Goal: Task Accomplishment & Management: Manage account settings

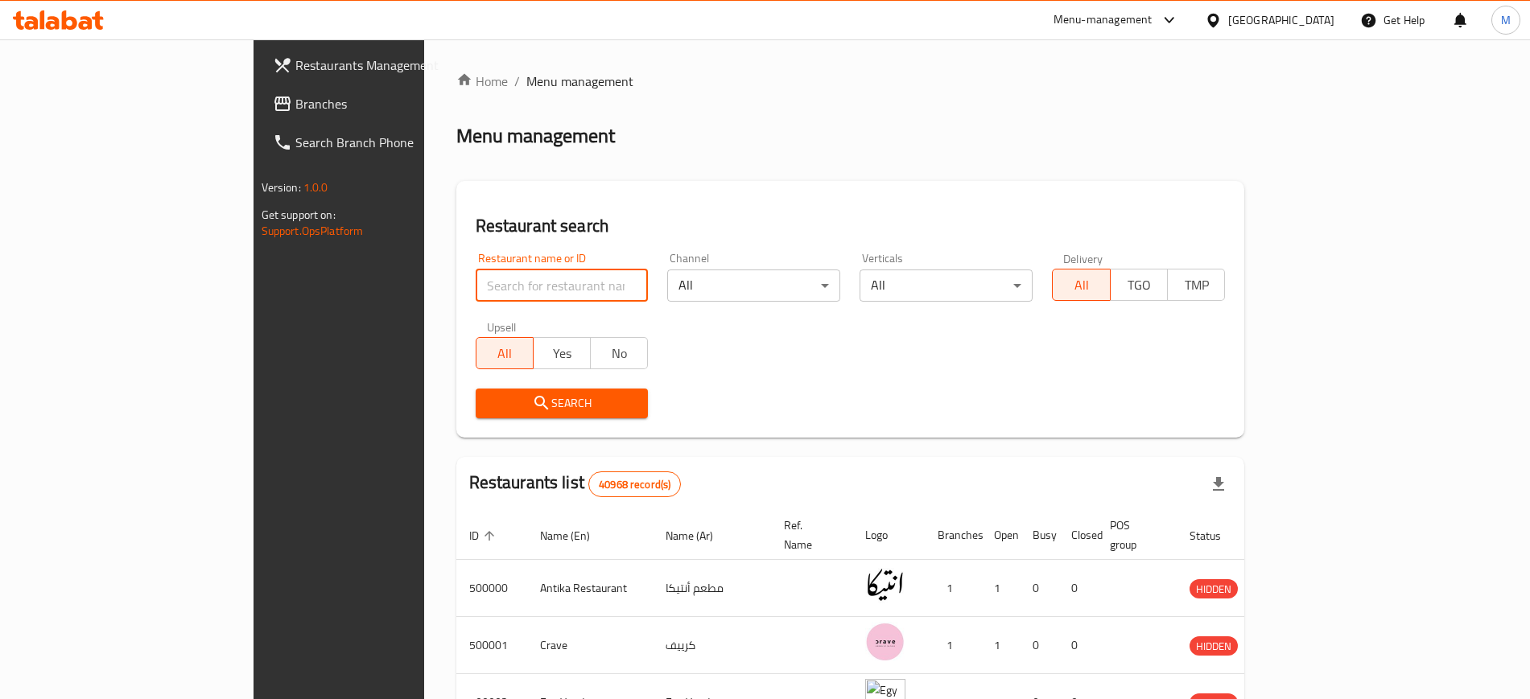
paste input "701694"
click at [476, 280] on input "701694" at bounding box center [562, 286] width 173 height 32
type input "701694"
click button "Search" at bounding box center [562, 404] width 173 height 30
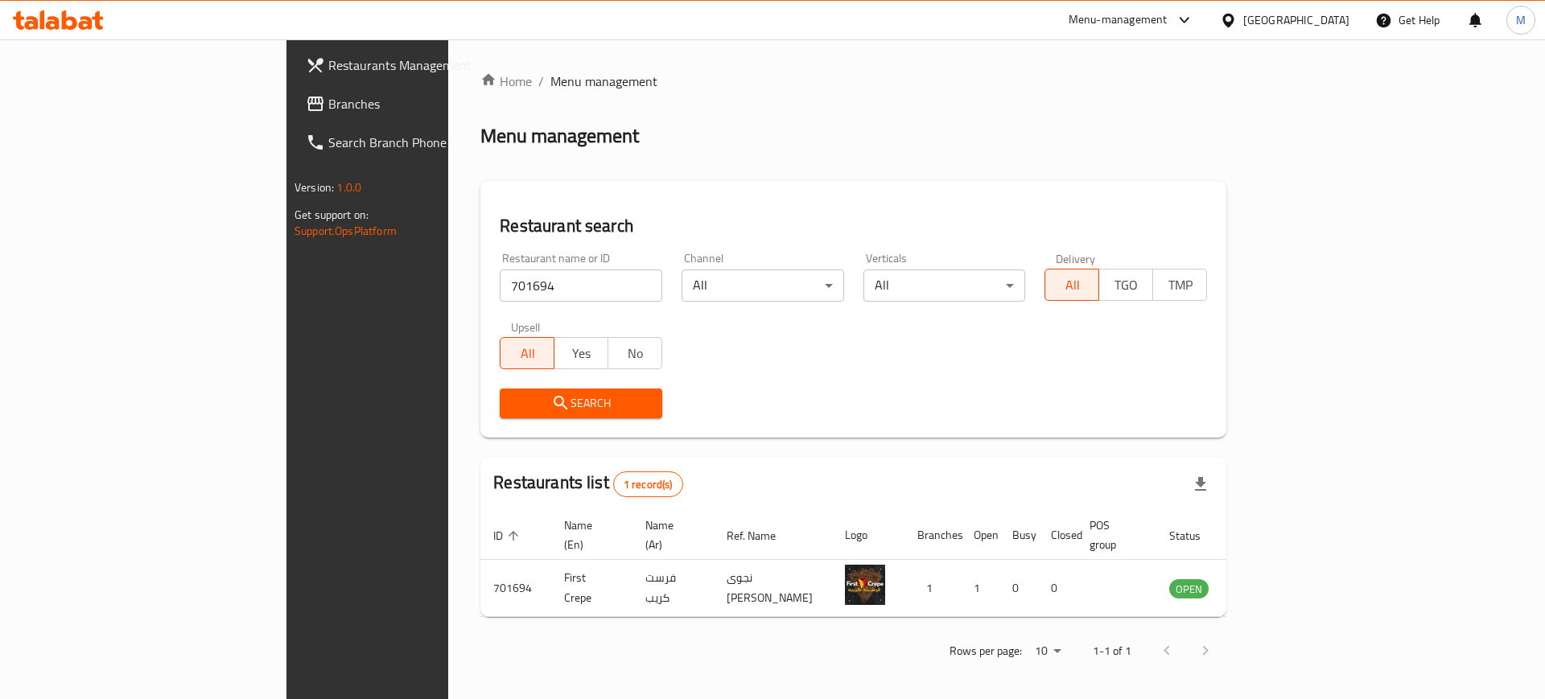
click at [1328, 20] on div "[GEOGRAPHIC_DATA]" at bounding box center [1296, 20] width 106 height 18
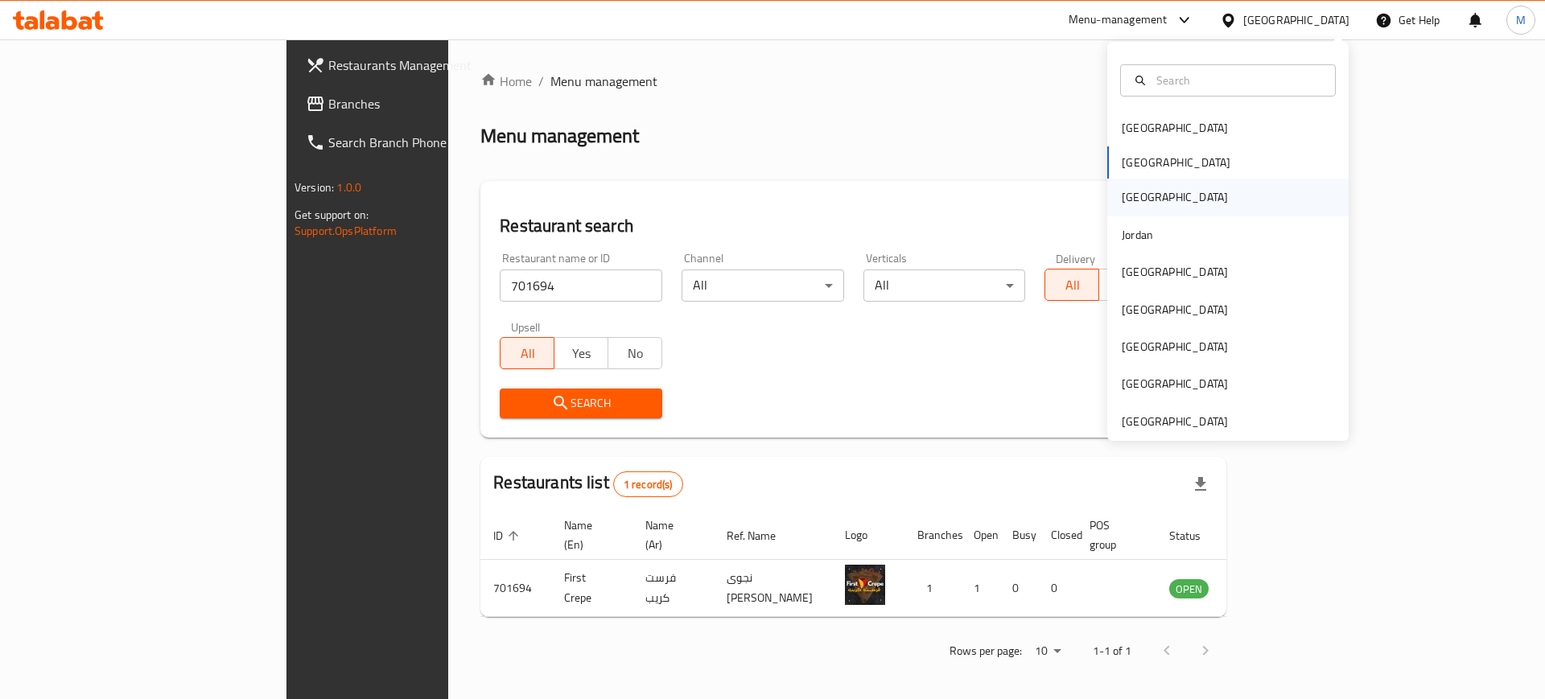
click at [1137, 203] on div "Iraq" at bounding box center [1175, 197] width 132 height 37
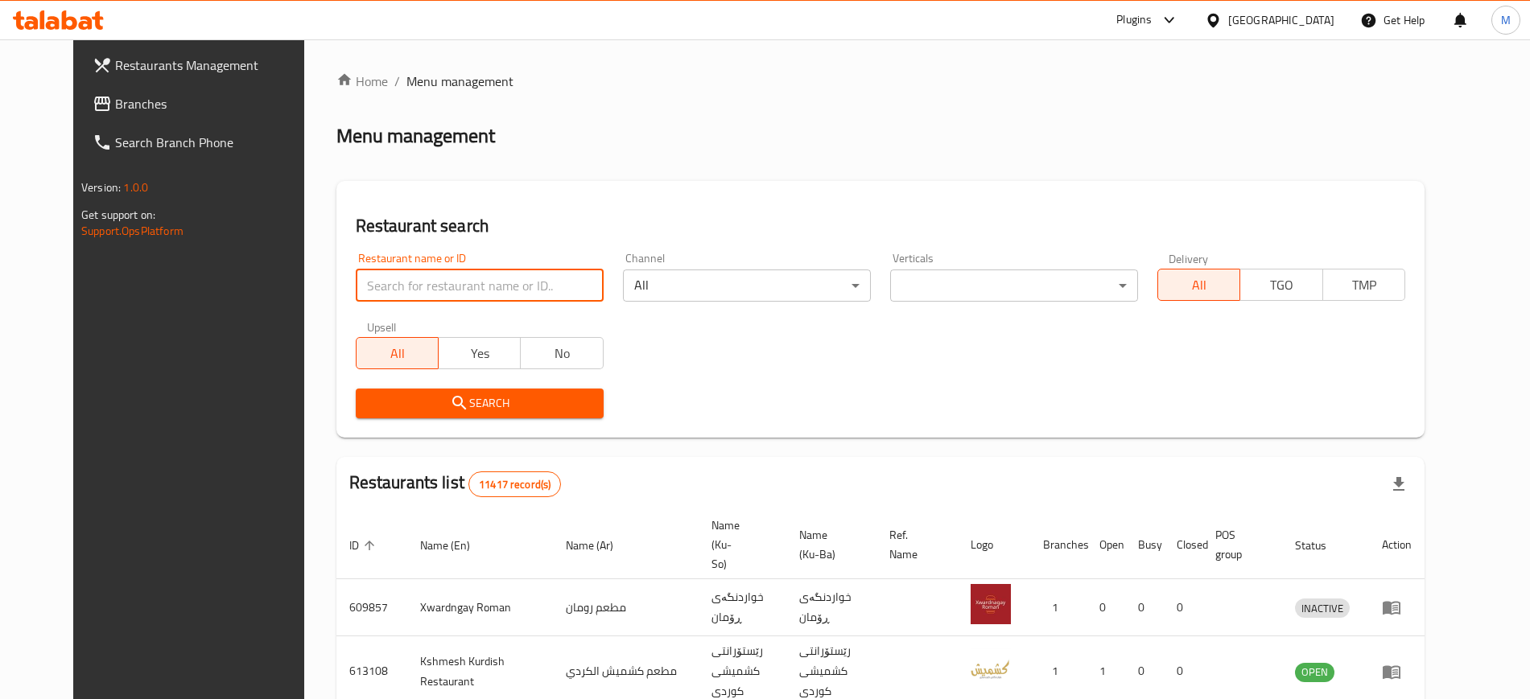
click at [478, 294] on input "search" at bounding box center [480, 286] width 248 height 32
paste input "701694"
type input "701694"
click button "Search" at bounding box center [480, 404] width 248 height 30
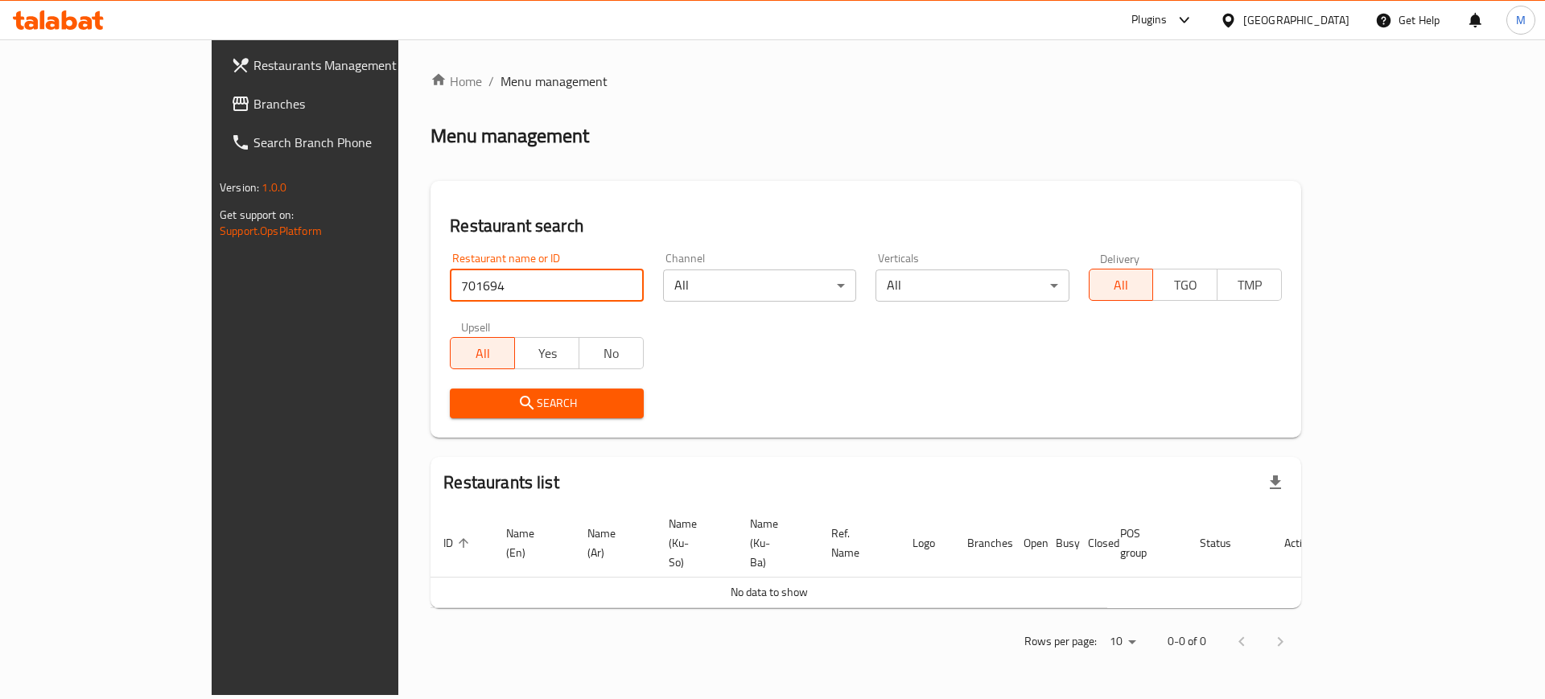
click at [218, 117] on link "Branches" at bounding box center [344, 103] width 252 height 39
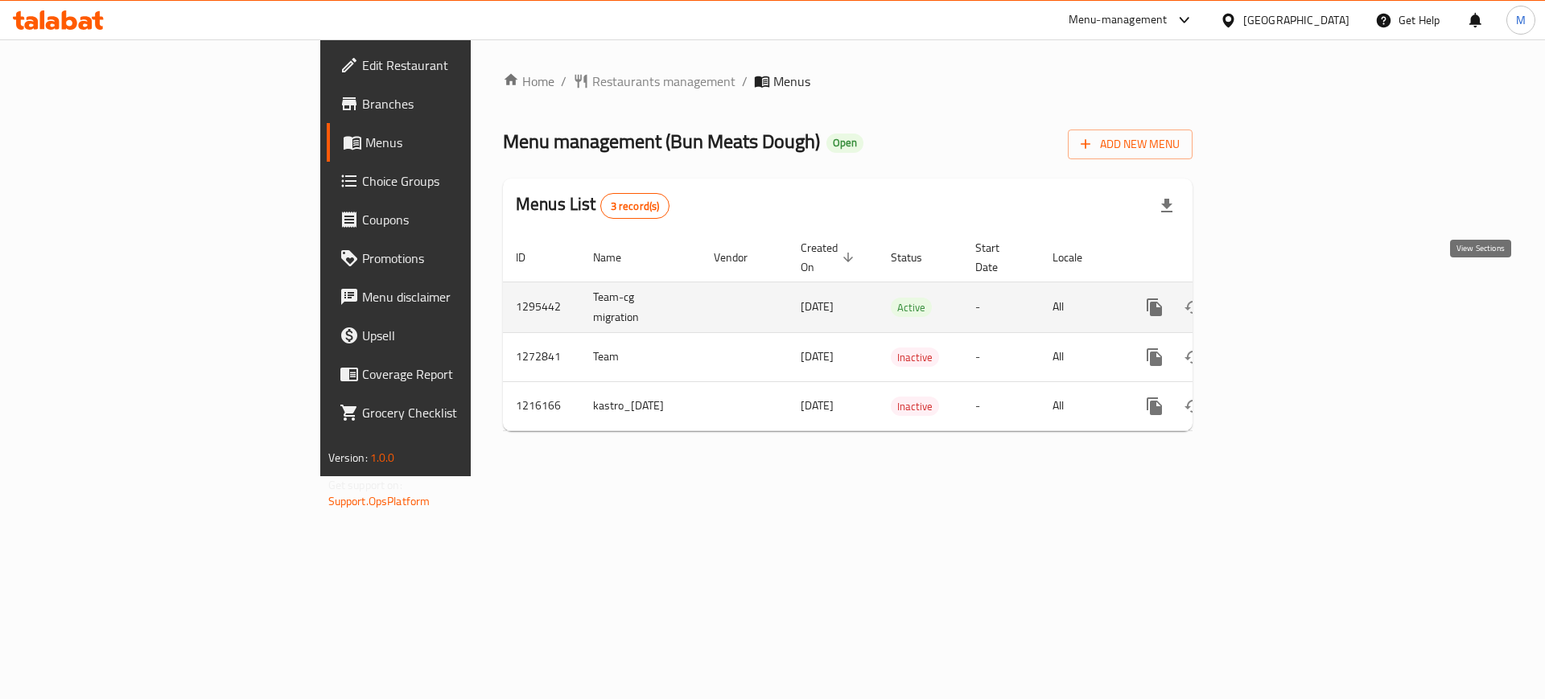
click at [1280, 298] on icon "enhanced table" at bounding box center [1270, 307] width 19 height 19
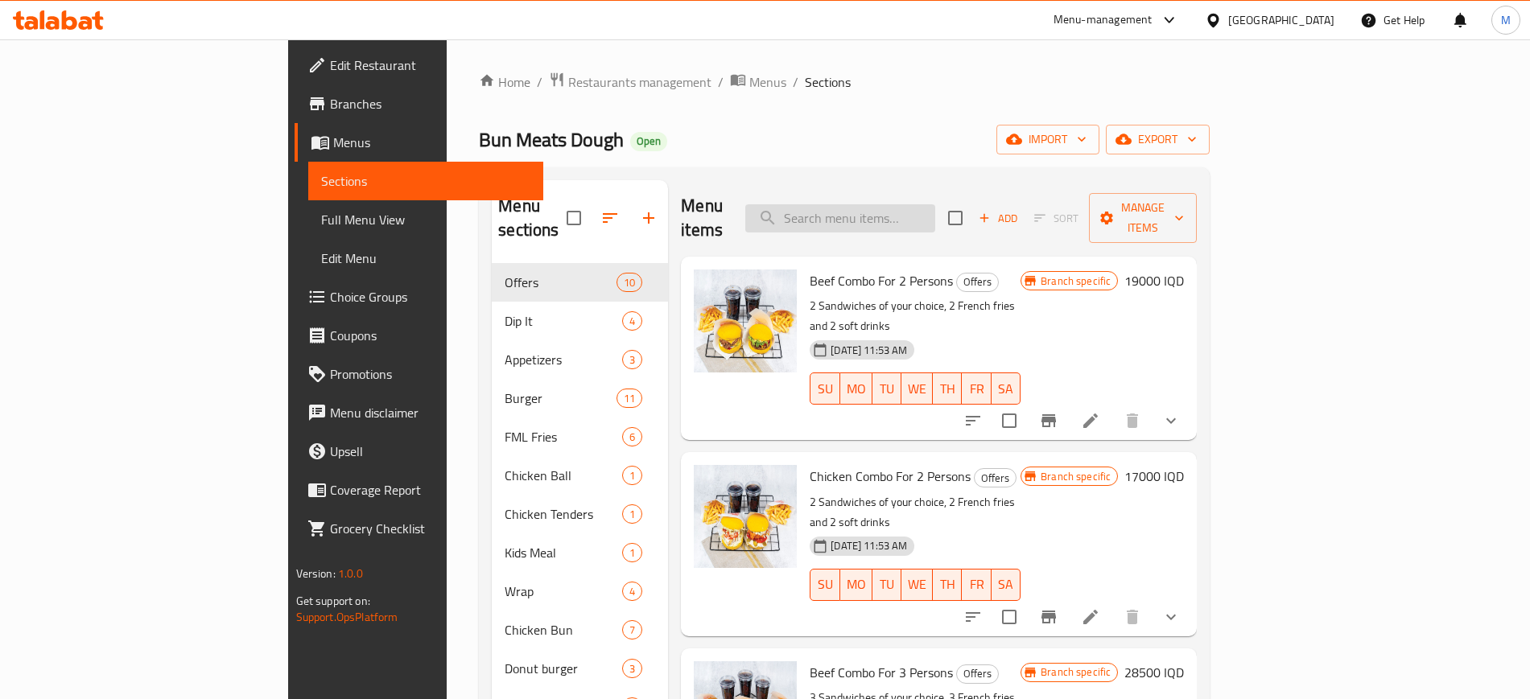
click at [892, 214] on input "search" at bounding box center [840, 218] width 190 height 28
paste input "701694"
type input "701694"
click at [1086, 146] on span "import" at bounding box center [1047, 140] width 77 height 20
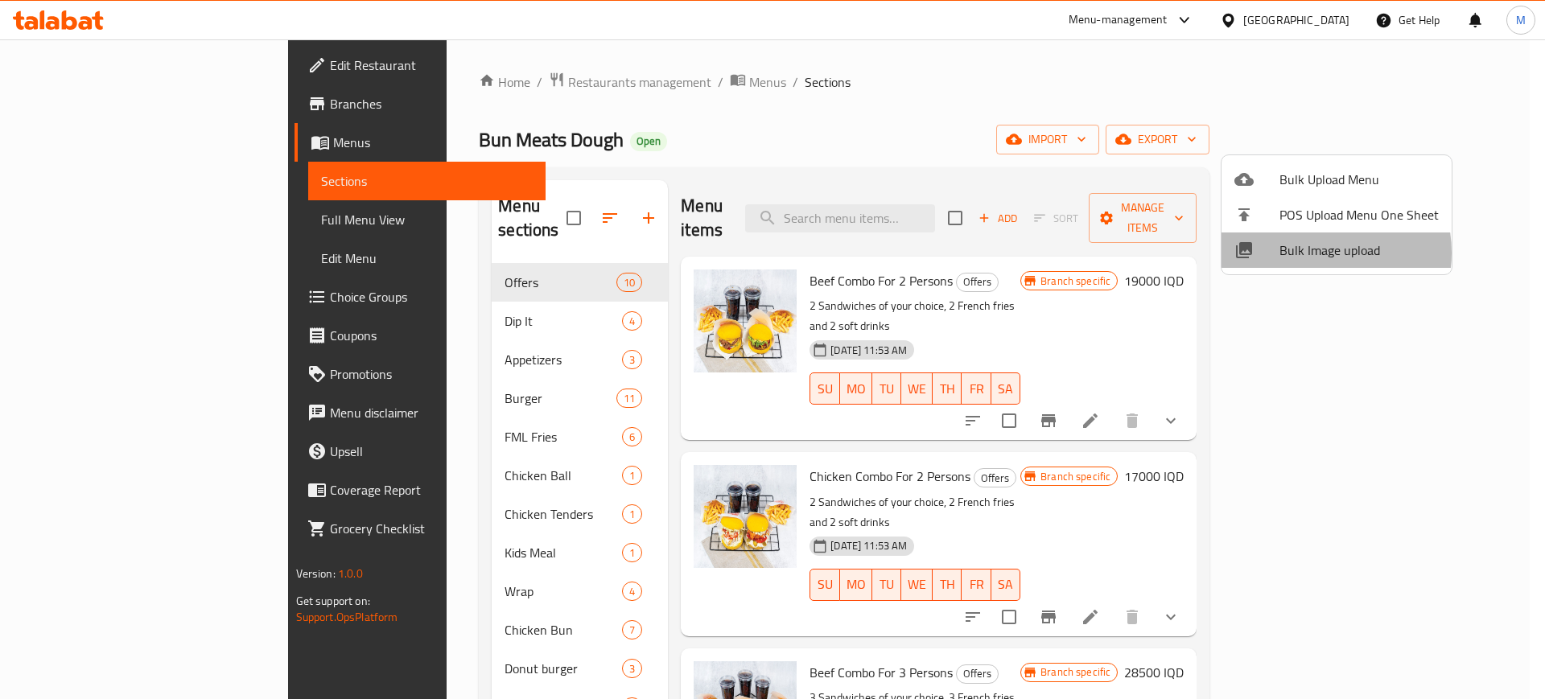
click at [1312, 253] on span "Bulk Image upload" at bounding box center [1358, 250] width 159 height 19
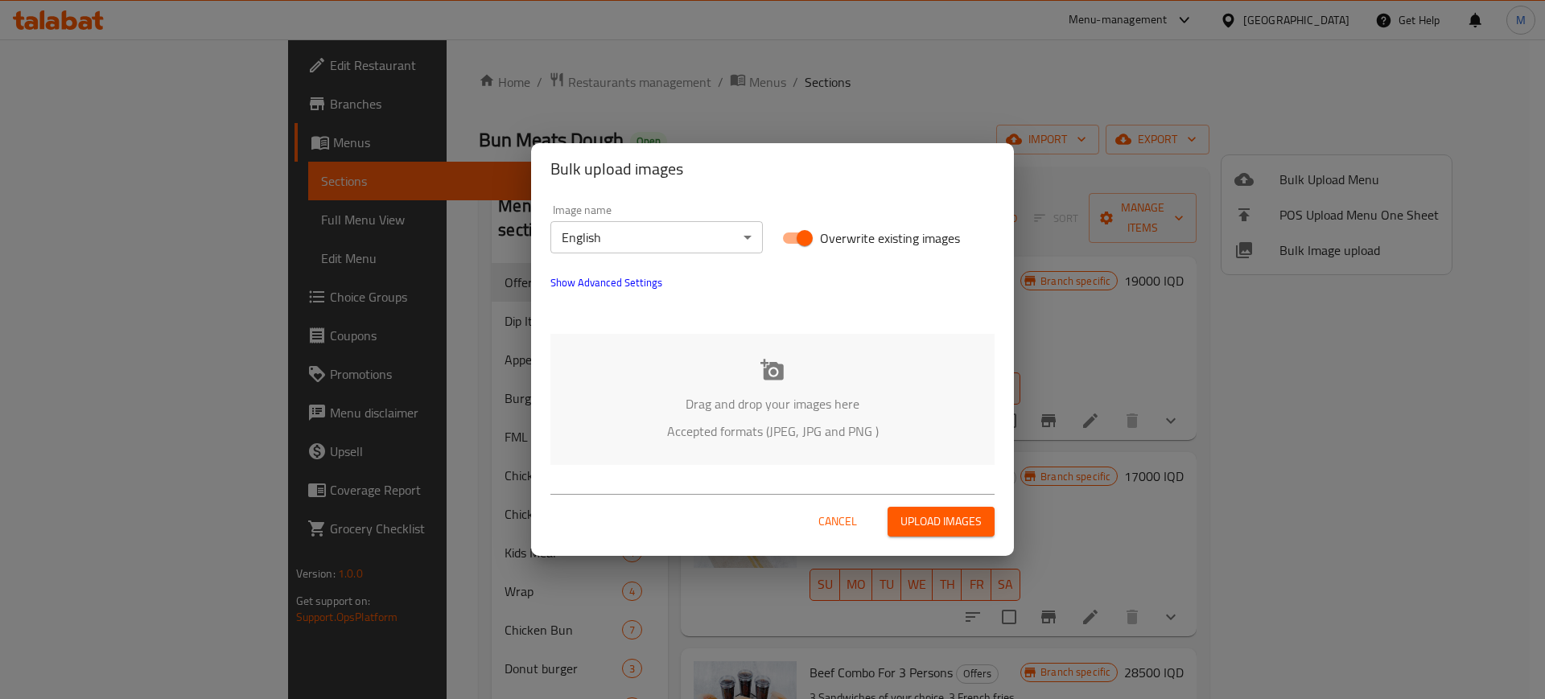
click at [758, 411] on p "Drag and drop your images here" at bounding box center [772, 403] width 396 height 19
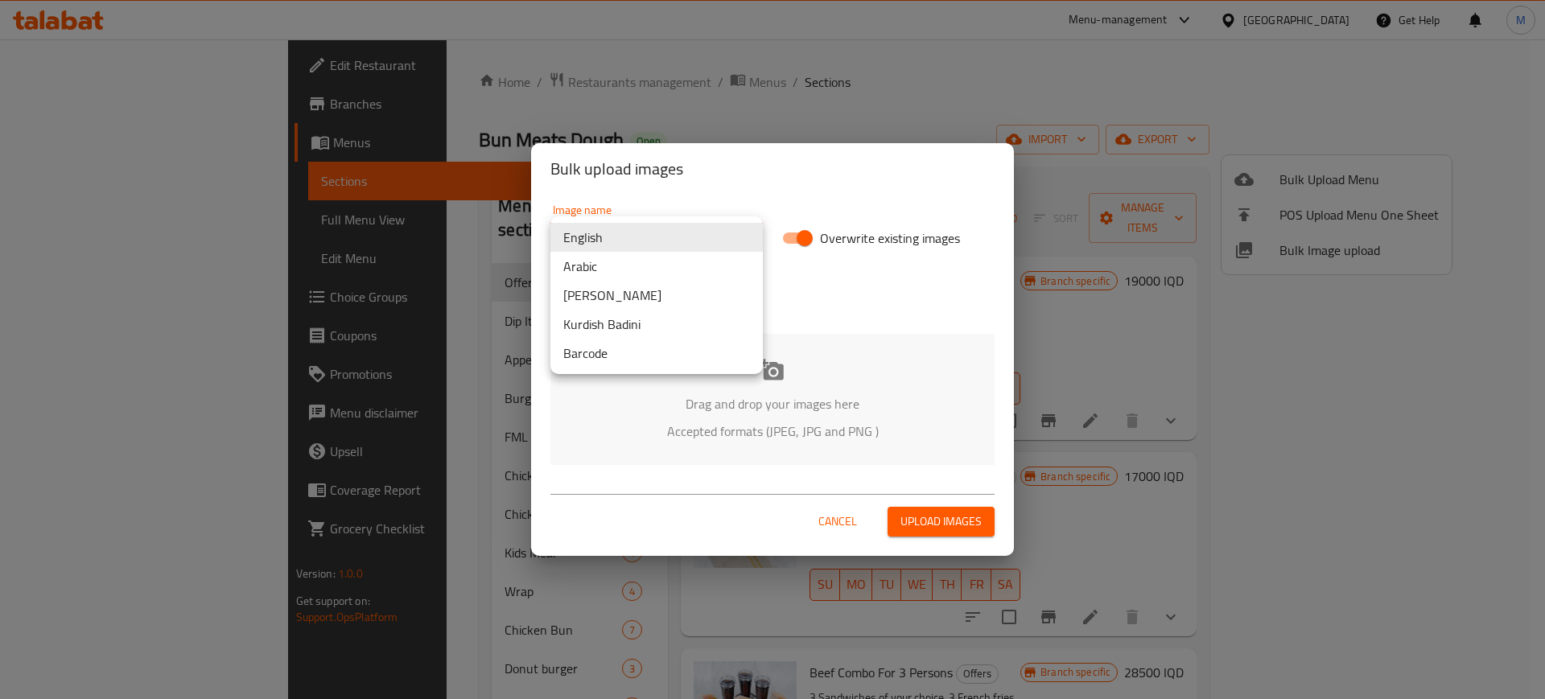
click at [723, 234] on body "​ Menu-management Iraq Get Help M Edit Restaurant Branches Menus Sections Full …" at bounding box center [772, 369] width 1545 height 660
click at [651, 270] on li "Arabic" at bounding box center [656, 266] width 212 height 29
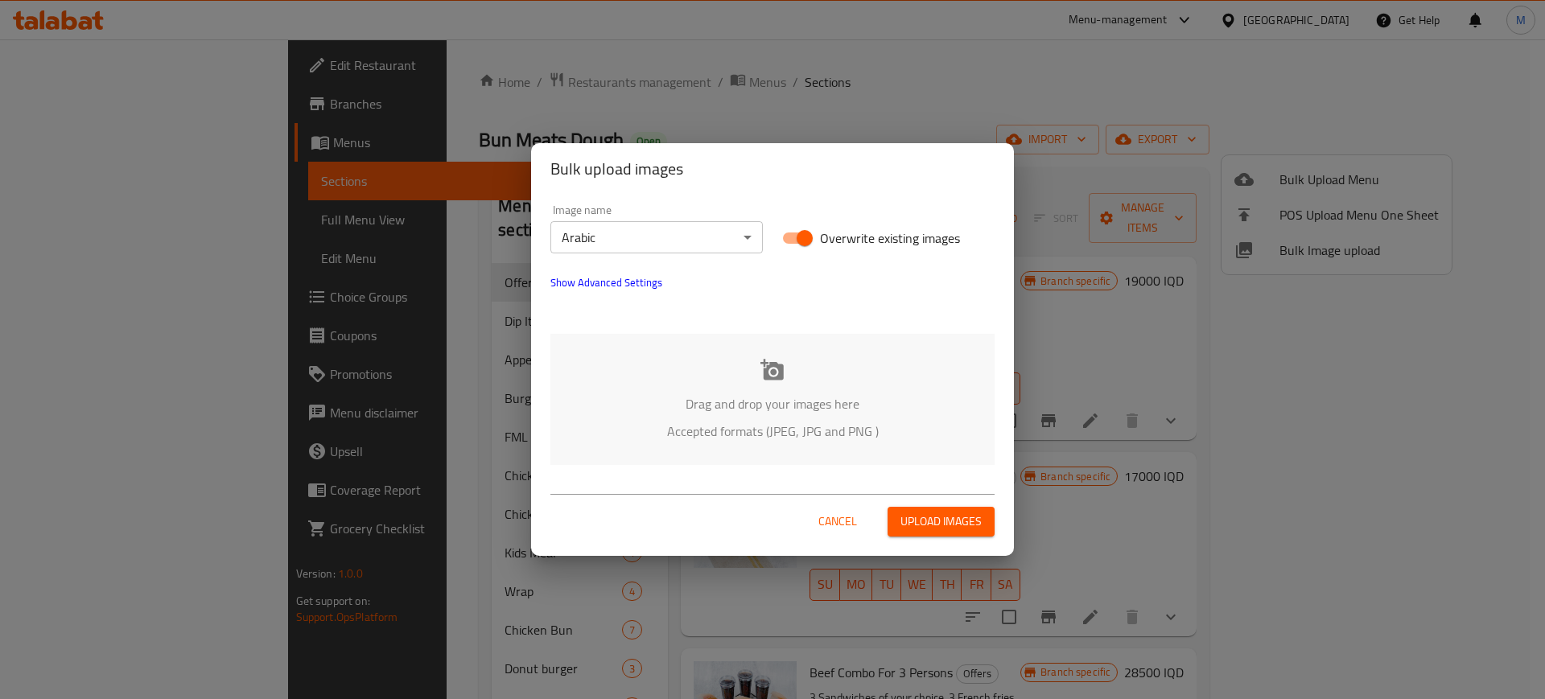
click at [682, 385] on div "Drag and drop your images here Accepted formats (JPEG, JPG and PNG )" at bounding box center [772, 399] width 444 height 131
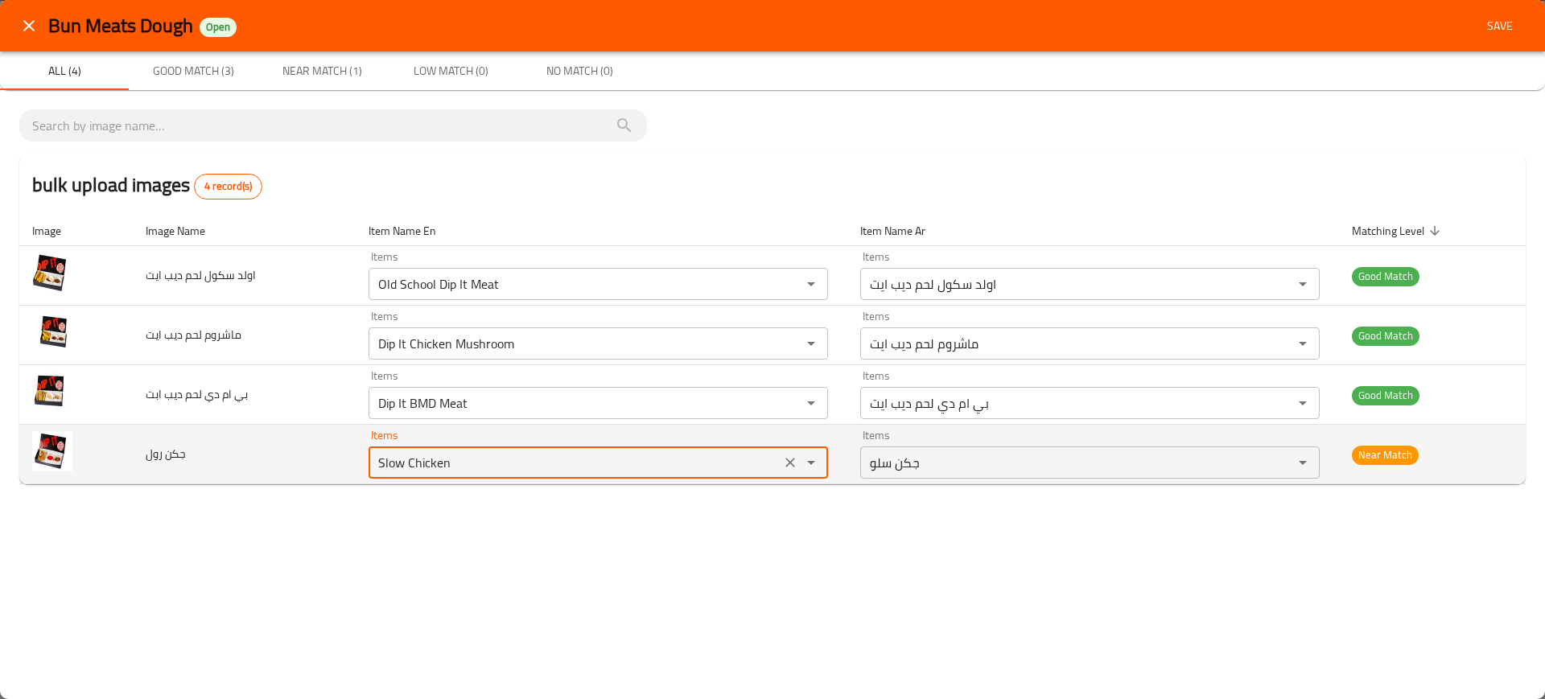
click at [445, 472] on رول "Slow Chicken" at bounding box center [574, 462] width 402 height 23
paste رول "Dip It Chicken Roll"
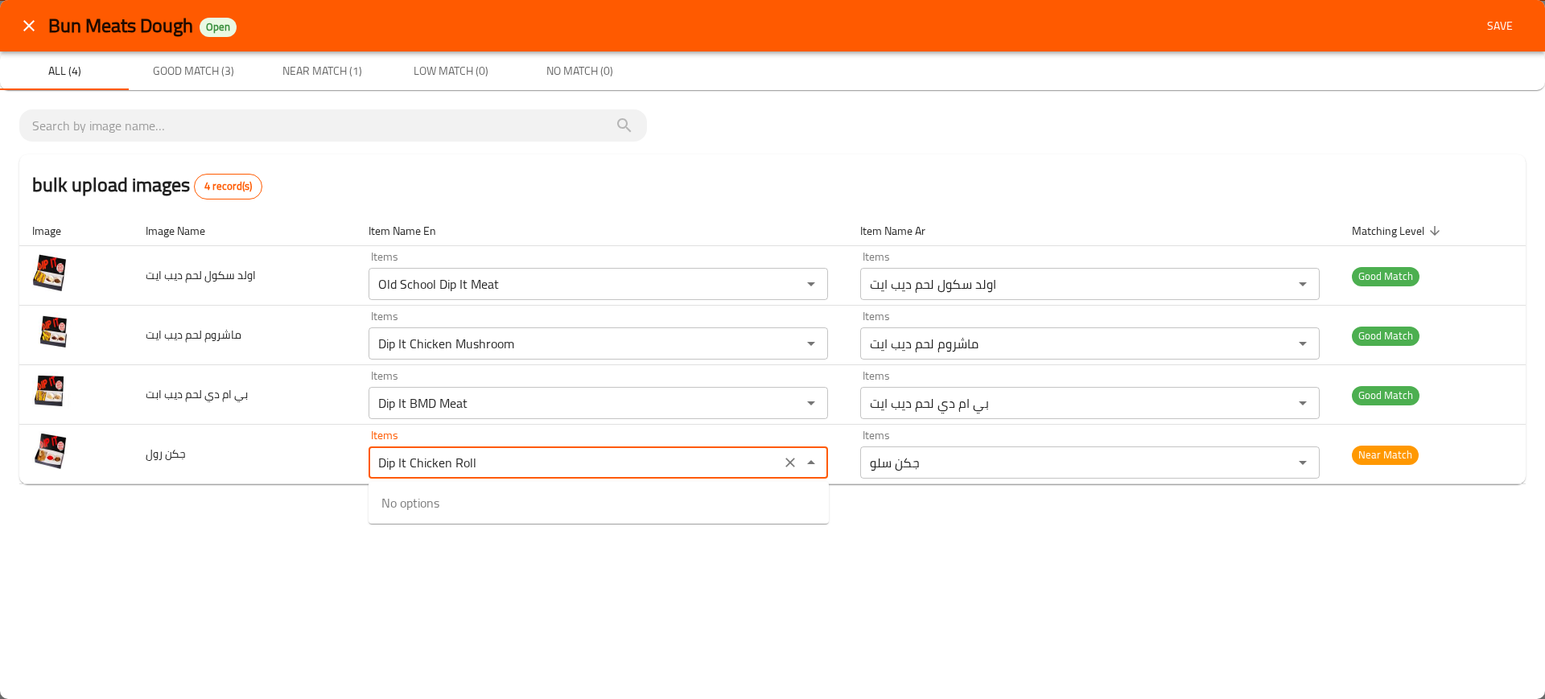
type رول "Dip It Chicken Roll"
click at [393, 496] on span "Dip It Chicken Roll" at bounding box center [430, 502] width 98 height 19
type رول-ar "ديب ايت جكن رول"
type رول "Dip It Chicken Roll"
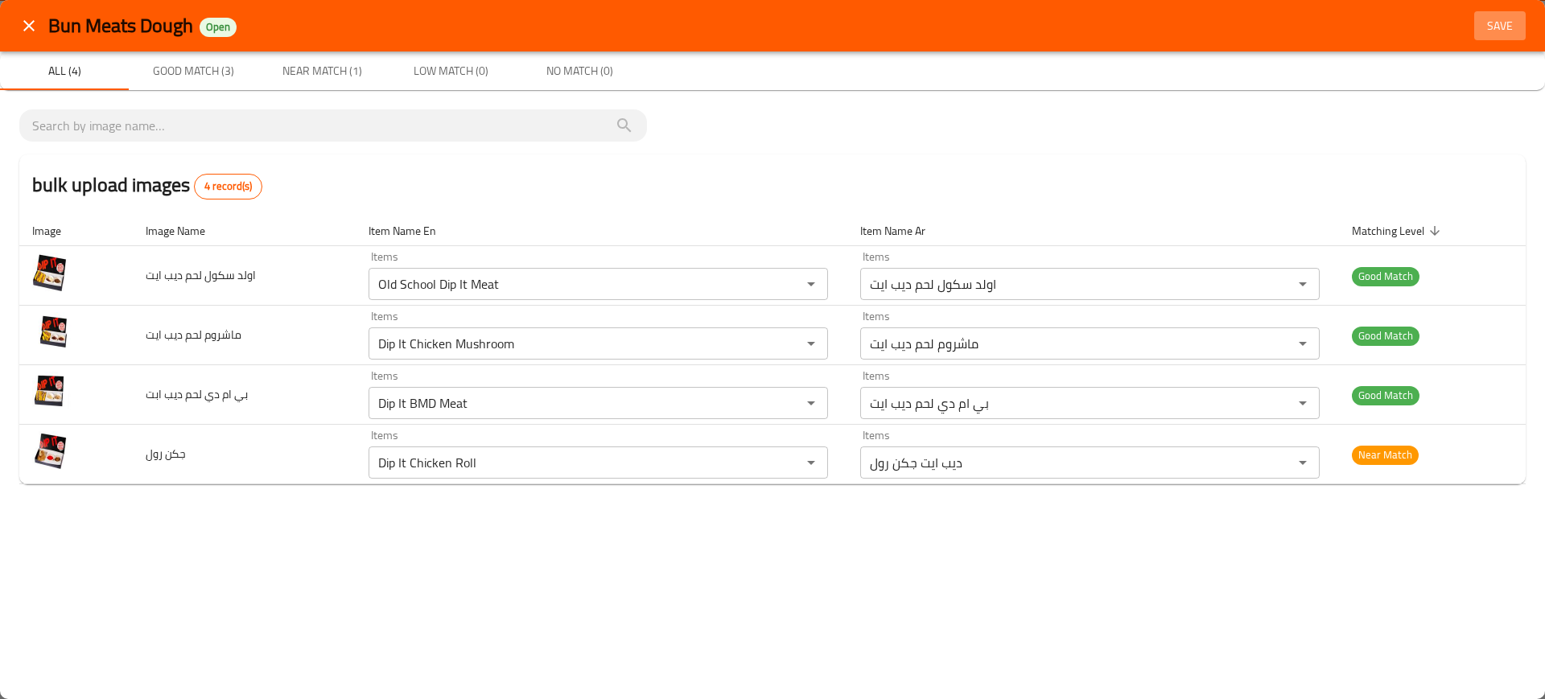
click at [1503, 27] on span "Save" at bounding box center [1499, 26] width 39 height 20
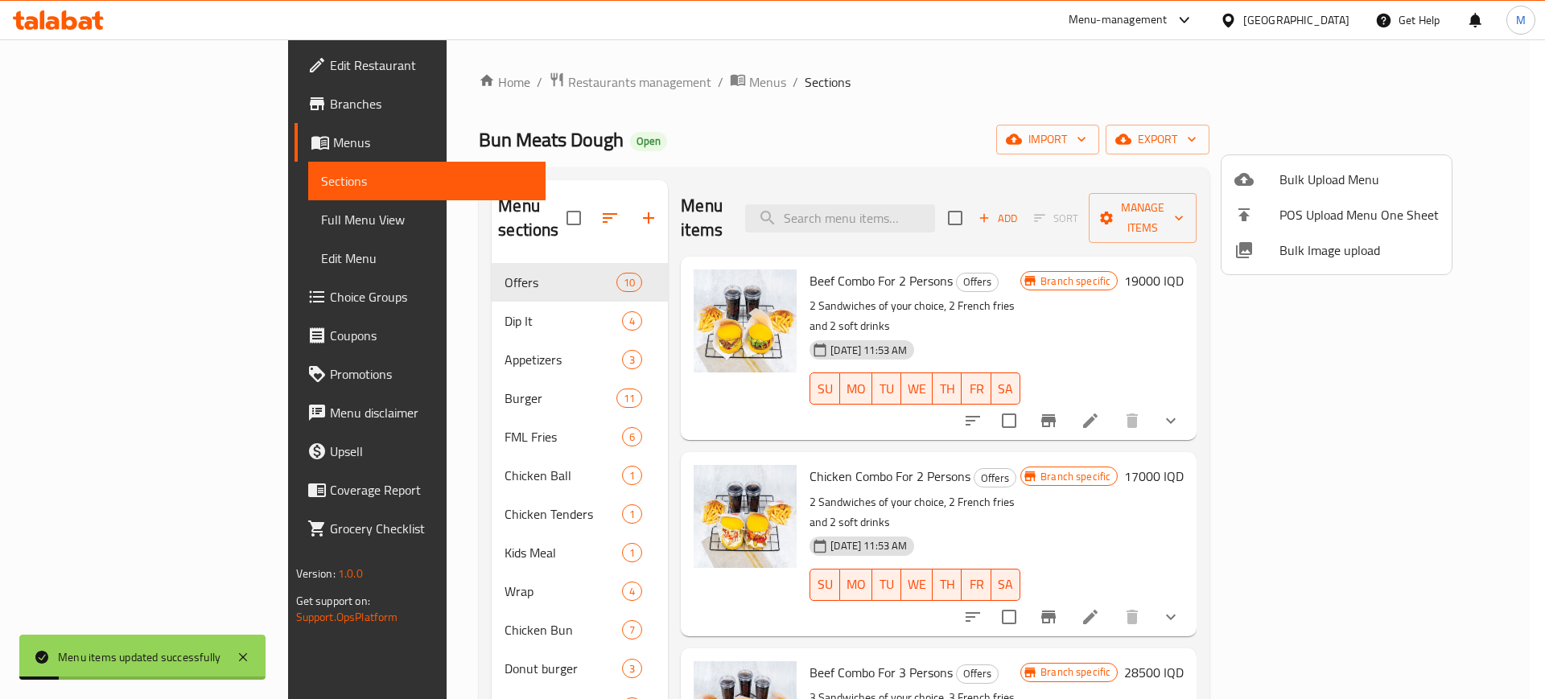
click at [398, 304] on div at bounding box center [772, 349] width 1545 height 699
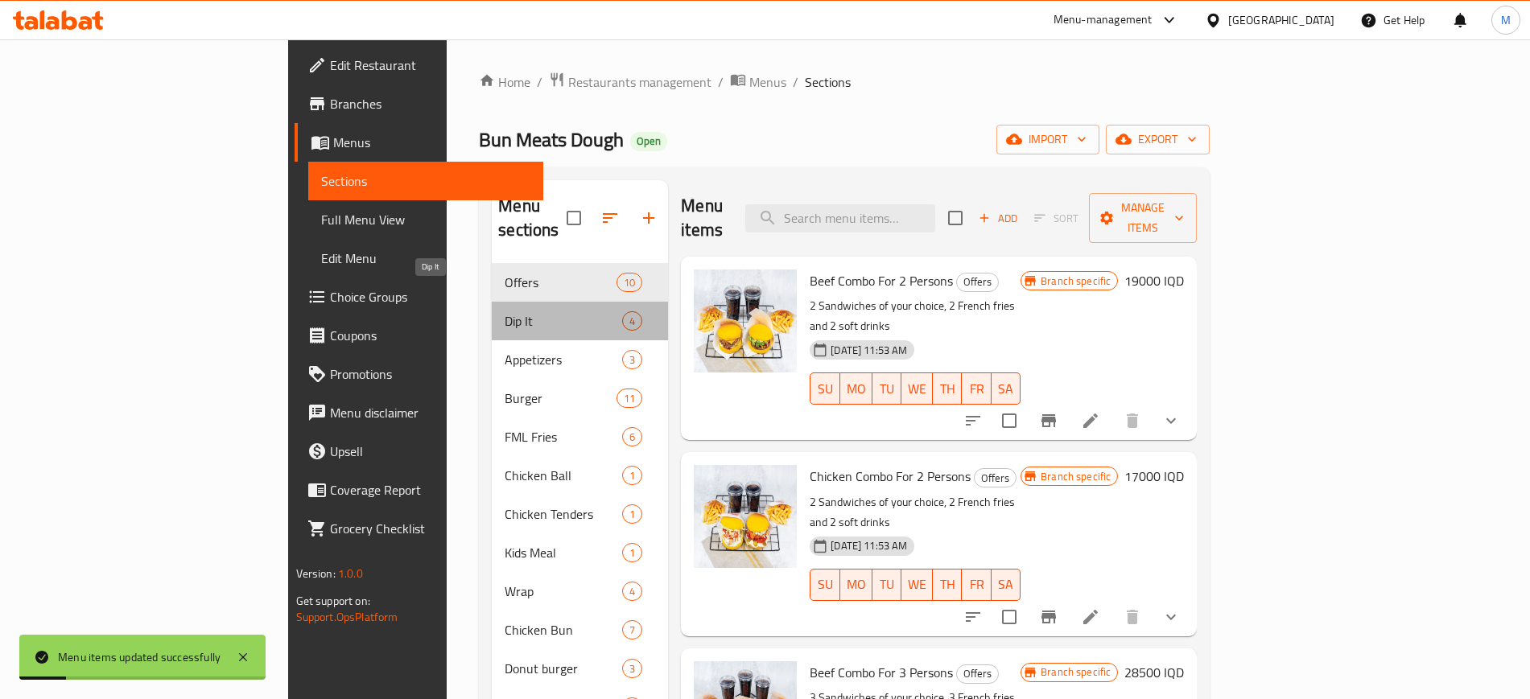
click at [504, 311] on span "Dip It" at bounding box center [562, 320] width 117 height 19
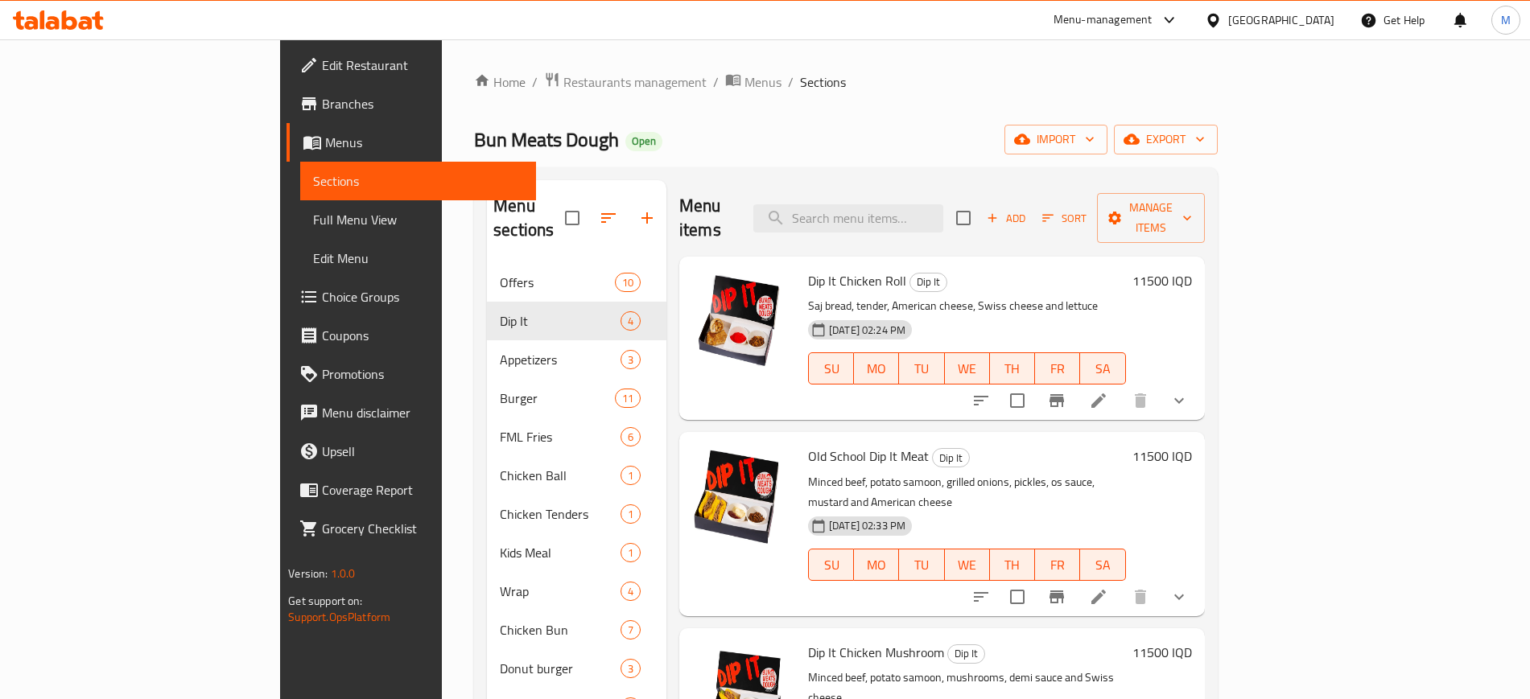
click at [788, 75] on li "/" at bounding box center [791, 81] width 6 height 19
click at [744, 75] on span "Menus" at bounding box center [762, 81] width 37 height 19
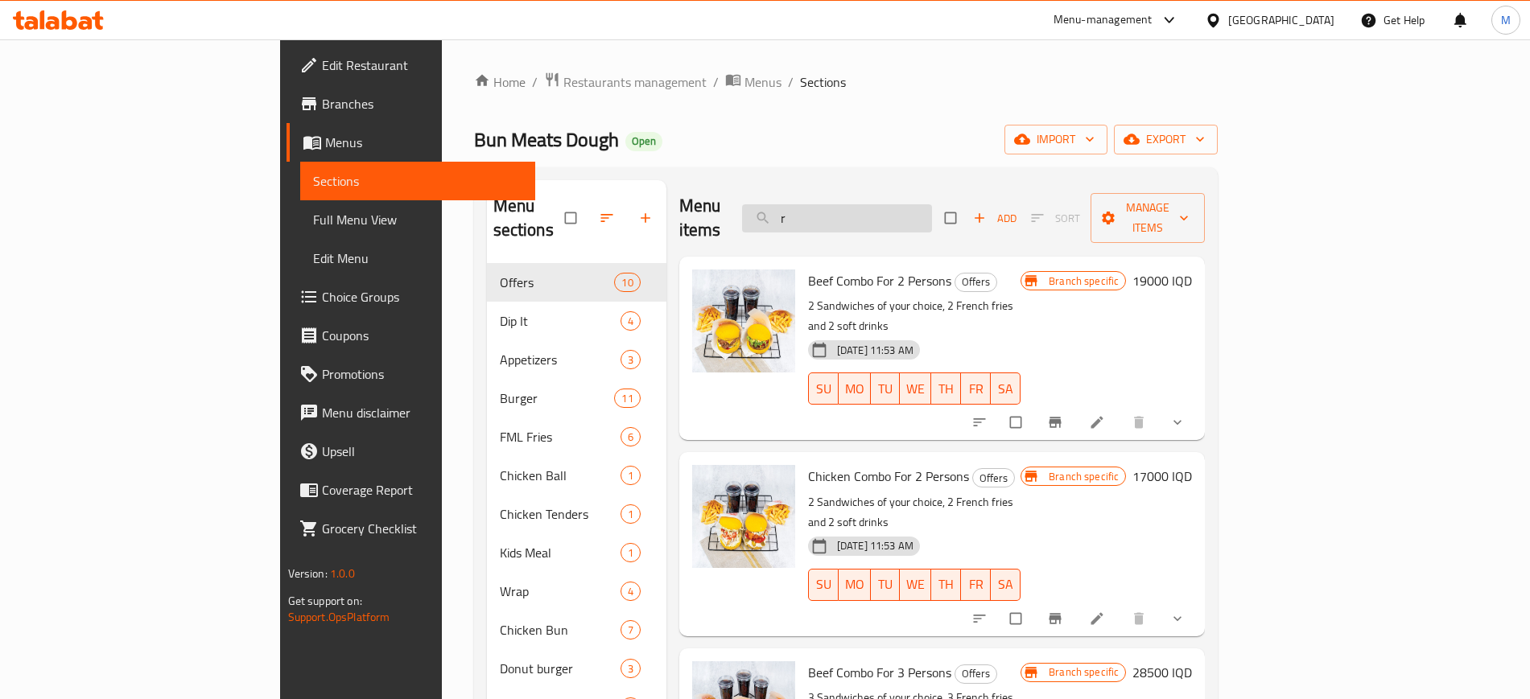
click at [907, 205] on input "r" at bounding box center [837, 218] width 190 height 28
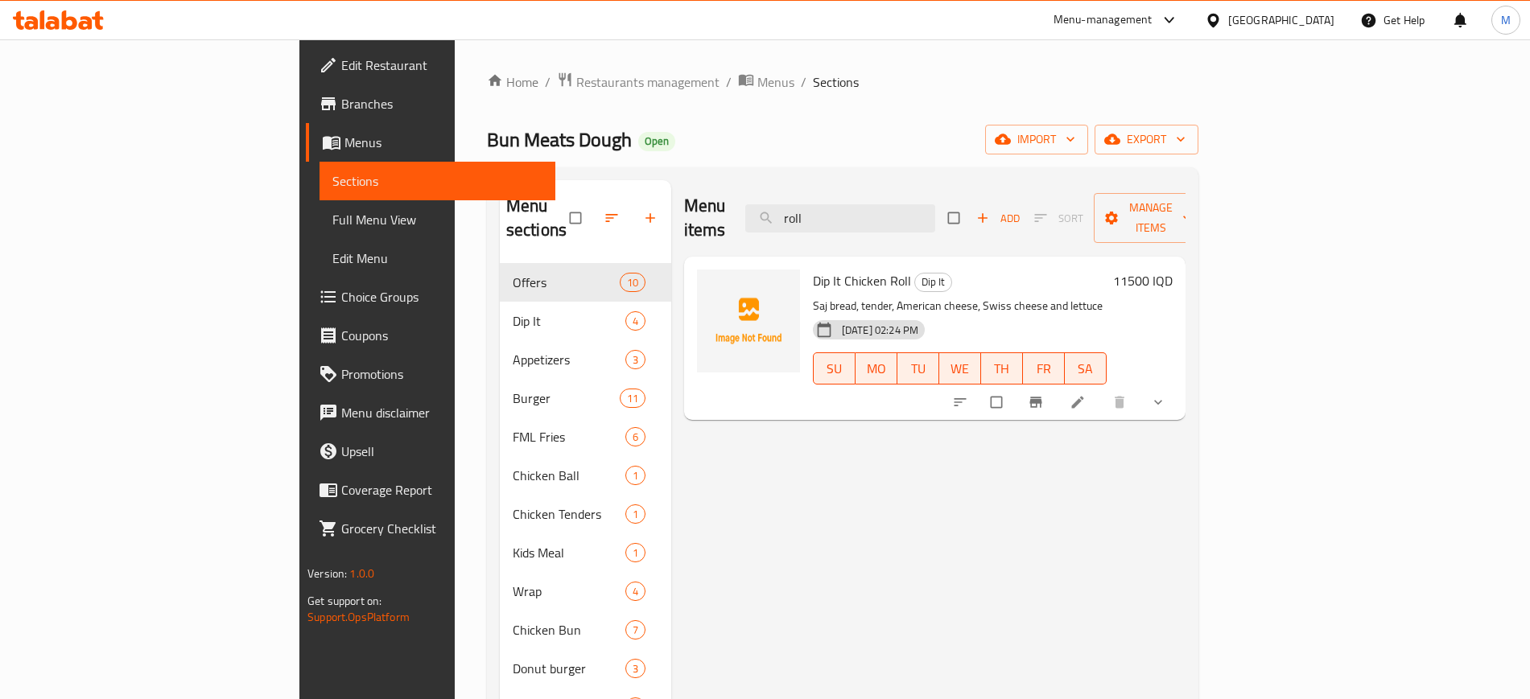
type input "roll"
click at [813, 269] on span "Dip It Chicken Roll" at bounding box center [862, 281] width 98 height 24
copy h6 "Dip It Chicken Roll"
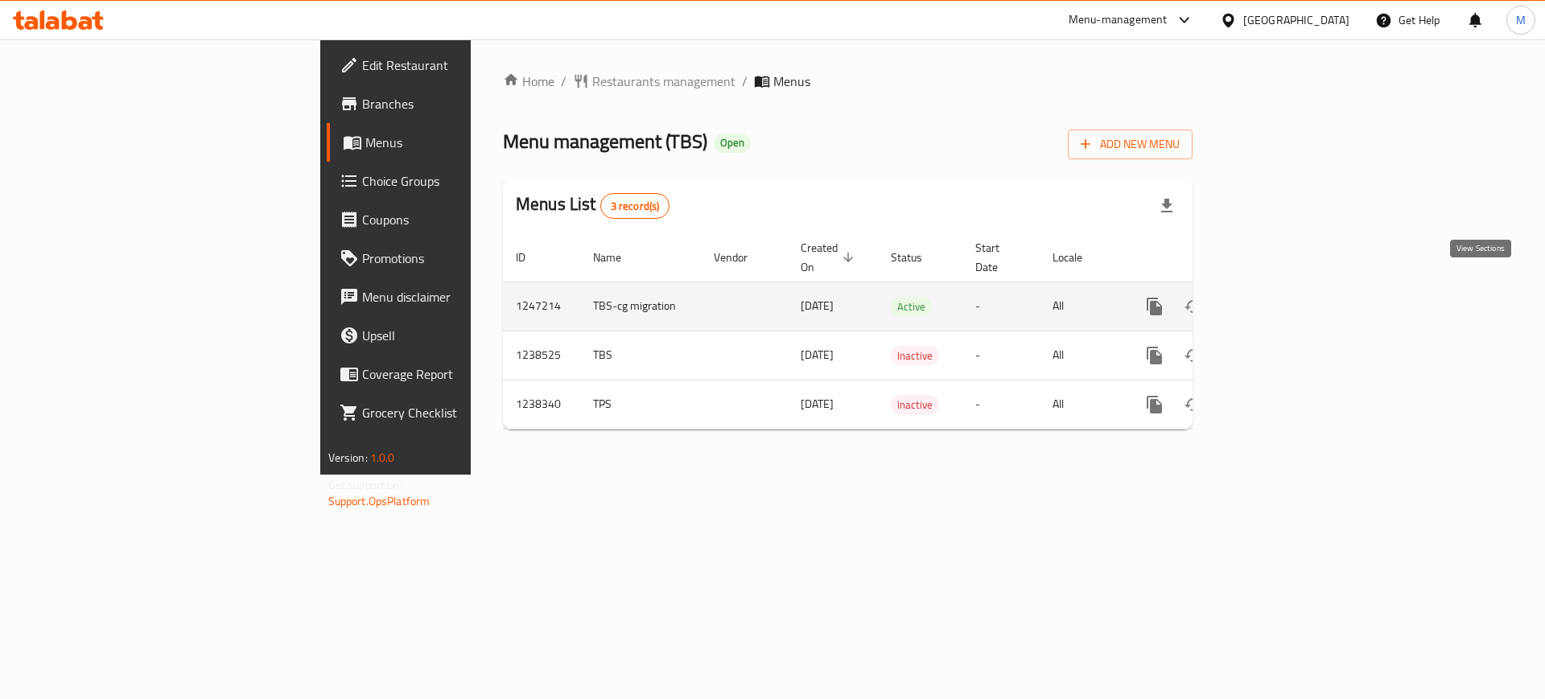
click at [1278, 299] on icon "enhanced table" at bounding box center [1270, 306] width 14 height 14
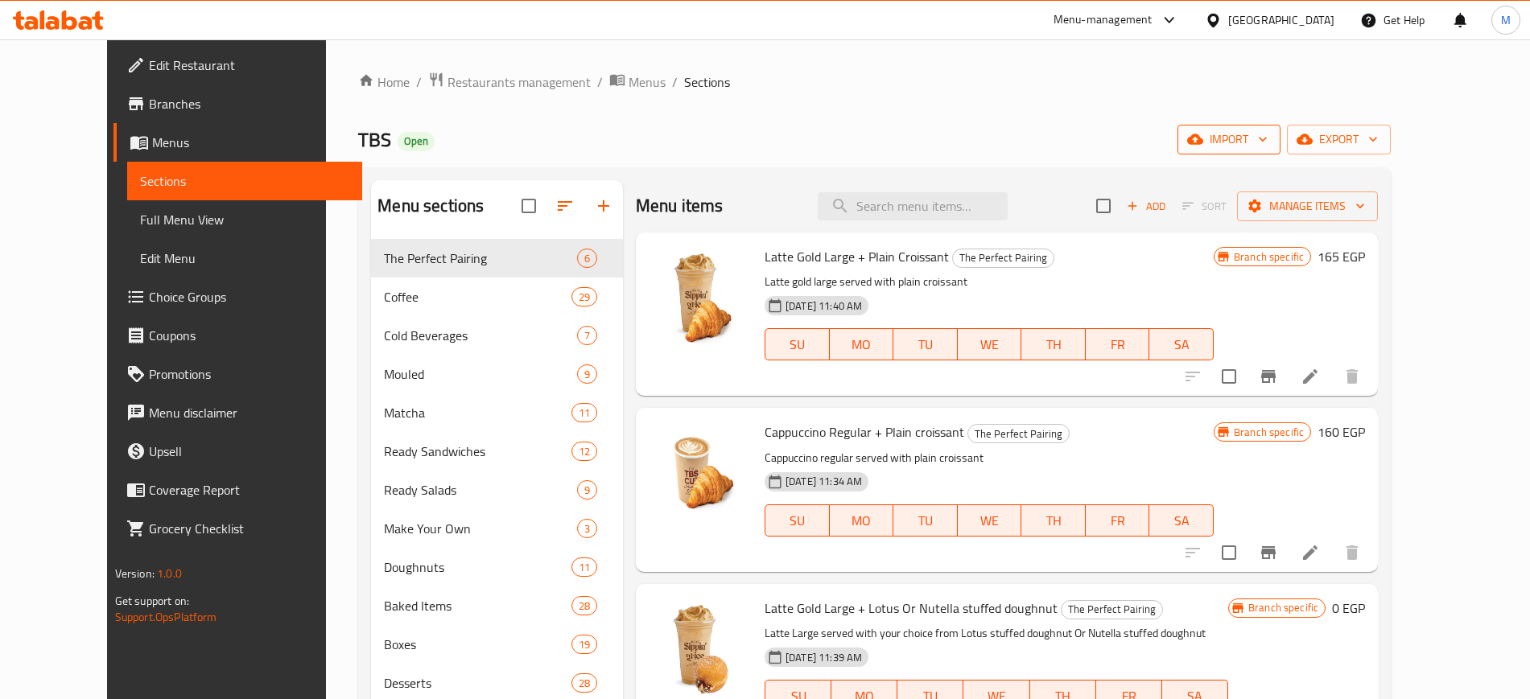
click at [1203, 142] on icon "button" at bounding box center [1195, 139] width 16 height 10
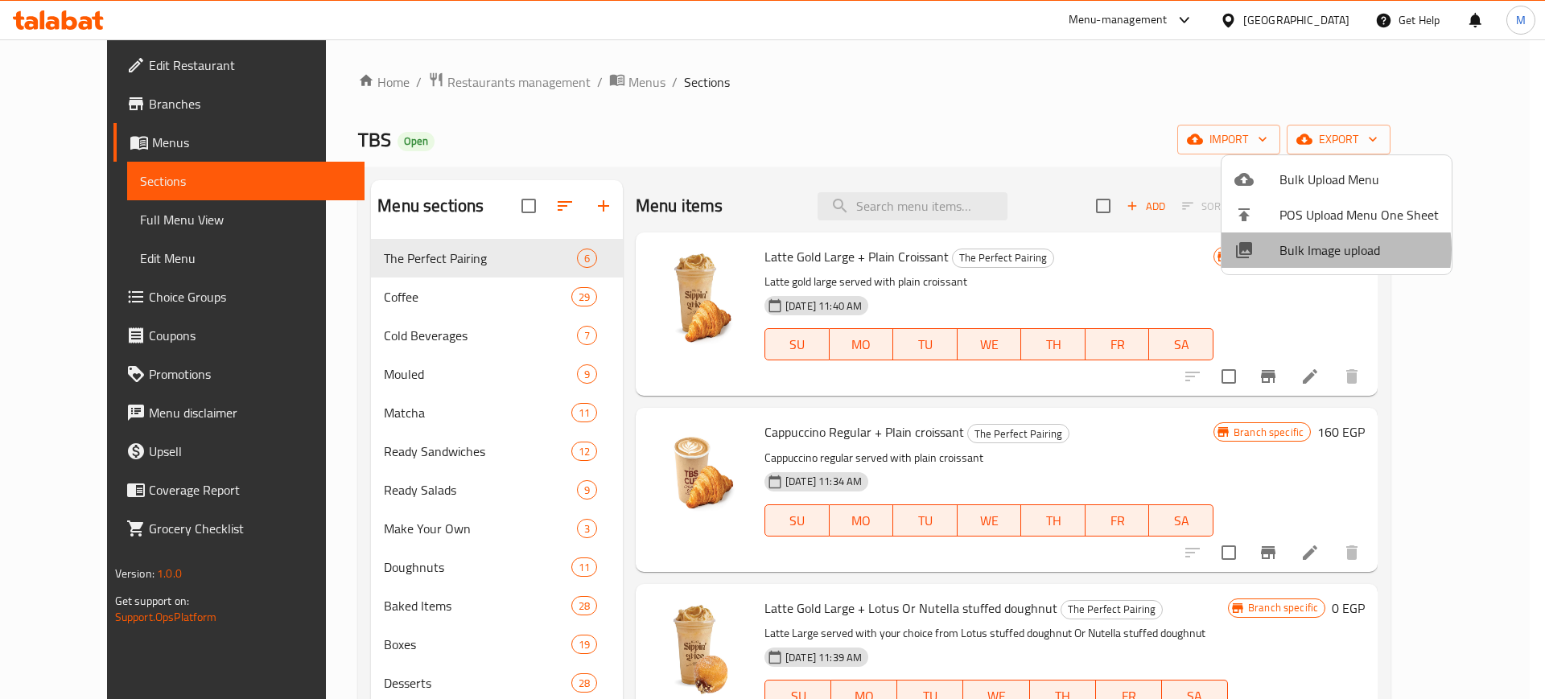
click at [1318, 249] on span "Bulk Image upload" at bounding box center [1358, 250] width 159 height 19
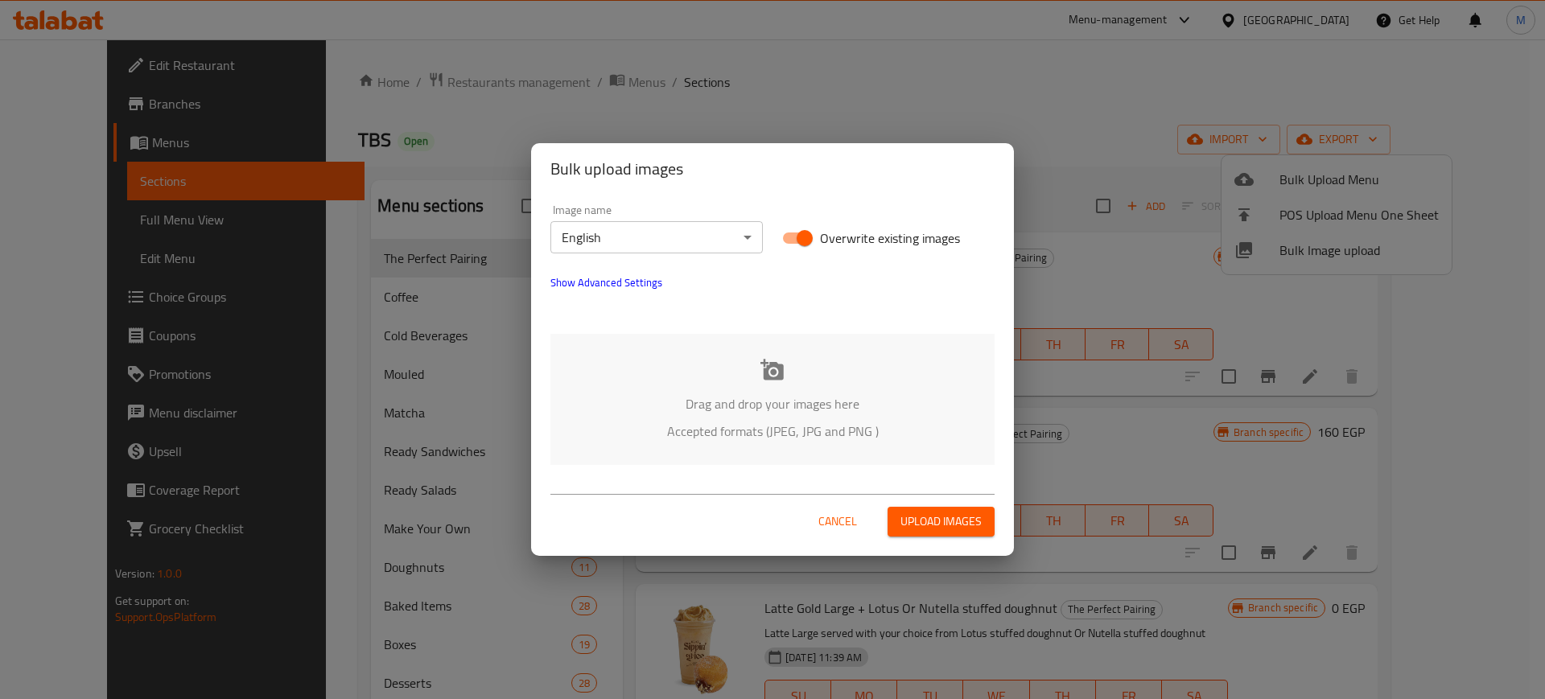
click at [834, 385] on div "Drag and drop your images here Accepted formats (JPEG, JPG and PNG )" at bounding box center [772, 399] width 444 height 131
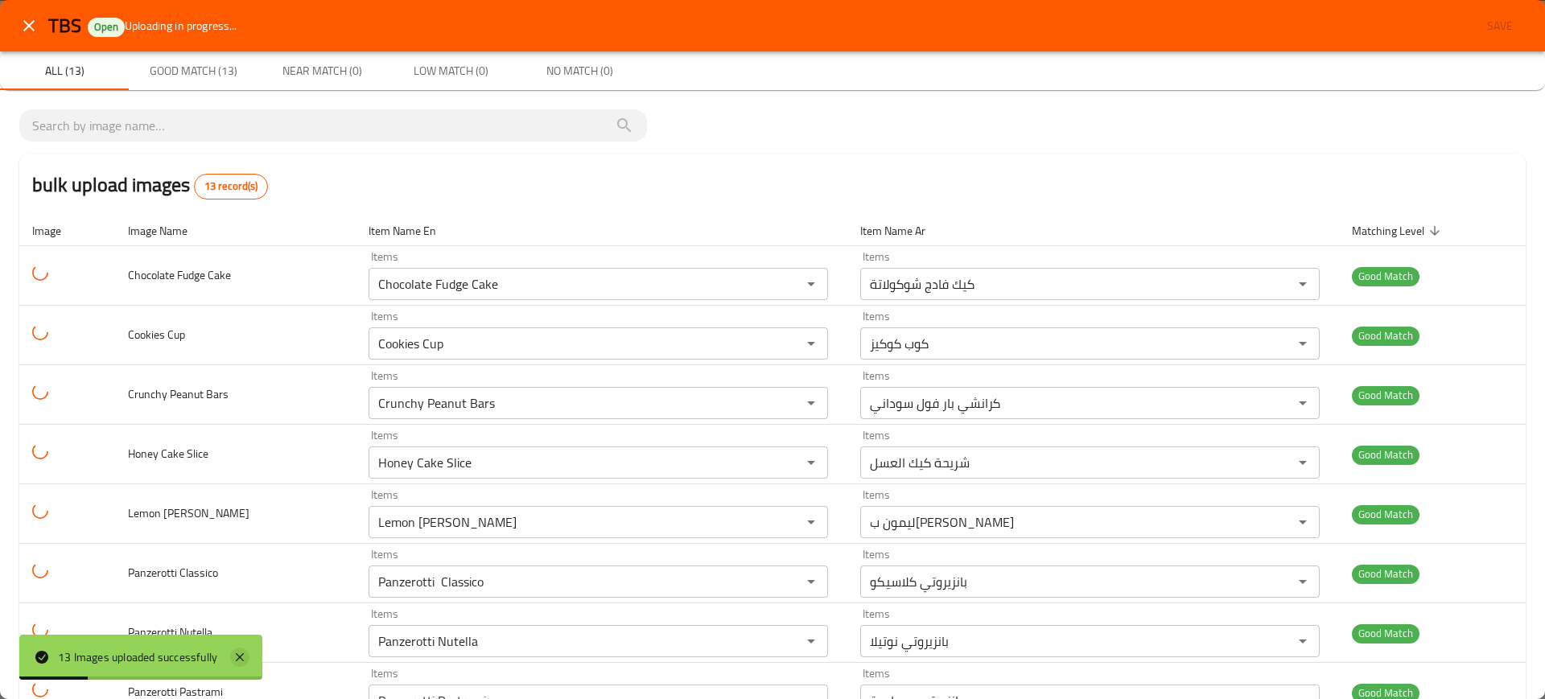
click at [246, 656] on icon at bounding box center [239, 657] width 19 height 19
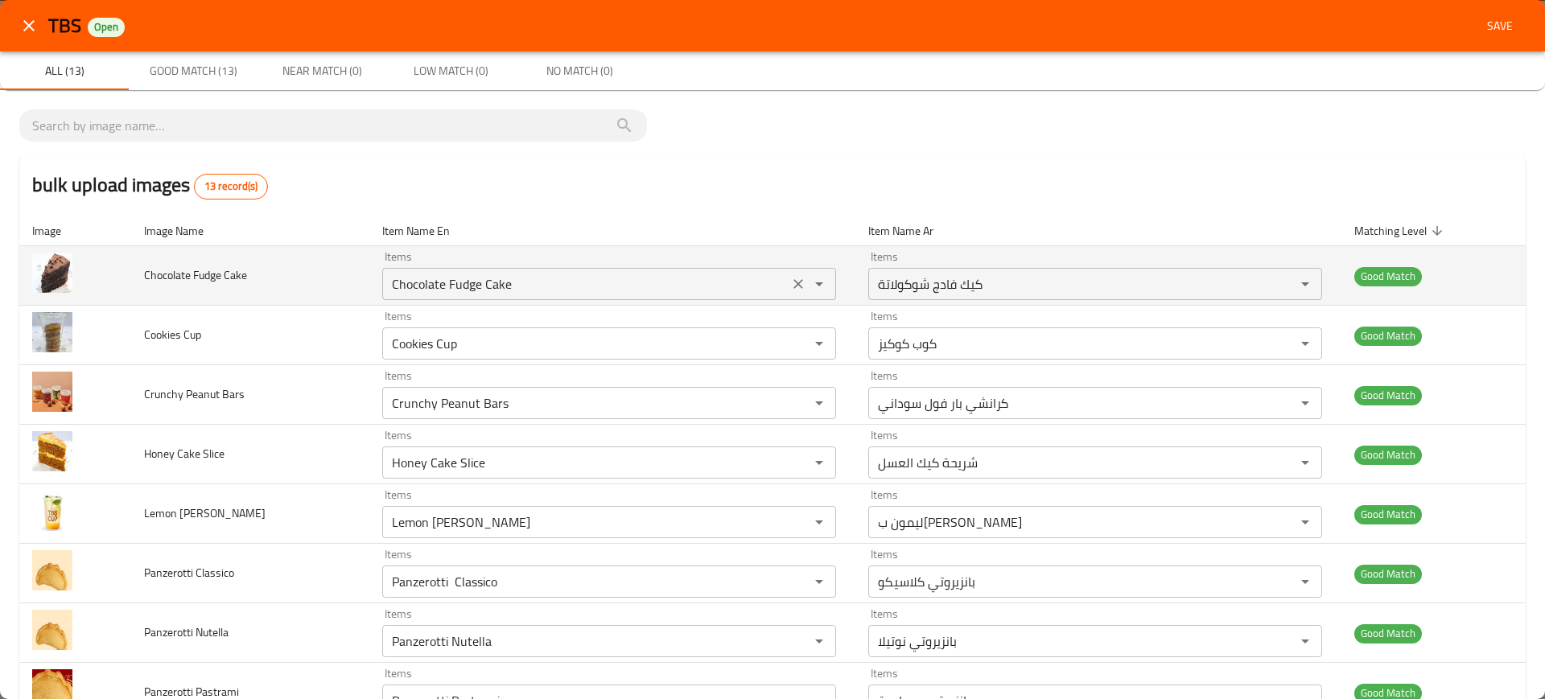
click at [396, 293] on Cake "Chocolate Fudge Cake" at bounding box center [585, 284] width 397 height 23
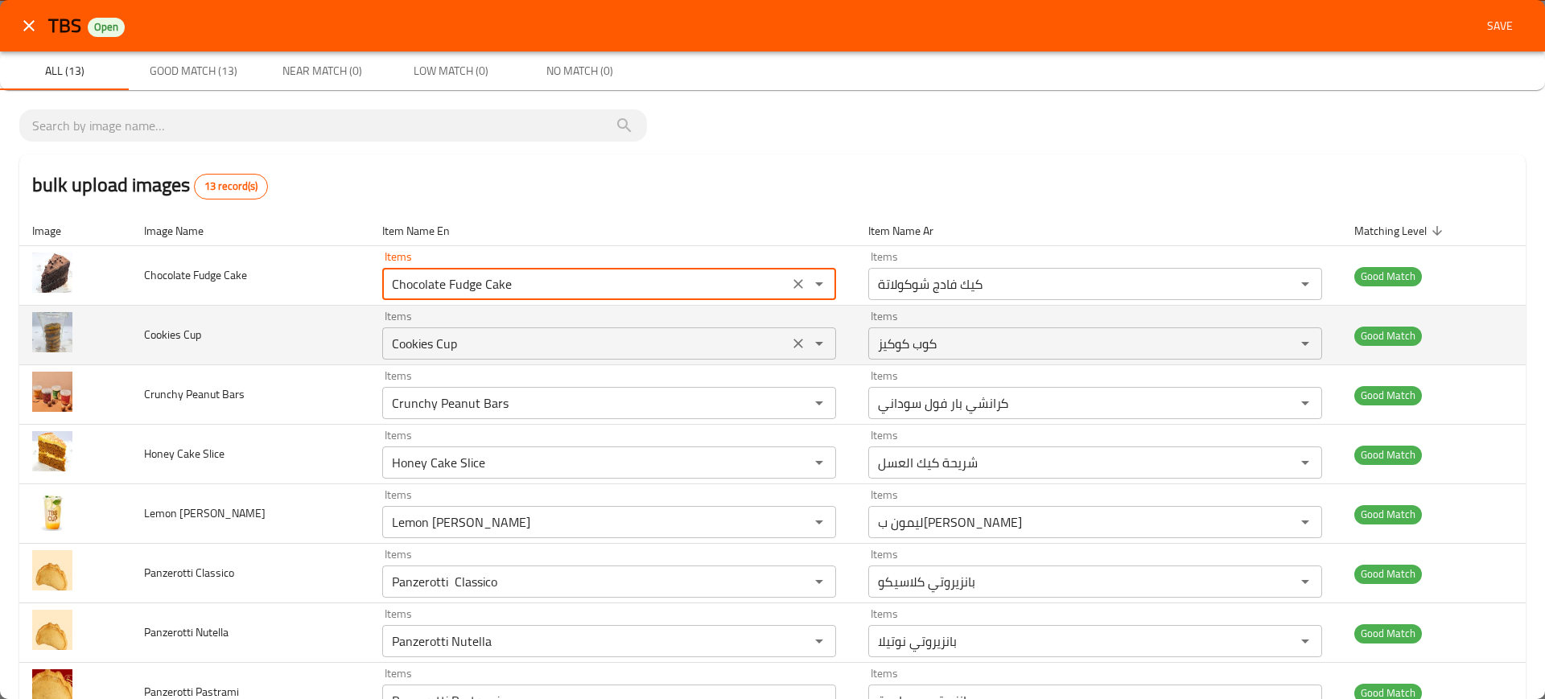
click at [387, 353] on Cup "Cookies Cup" at bounding box center [585, 343] width 397 height 23
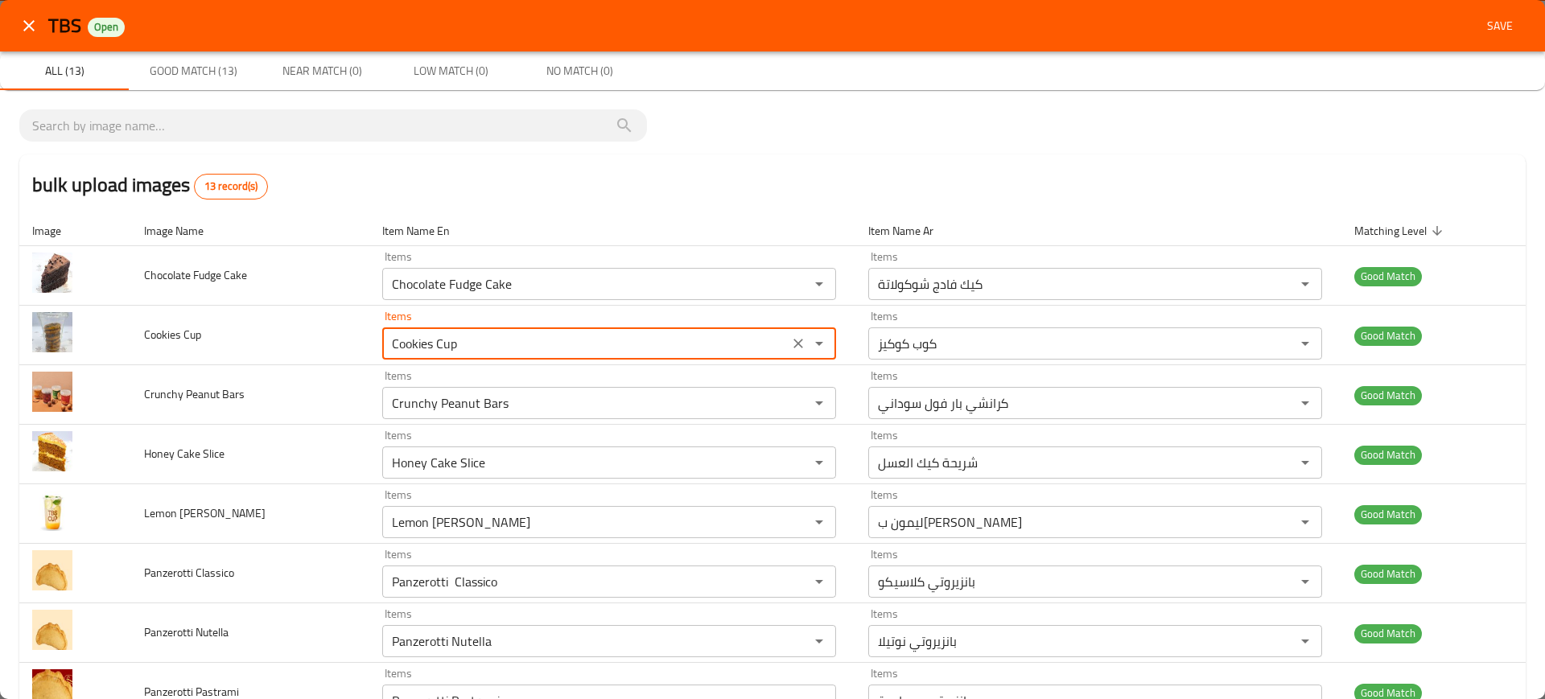
scroll to position [1, 0]
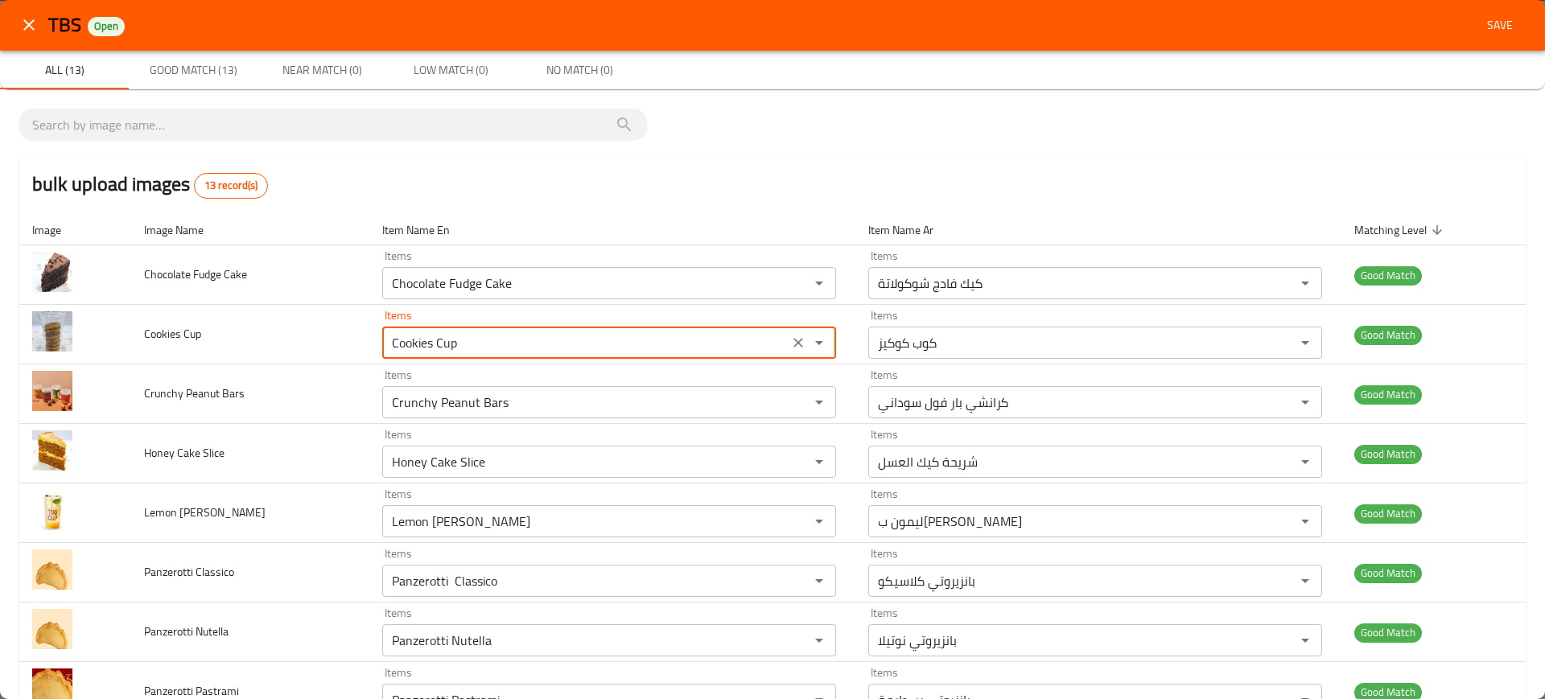
click at [1485, 10] on button "Save" at bounding box center [1499, 25] width 51 height 30
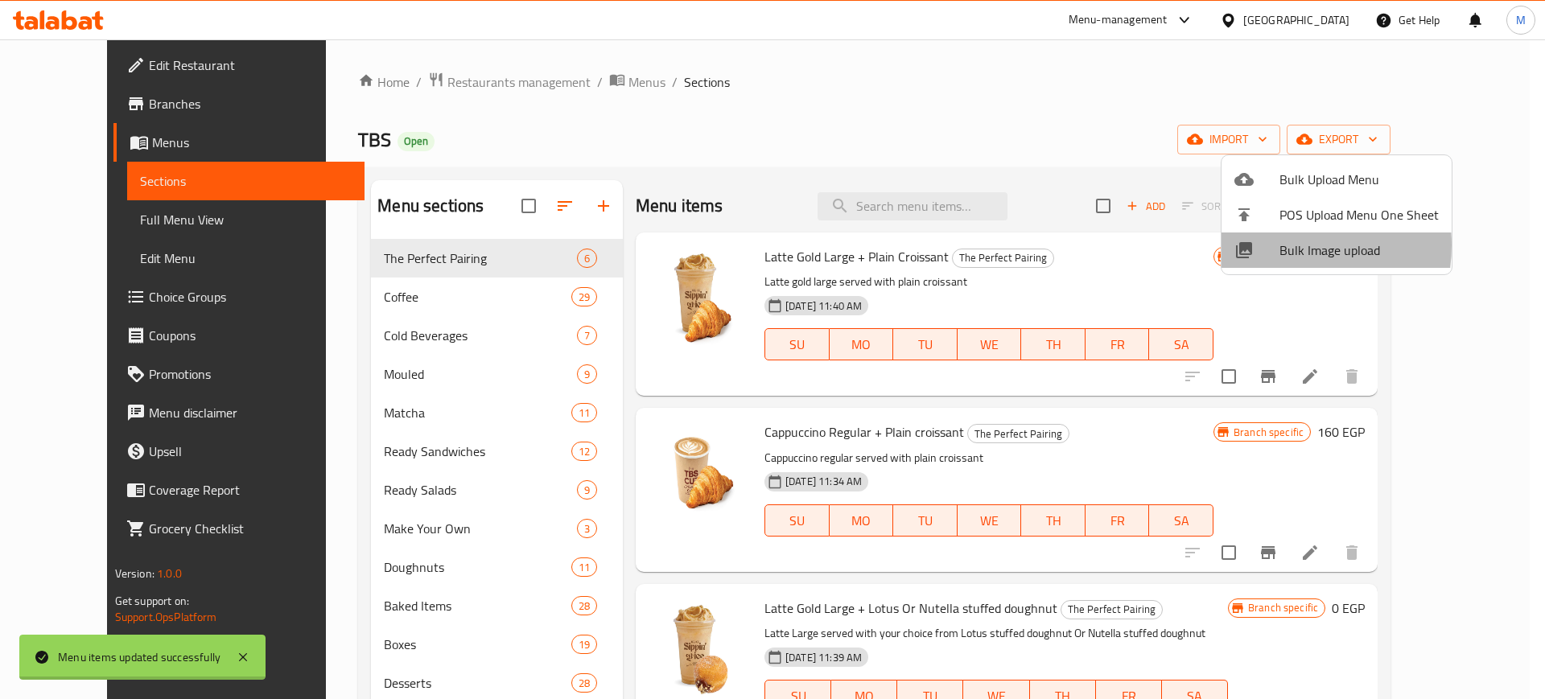
click at [1274, 245] on div at bounding box center [1256, 250] width 45 height 19
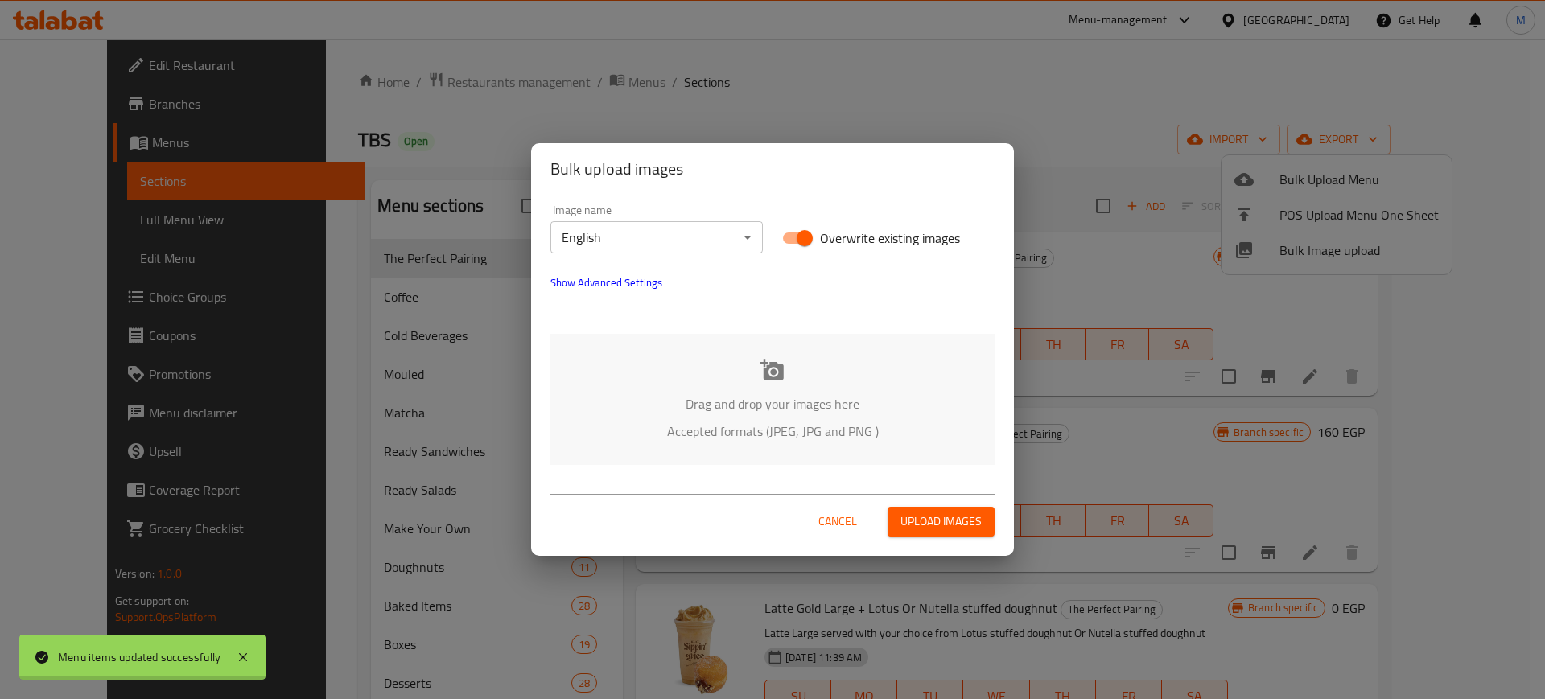
click at [679, 410] on p "Drag and drop your images here" at bounding box center [772, 403] width 396 height 19
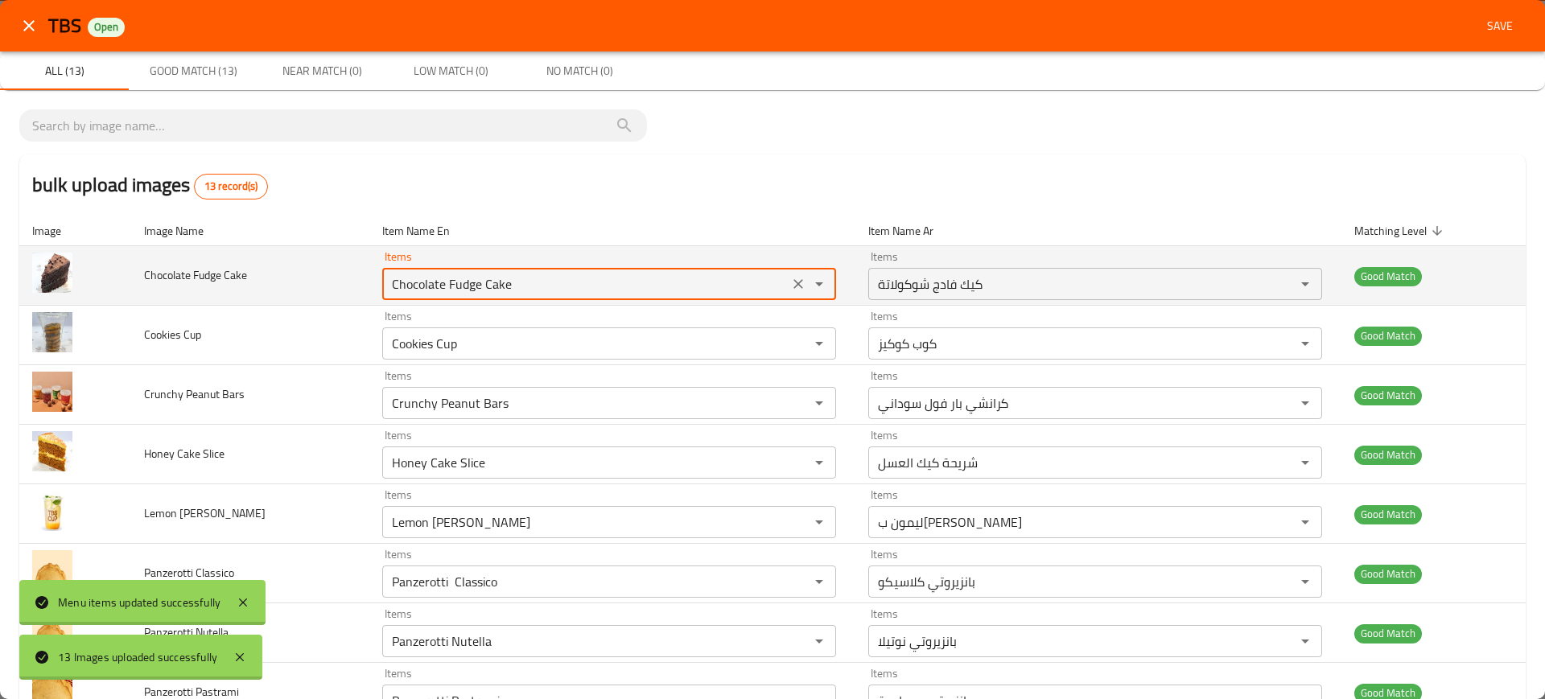
click at [467, 277] on Cake "Chocolate Fudge Cake" at bounding box center [585, 284] width 397 height 23
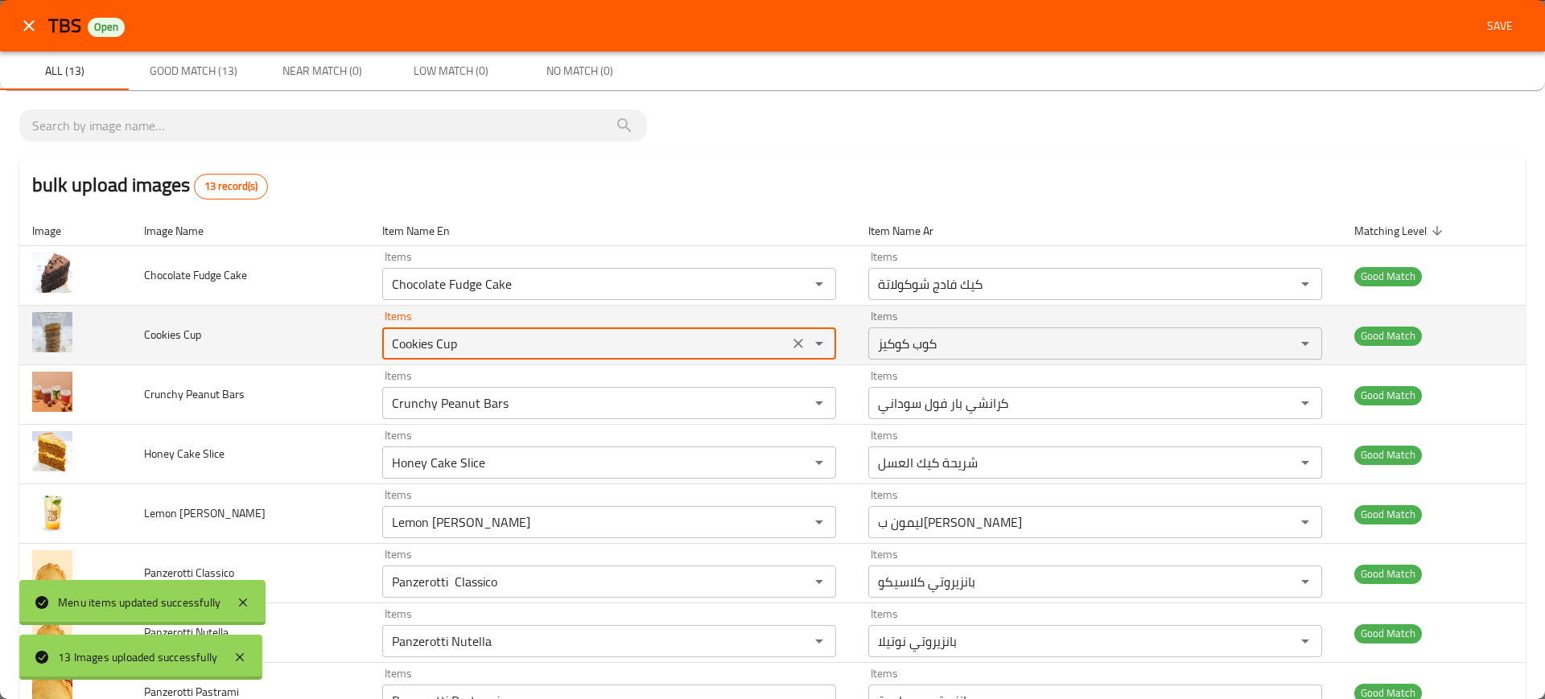
click at [587, 337] on Cup "Cookies Cup" at bounding box center [585, 343] width 397 height 23
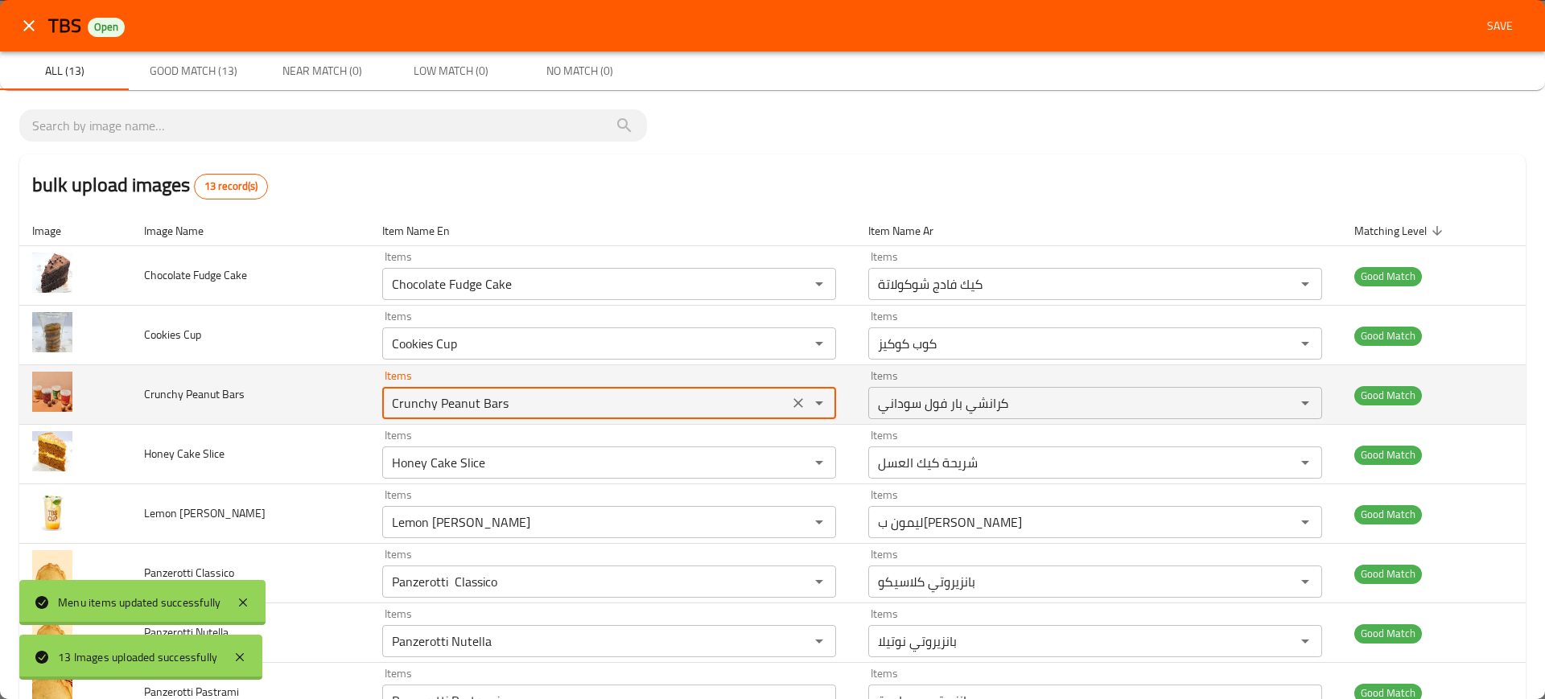
click at [603, 398] on Bars "Crunchy Peanut Bars" at bounding box center [585, 403] width 397 height 23
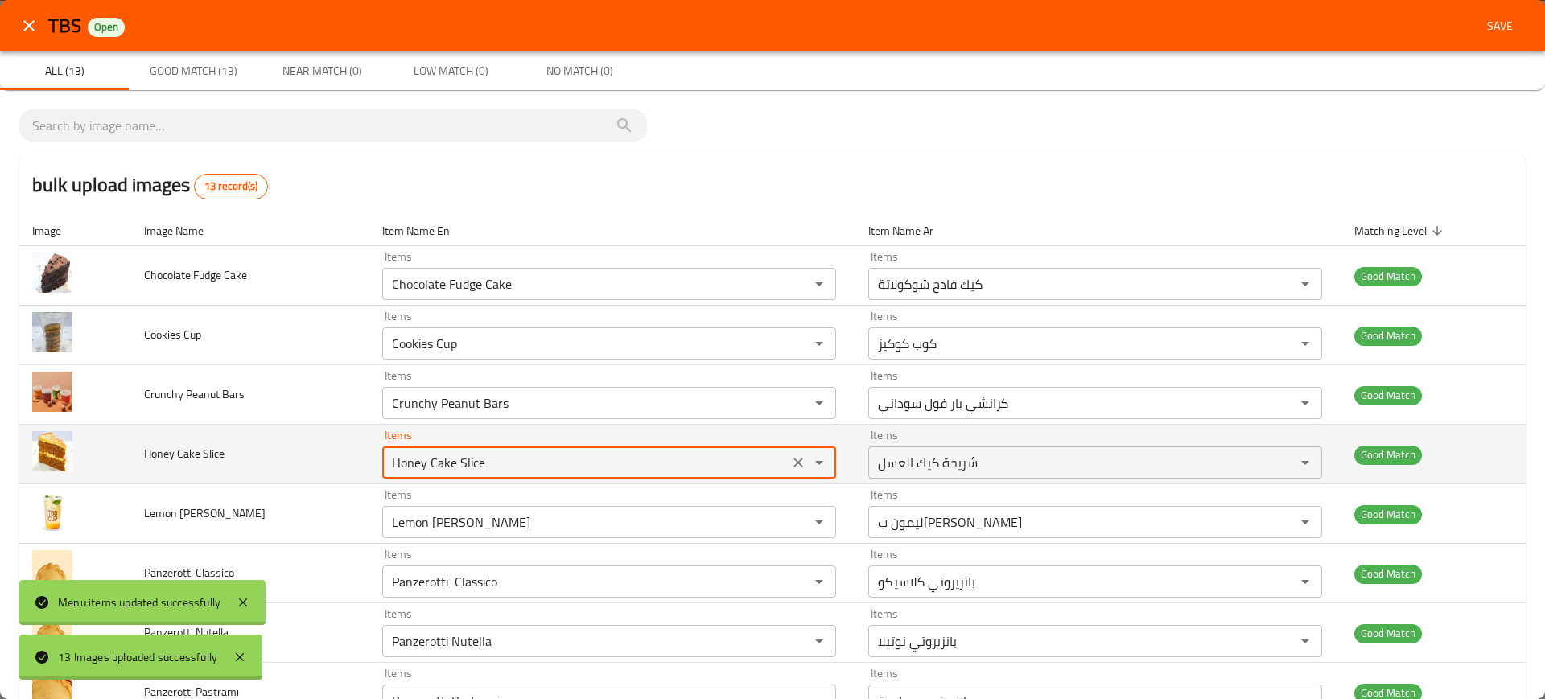
click at [599, 452] on Slice "Honey Cake Slice" at bounding box center [585, 462] width 397 height 23
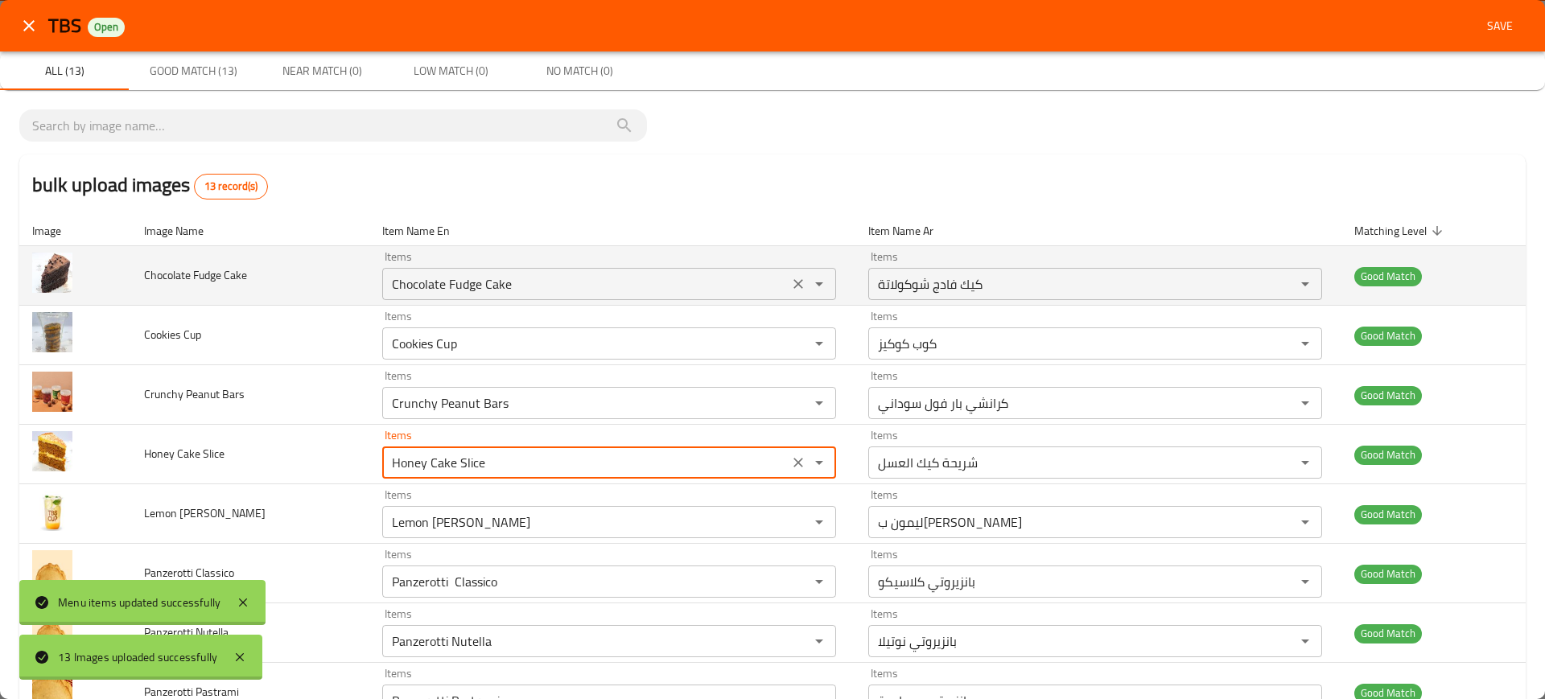
click at [529, 287] on Cake "Chocolate Fudge Cake" at bounding box center [585, 284] width 397 height 23
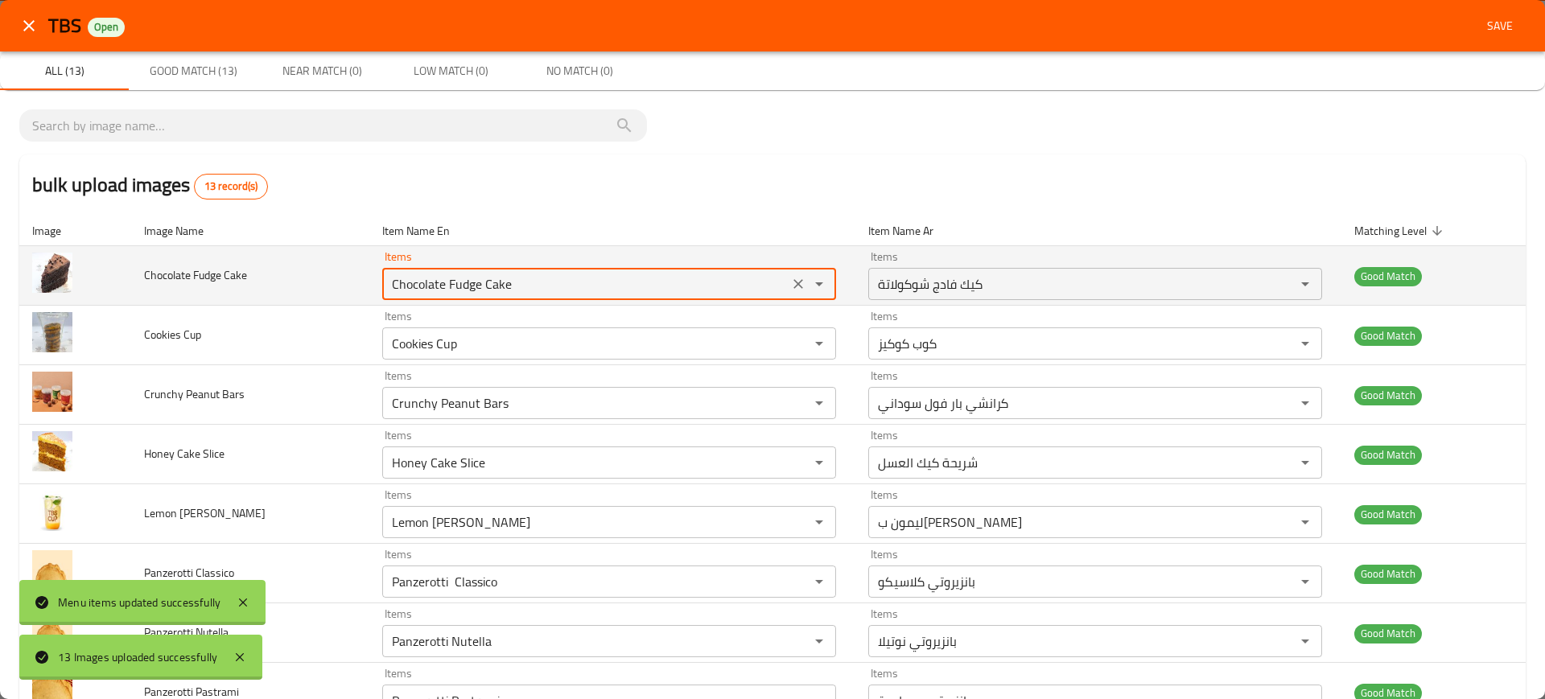
click at [529, 287] on Cake "Chocolate Fudge Cake" at bounding box center [585, 284] width 397 height 23
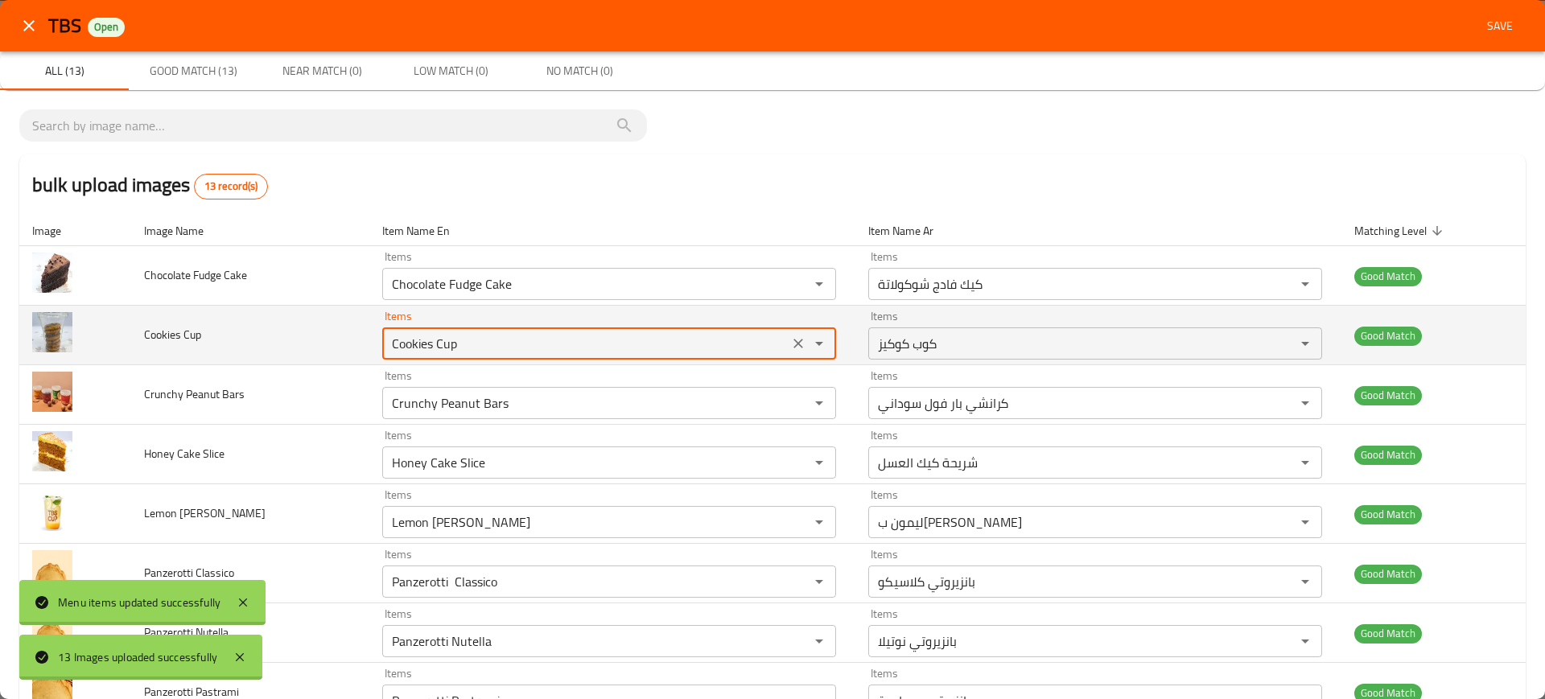
click at [536, 340] on Cup "Cookies Cup" at bounding box center [585, 343] width 397 height 23
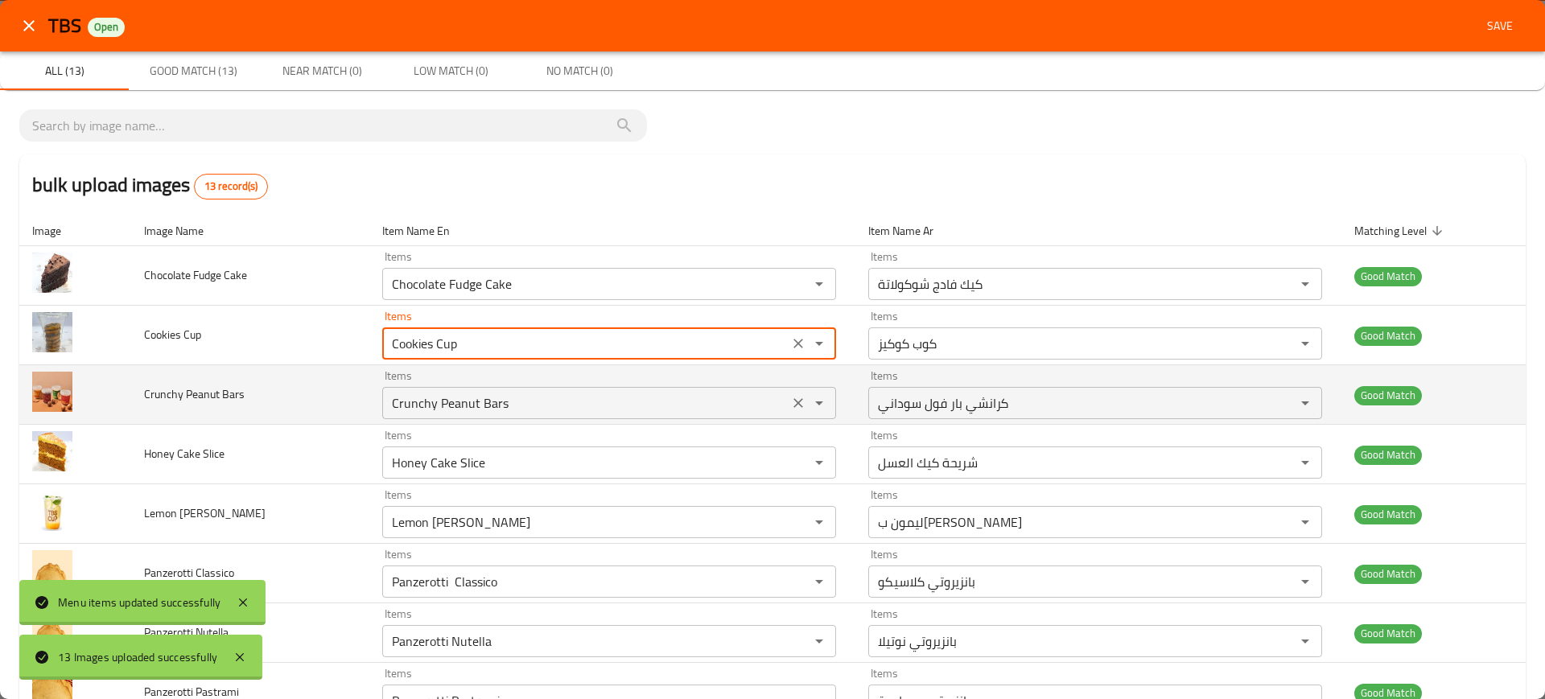
click at [463, 385] on div "Items Crunchy Peanut Bars Items" at bounding box center [609, 394] width 454 height 49
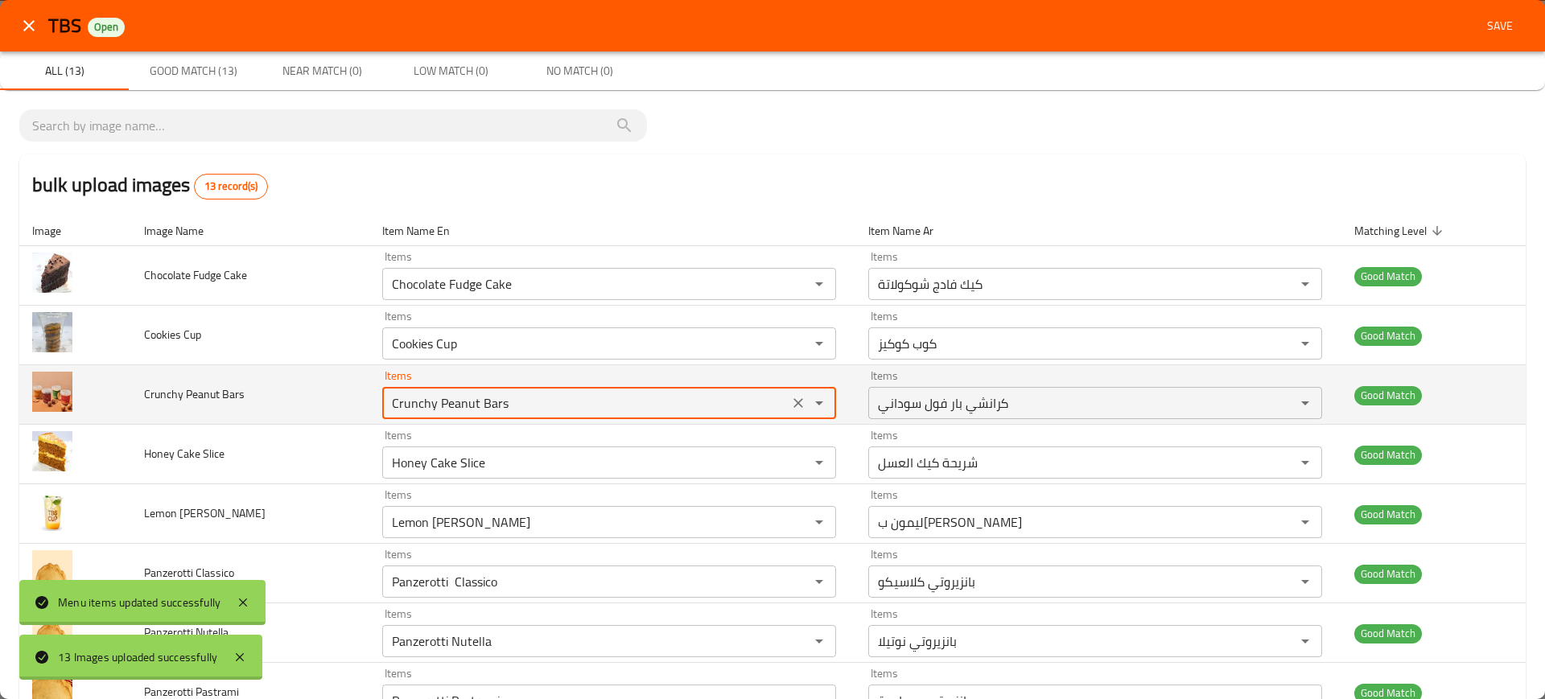
click at [463, 385] on div "Items Crunchy Peanut Bars Items" at bounding box center [609, 394] width 454 height 49
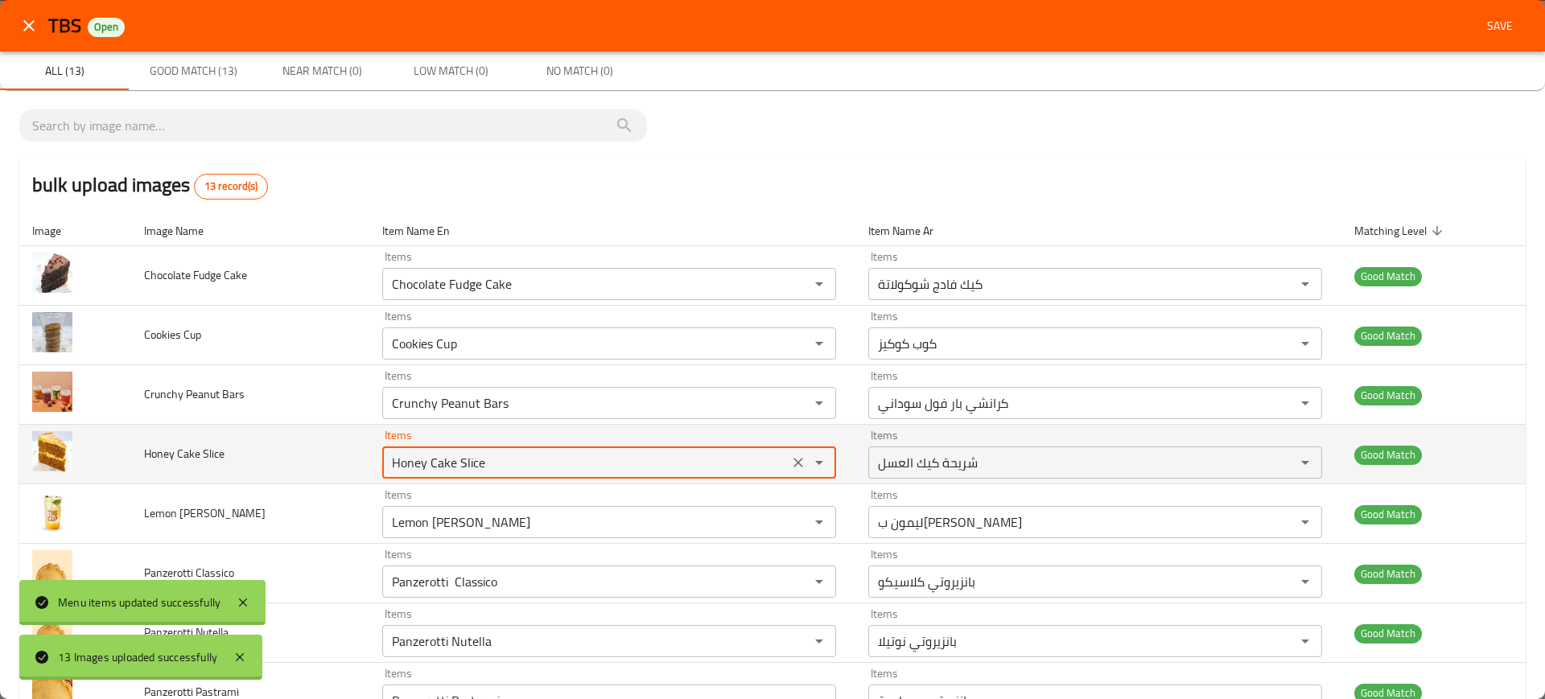
click at [458, 468] on Slice "Honey Cake Slice" at bounding box center [585, 462] width 397 height 23
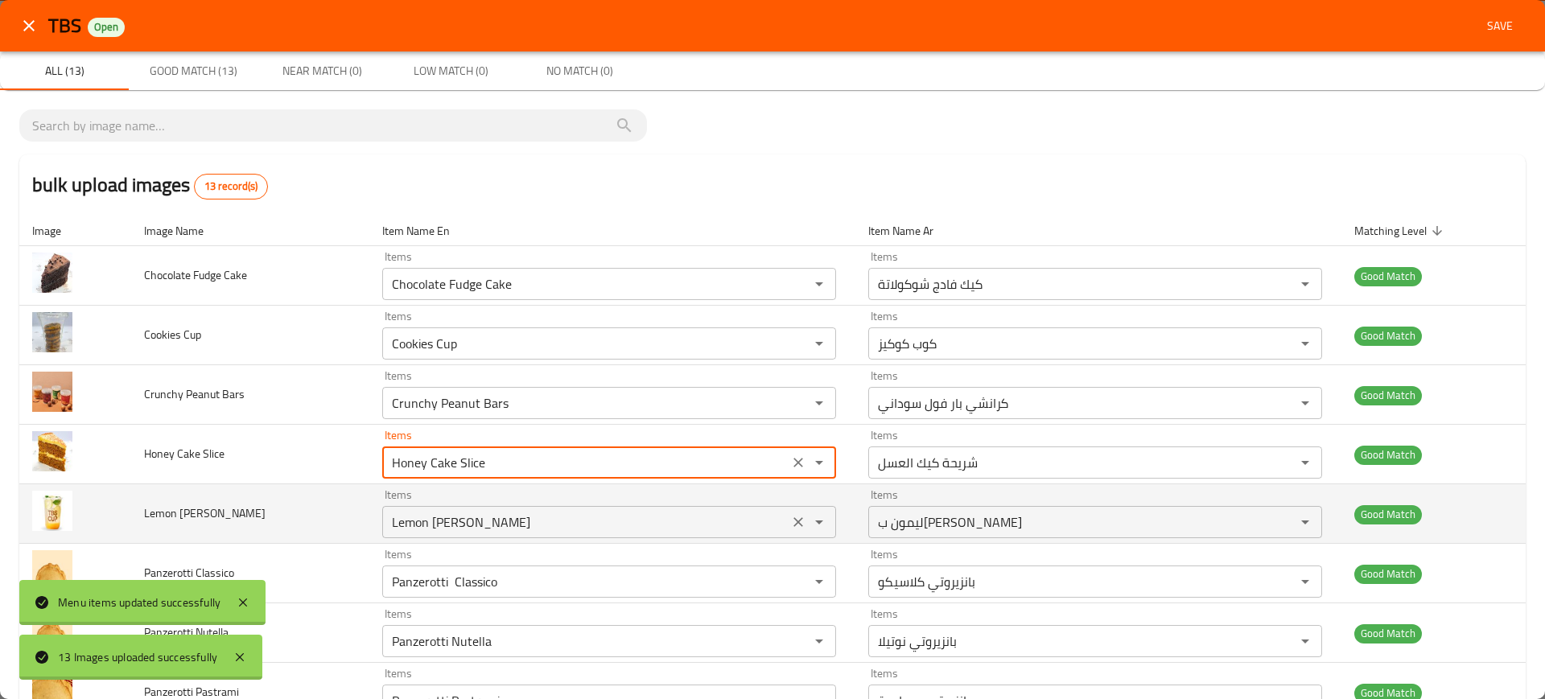
click at [497, 519] on Smoothie "Lemon Basil Smoothie" at bounding box center [585, 522] width 397 height 23
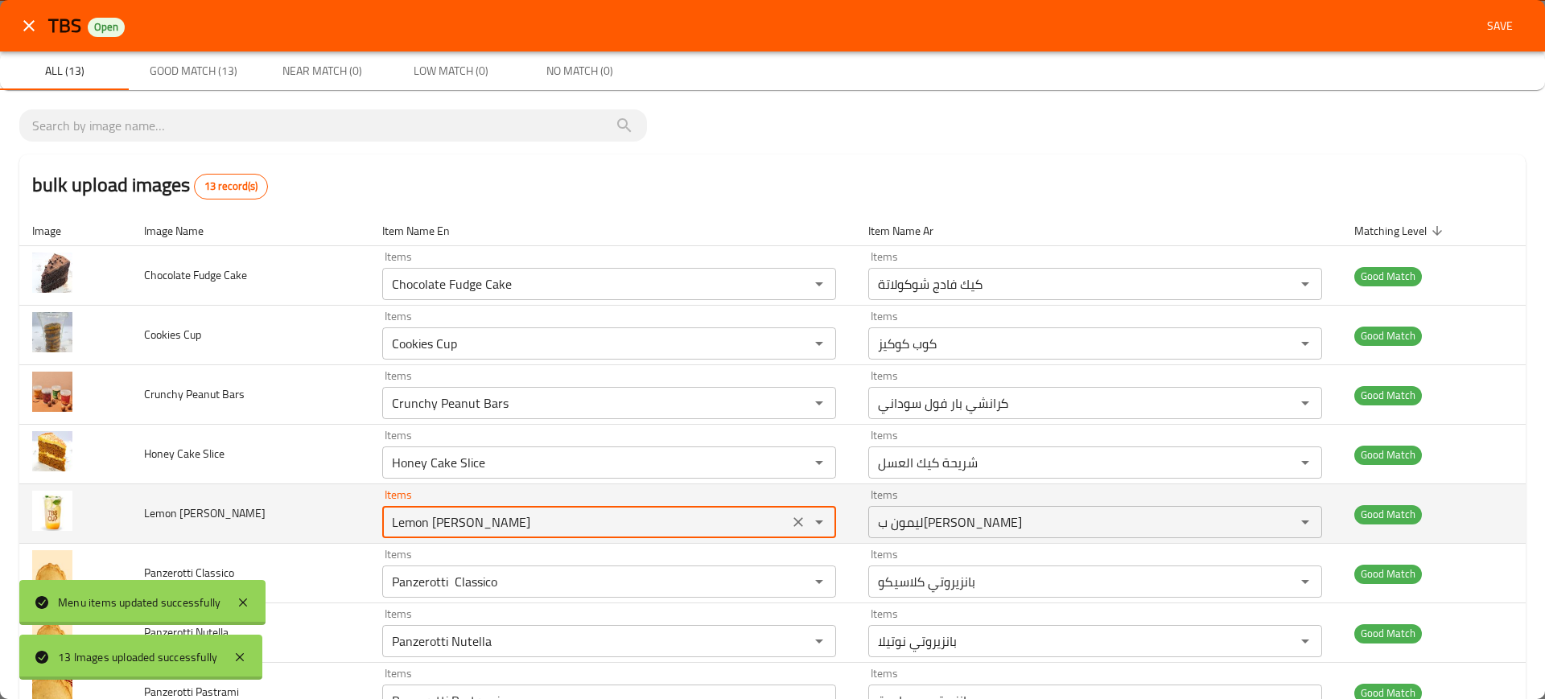
click at [497, 519] on Smoothie "Lemon Basil Smoothie" at bounding box center [585, 522] width 397 height 23
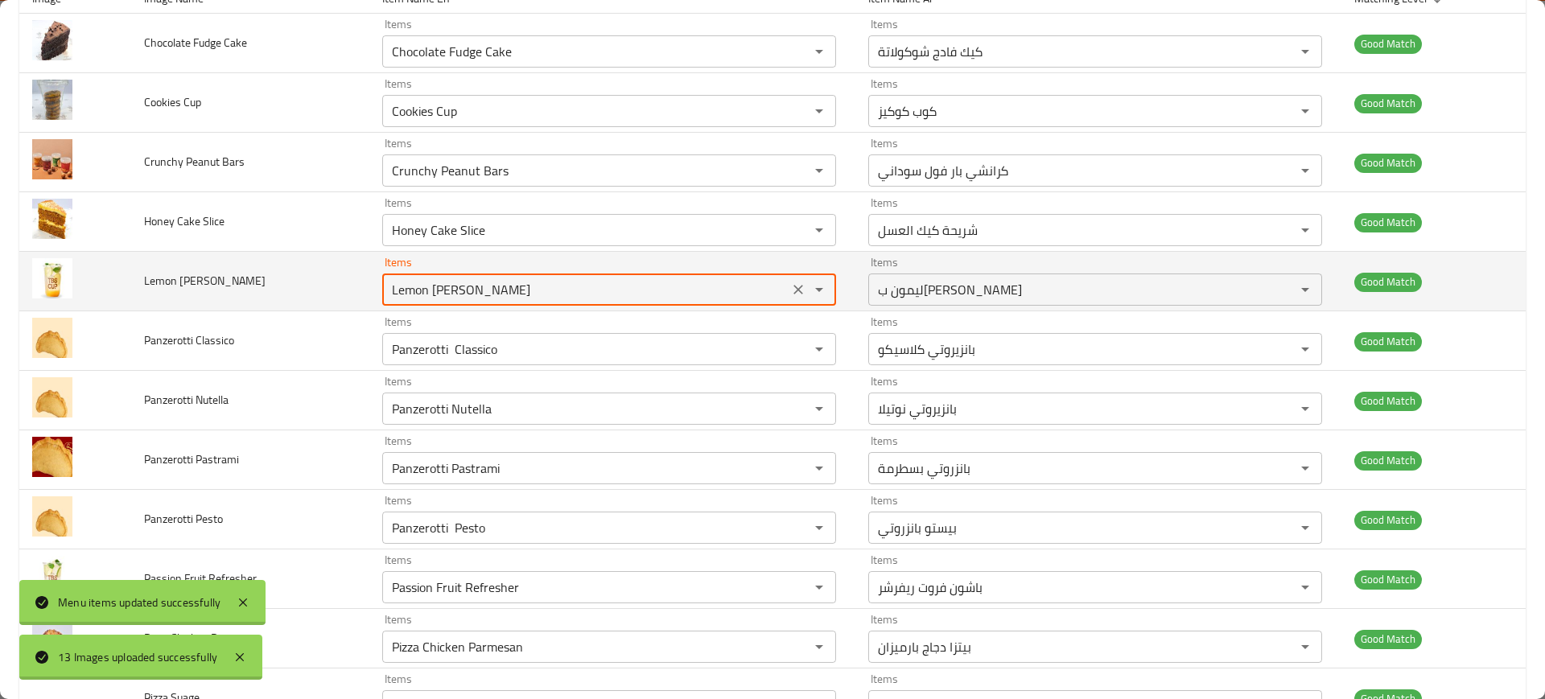
scroll to position [286, 0]
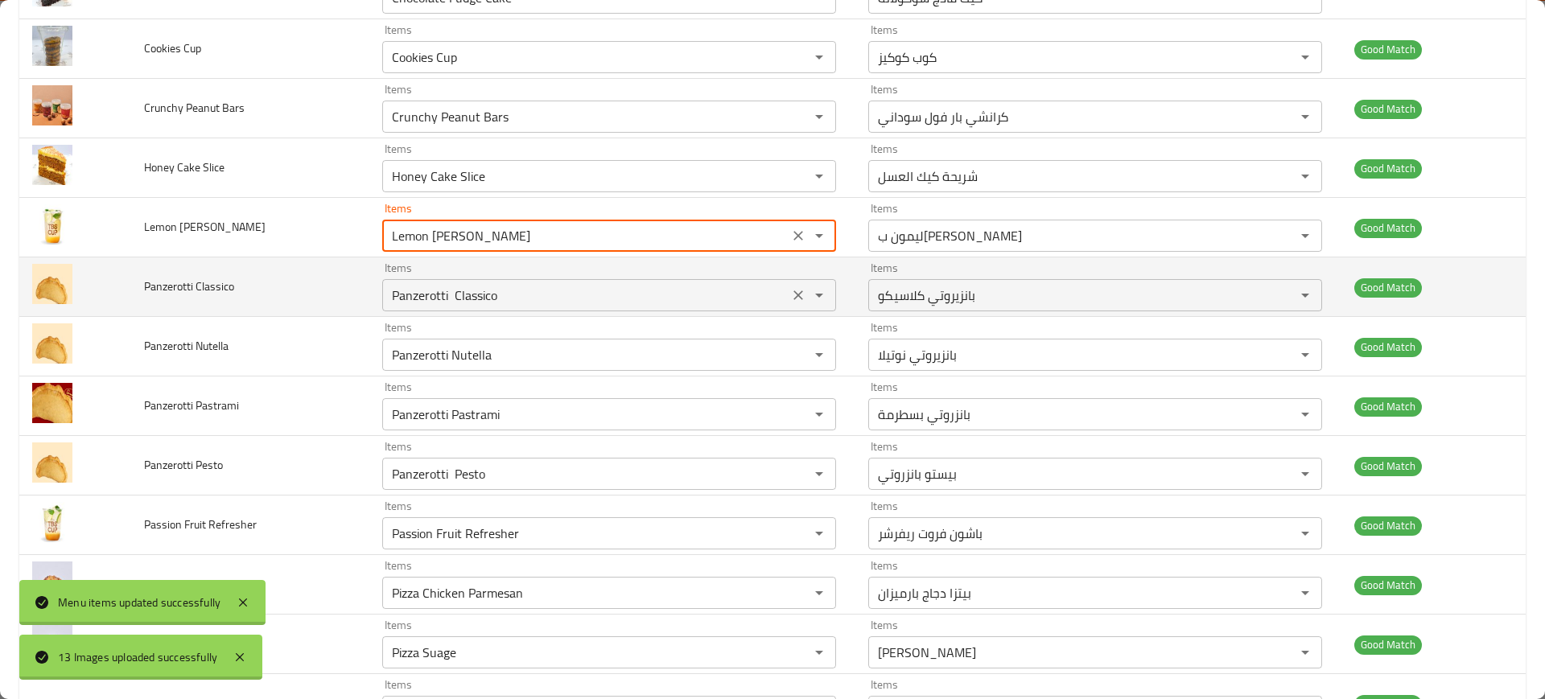
click at [469, 296] on Classico "Panzerotti Classico" at bounding box center [585, 295] width 397 height 23
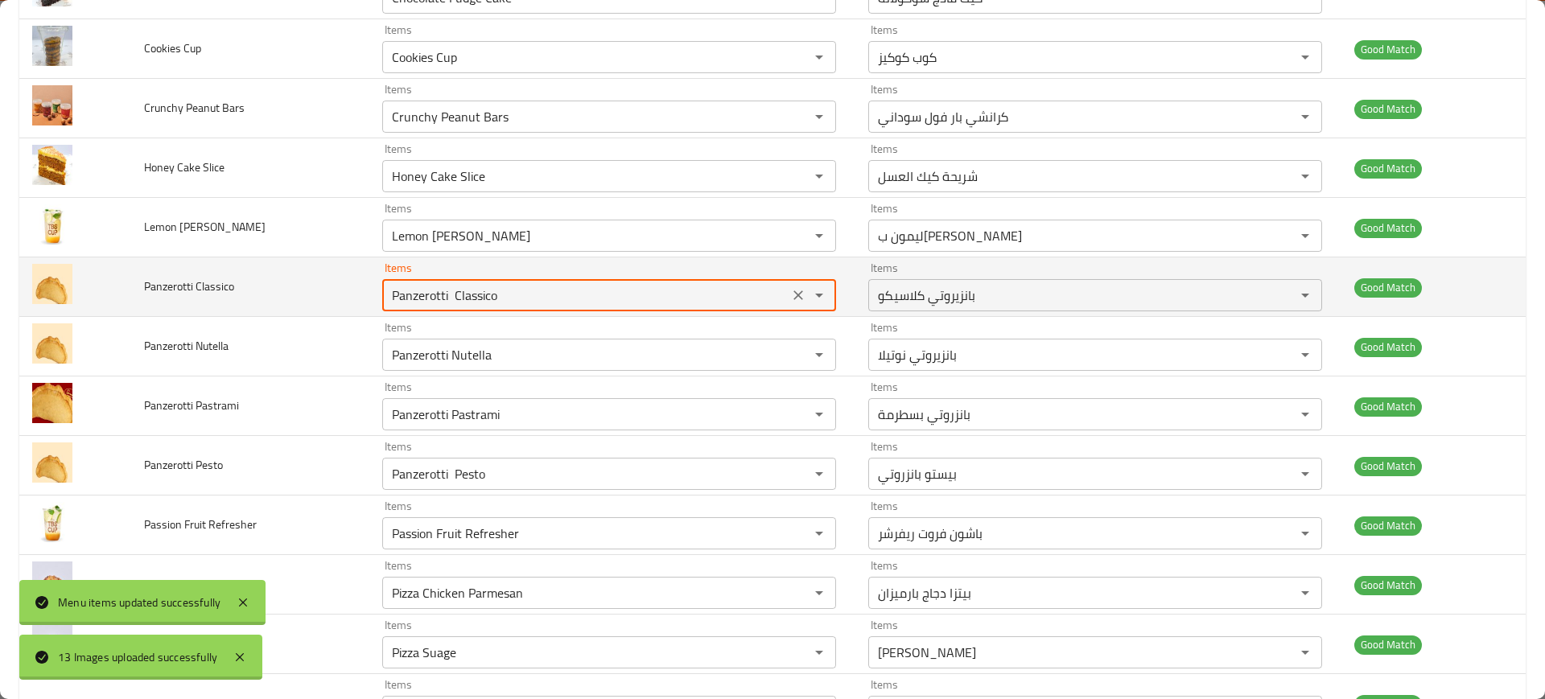
click at [469, 296] on Classico "Panzerotti Classico" at bounding box center [585, 295] width 397 height 23
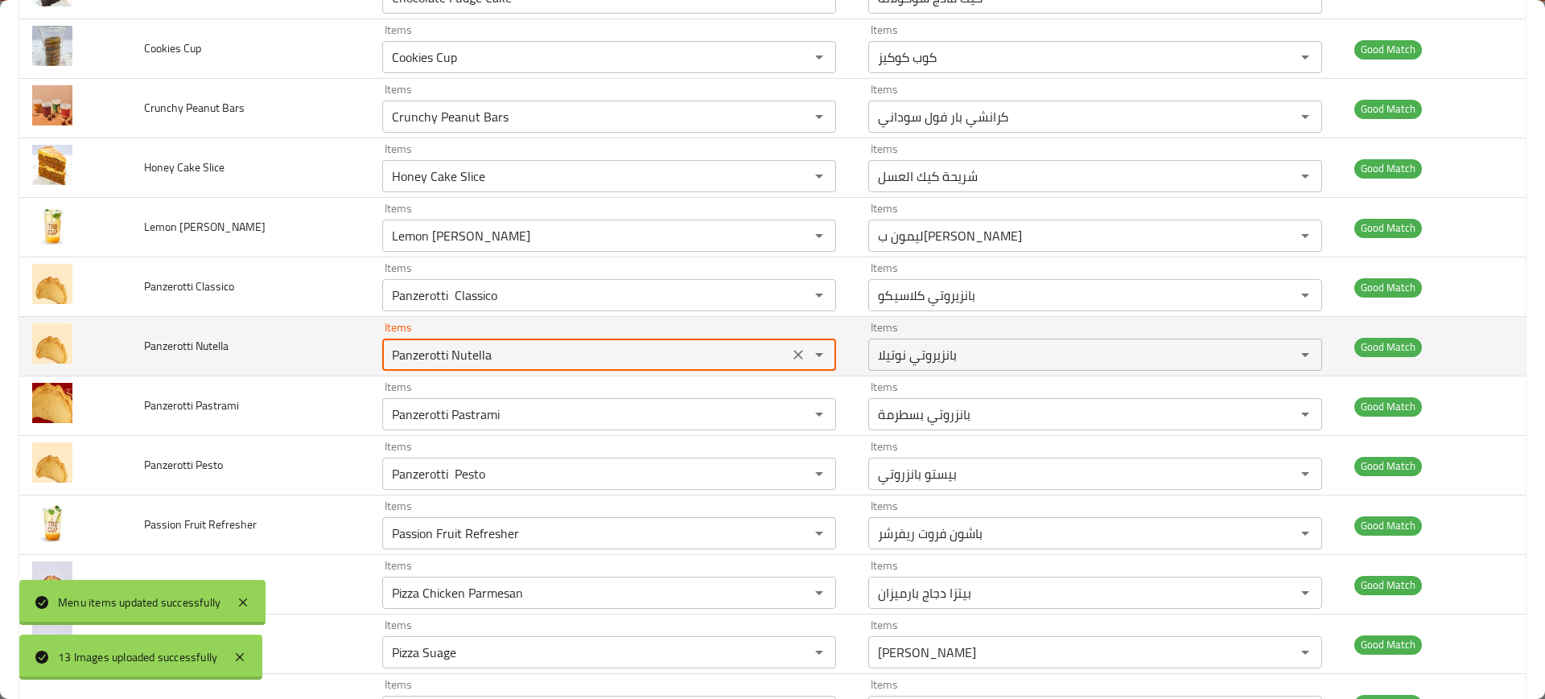
click at [495, 357] on Nutella "Panzerotti Nutella" at bounding box center [585, 355] width 397 height 23
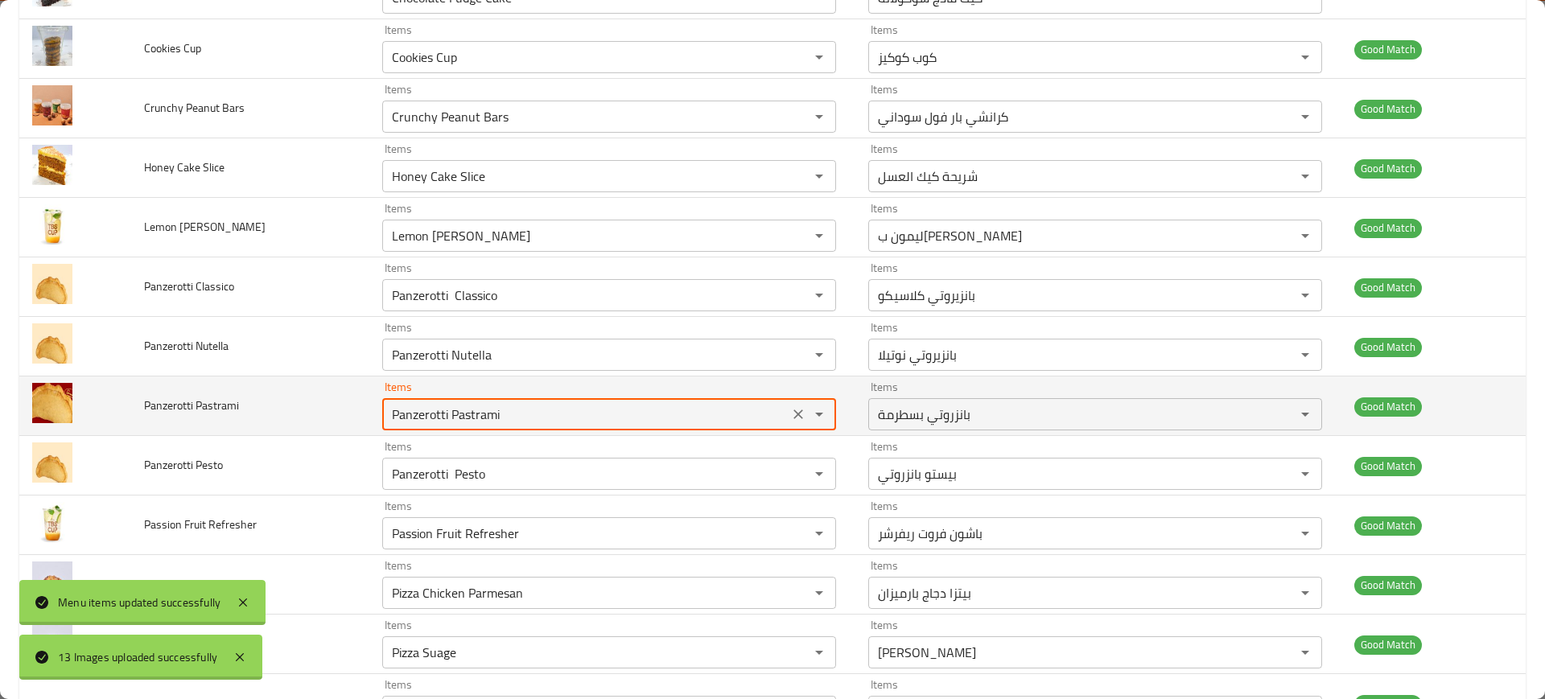
click at [491, 416] on Pastrami "Panzerotti Pastrami" at bounding box center [585, 414] width 397 height 23
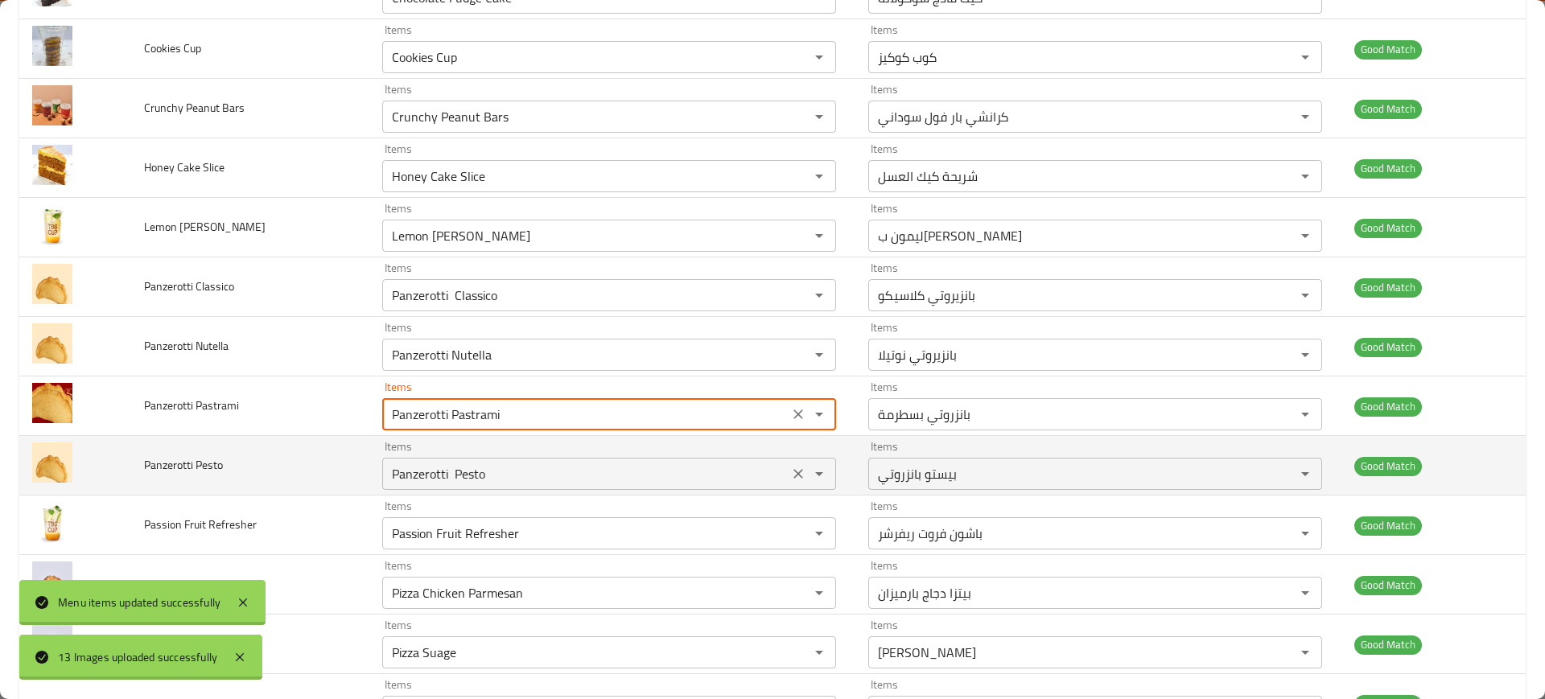
click at [488, 466] on Pesto "Panzerotti Pesto" at bounding box center [585, 474] width 397 height 23
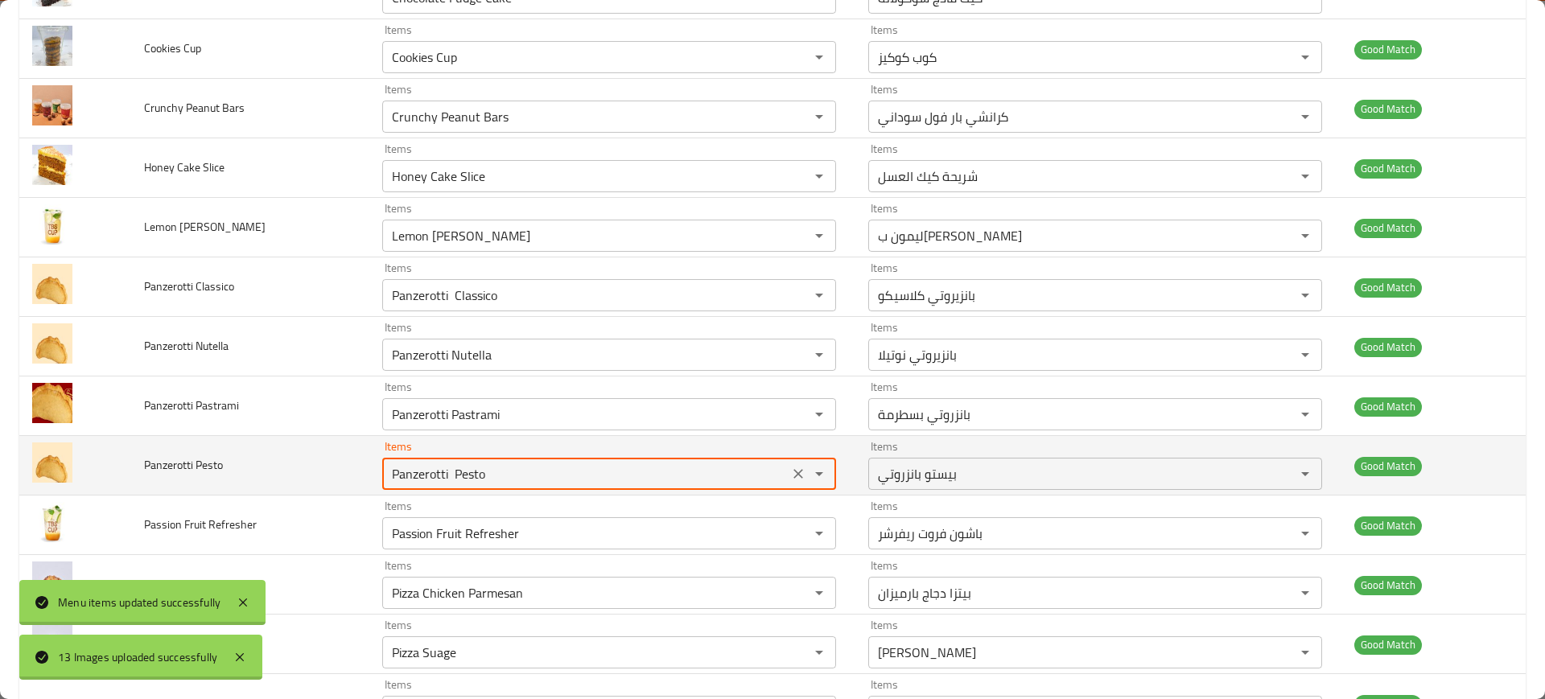
click at [488, 466] on Pesto "Panzerotti Pesto" at bounding box center [585, 474] width 397 height 23
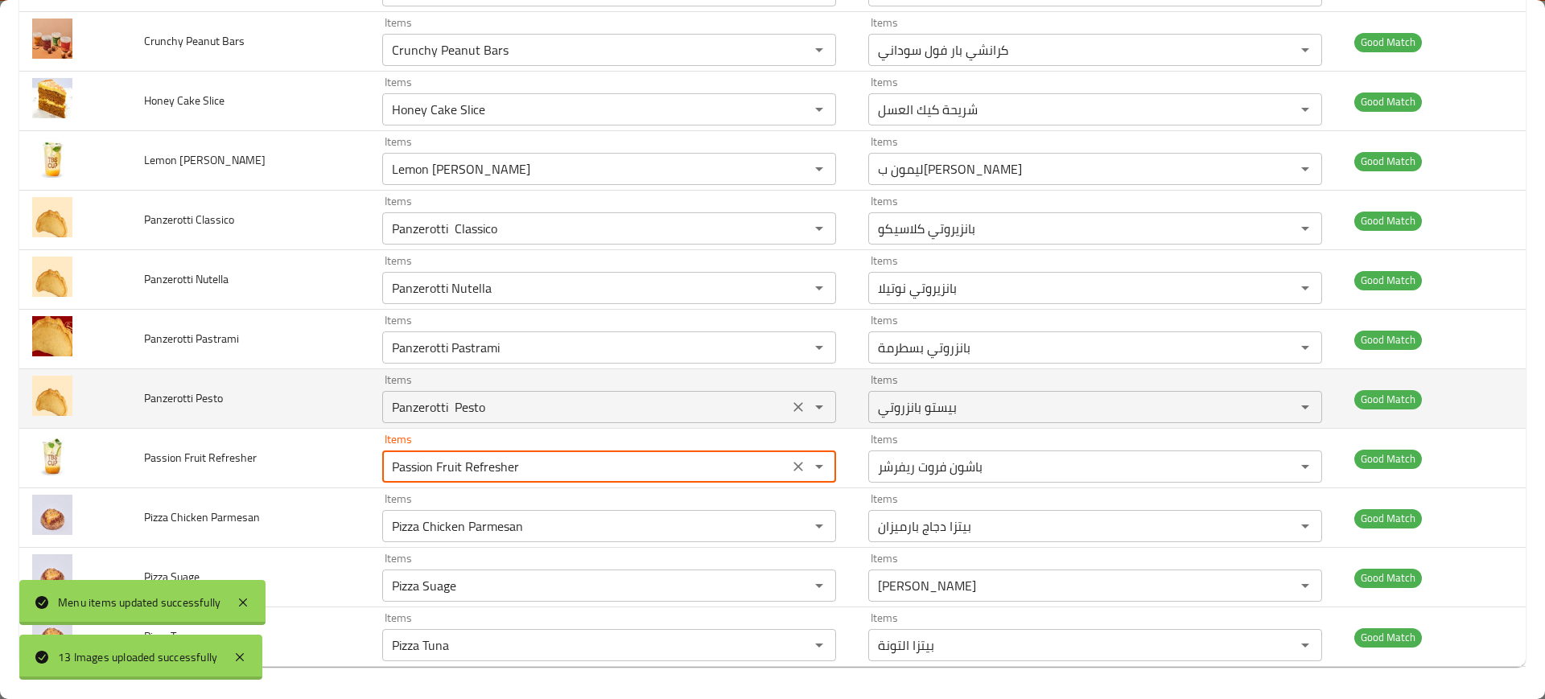
click at [488, 466] on Refresher "Passion Fruit Refresher" at bounding box center [585, 466] width 397 height 23
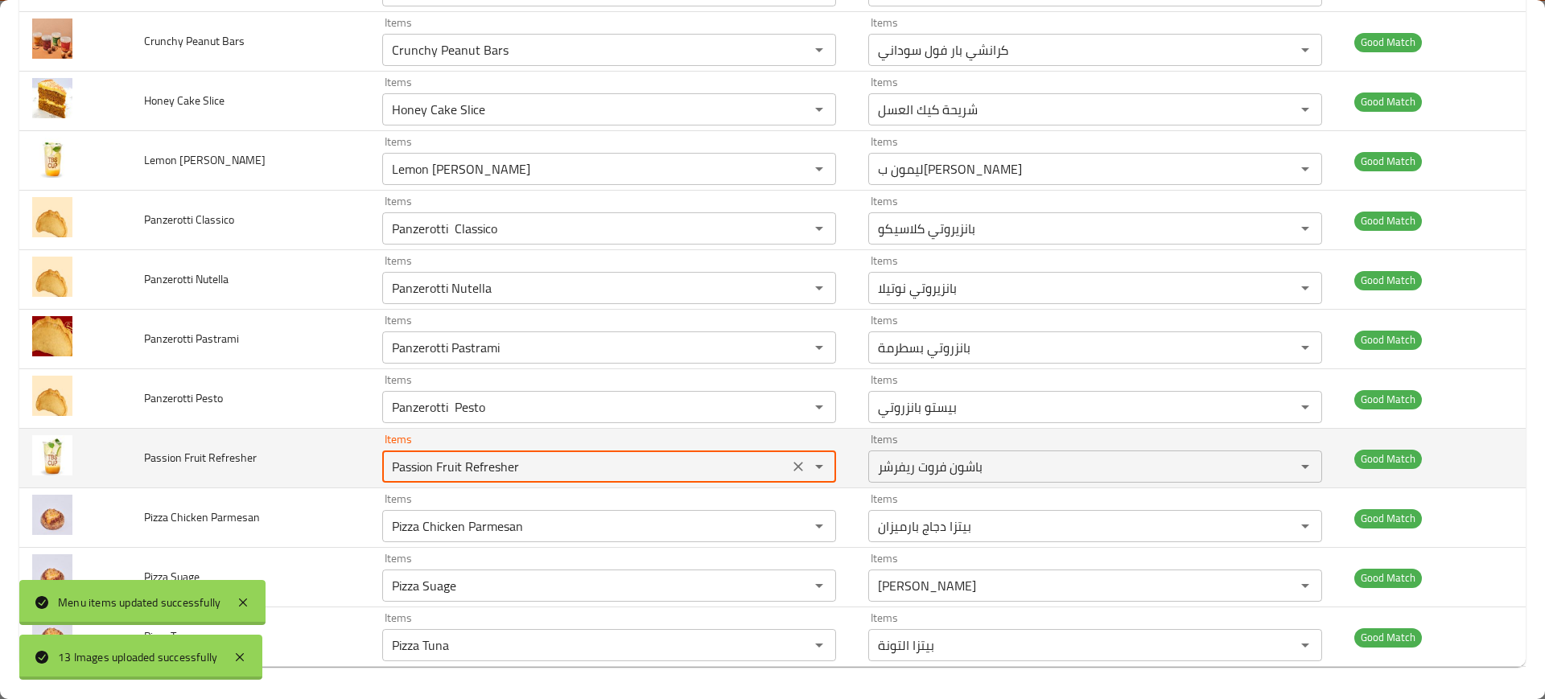
click at [488, 466] on Refresher "Passion Fruit Refresher" at bounding box center [585, 466] width 397 height 23
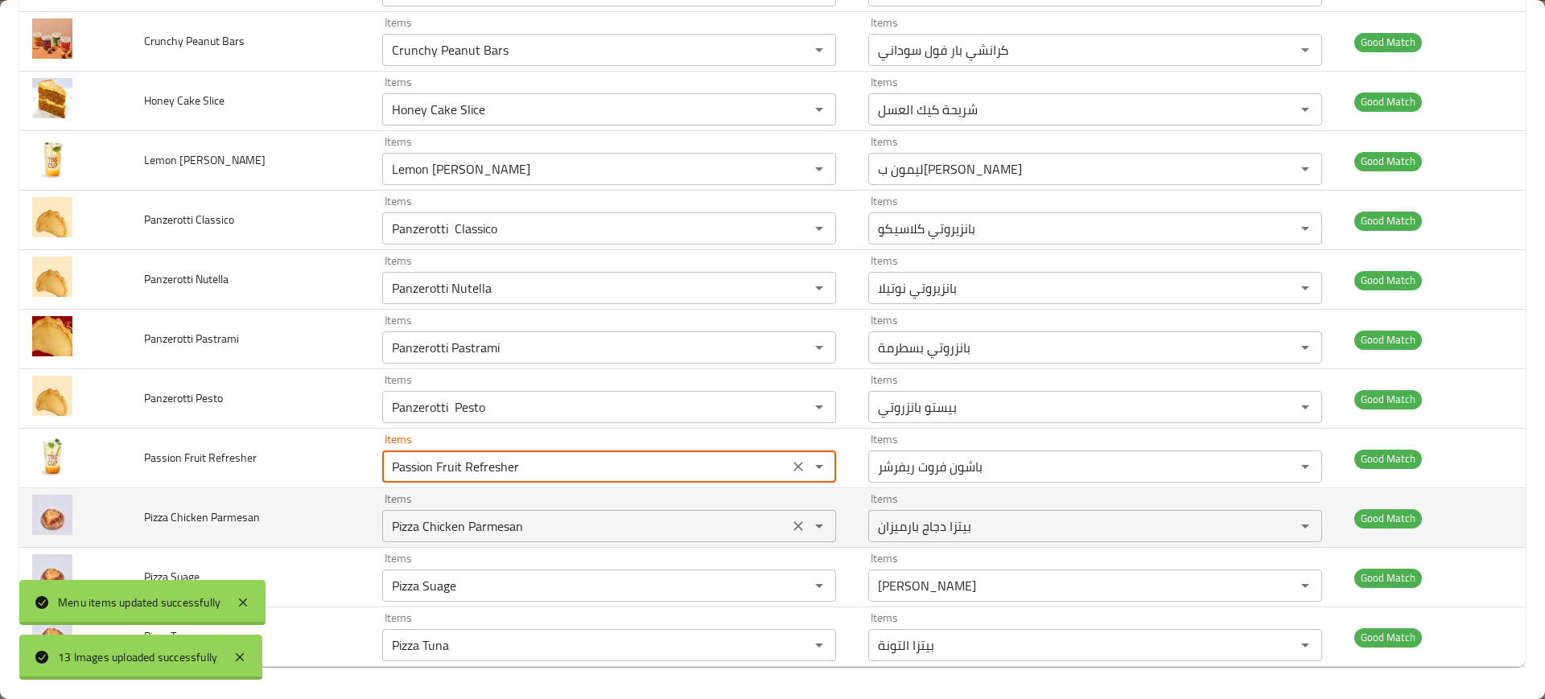
click at [493, 540] on div "Pizza Chicken Parmesan Items" at bounding box center [609, 526] width 454 height 32
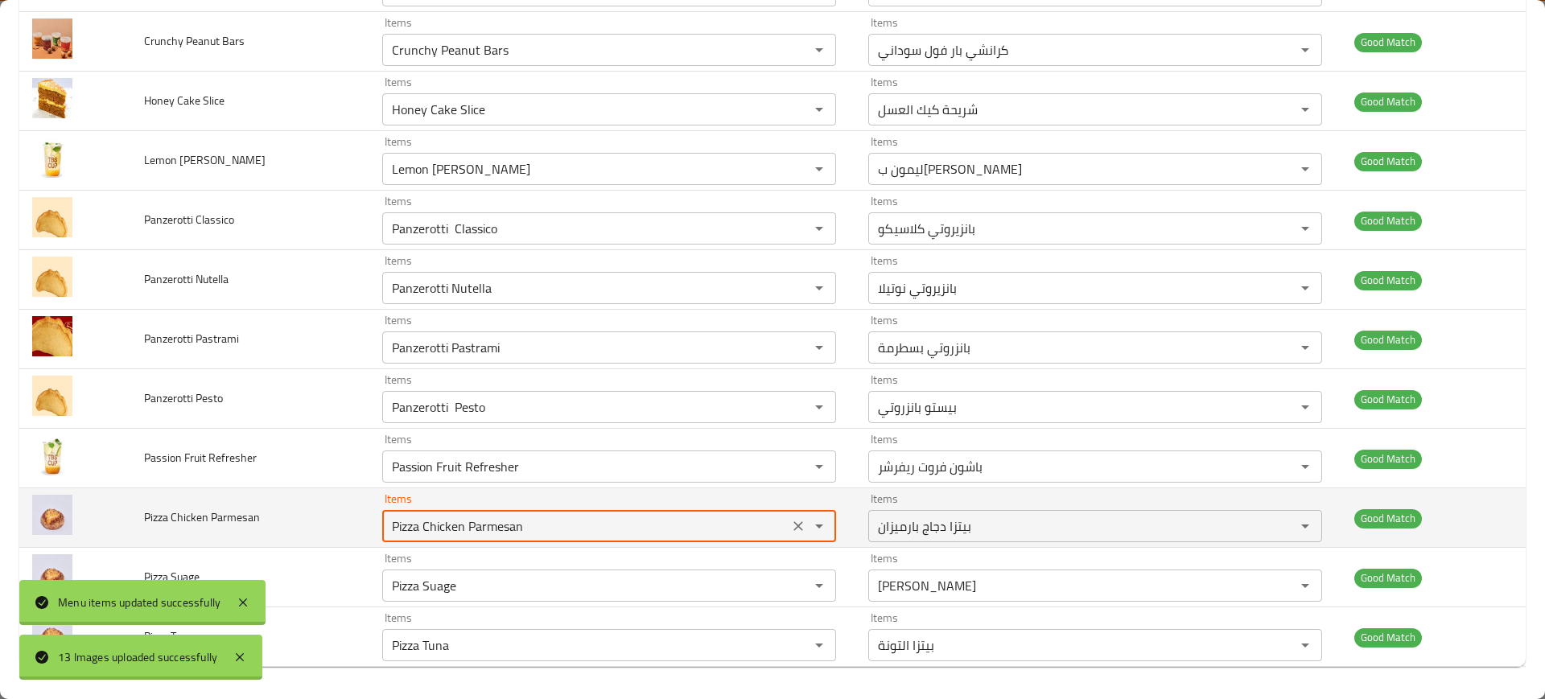
click at [493, 540] on div "Pizza Chicken Parmesan Items" at bounding box center [609, 526] width 454 height 32
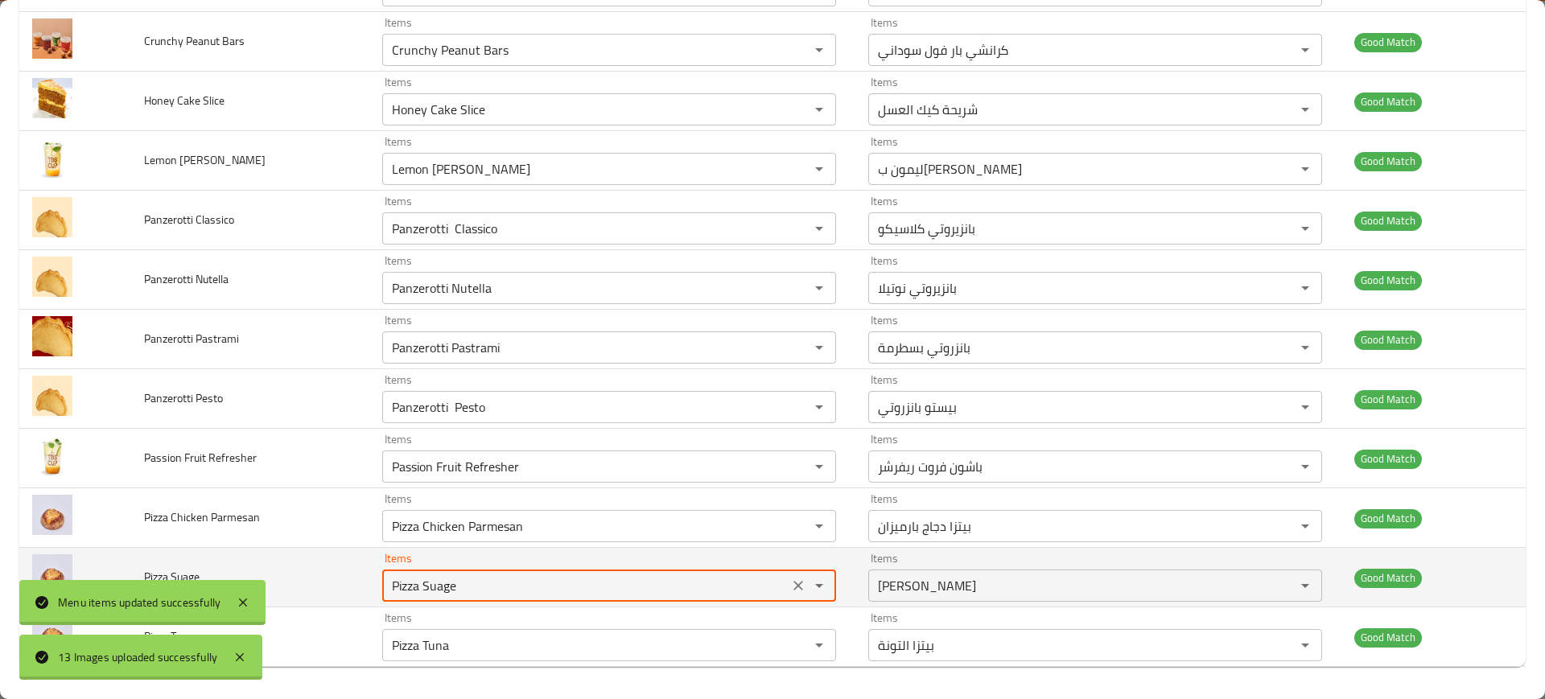
click at [504, 574] on Suage "Pizza Suage" at bounding box center [585, 585] width 397 height 23
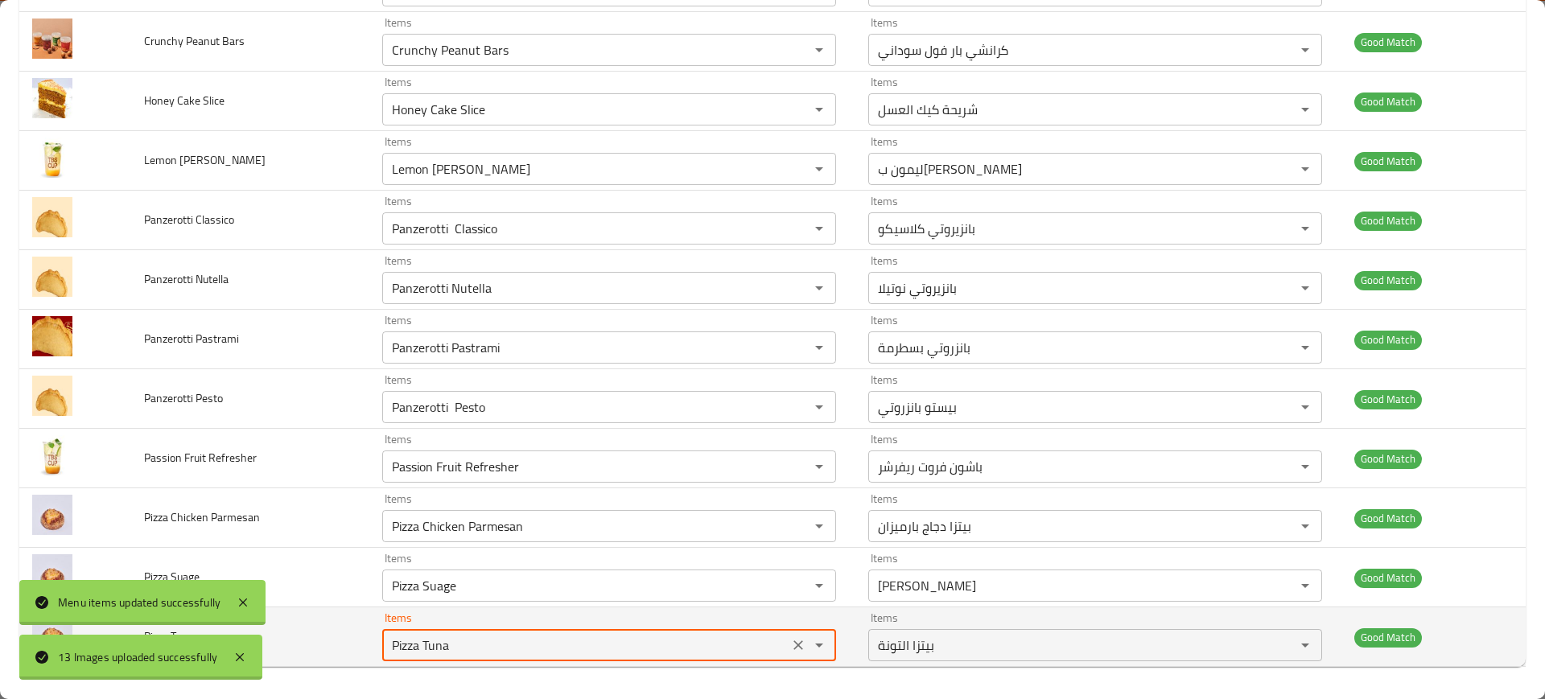
click at [504, 652] on Tuna "Pizza Tuna" at bounding box center [585, 645] width 397 height 23
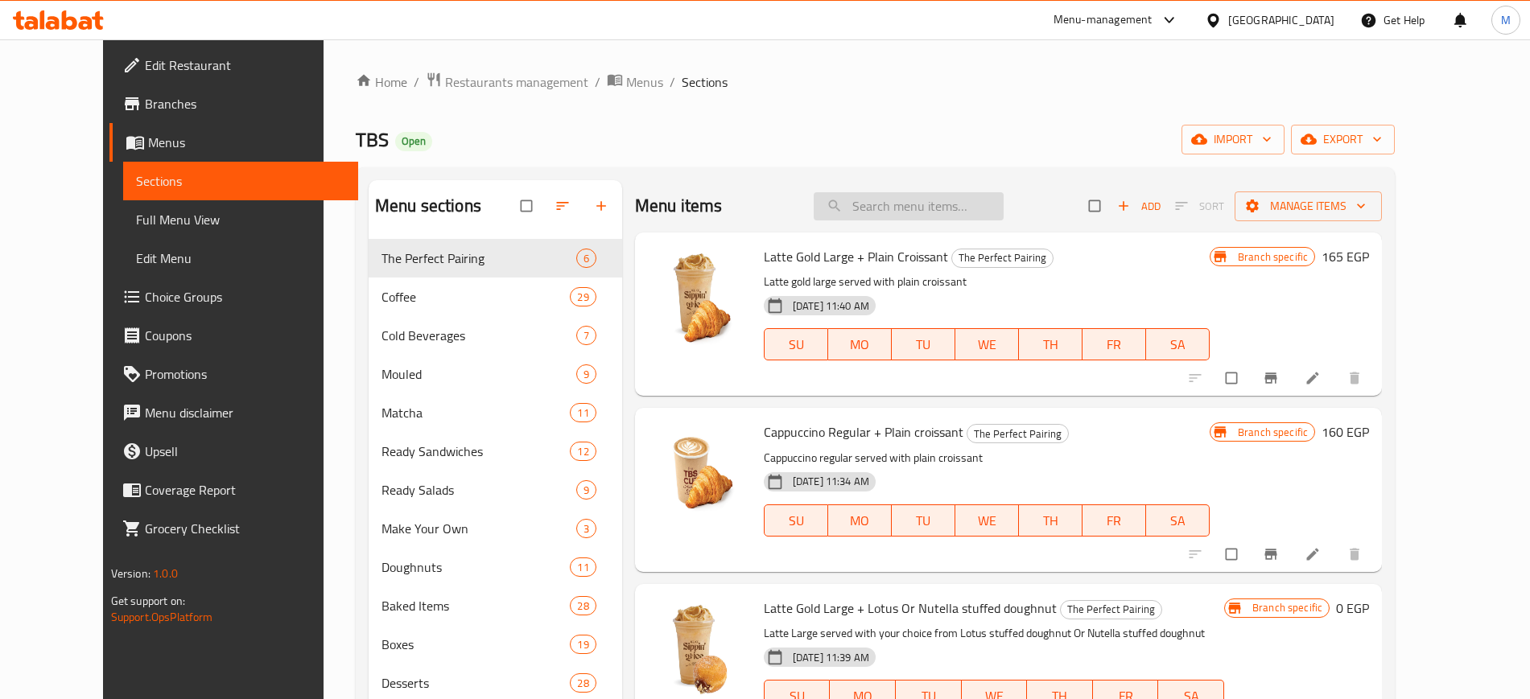
click at [937, 208] on input "search" at bounding box center [908, 206] width 190 height 28
paste input "Chocolate Fudge Cake"
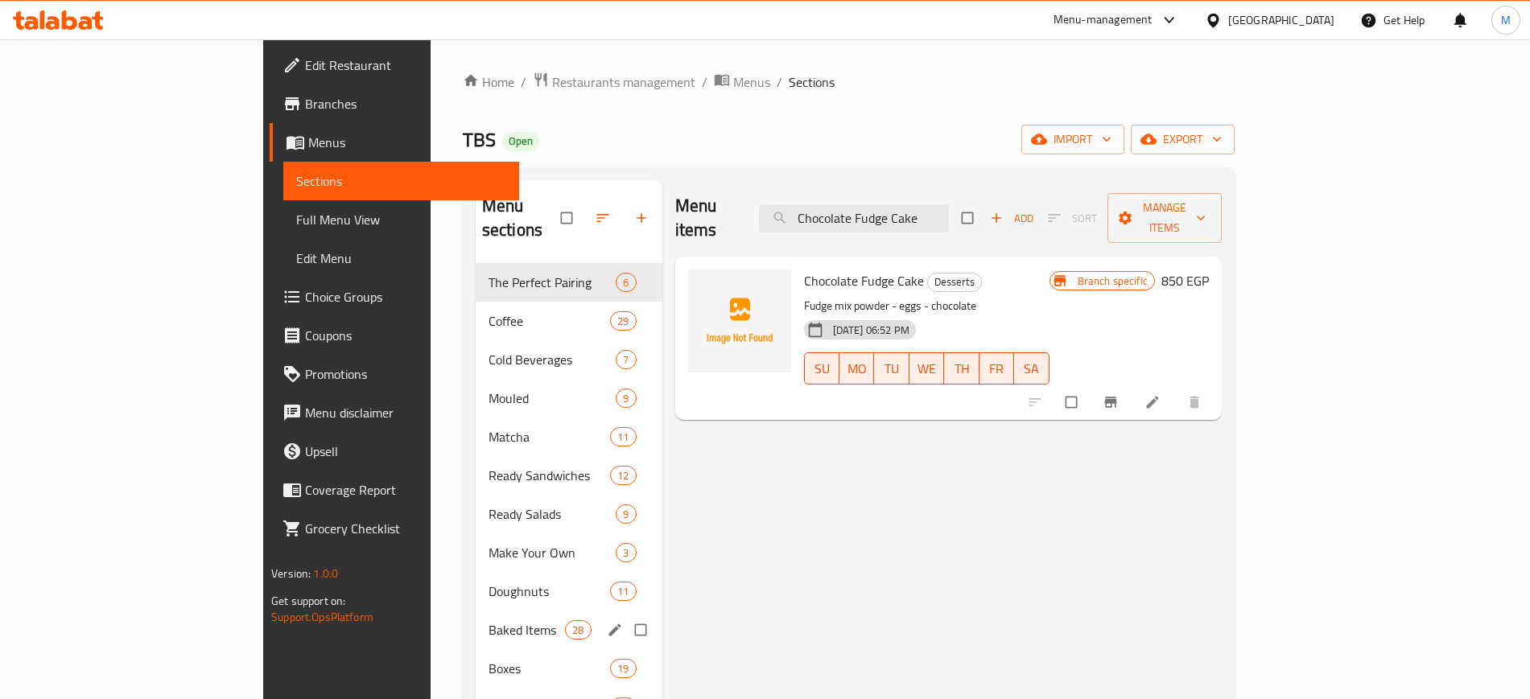
scroll to position [286, 0]
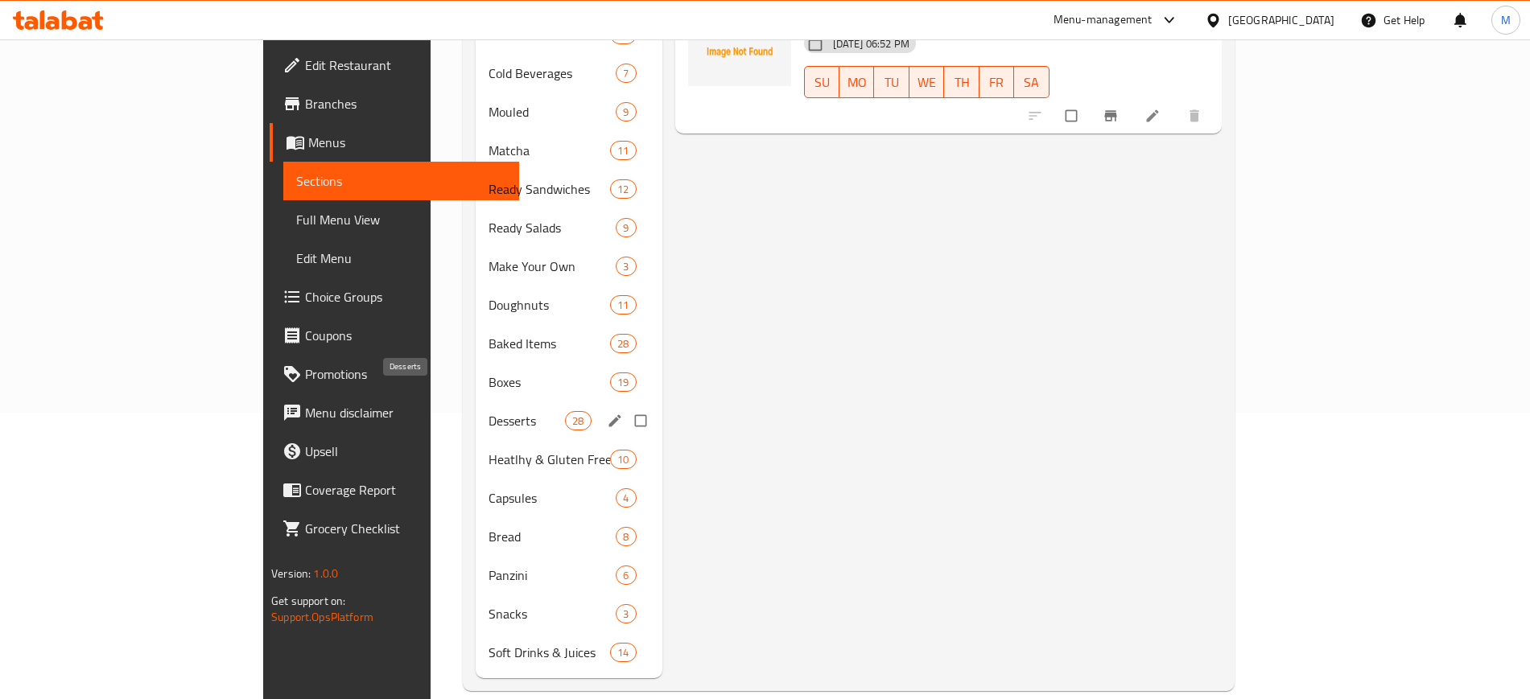
type input "Chocolate Fudge Cake"
click at [488, 411] on span "Desserts" at bounding box center [526, 420] width 76 height 19
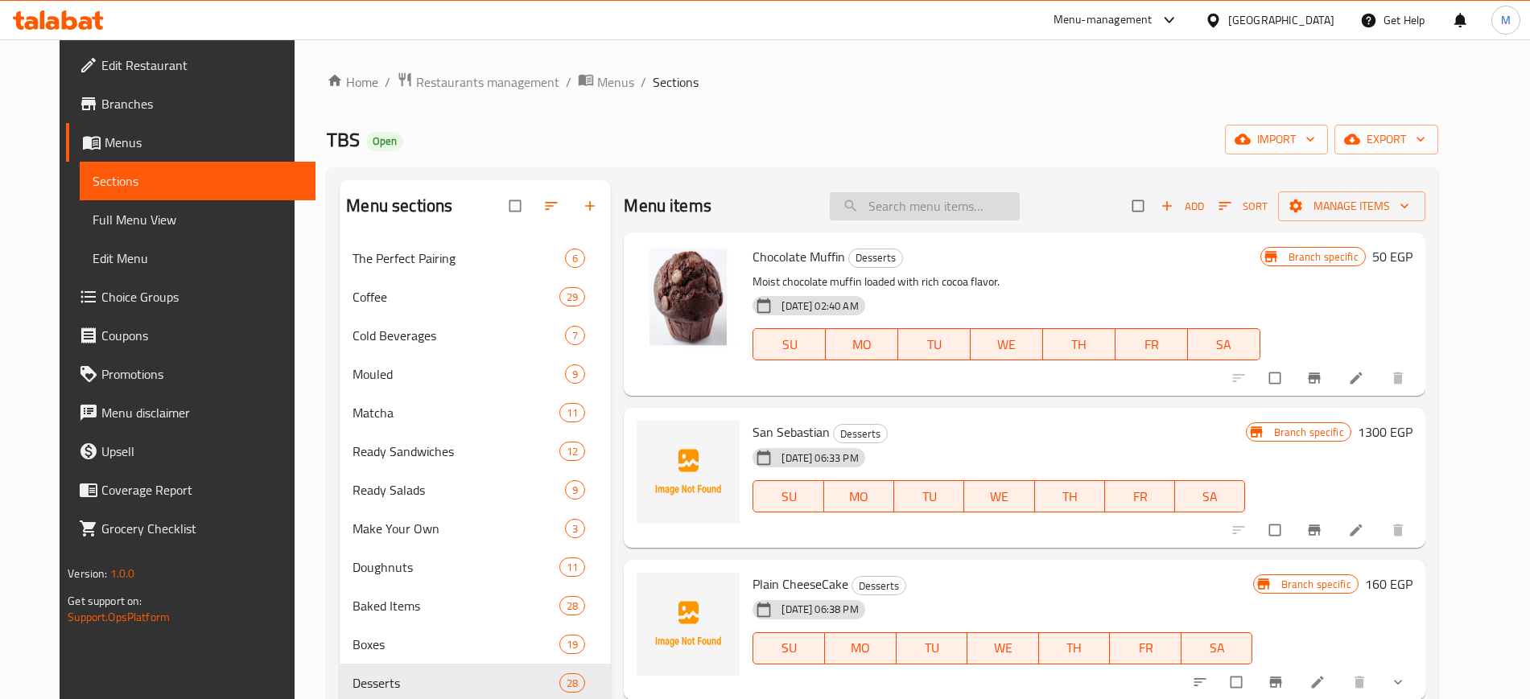
paste input "Chocolate Fudge Cake"
click at [887, 212] on input "search" at bounding box center [925, 206] width 190 height 28
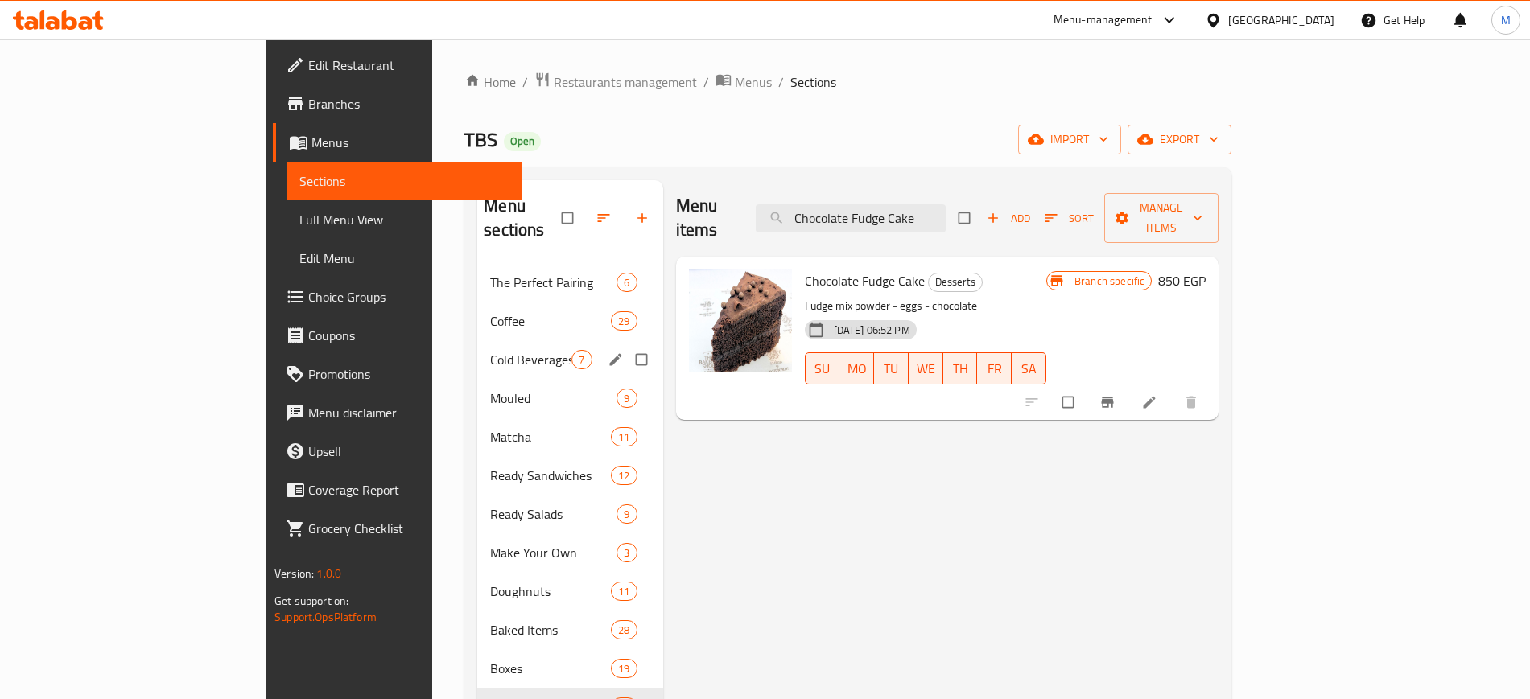
paste input "ookies Cup"
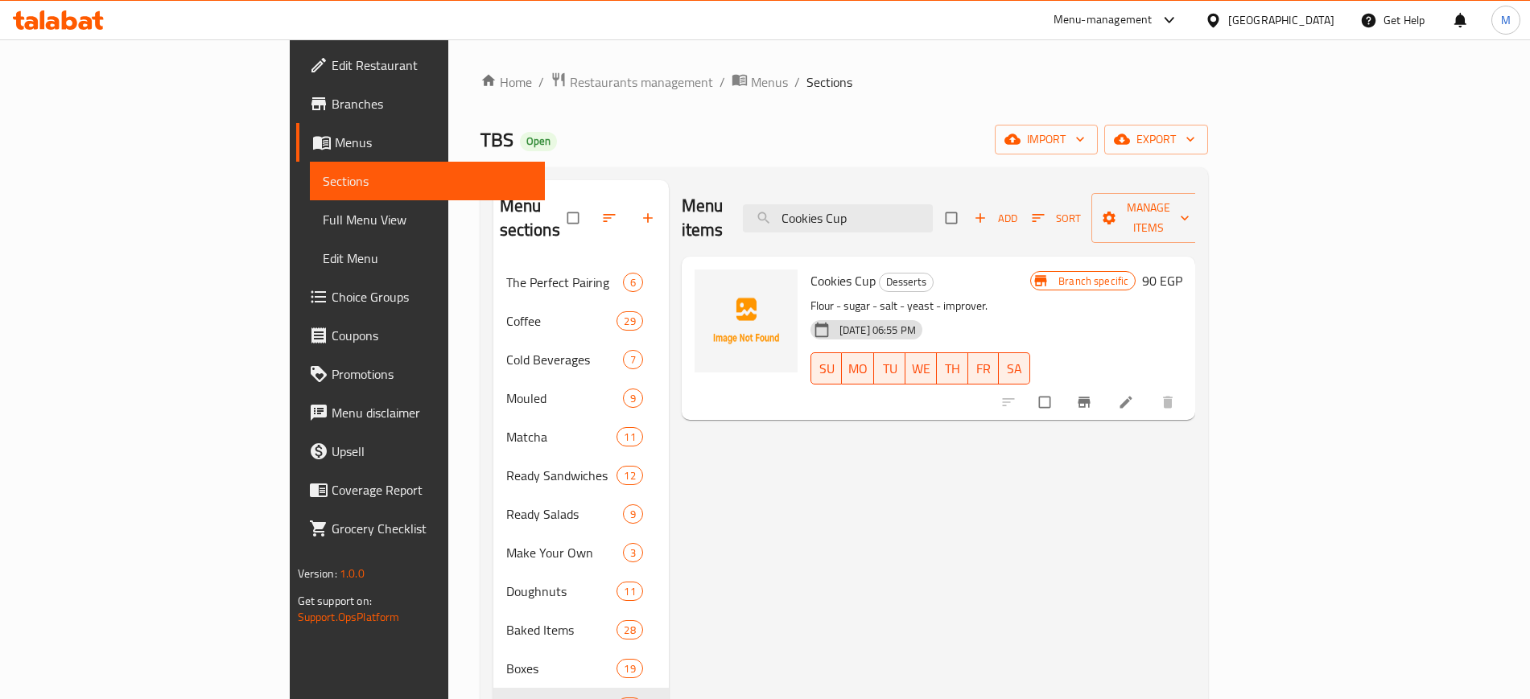
paste input "runchy Peanut Bars"
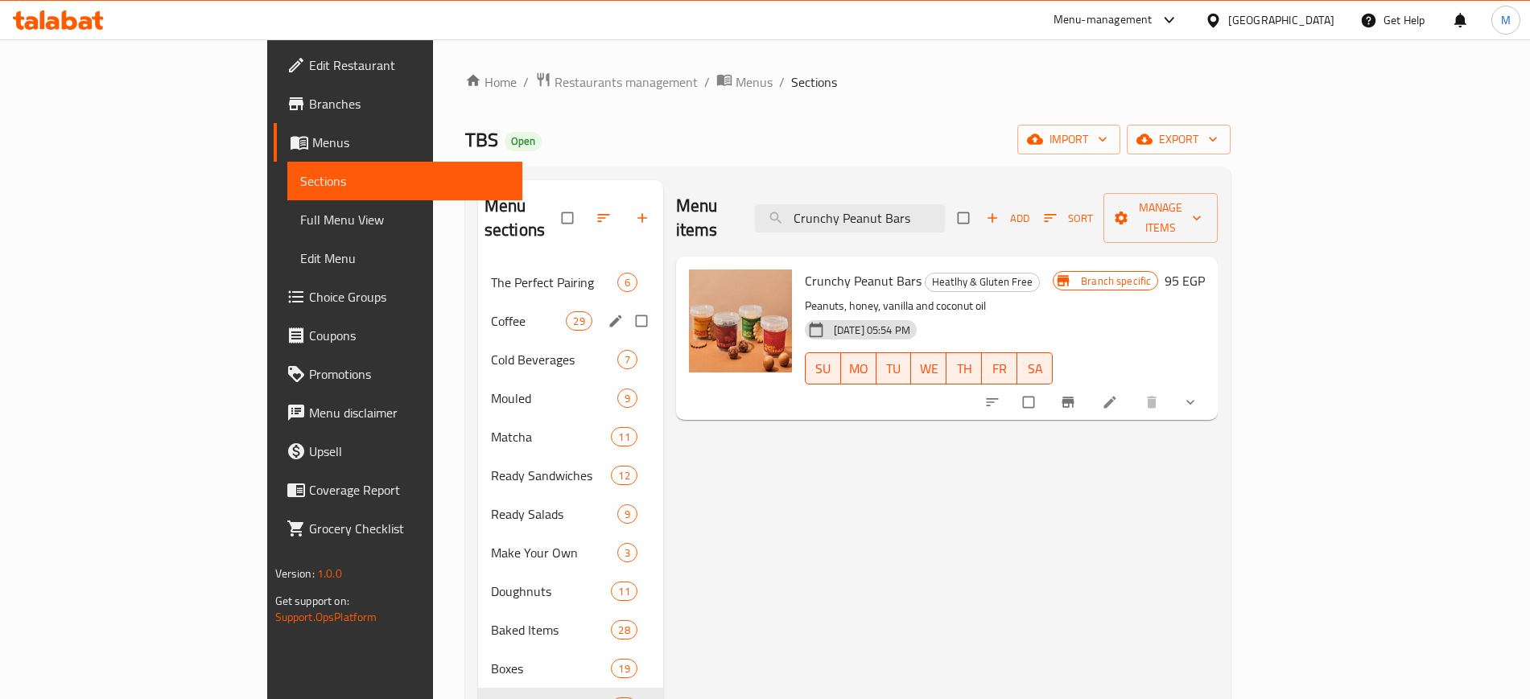
paste input "hocolate Fudge Cake"
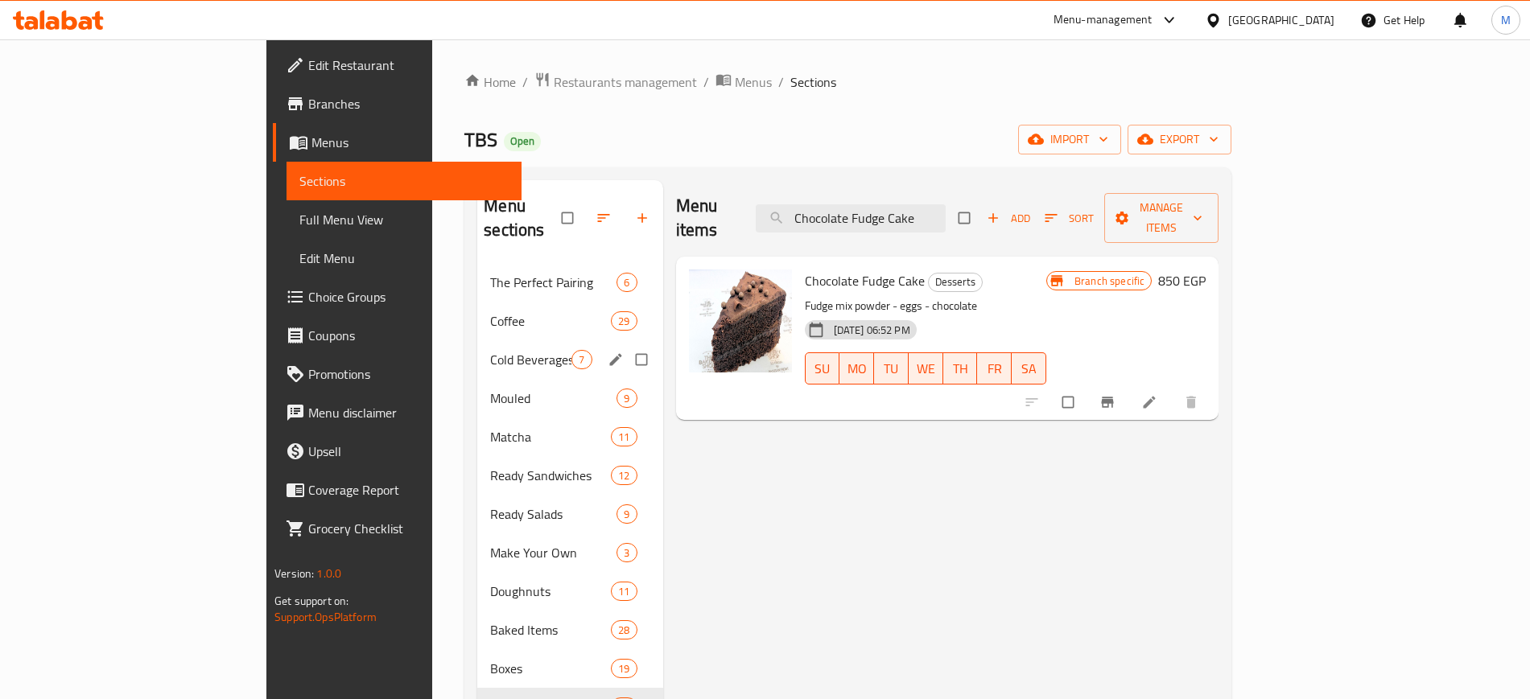
paste input "ookies Cup"
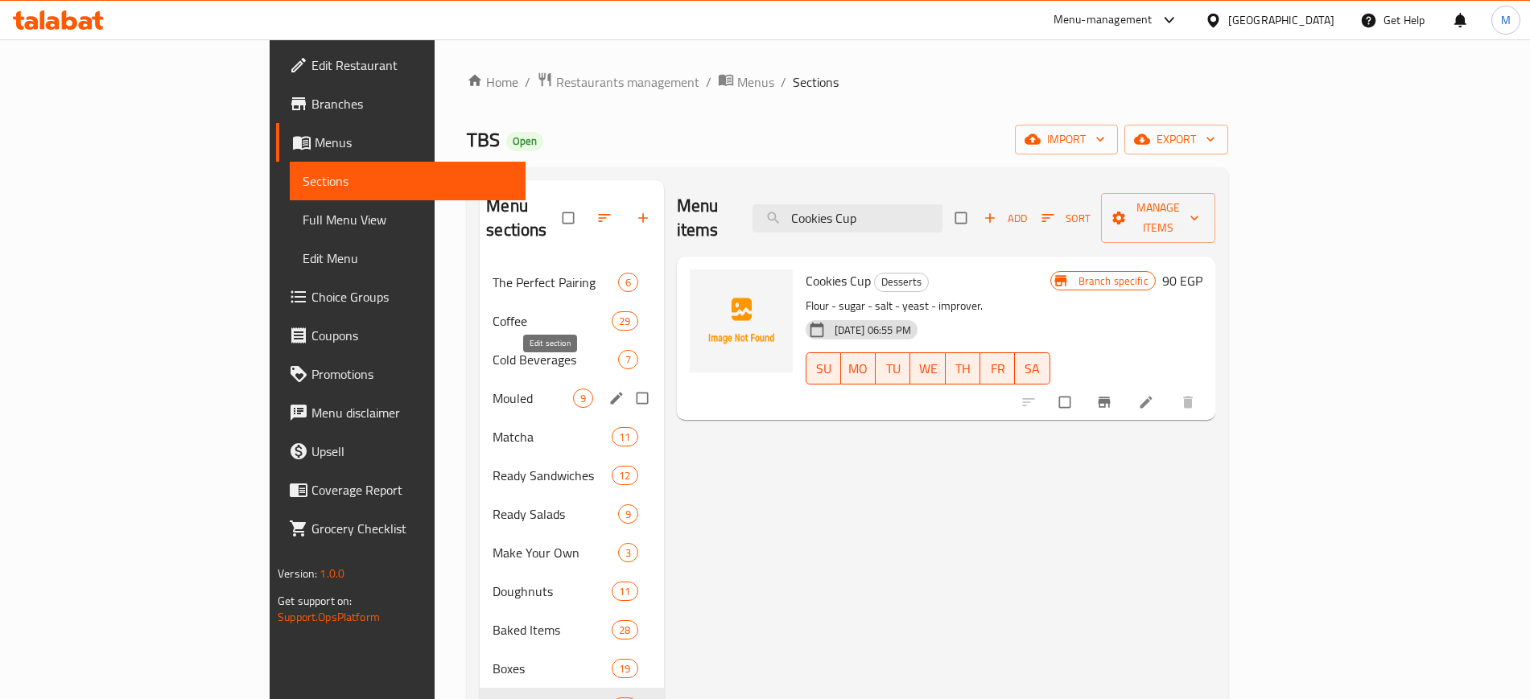
type input "Cookies Cup"
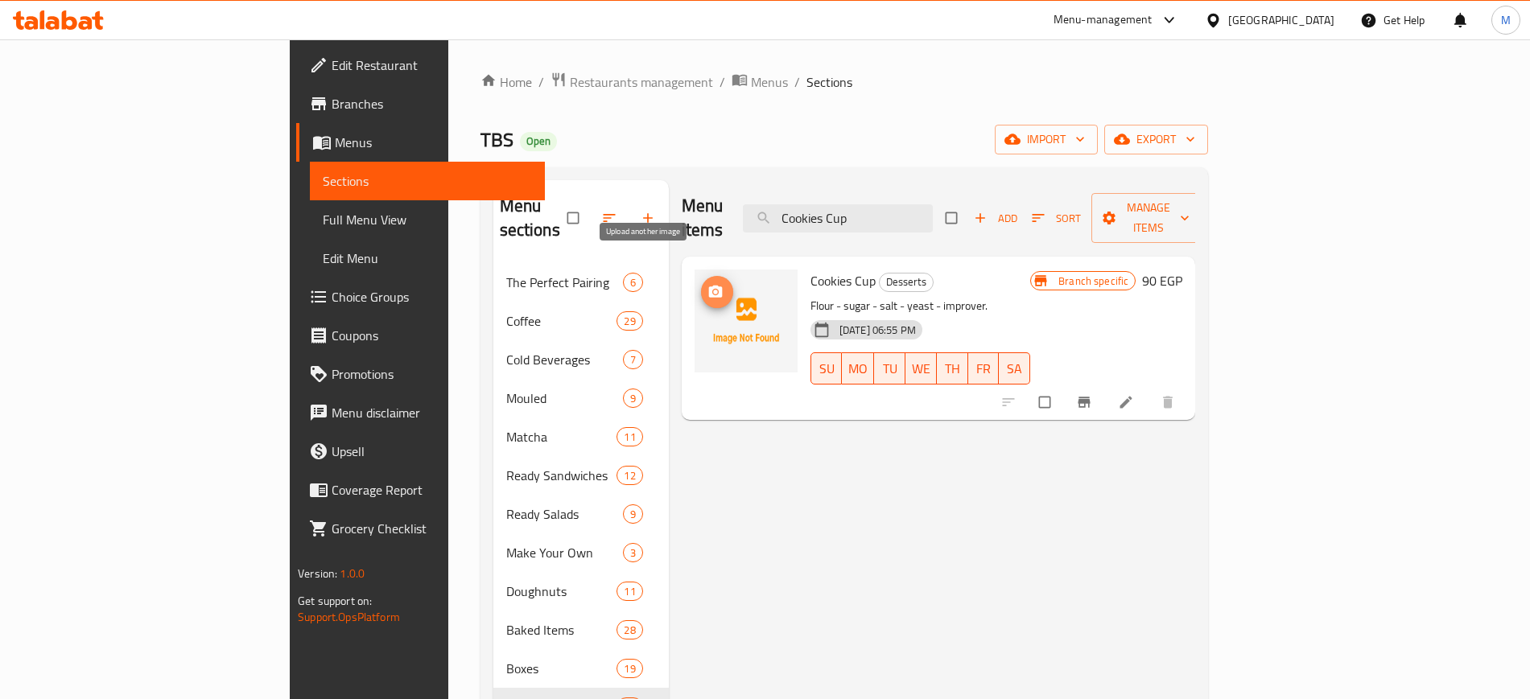
click at [701, 284] on span "upload picture" at bounding box center [717, 292] width 32 height 16
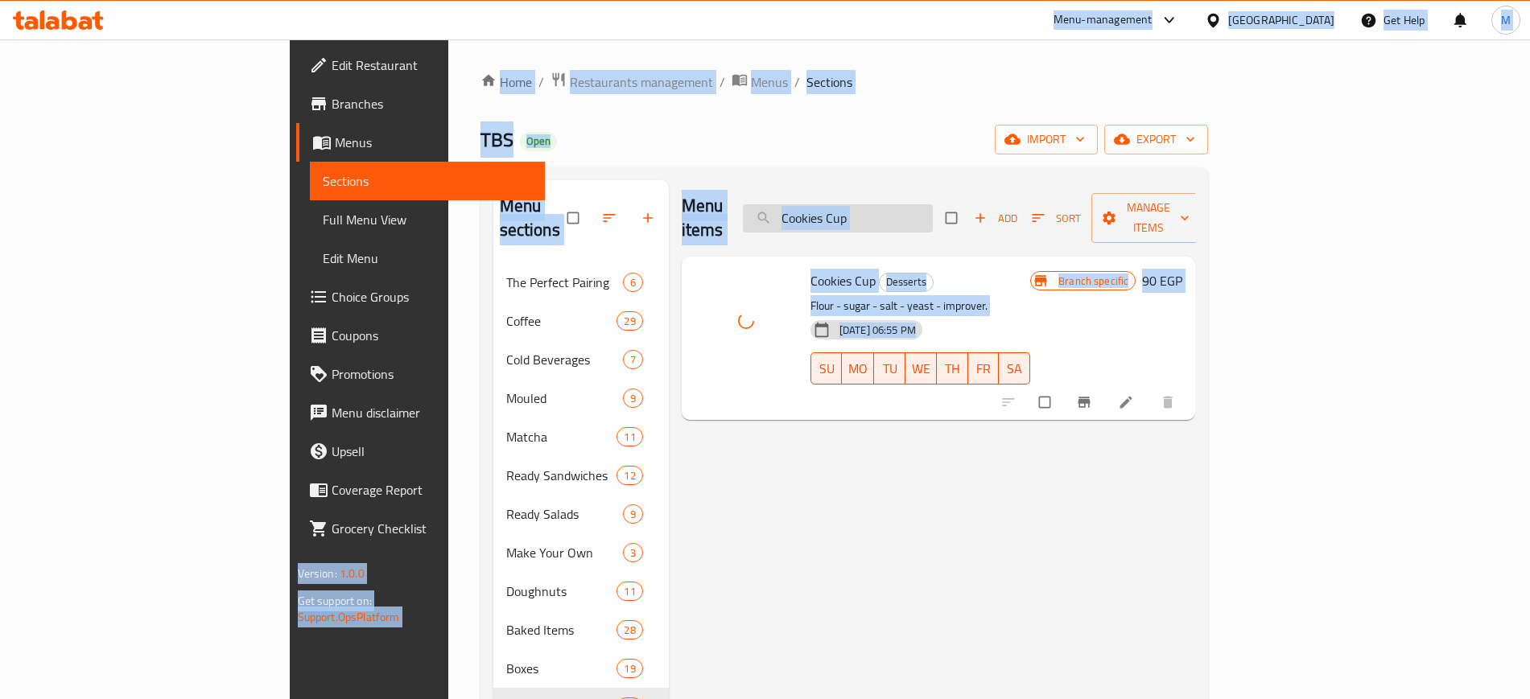
click at [933, 208] on input "Cookies Cup" at bounding box center [838, 218] width 190 height 28
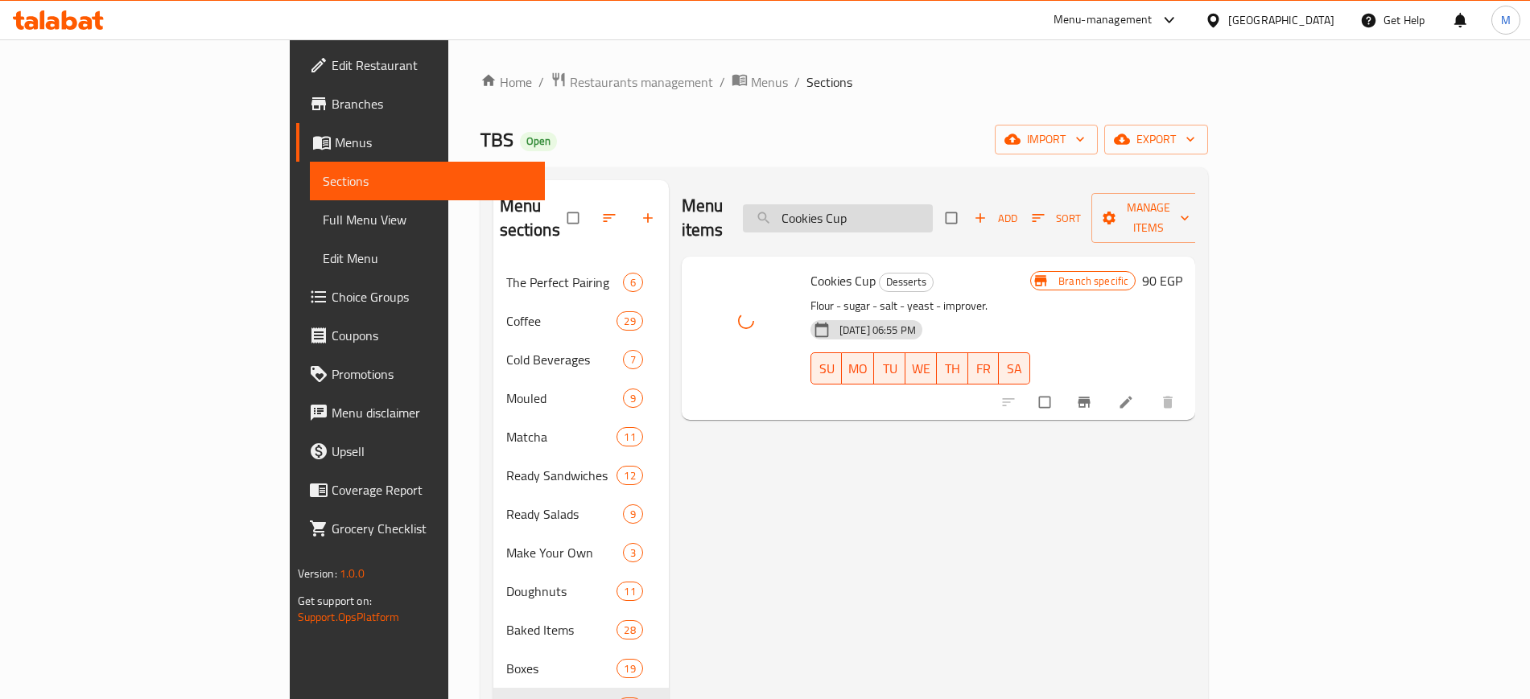
paste input "runchy Peanut Bars"
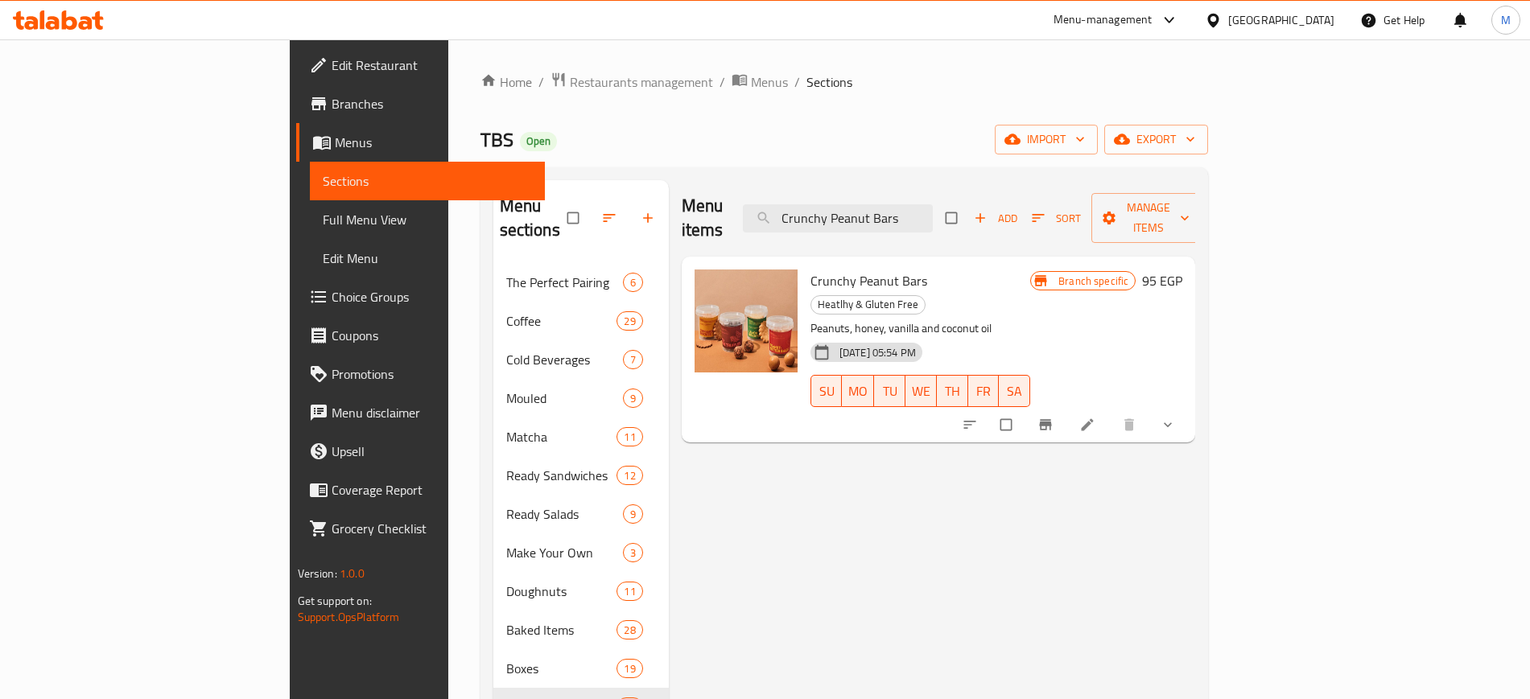
paste input "Honey Cake Slice"
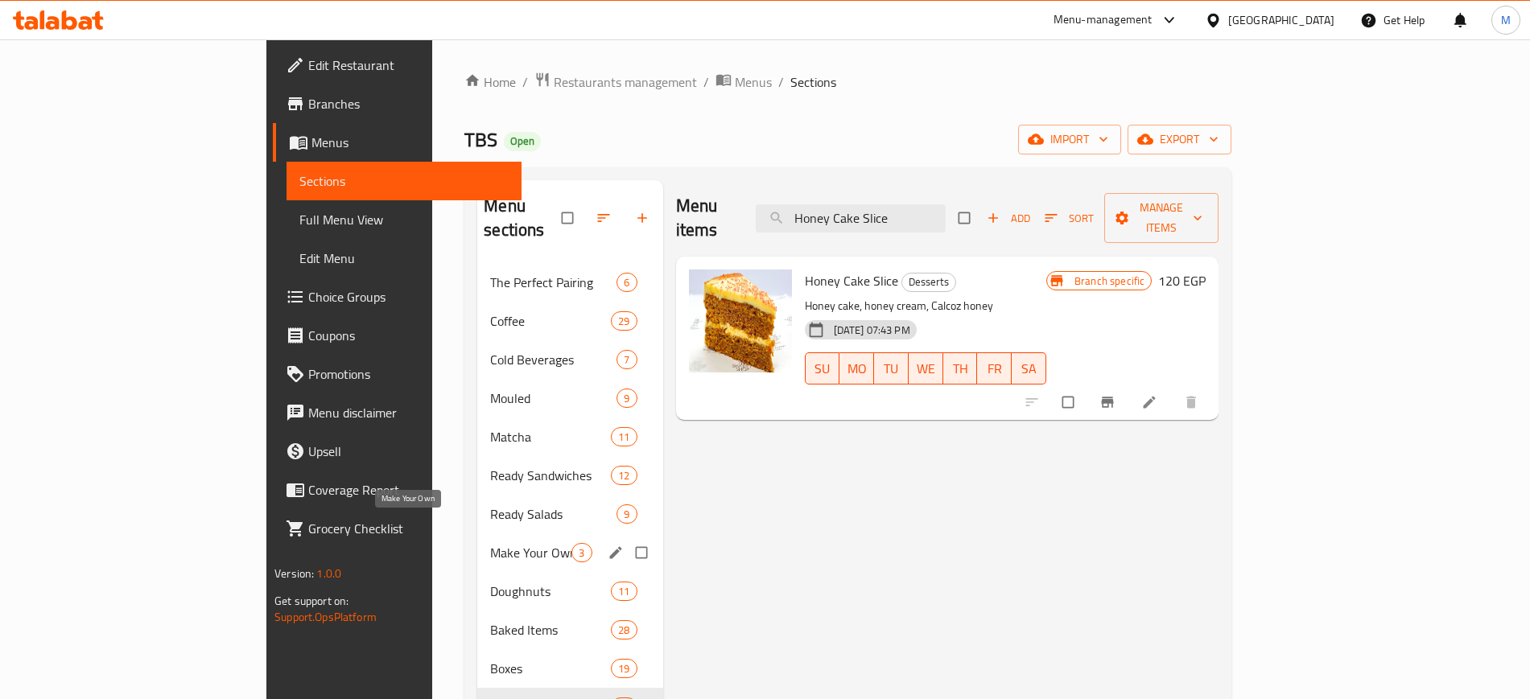
paste input "Lemon Basil Smoothi"
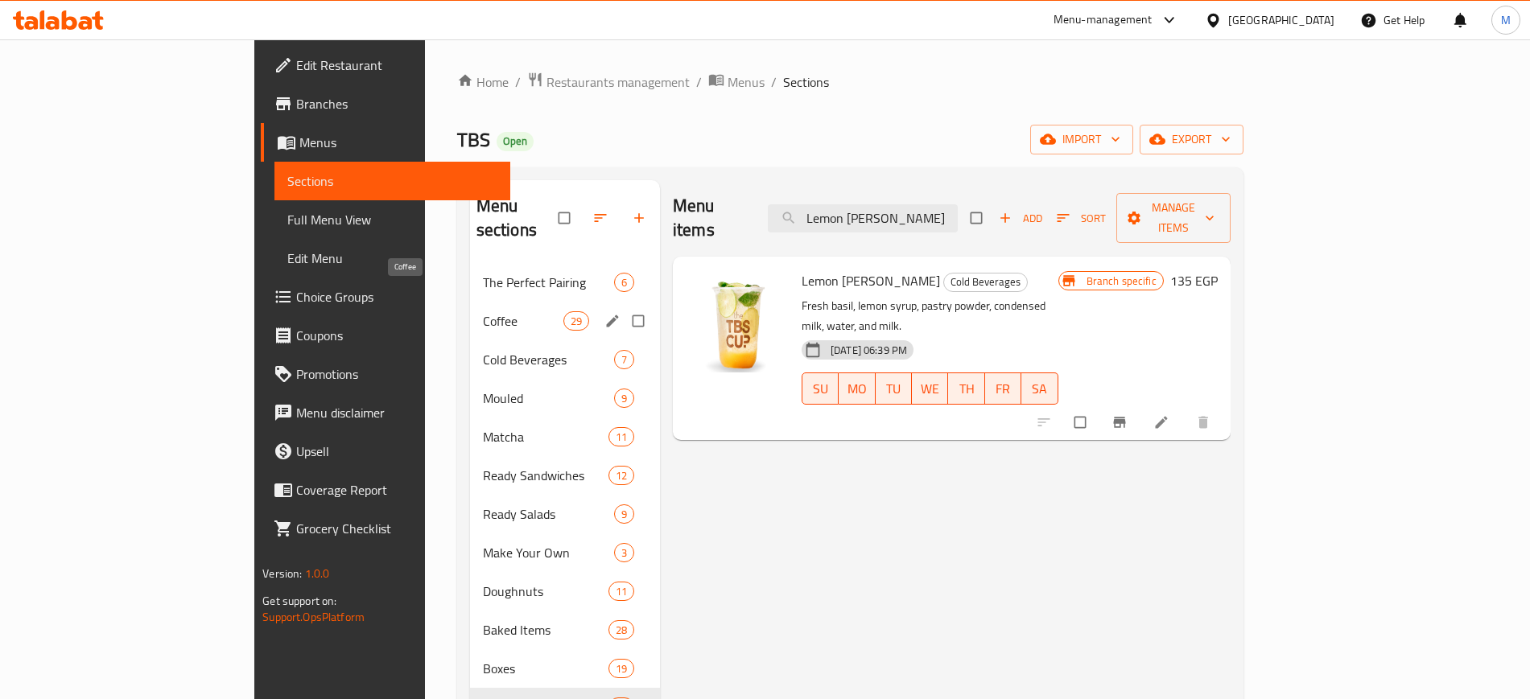
paste input "Panzerotti Class"
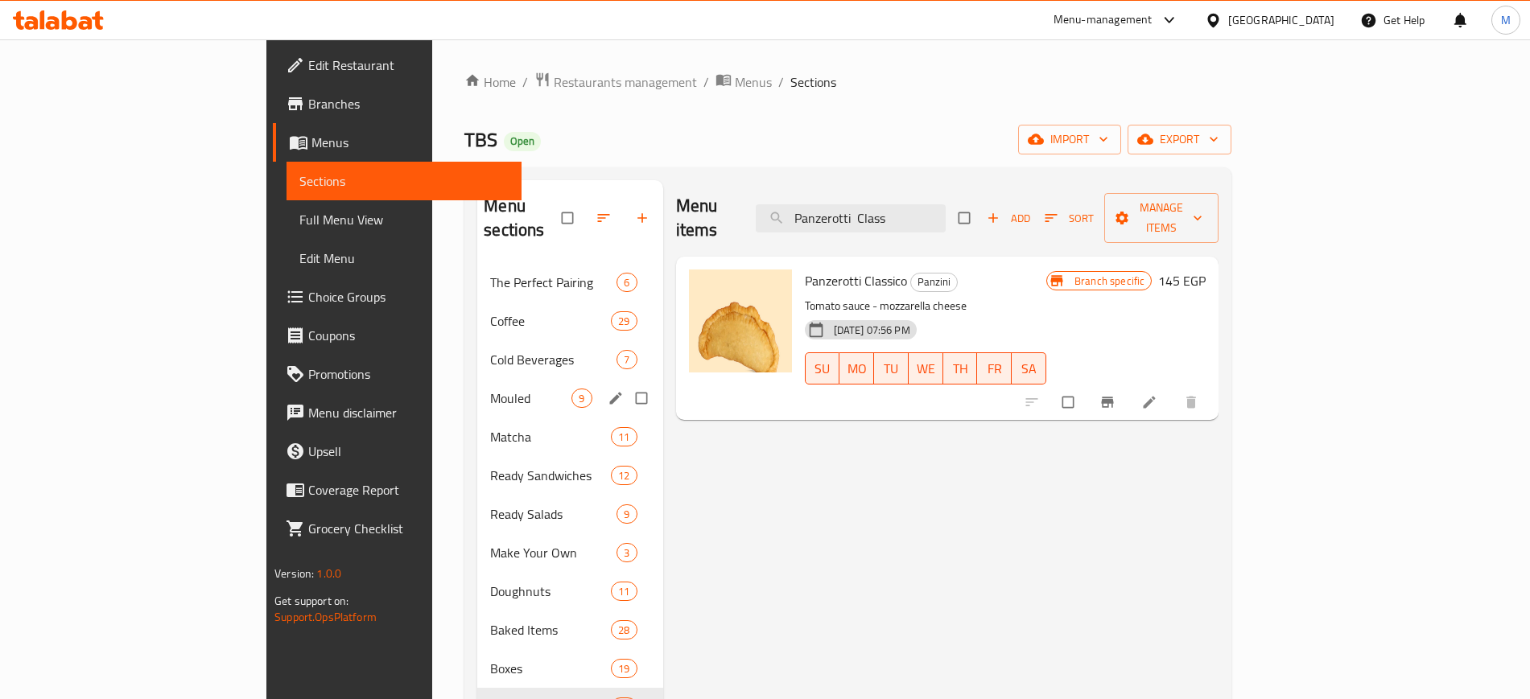
paste input "Nutella"
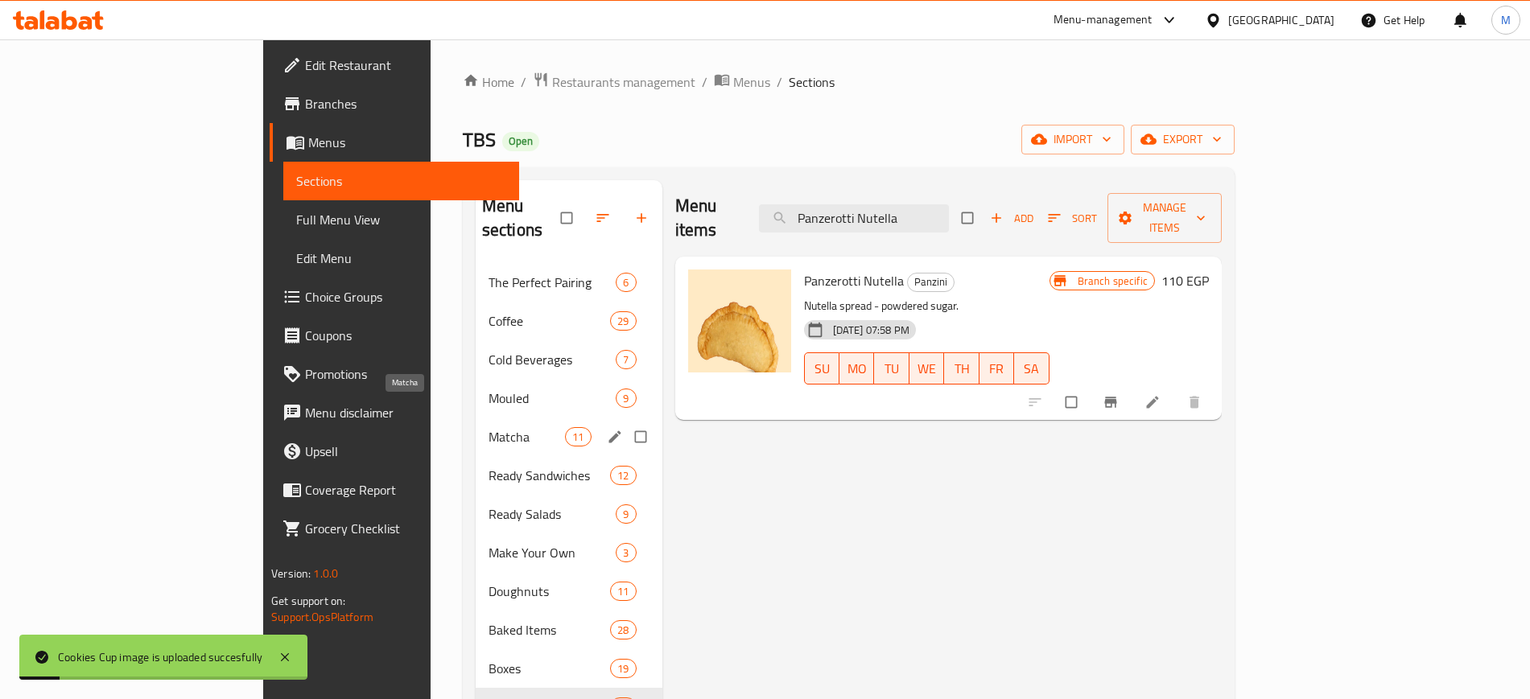
paste input "Pastrami"
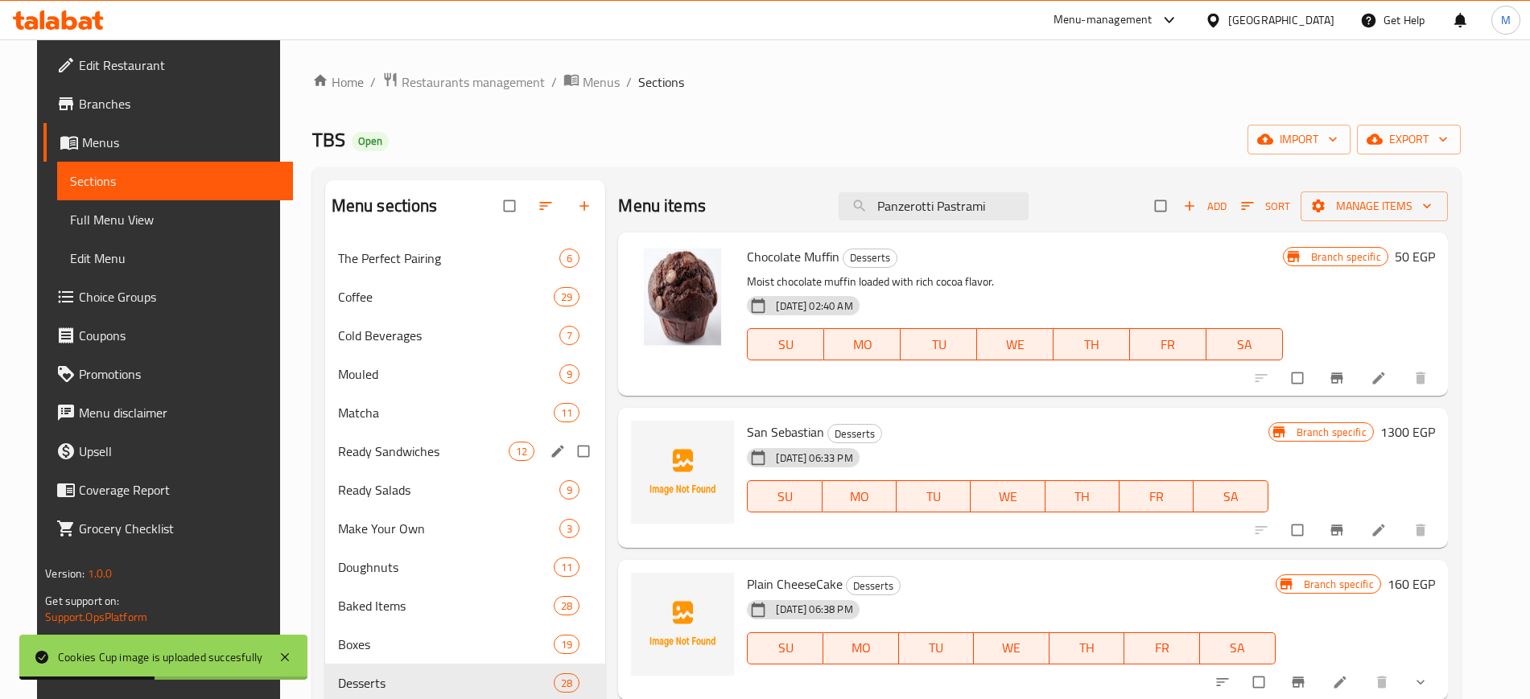
paste input "Pesto"
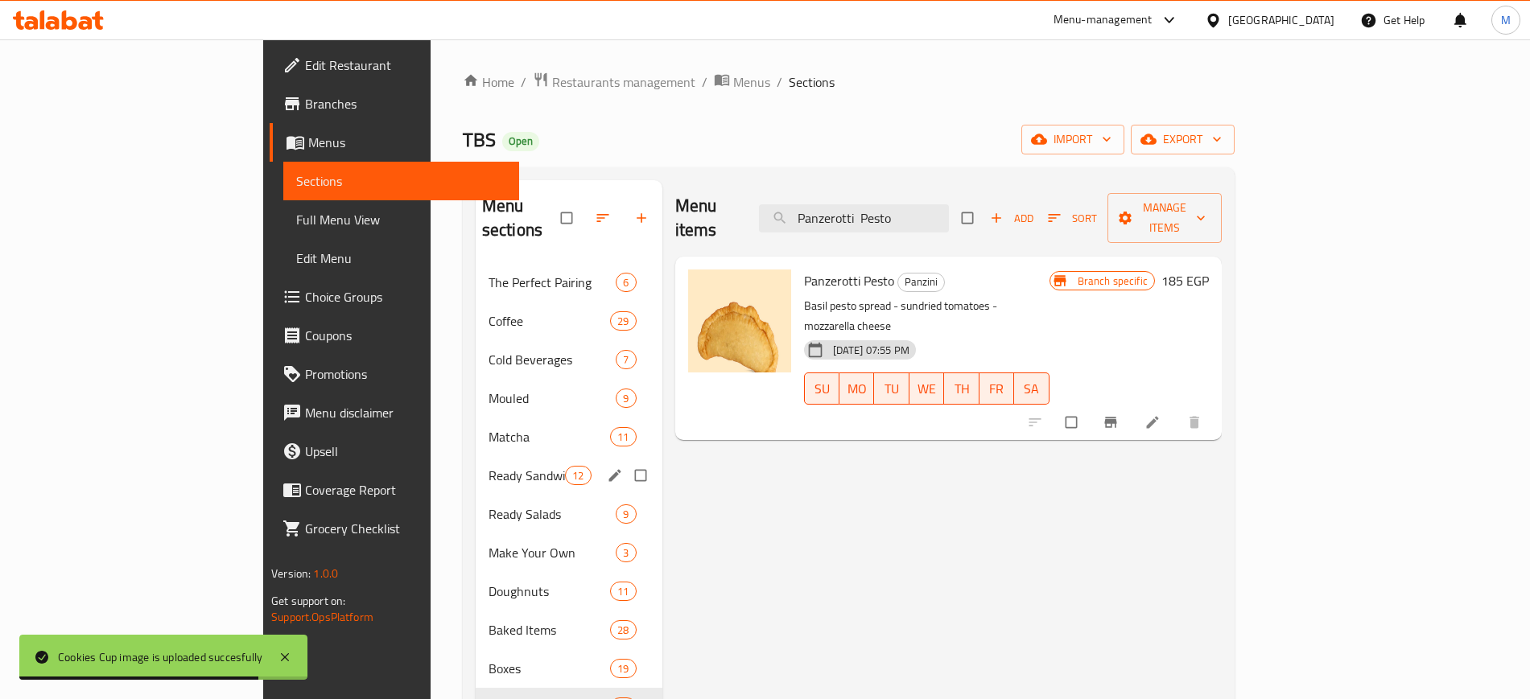
paste input "ssion Fruit Refresher"
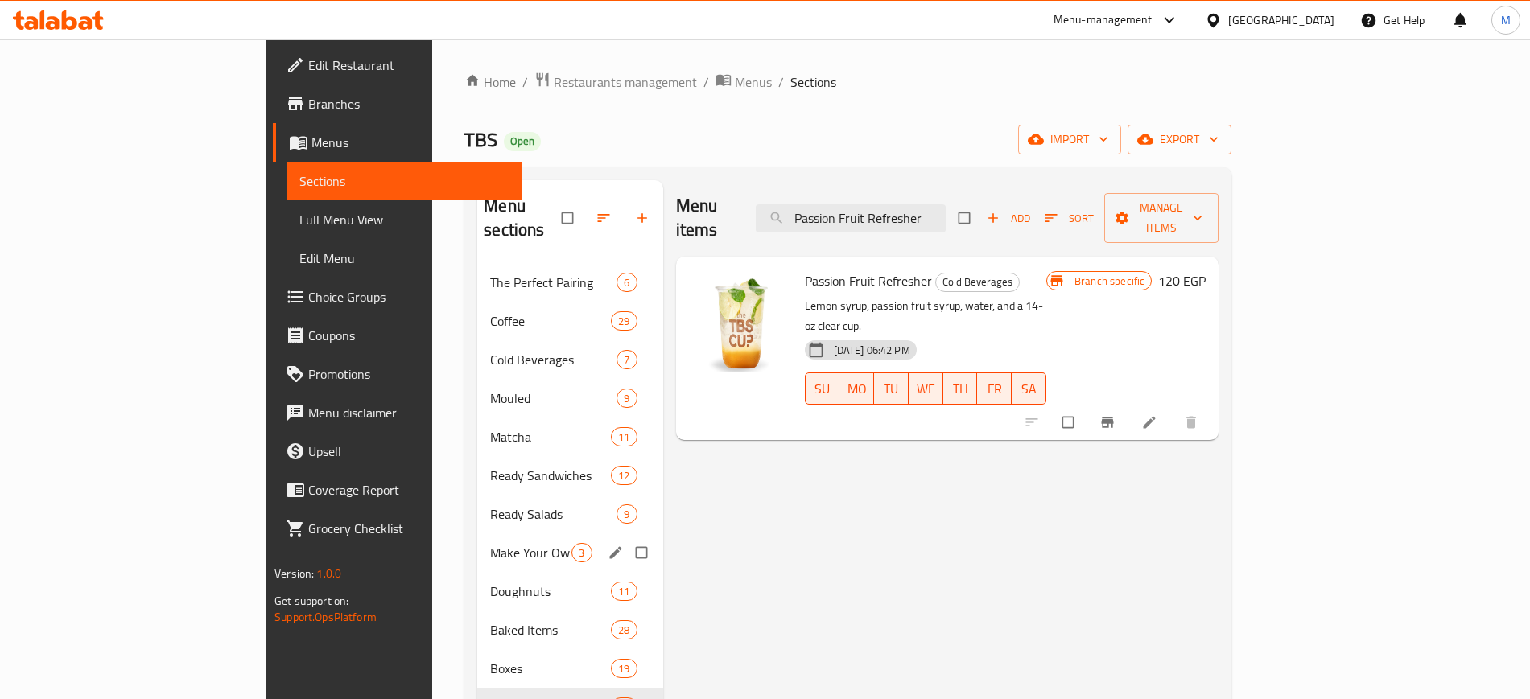
paste input "izza Chicken Parmesan"
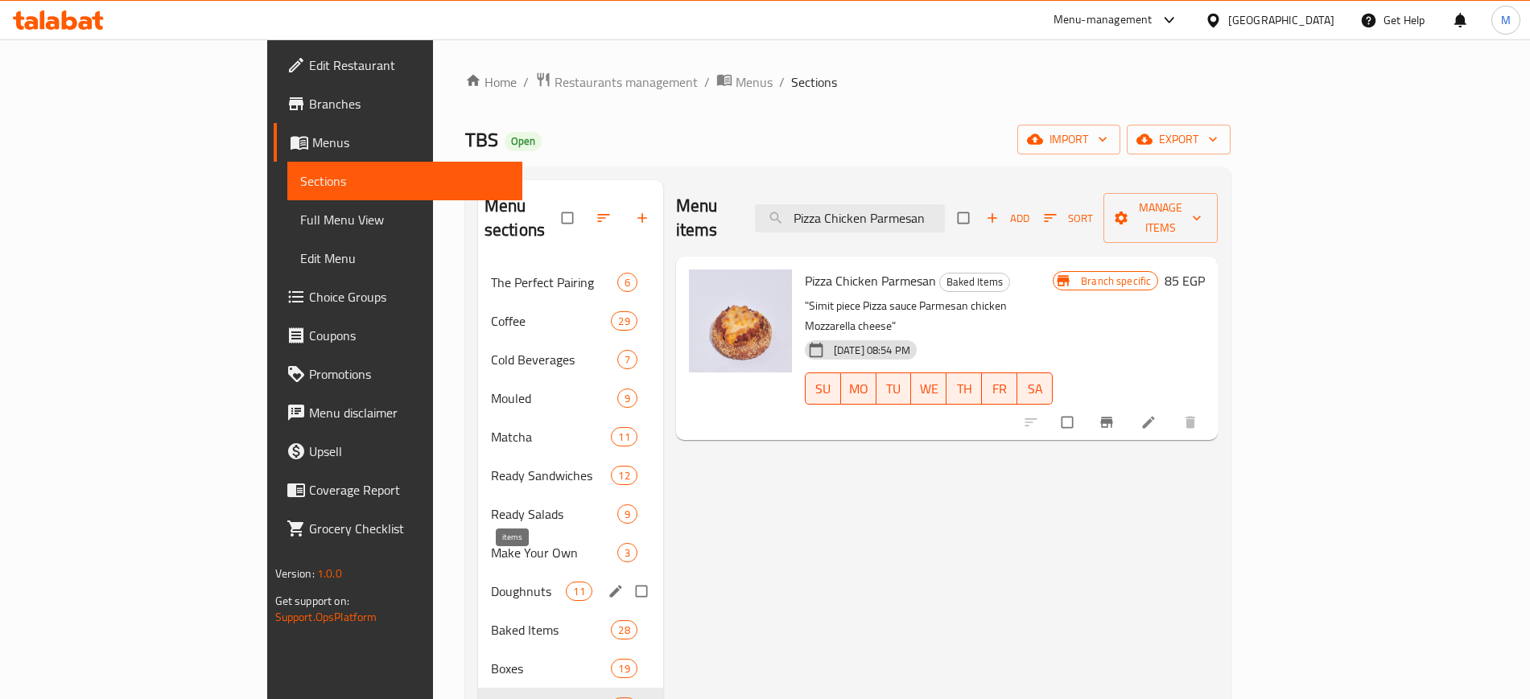
paste input "Suage"
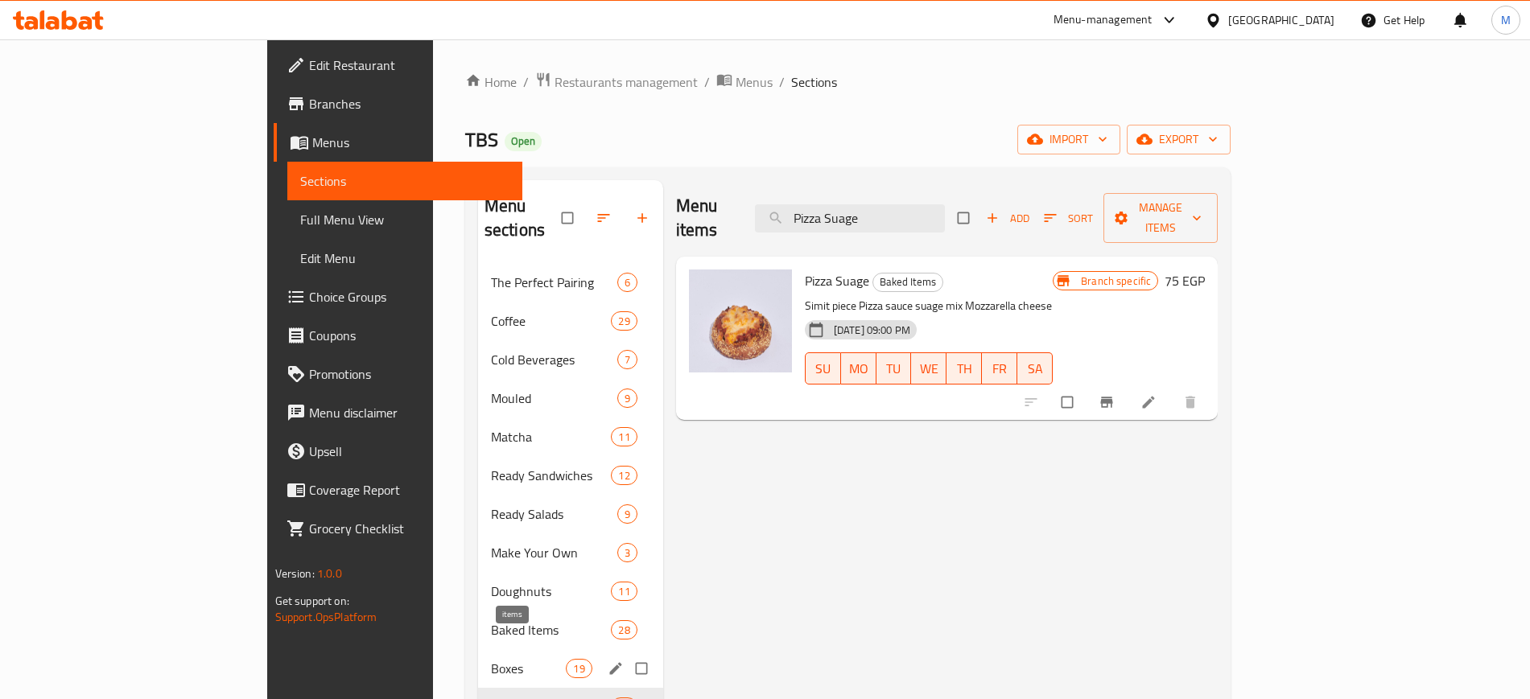
paste input "Tuna"
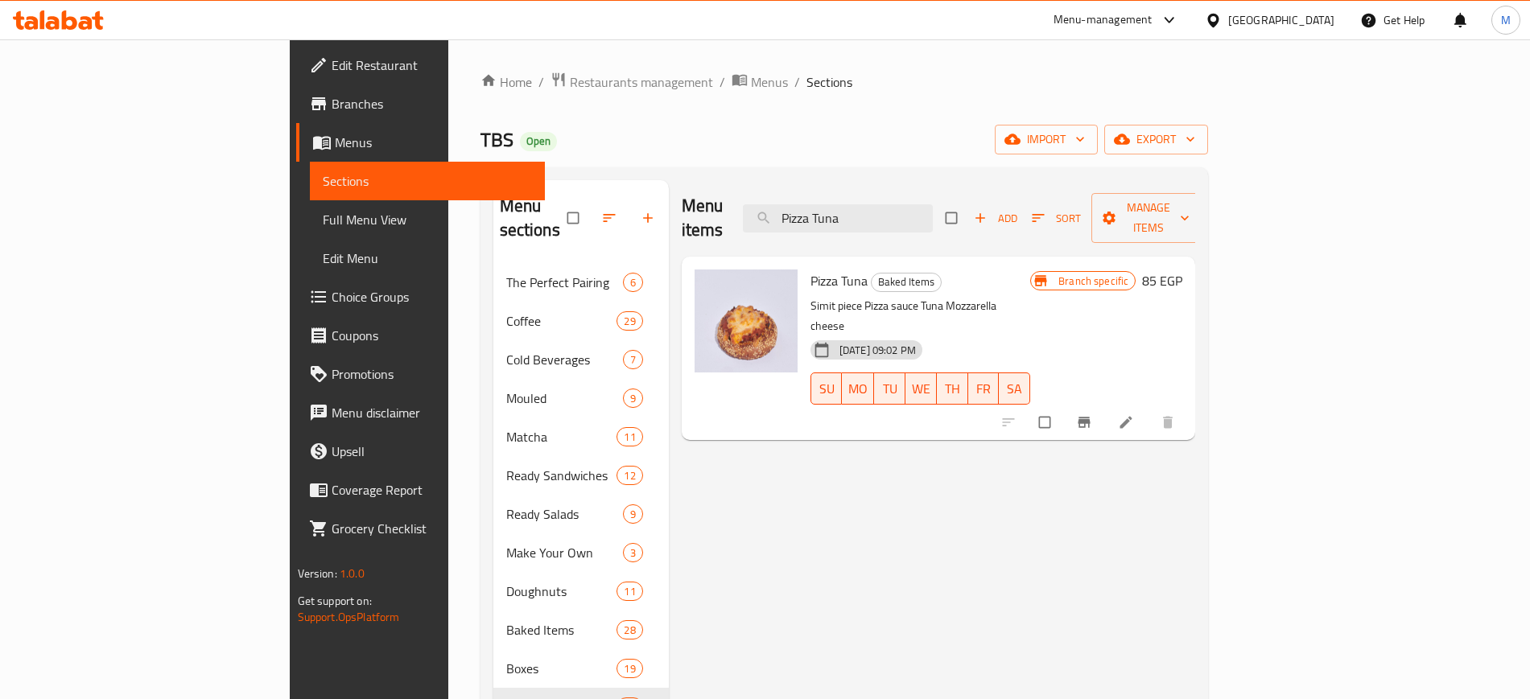
type input "Pizza Tuna"
click at [323, 216] on span "Full Menu View" at bounding box center [427, 219] width 209 height 19
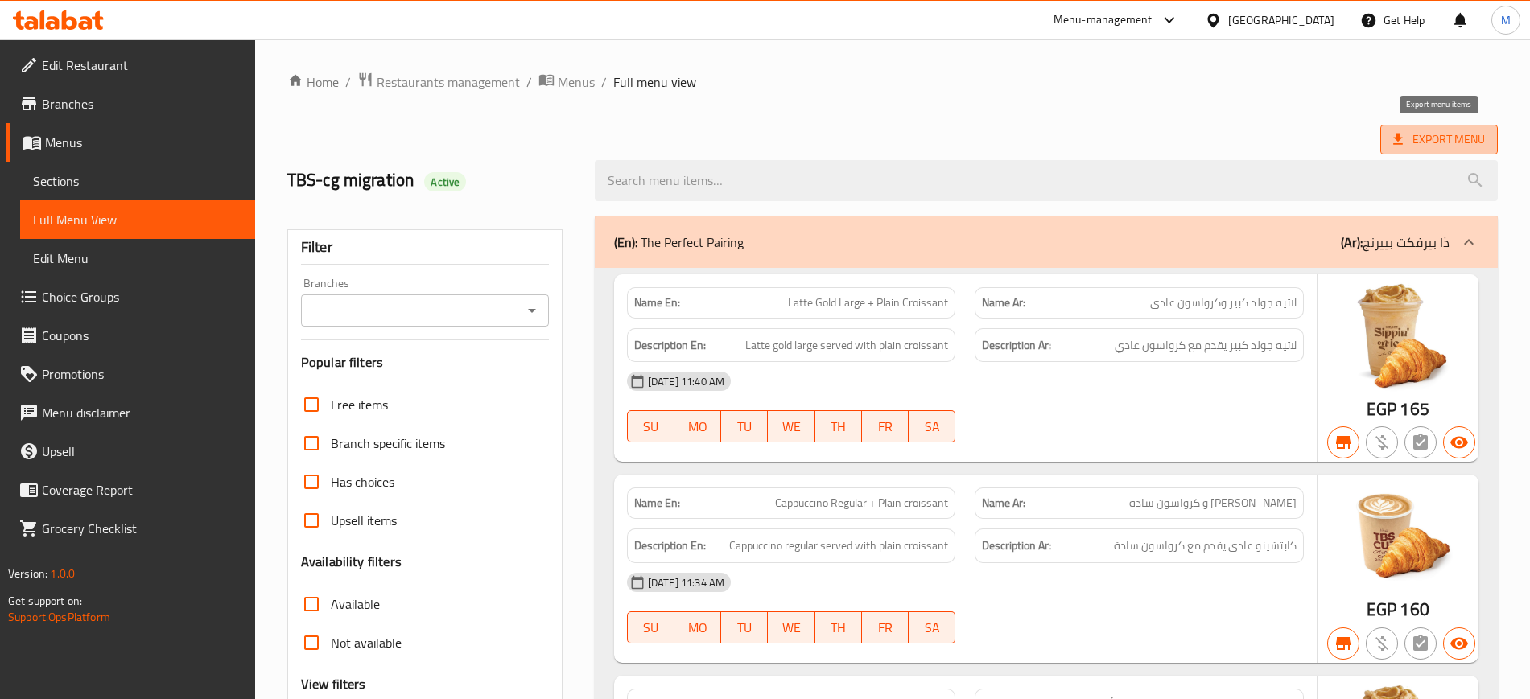
click at [1417, 133] on span "Export Menu" at bounding box center [1439, 140] width 92 height 20
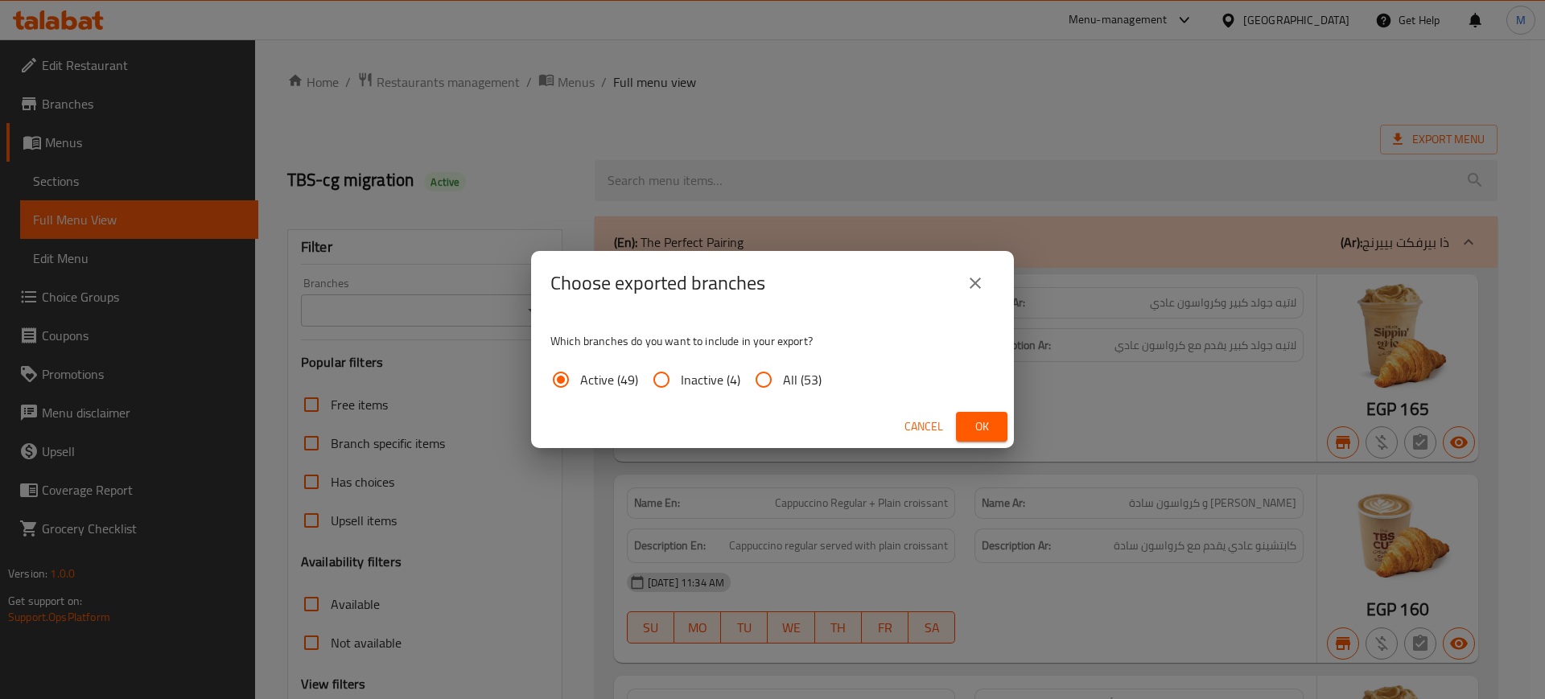
click at [797, 389] on span "All (53)" at bounding box center [802, 379] width 39 height 19
click at [783, 389] on input "All (53)" at bounding box center [763, 379] width 39 height 39
radio input "true"
click at [984, 427] on span "Ok" at bounding box center [982, 427] width 26 height 20
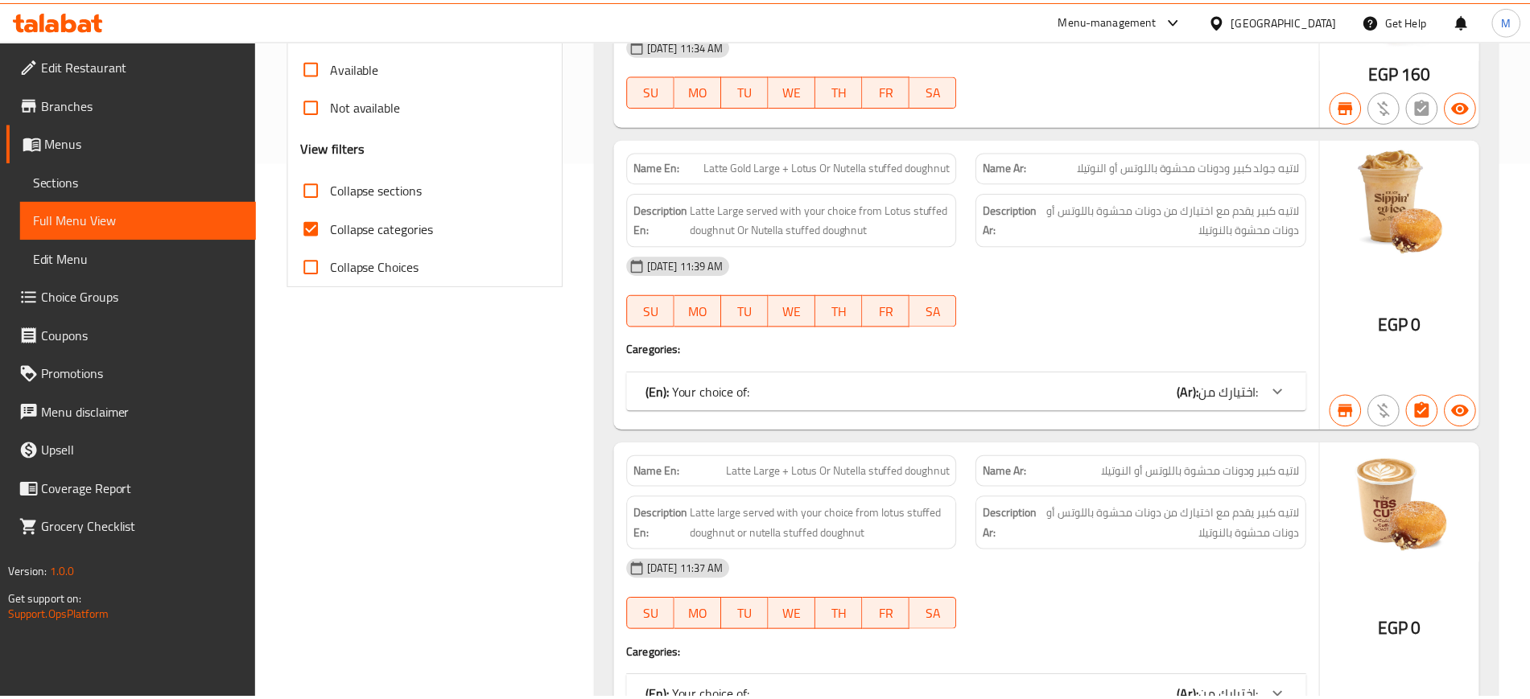
scroll to position [1075, 0]
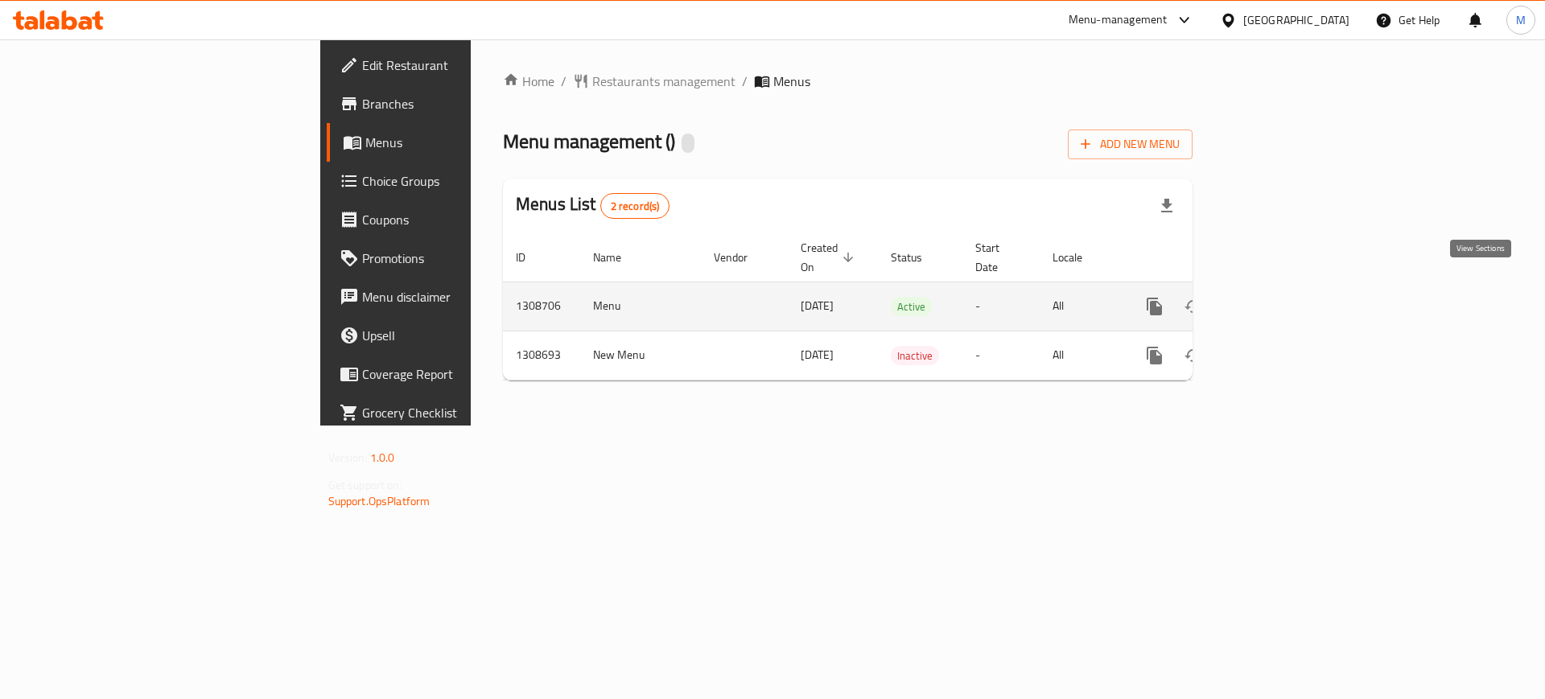
click at [1290, 287] on link "enhanced table" at bounding box center [1270, 306] width 39 height 39
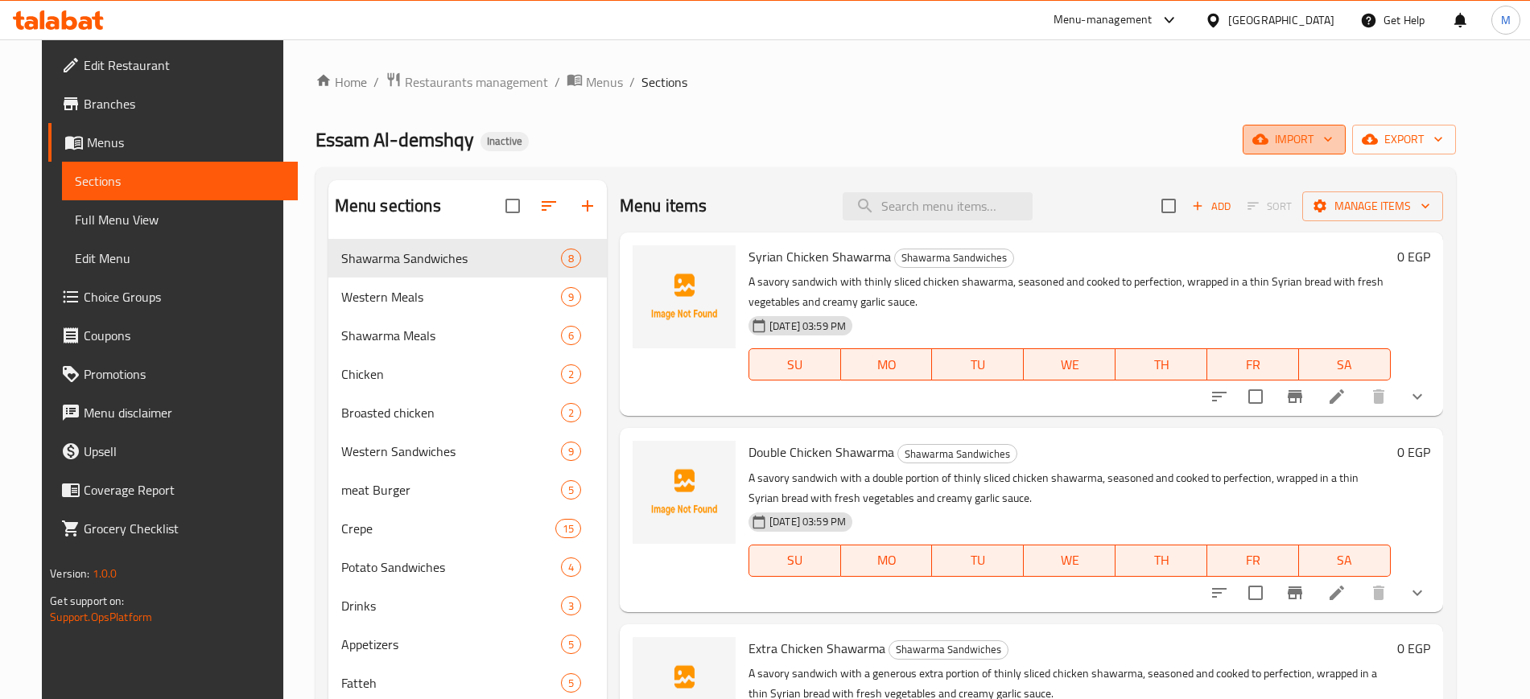
click at [1268, 138] on icon "button" at bounding box center [1260, 139] width 16 height 16
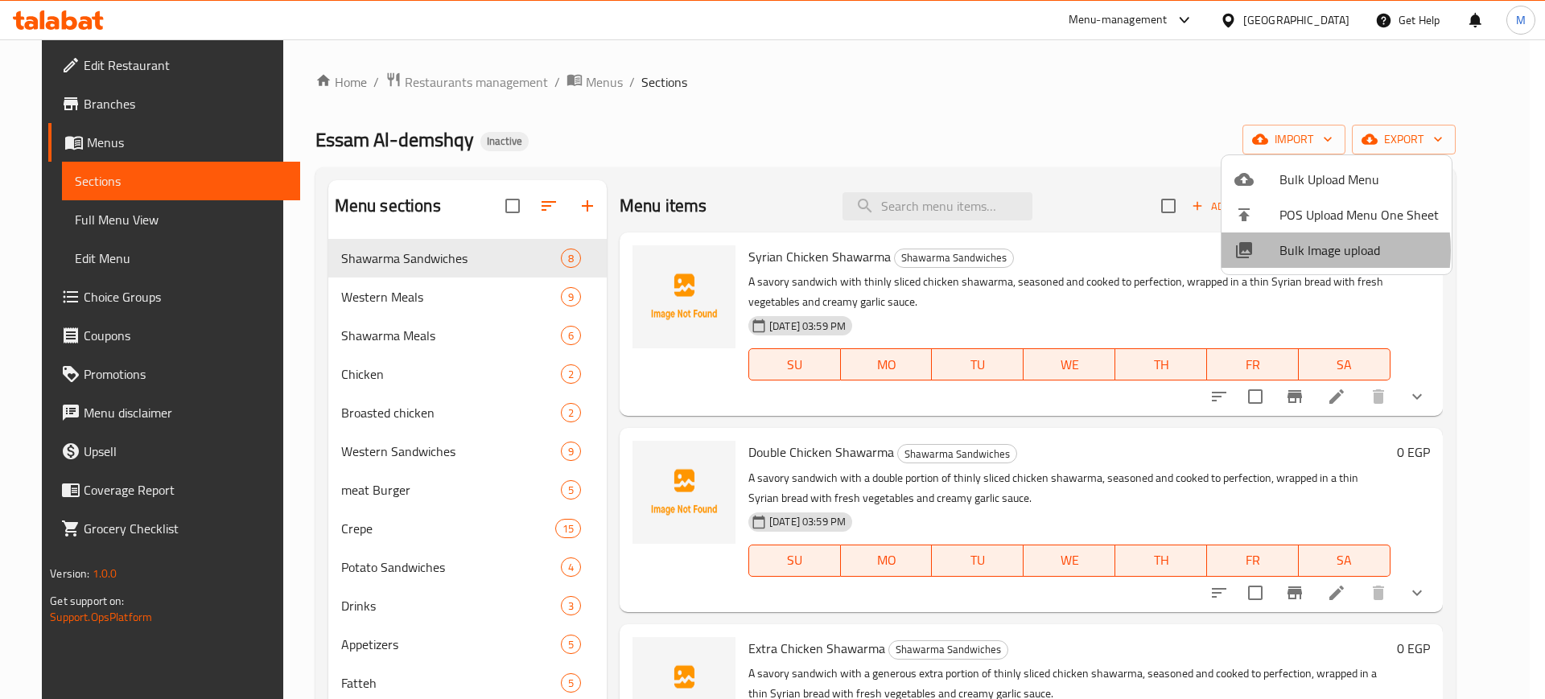
click at [1300, 250] on span "Bulk Image upload" at bounding box center [1358, 250] width 159 height 19
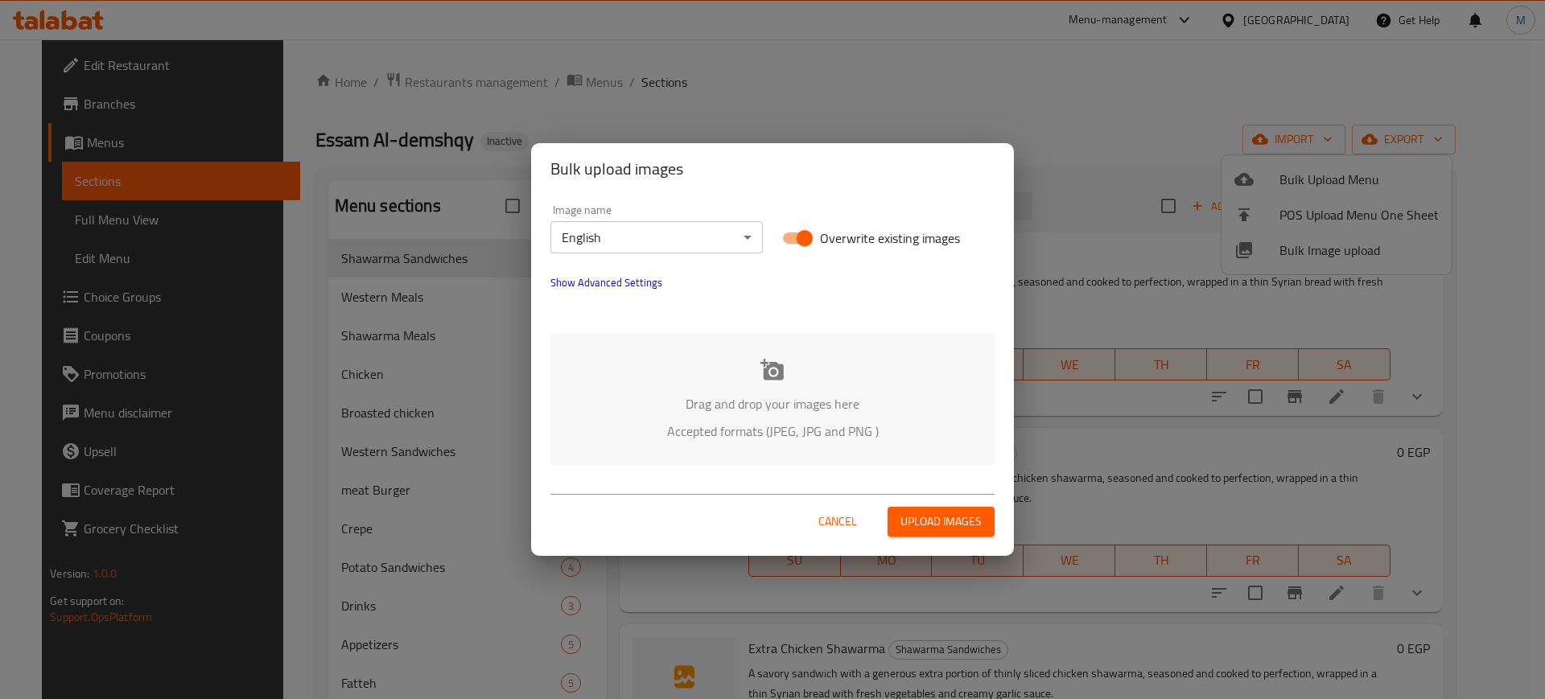
click at [711, 418] on div "Drag and drop your images here Accepted formats (JPEG, JPG and PNG )" at bounding box center [772, 399] width 444 height 131
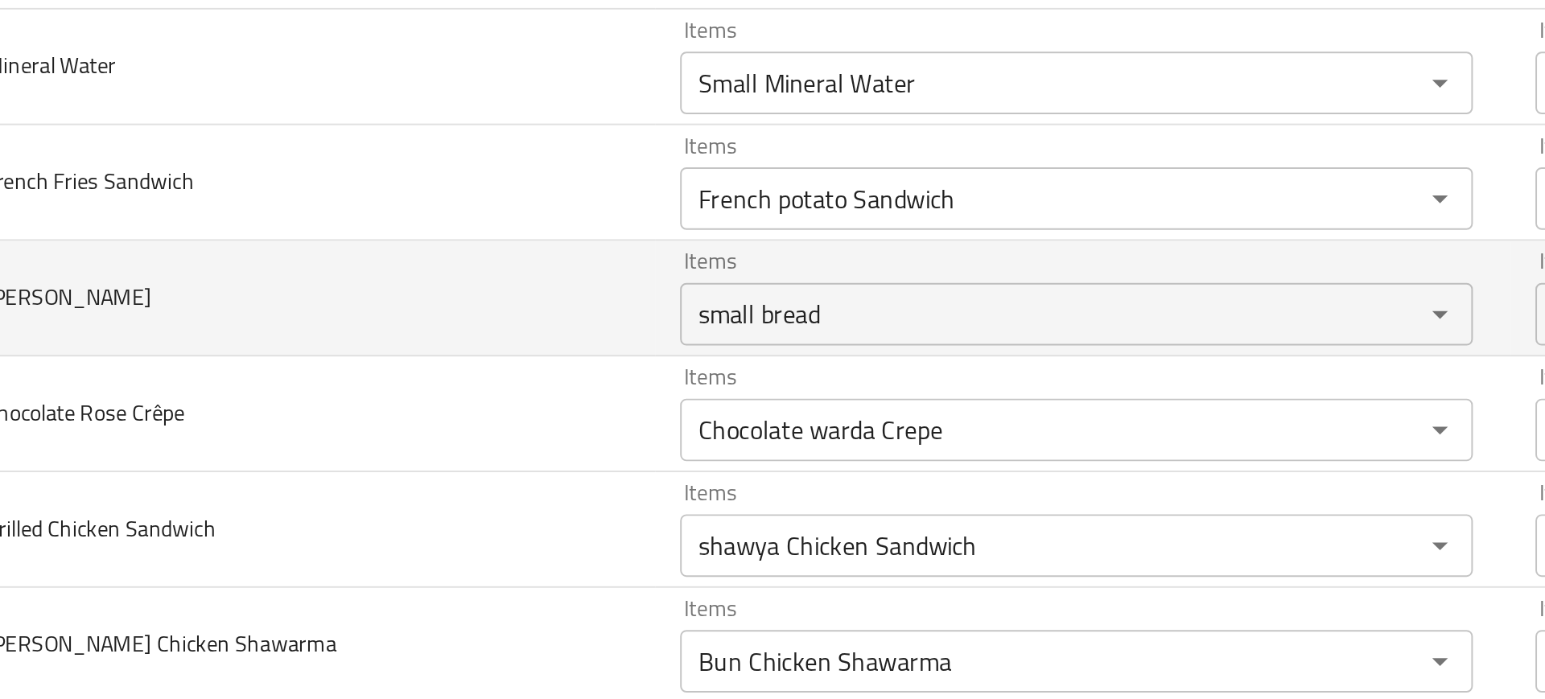
scroll to position [3129, 0]
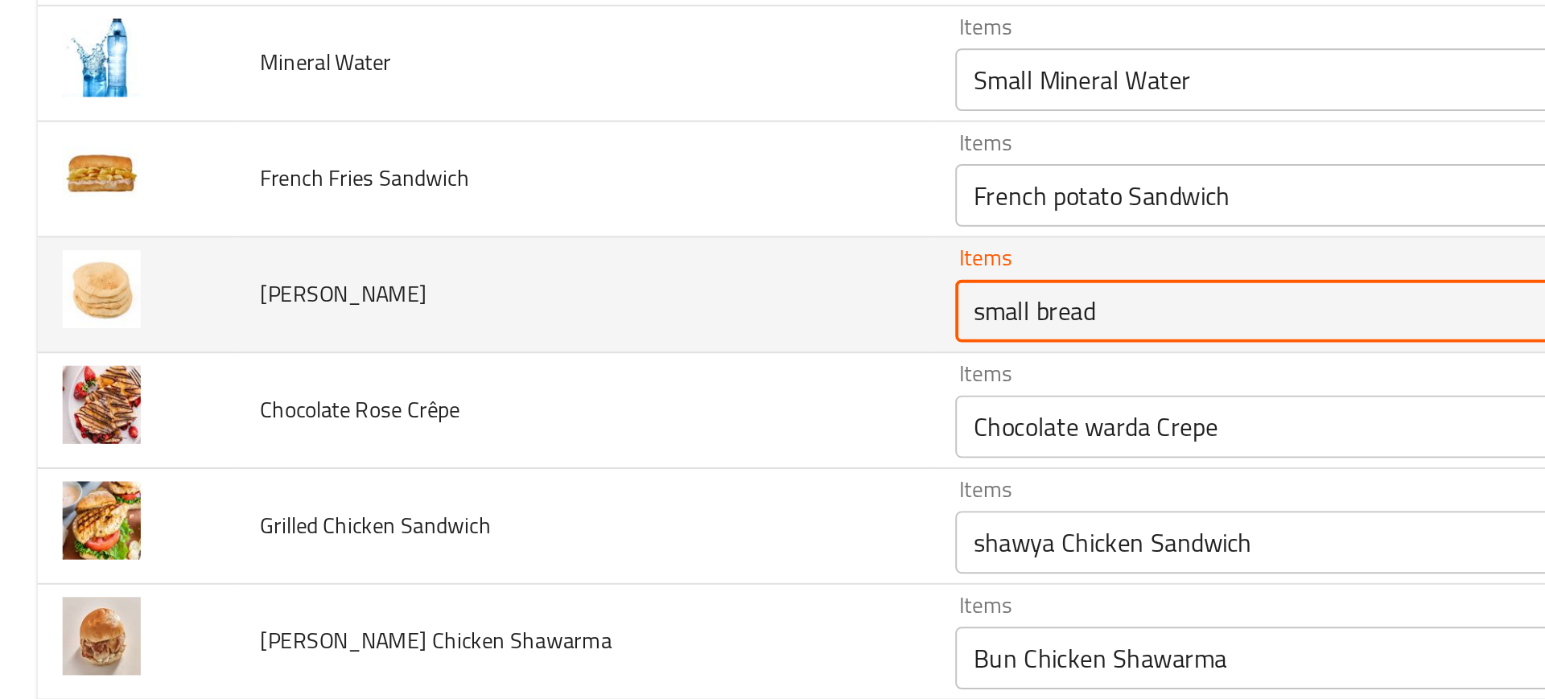
drag, startPoint x: 526, startPoint y: 310, endPoint x: 390, endPoint y: 303, distance: 136.1
click at [390, 303] on tr "[PERSON_NAME] Bread Items small bread Items Items عيش صغير Items Good Match" at bounding box center [772, 303] width 1506 height 60
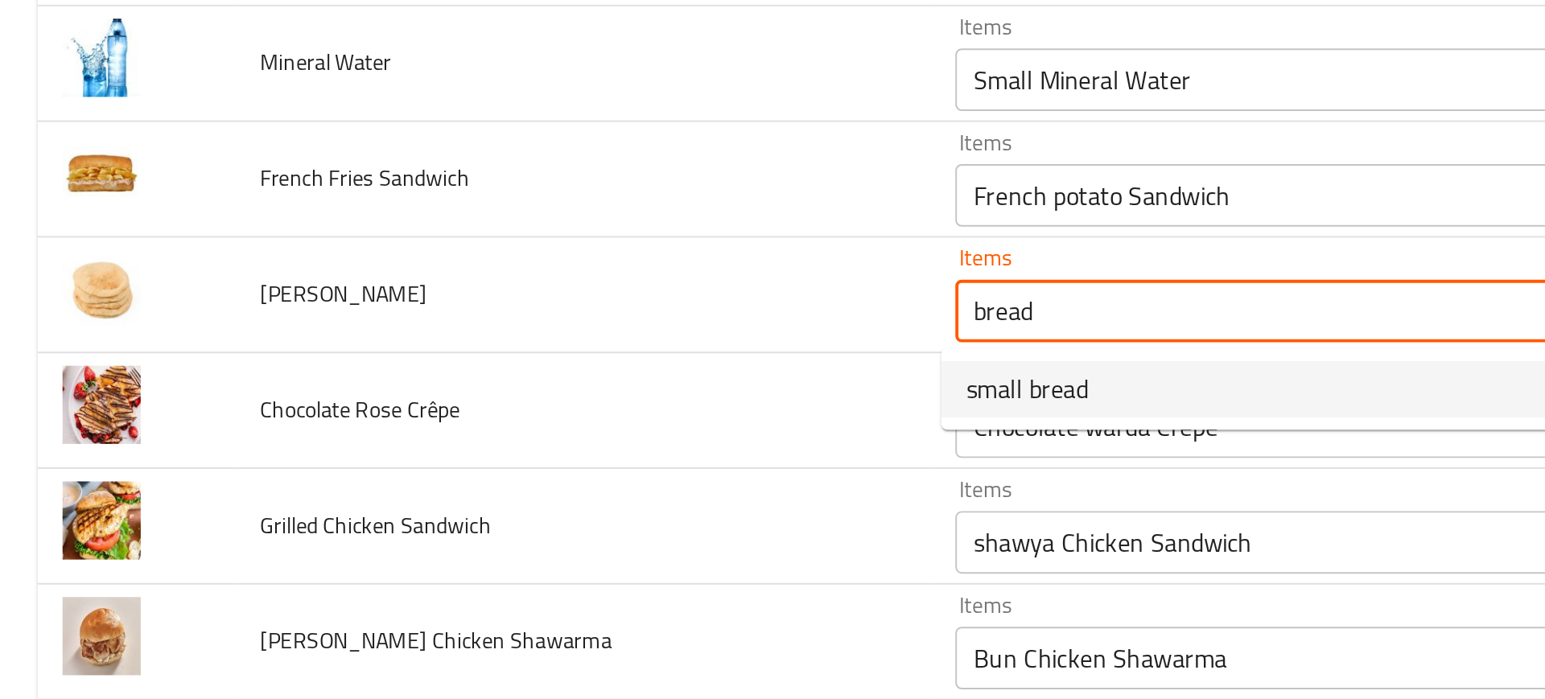
click at [562, 346] on Bread-option-0 "small bread" at bounding box center [686, 350] width 405 height 29
type Bread "small bread"
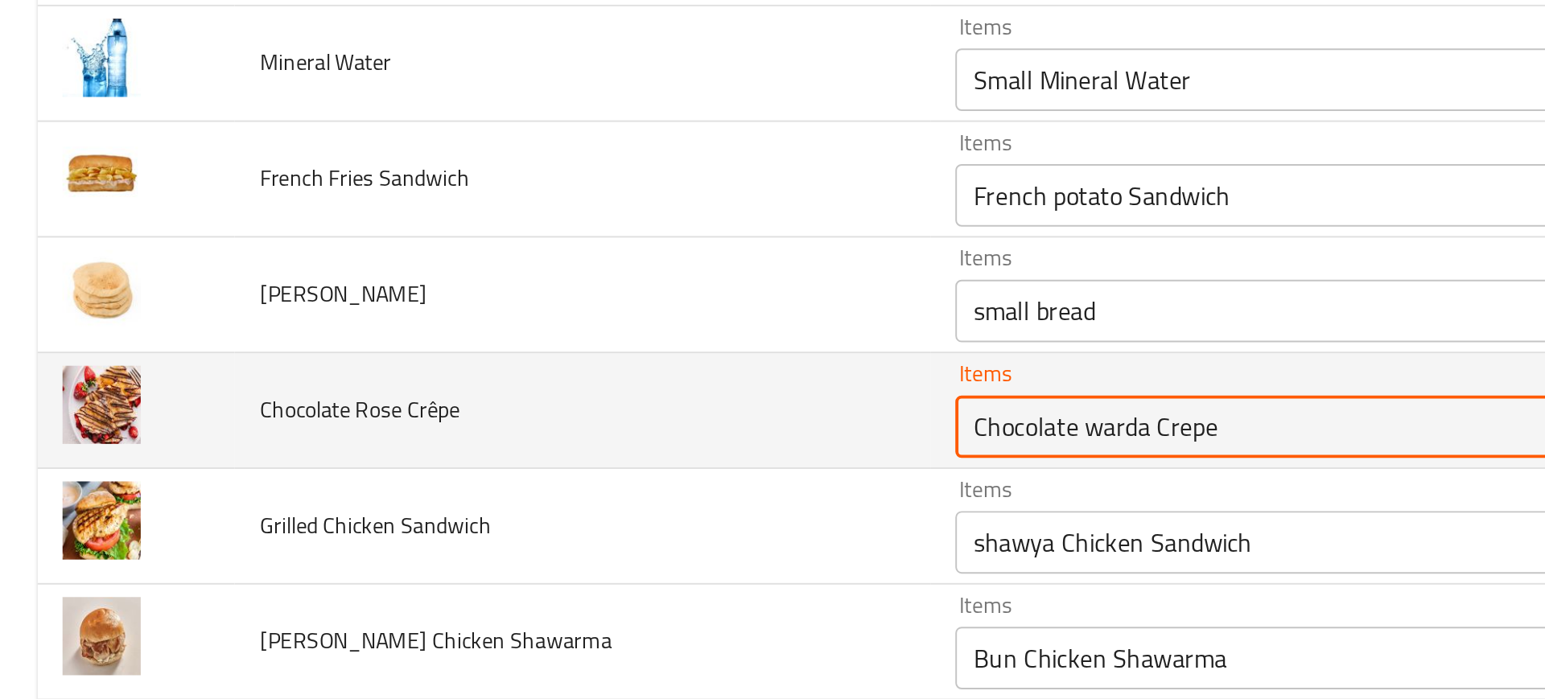
click at [534, 374] on Crêpe "Chocolate warda Crepe" at bounding box center [671, 370] width 351 height 23
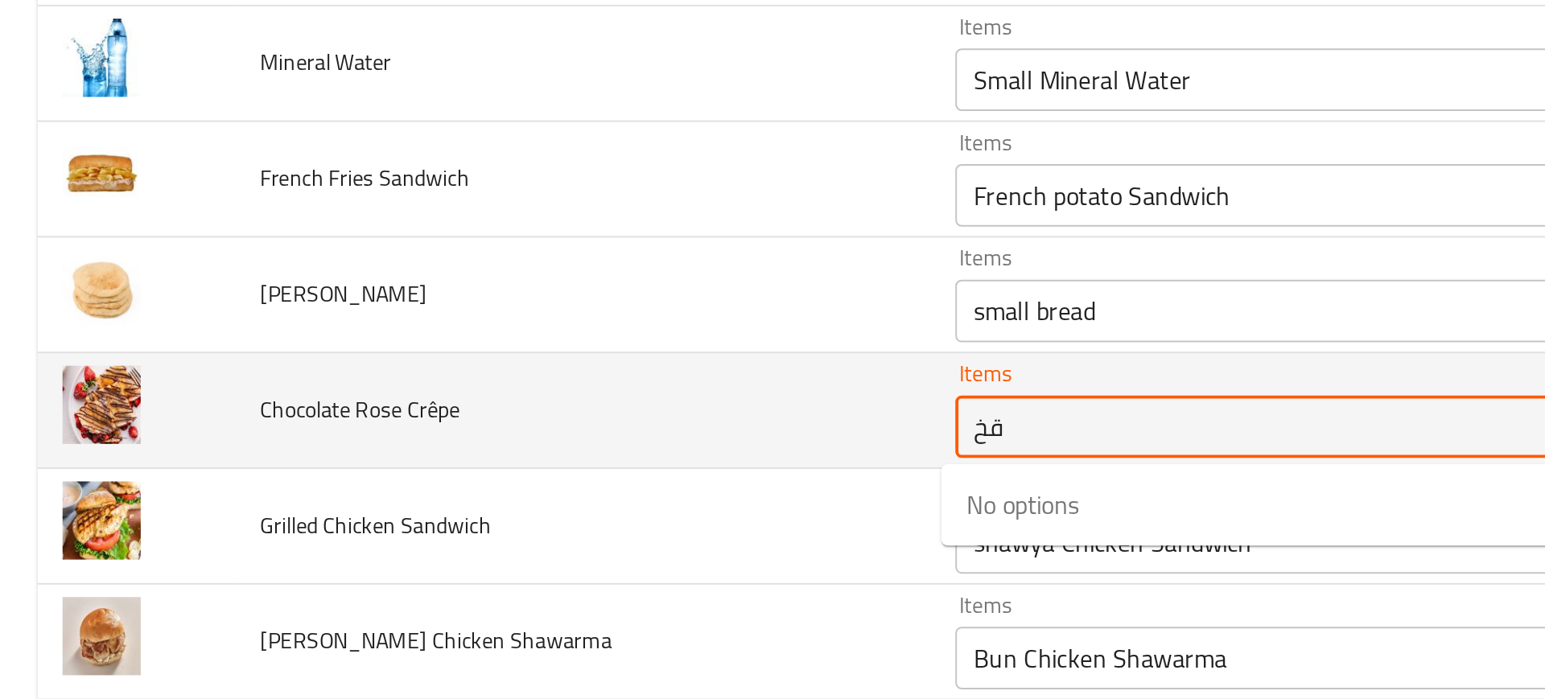
type Crêpe "ق"
type Crêpe "rose"
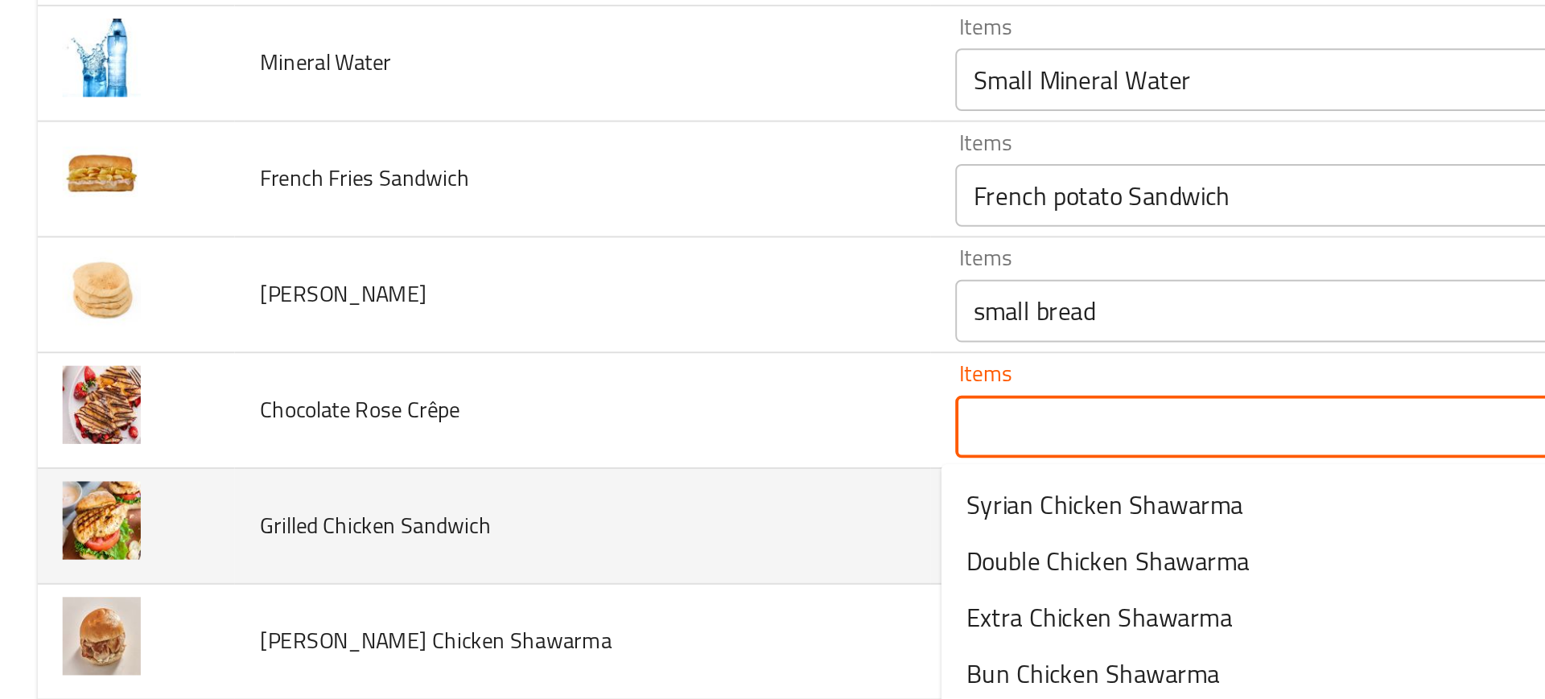
click at [443, 410] on td "Grilled Chicken Sandwich" at bounding box center [300, 422] width 358 height 60
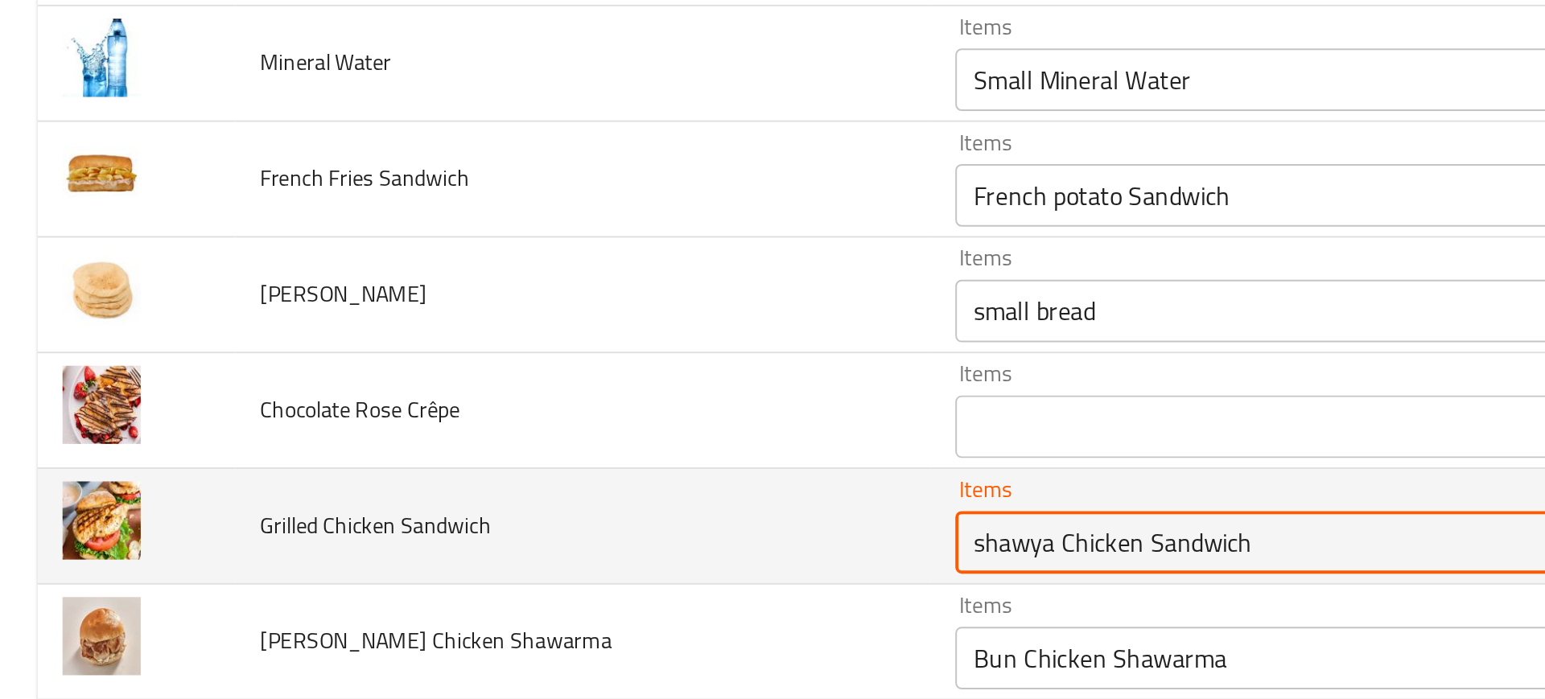
click at [516, 426] on Sandwich "shawya Chicken Sandwich" at bounding box center [671, 429] width 351 height 23
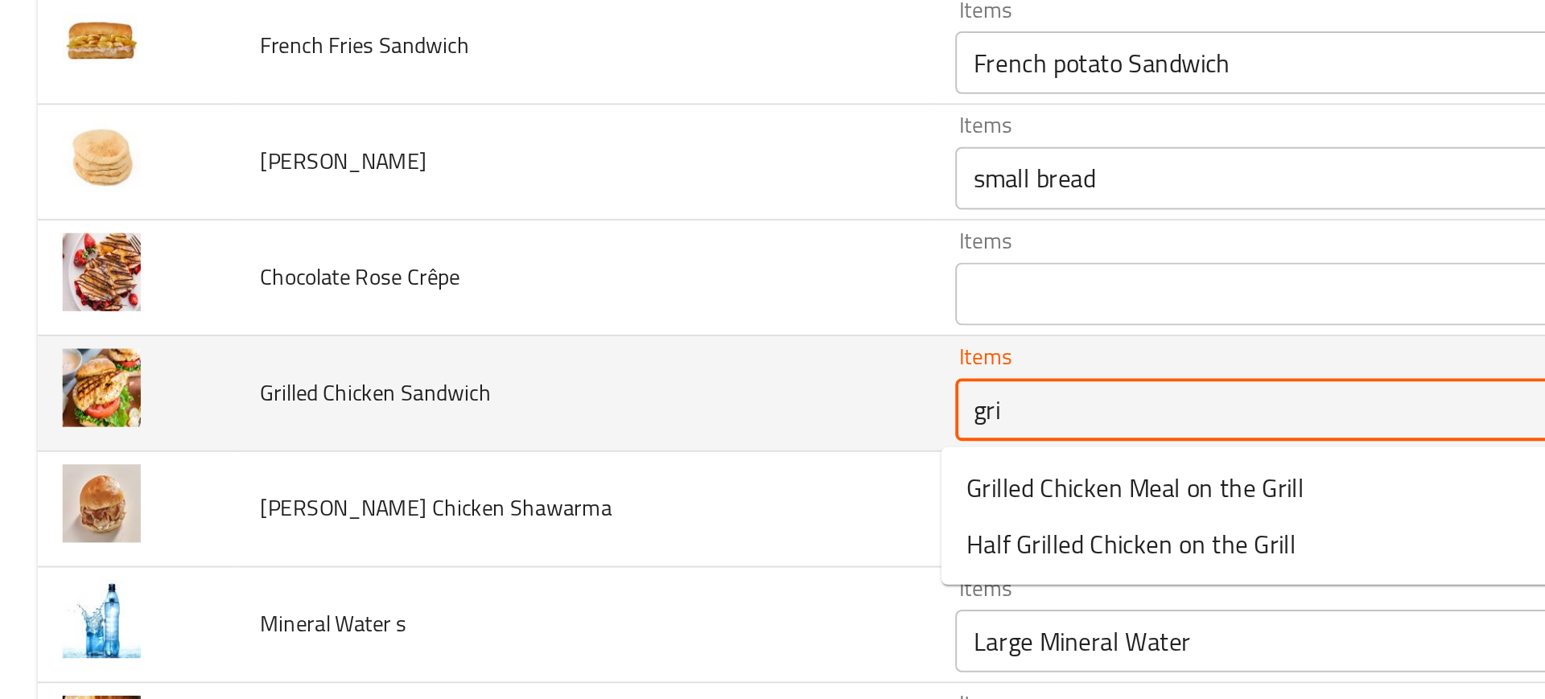
type Sandwich "gril"
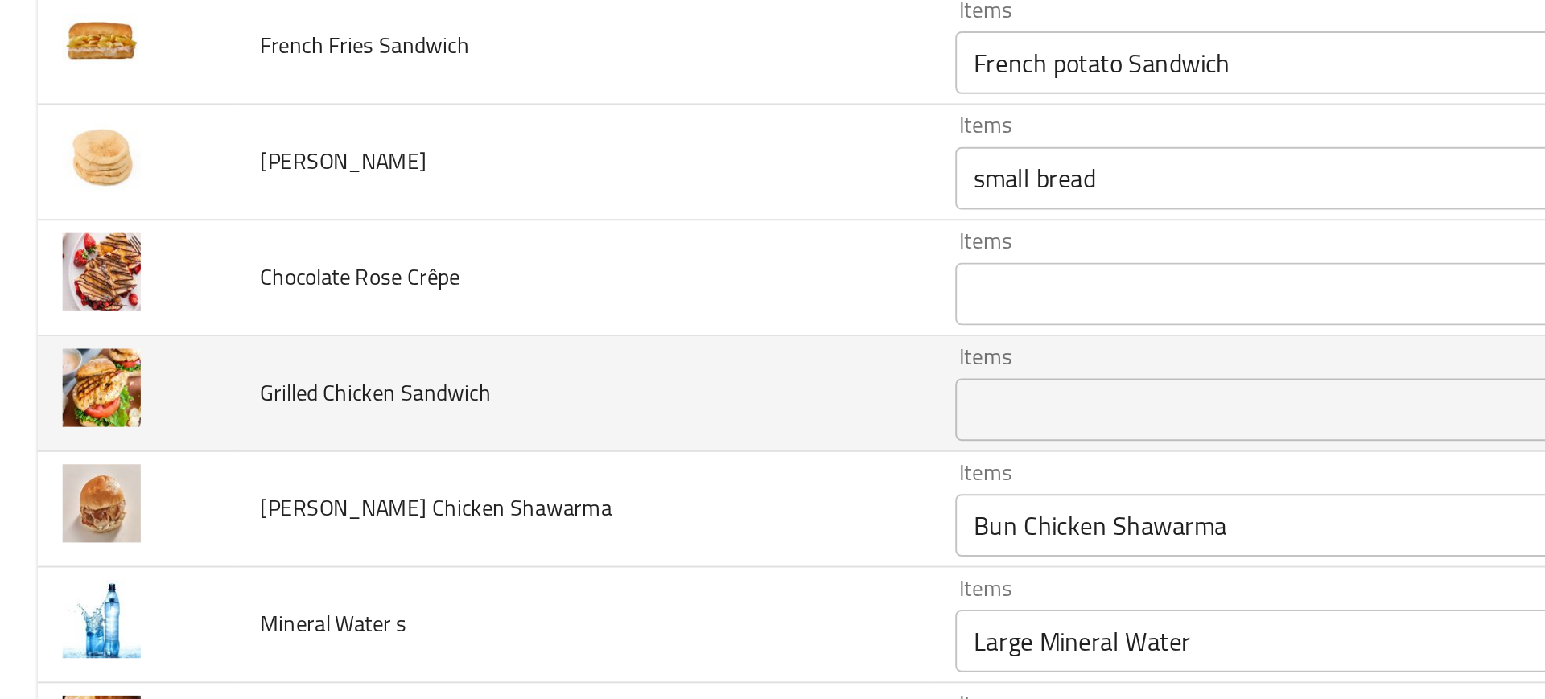
click at [432, 433] on td "Kaiser Chicken Shawarma" at bounding box center [300, 413] width 358 height 60
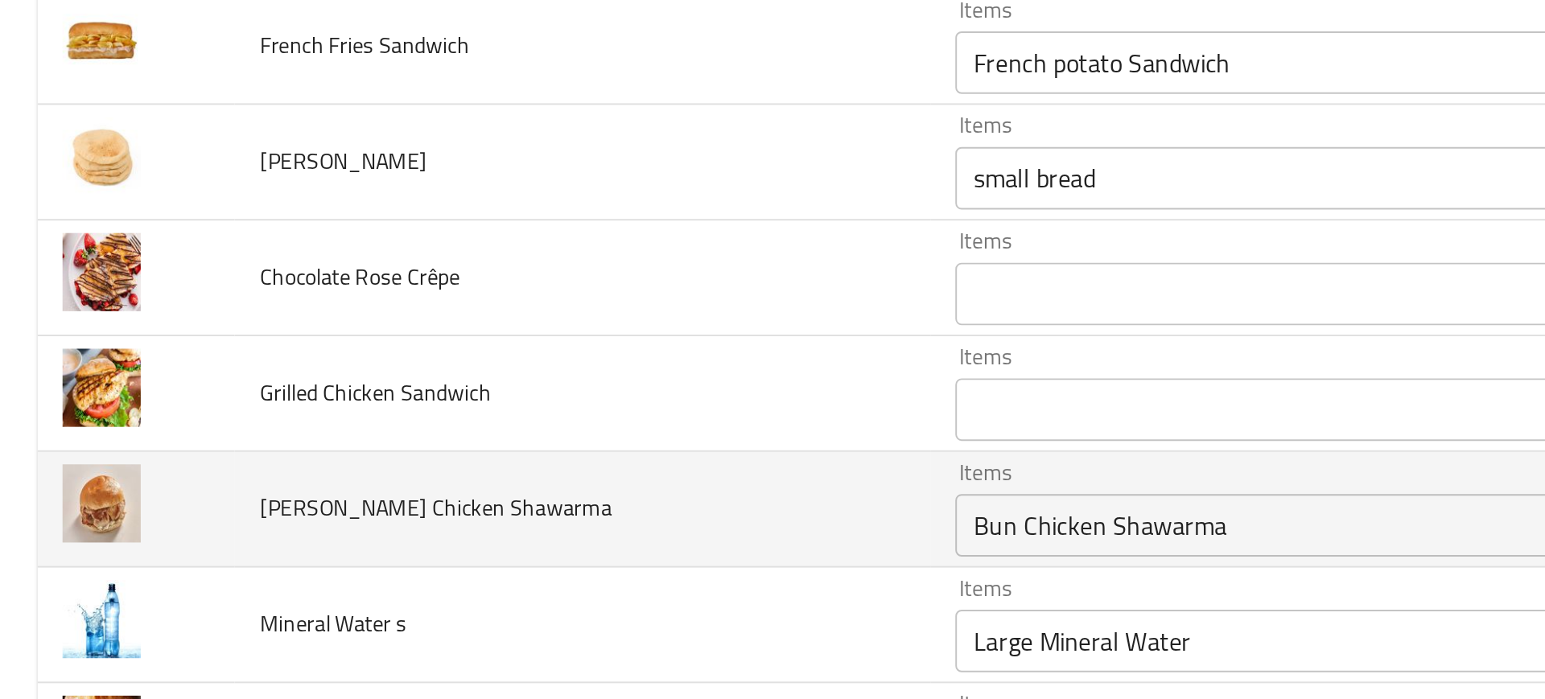
click at [464, 425] on td "Kaiser Chicken Shawarma" at bounding box center [300, 413] width 358 height 60
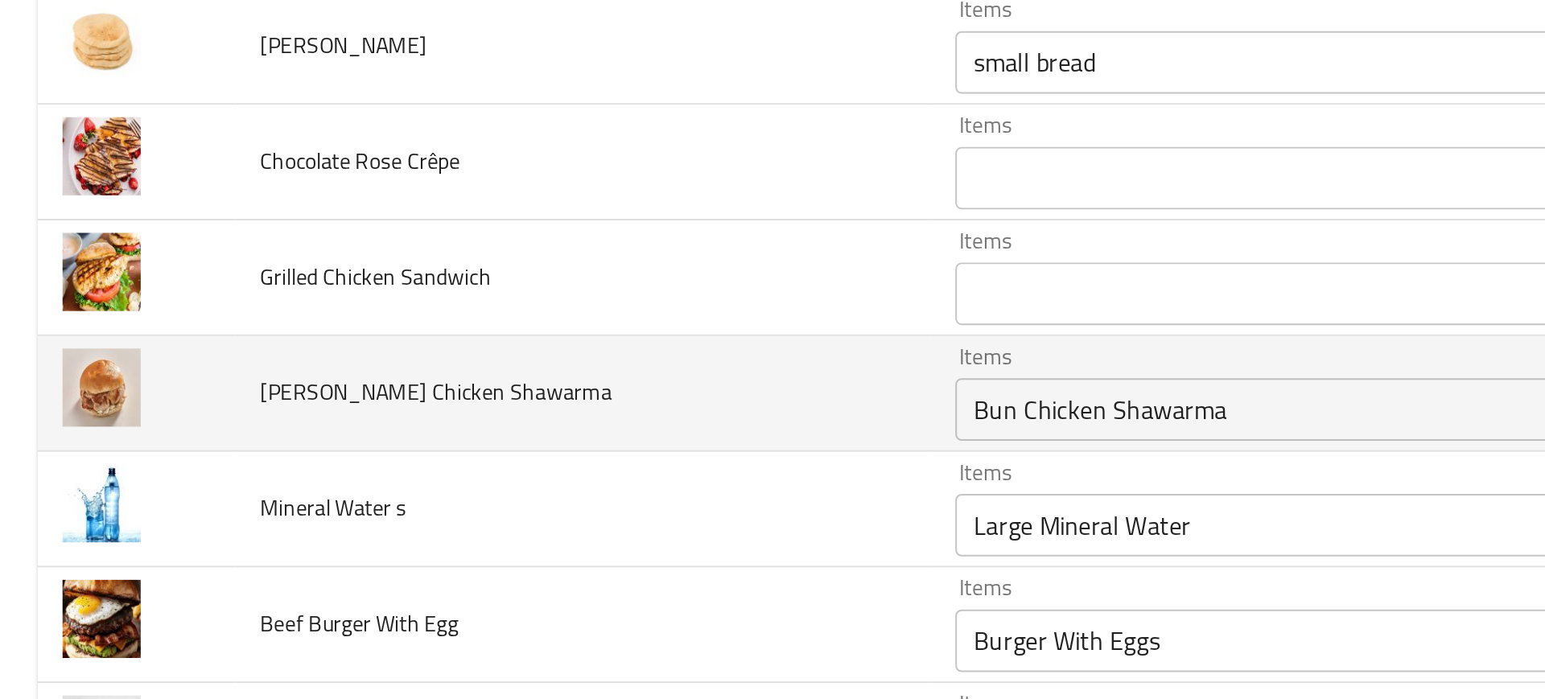
click at [513, 373] on Shawarma "Bun Chicken Shawarma" at bounding box center [671, 361] width 351 height 23
click at [459, 381] on td "Kaiser Chicken Shawarma" at bounding box center [300, 353] width 358 height 60
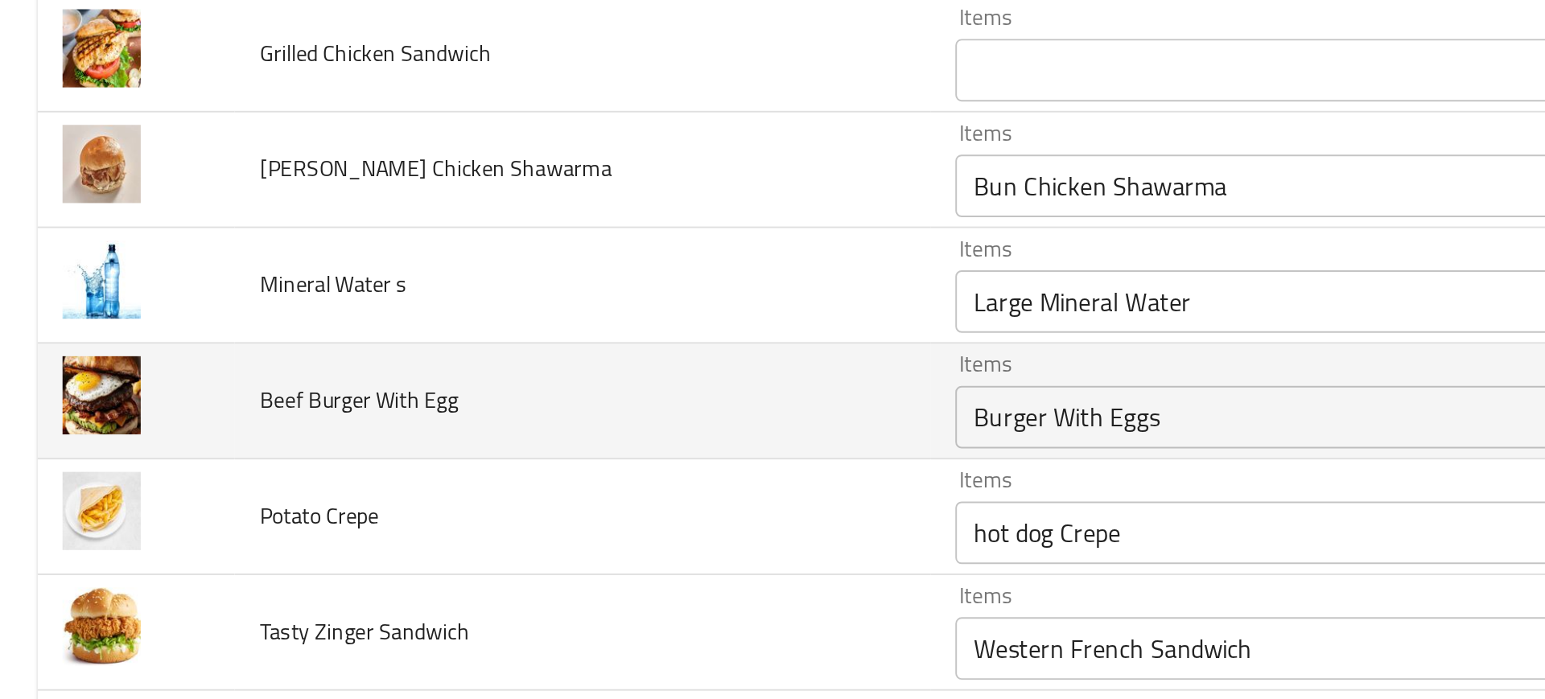
click at [402, 375] on td "Beef Burger With Egg" at bounding box center [300, 357] width 358 height 60
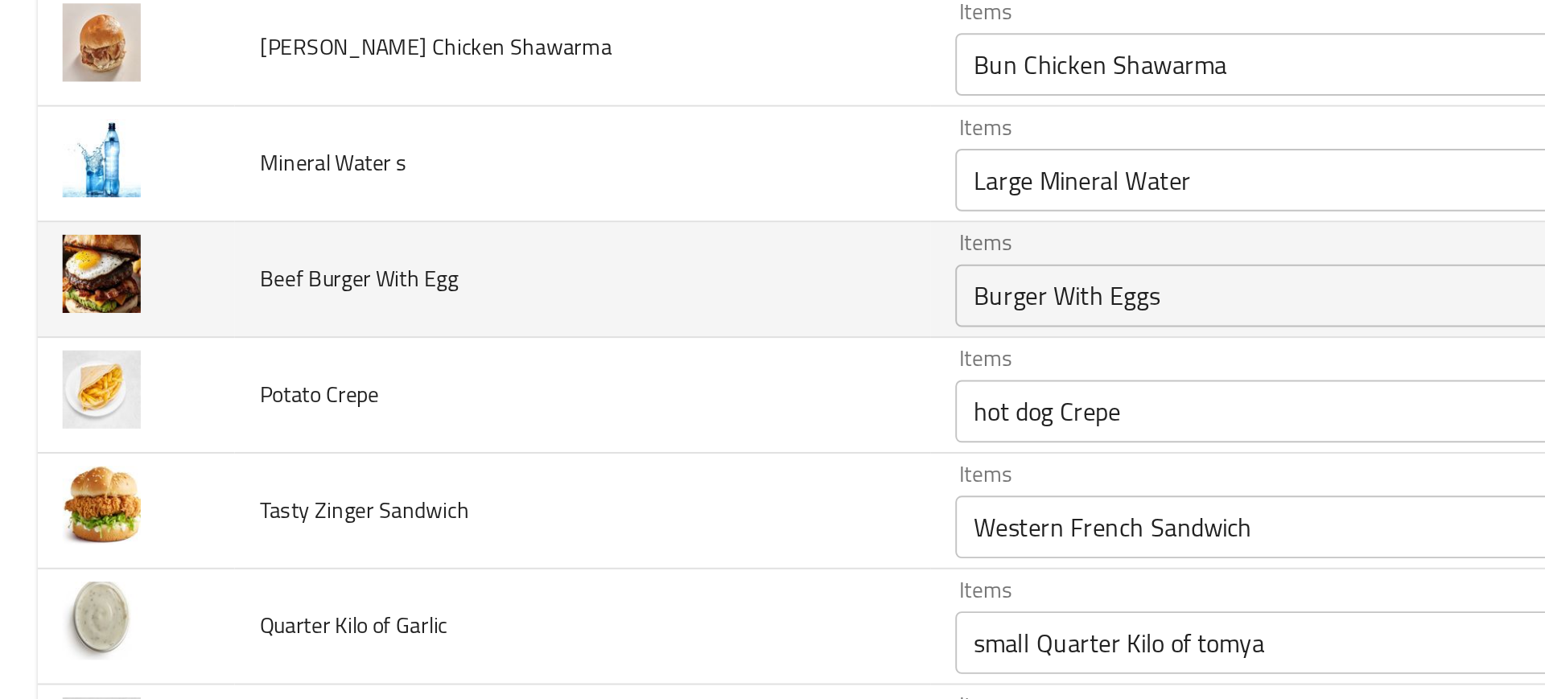
scroll to position [3436, 0]
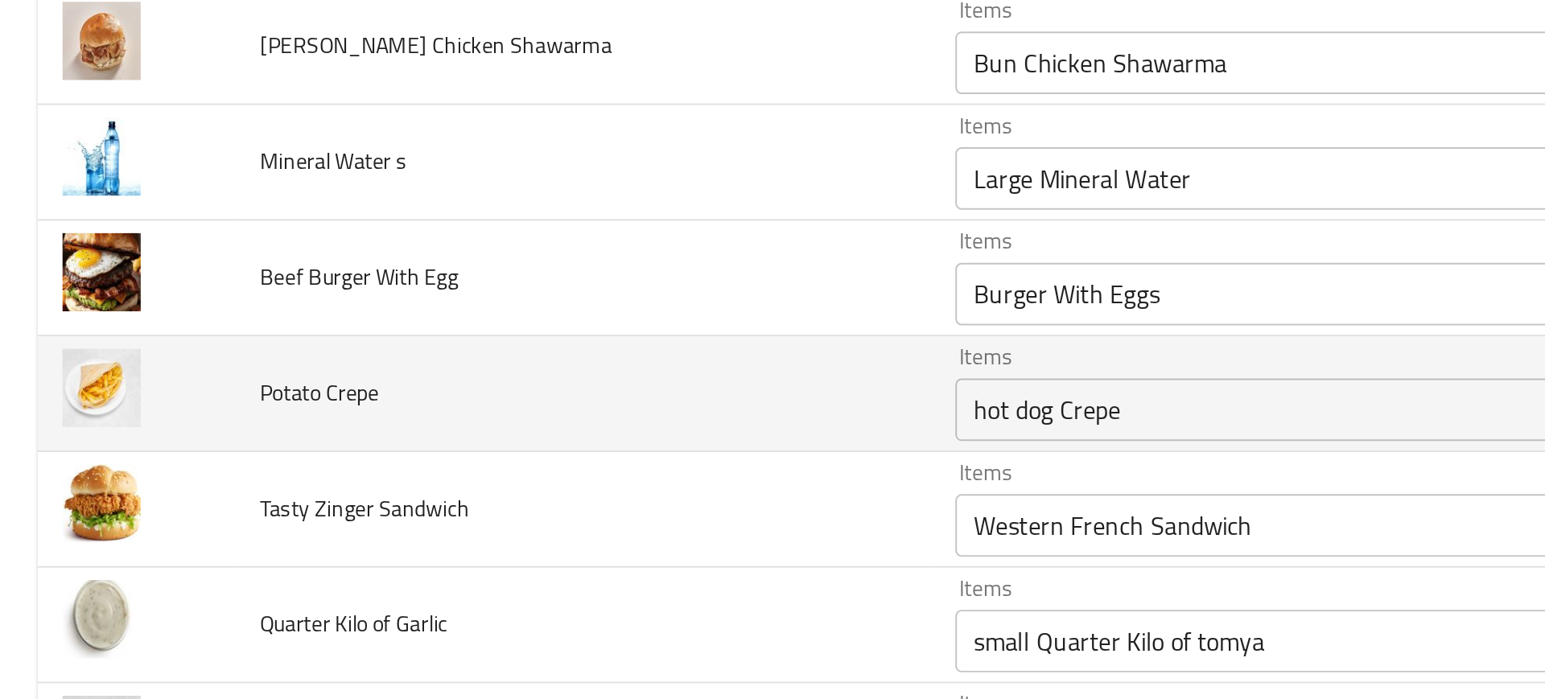
click at [554, 373] on div "hot dog Crepe Items" at bounding box center [696, 361] width 408 height 32
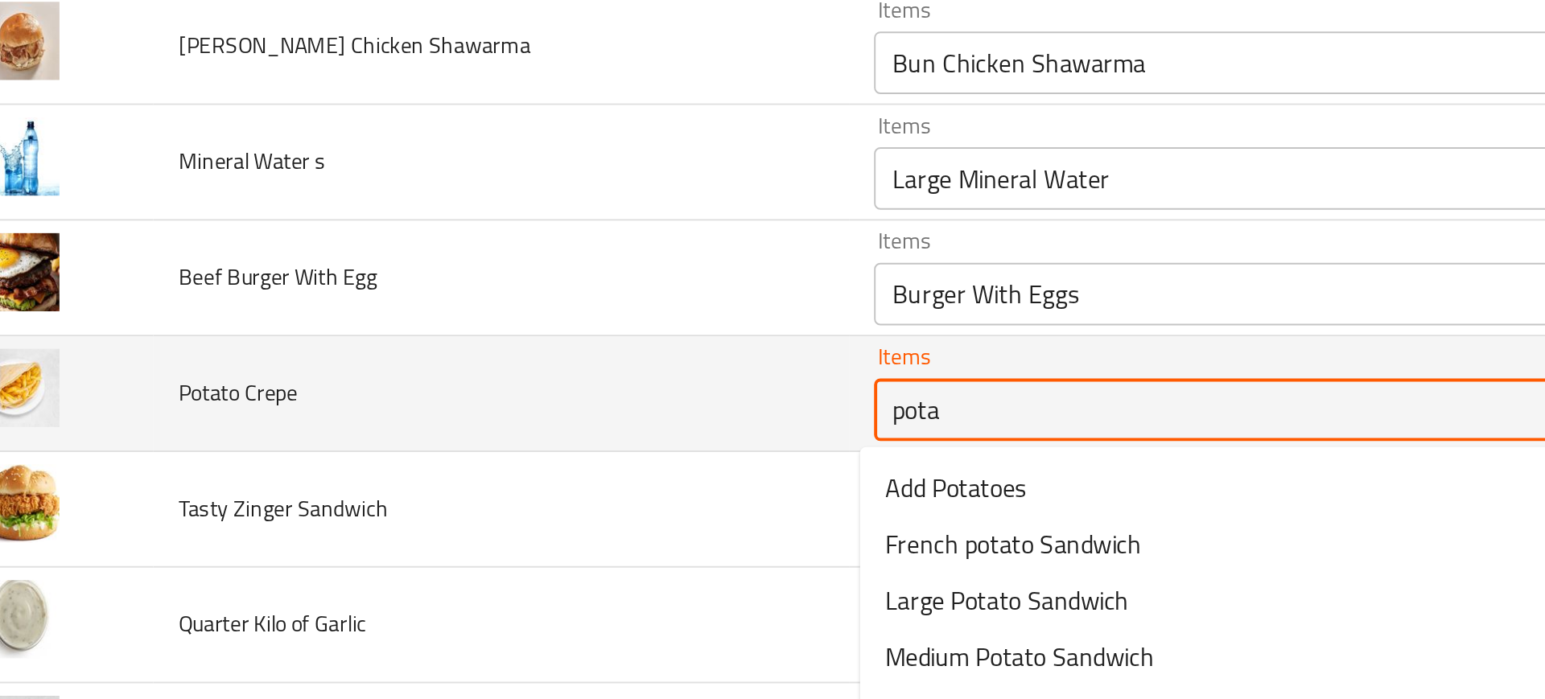
type Crepe "potat"
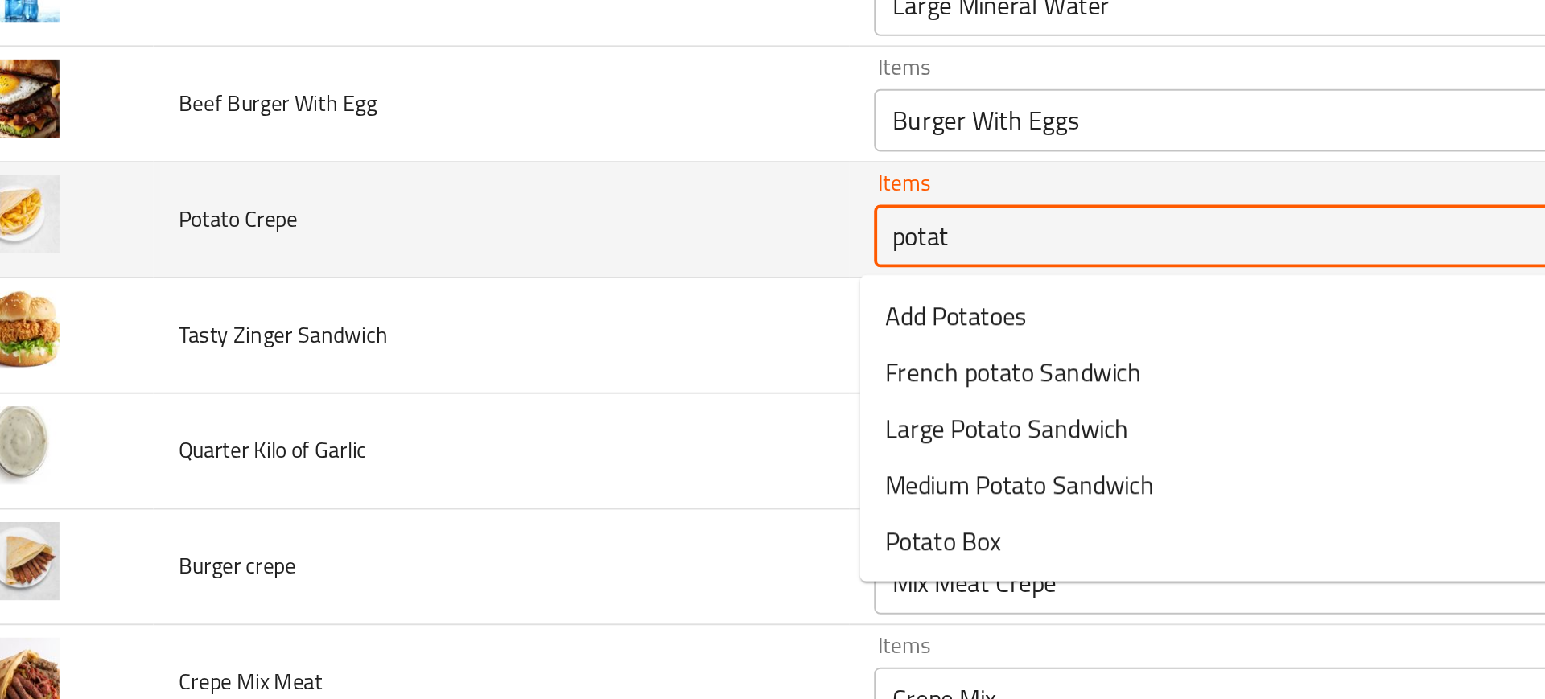
scroll to position [3526, 0]
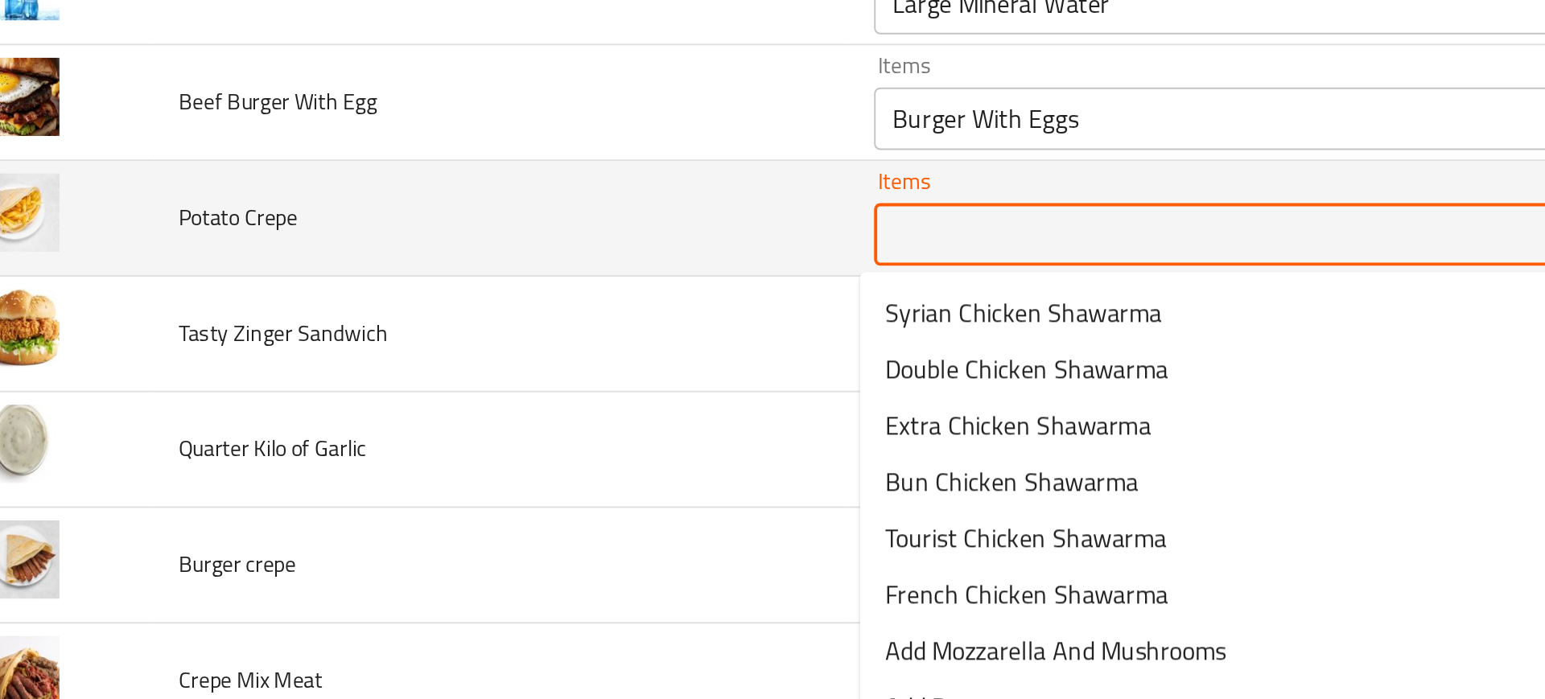
click at [426, 379] on td "Quarter Kilo of Garlic" at bounding box center [300, 382] width 358 height 60
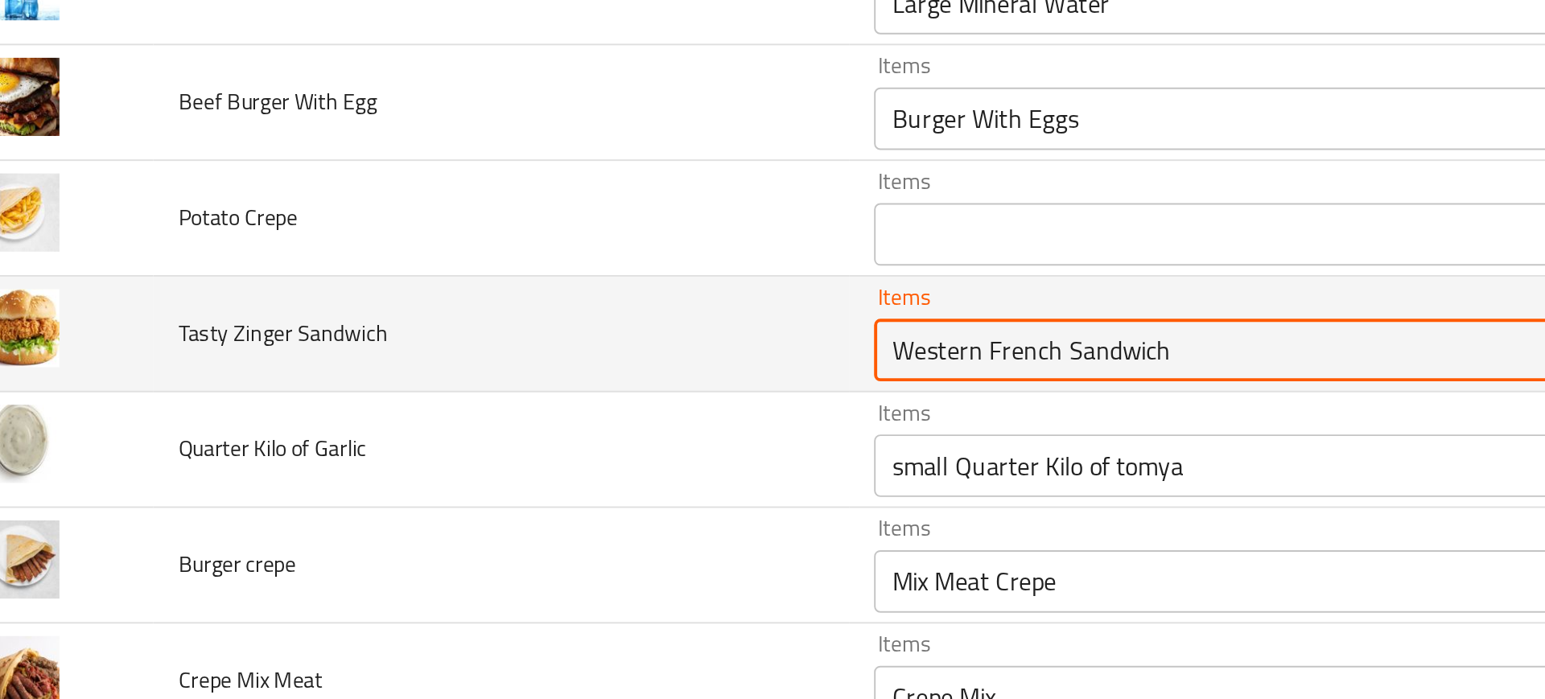
click at [549, 336] on Sandwich "Western French Sandwich" at bounding box center [671, 330] width 351 height 23
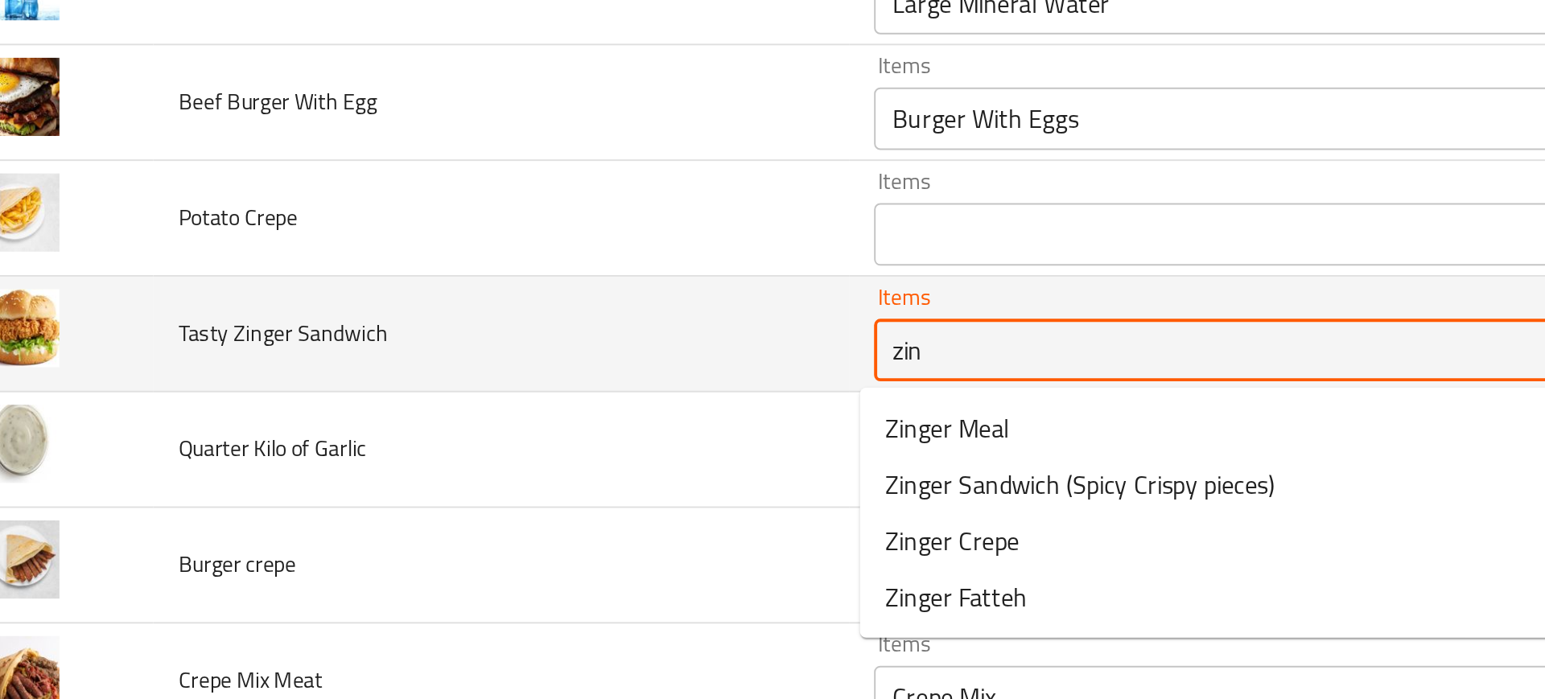
type Sandwich "zing"
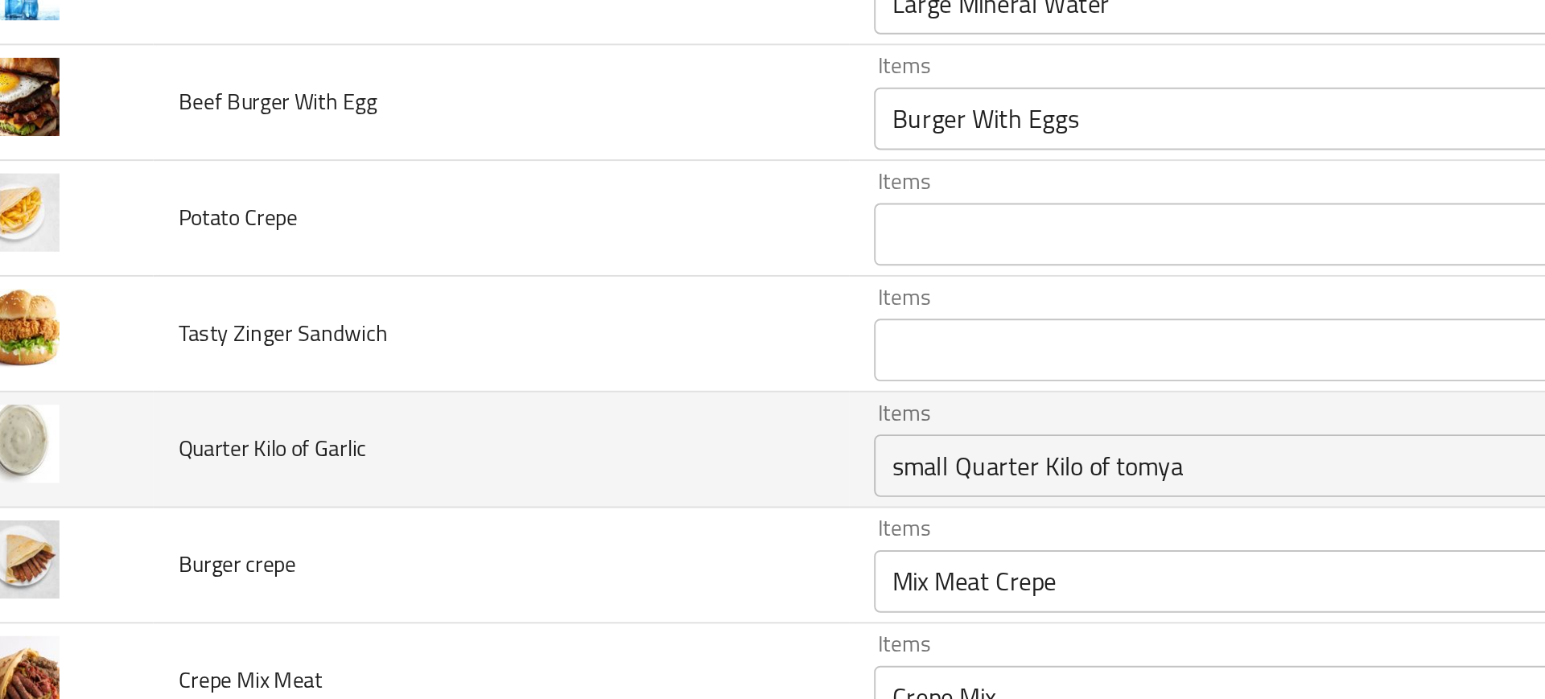
click at [439, 382] on td "Quarter Kilo of Garlic" at bounding box center [300, 382] width 358 height 60
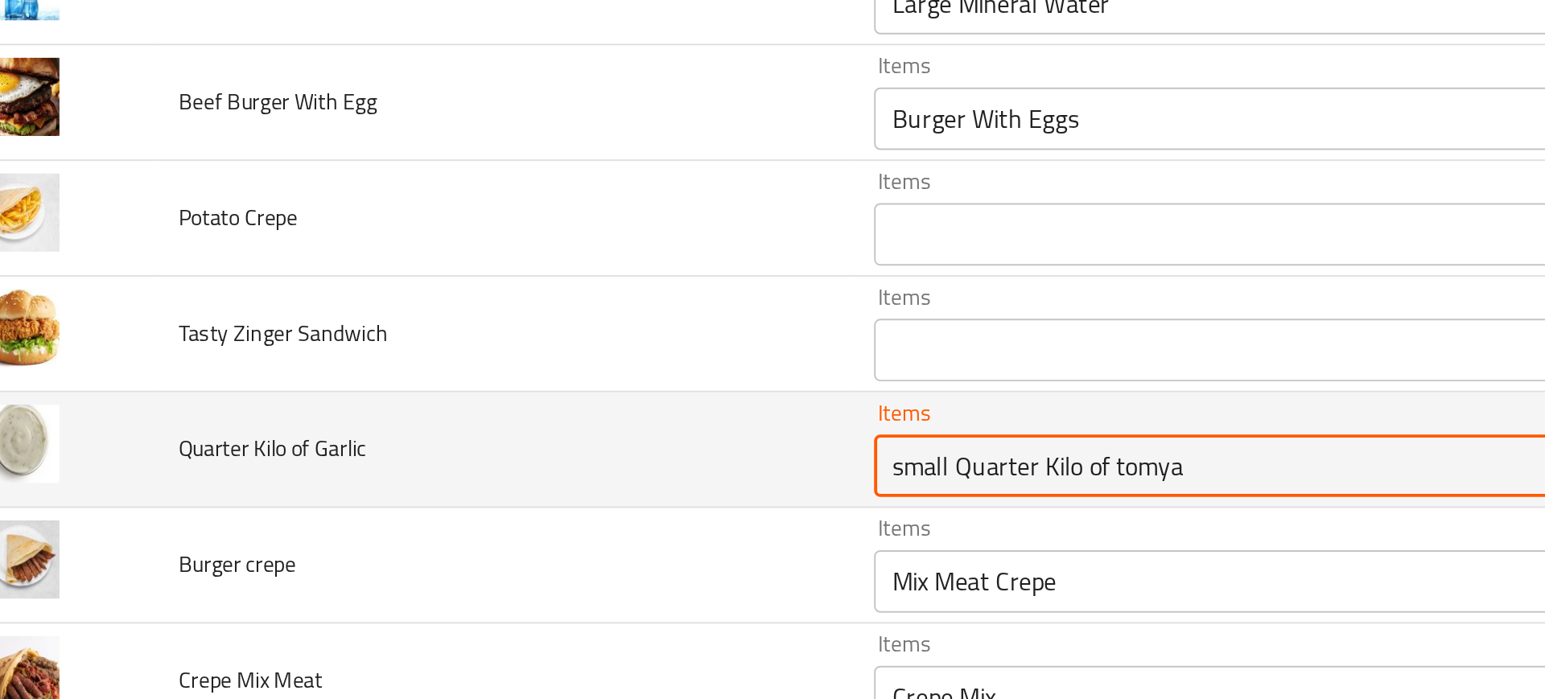
click at [511, 396] on Garlic "small Quarter Kilo of tomya" at bounding box center [671, 390] width 351 height 23
type Garlic "g"
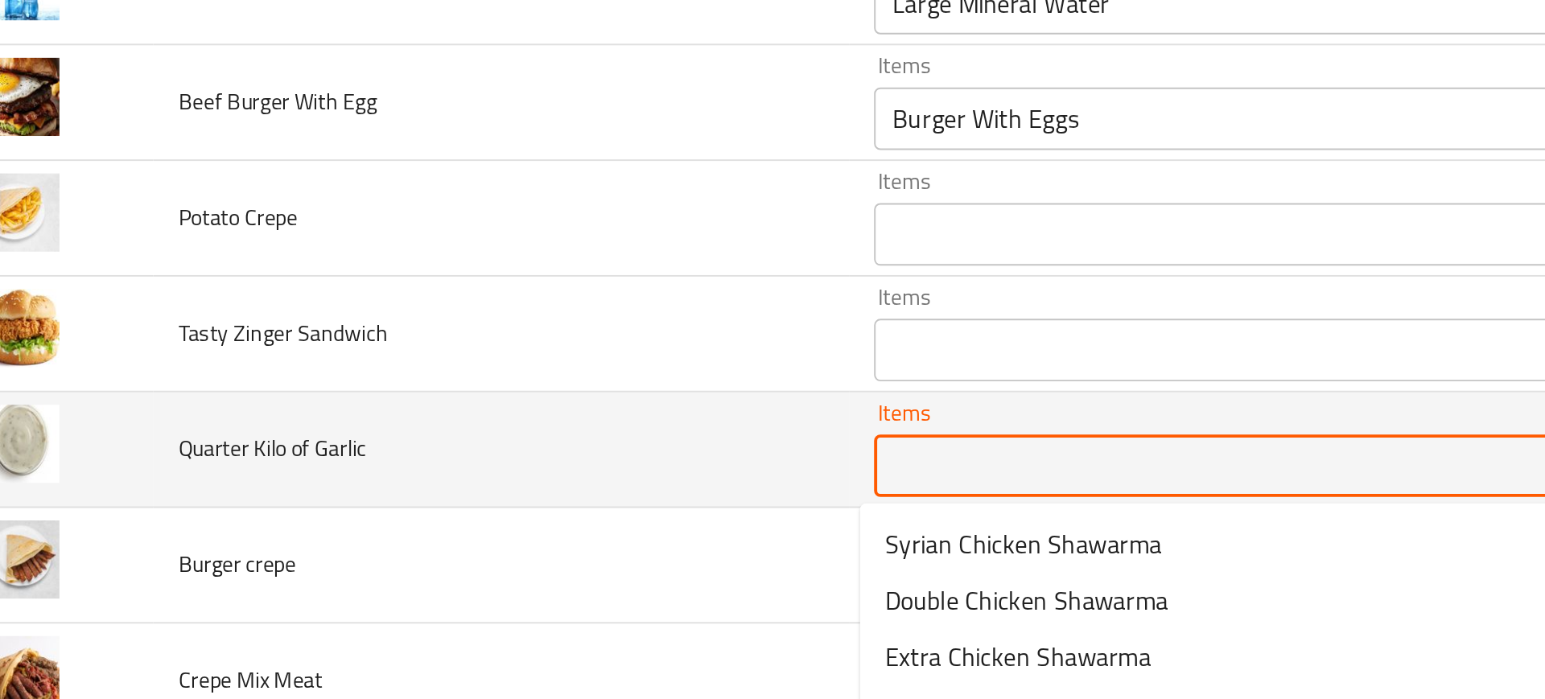
click at [457, 405] on td "Quarter Kilo of Garlic" at bounding box center [300, 382] width 358 height 60
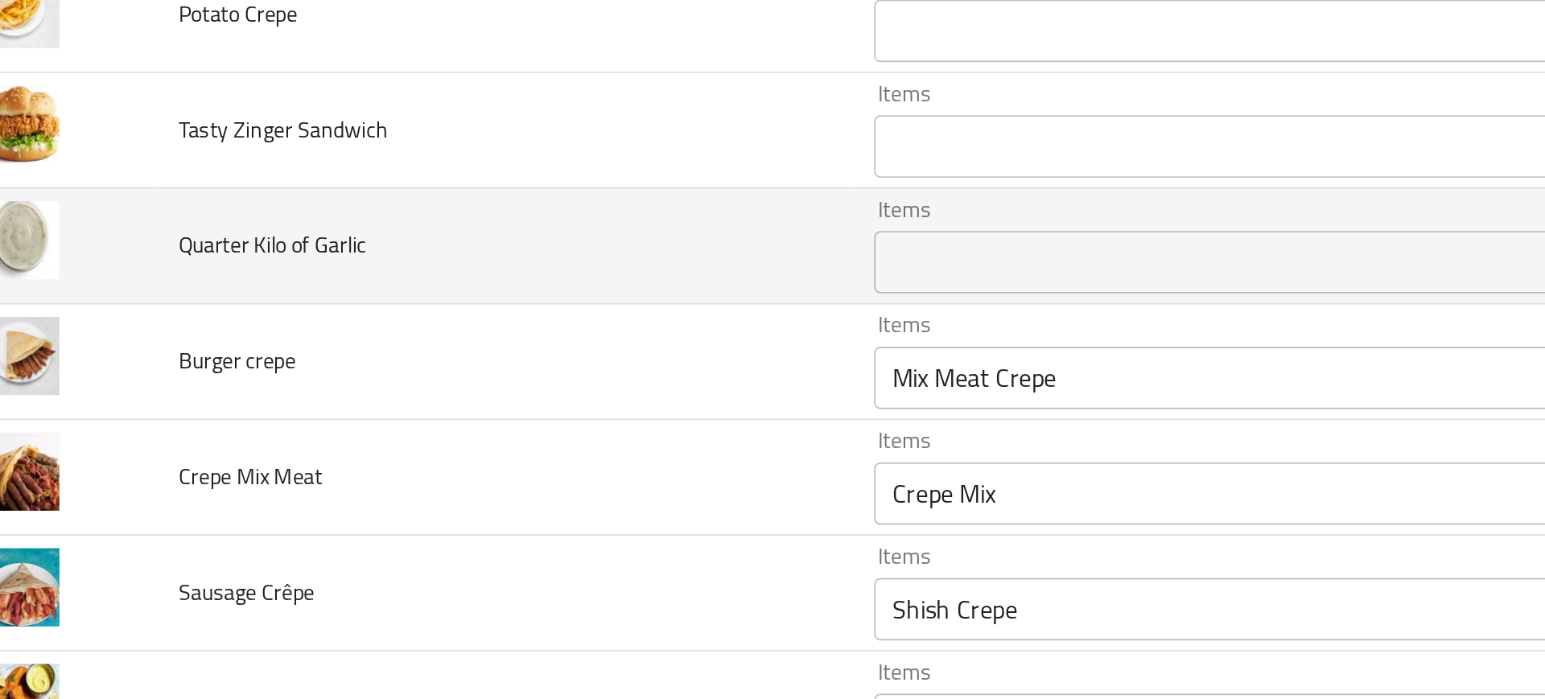
scroll to position [3631, 0]
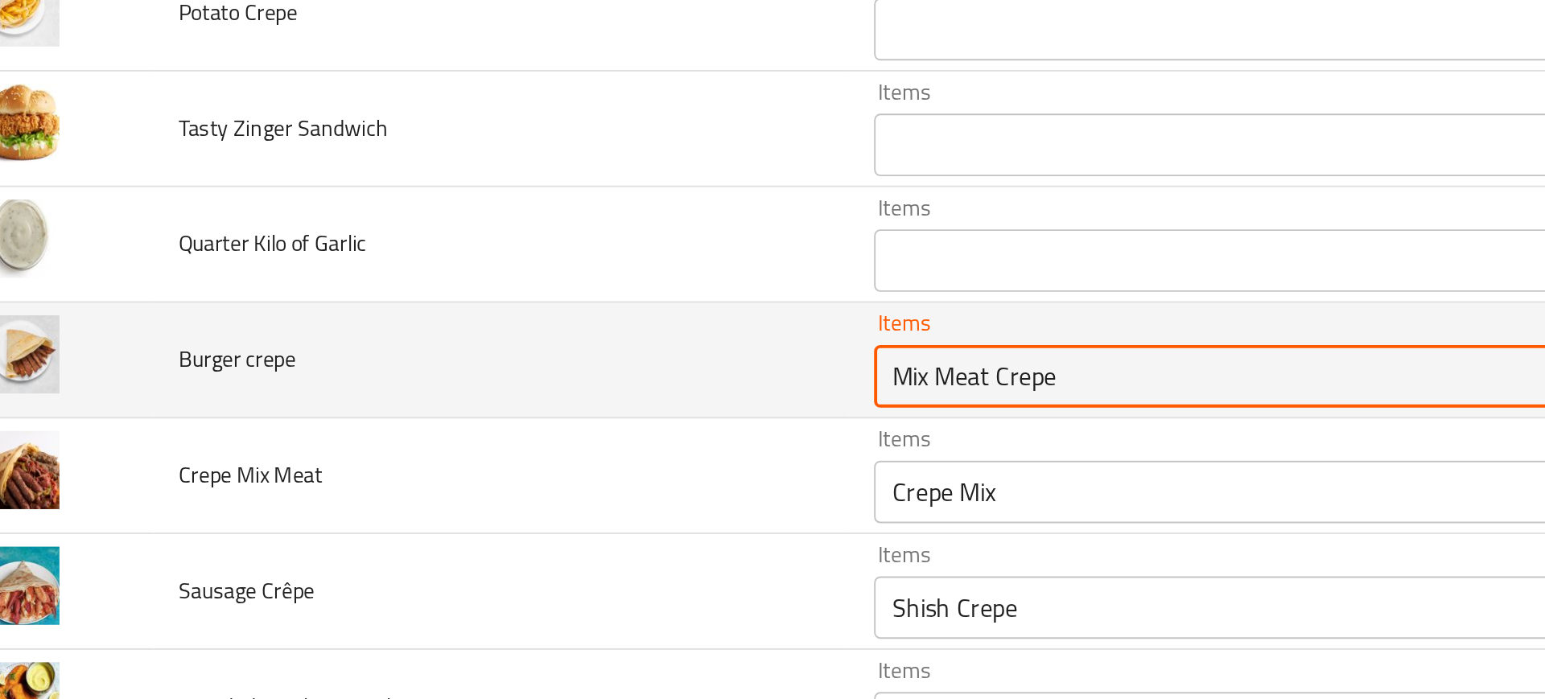
click at [527, 348] on crepe "Mix Meat Crepe" at bounding box center [671, 344] width 351 height 23
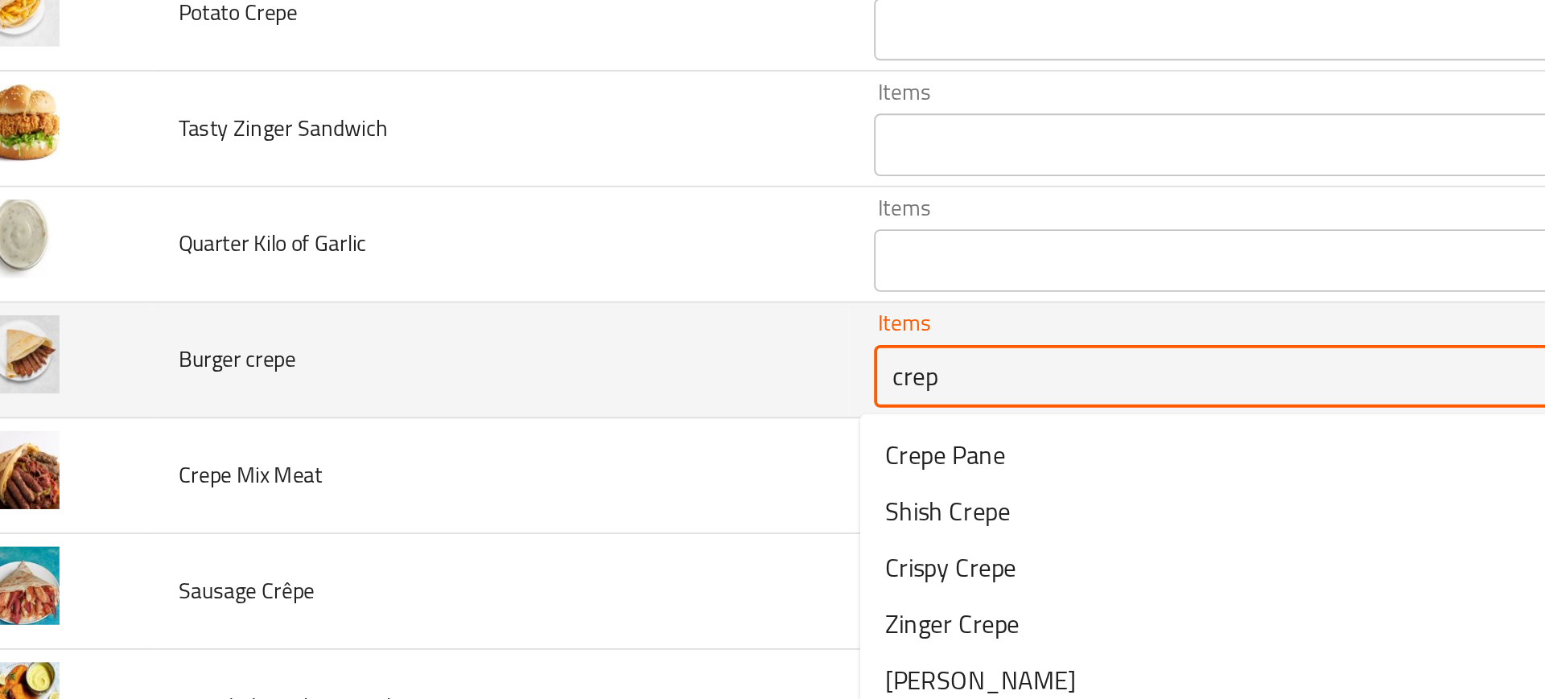
type crepe "crepe"
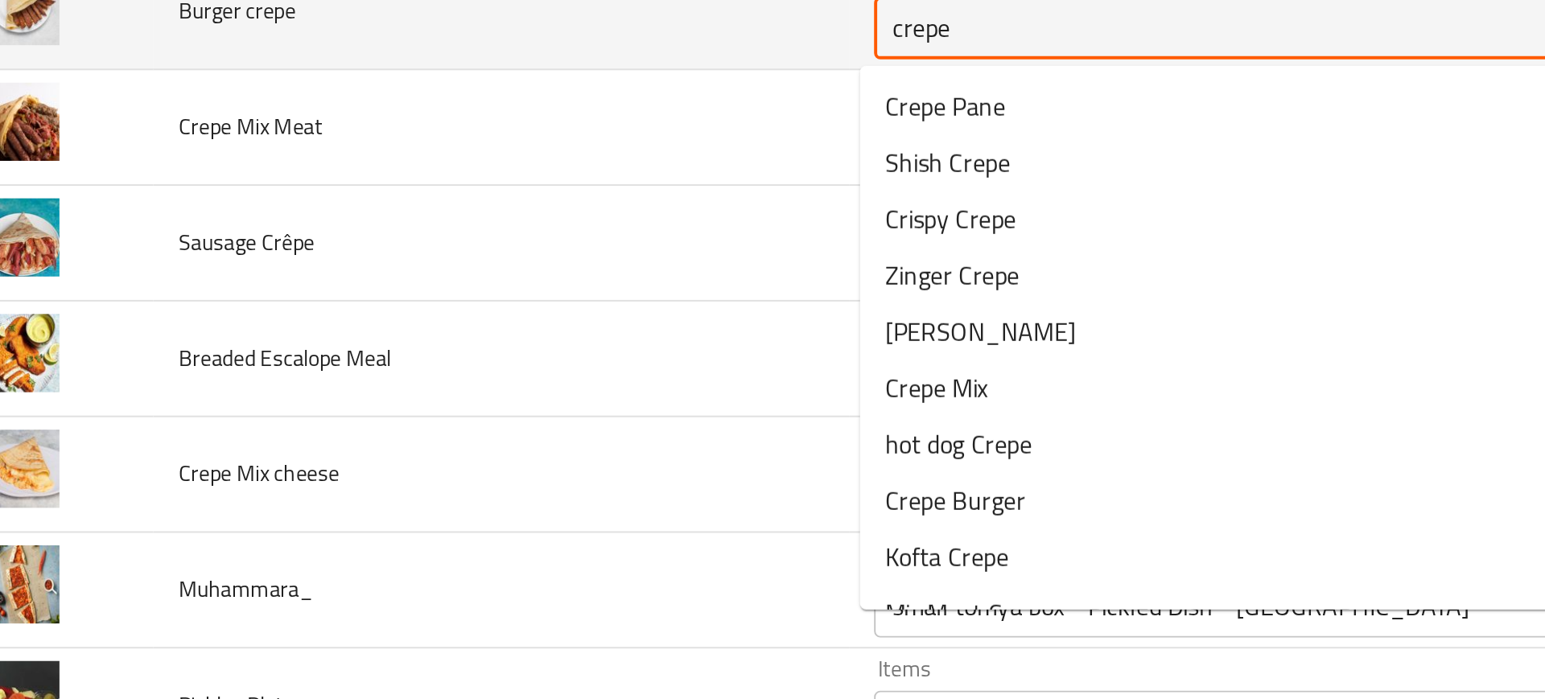
scroll to position [3709, 0]
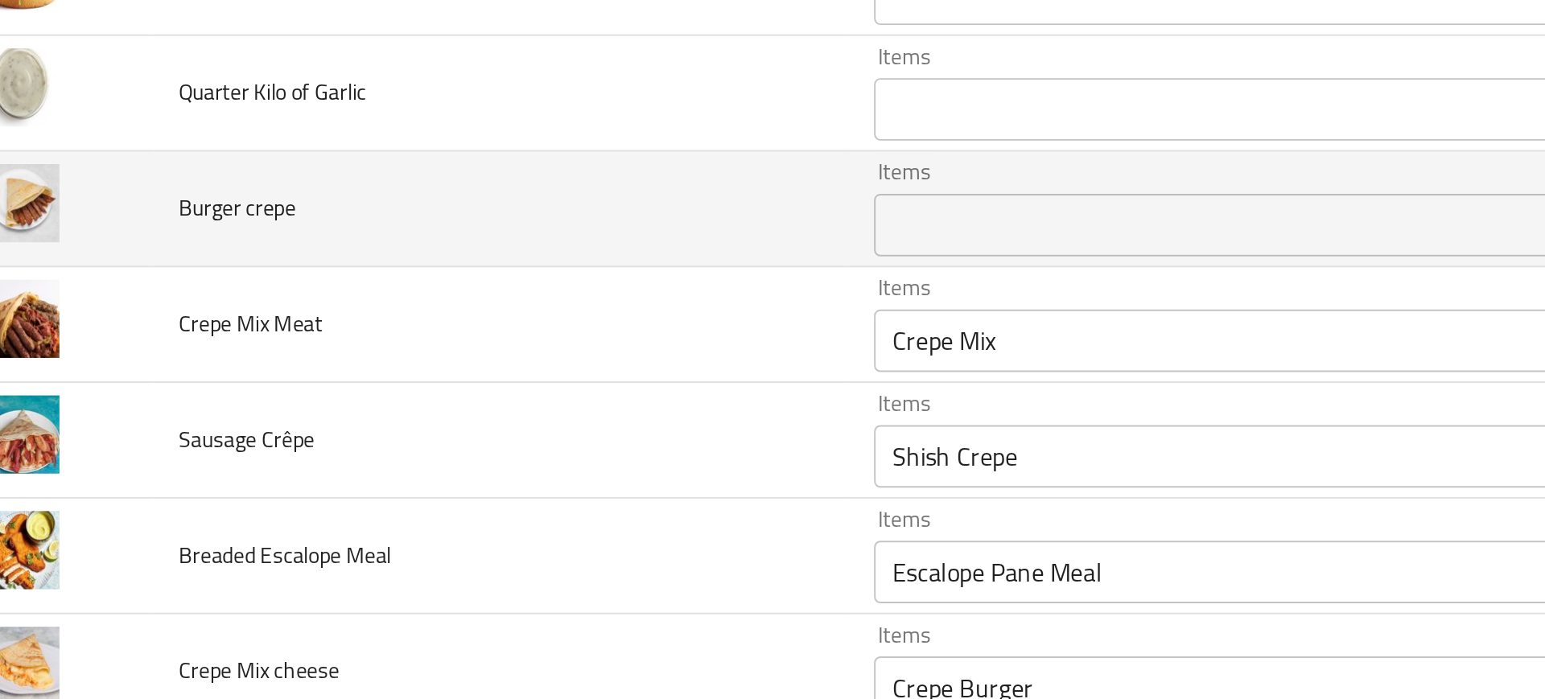
click at [435, 353] on td "Sausage Crêpe" at bounding box center [300, 378] width 358 height 60
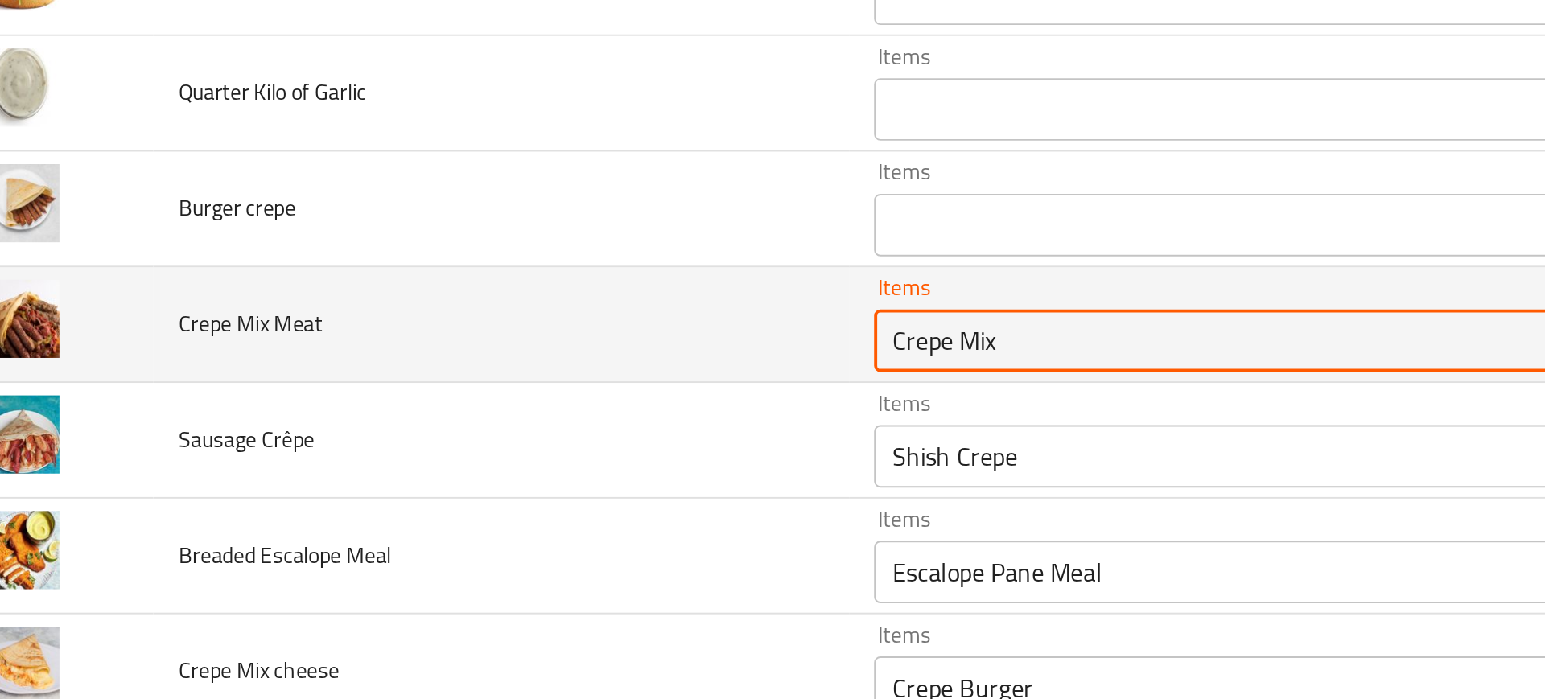
click at [533, 335] on Meat "Crepe Mix" at bounding box center [671, 326] width 351 height 23
click at [559, 328] on Meat "Crepe Mix" at bounding box center [671, 326] width 351 height 23
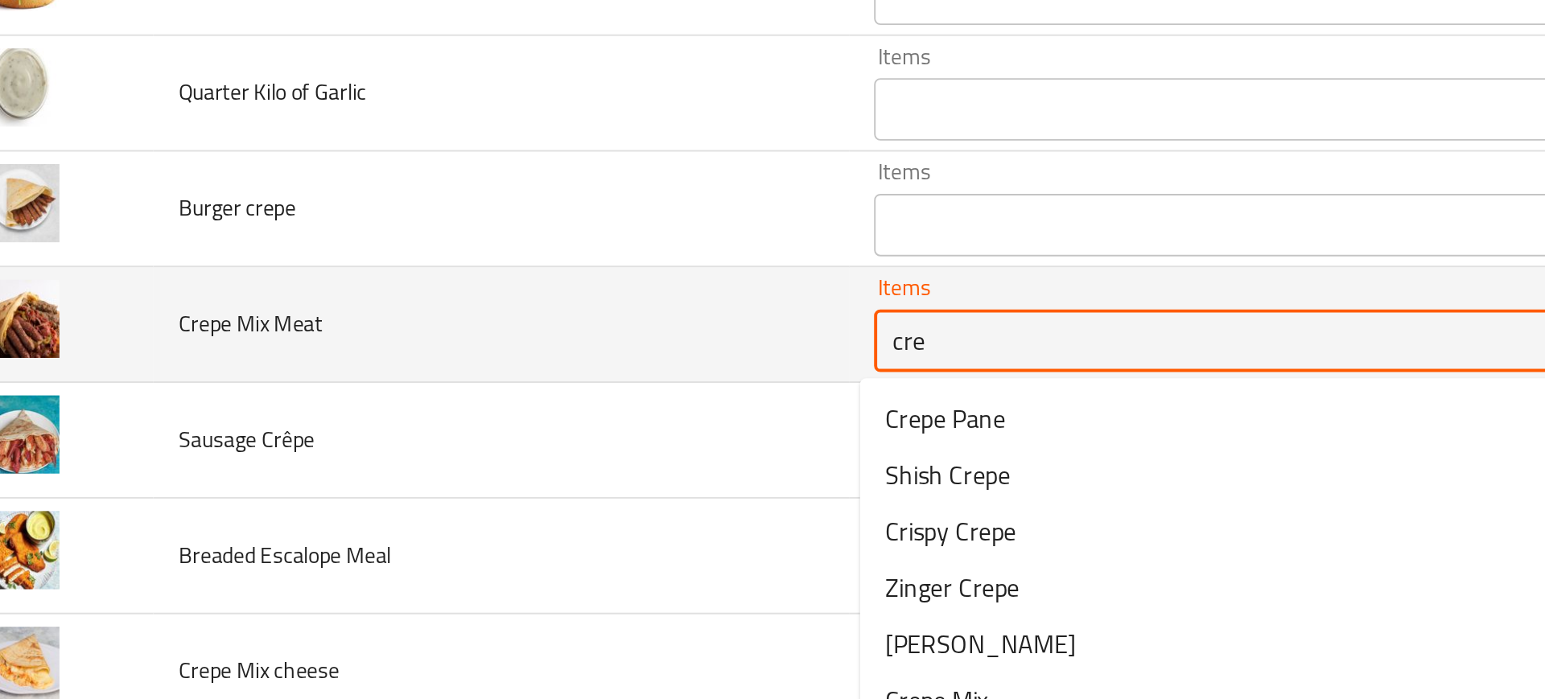
type Meat "crep"
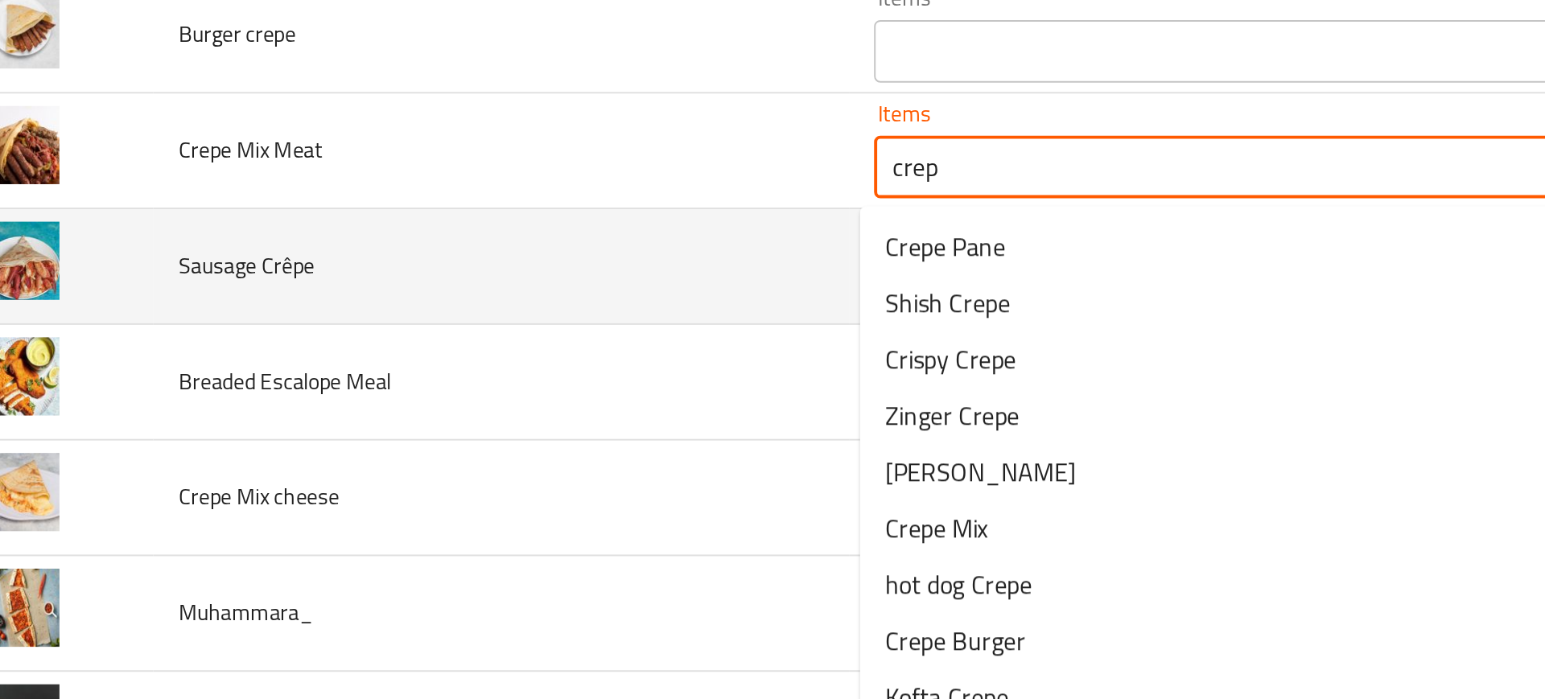
scroll to position [3798, 0]
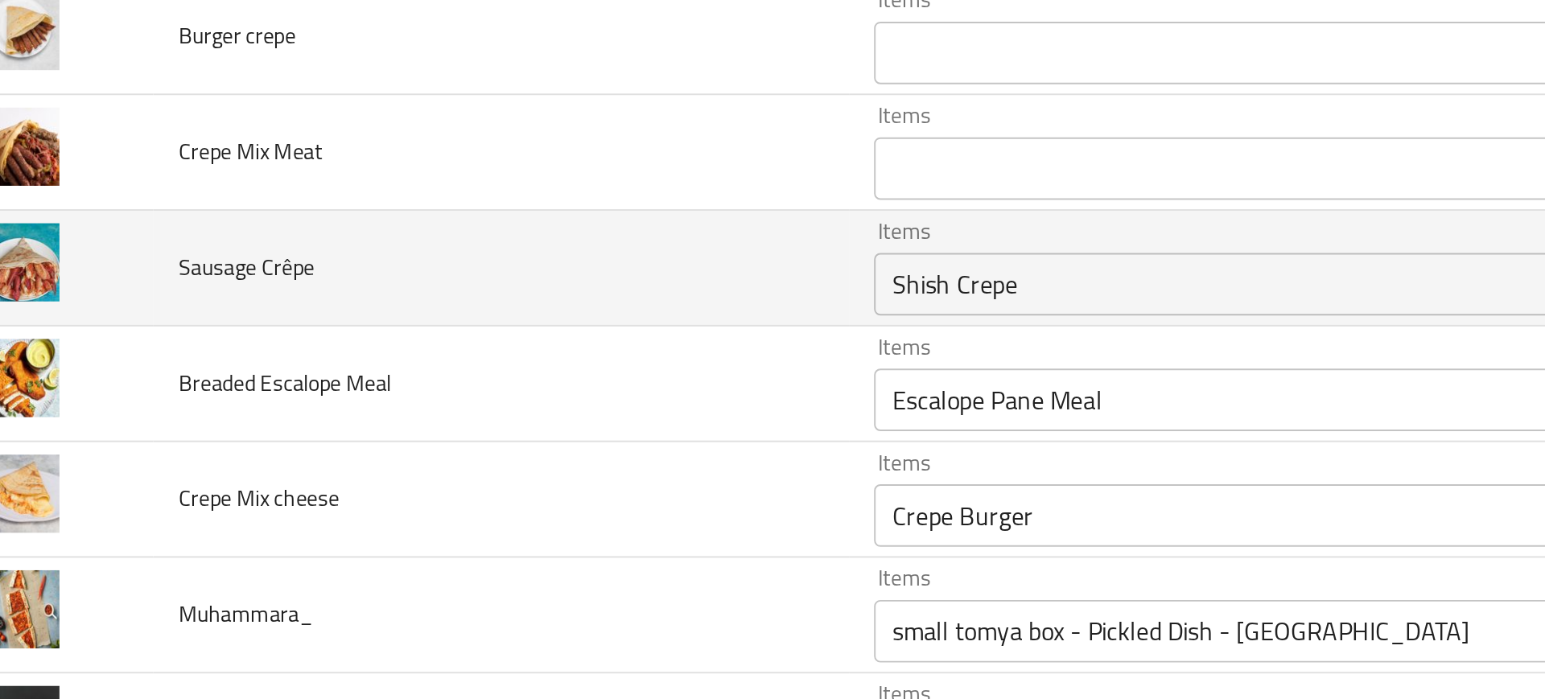
click at [406, 358] on td "Breaded Escalope Meal" at bounding box center [300, 349] width 358 height 60
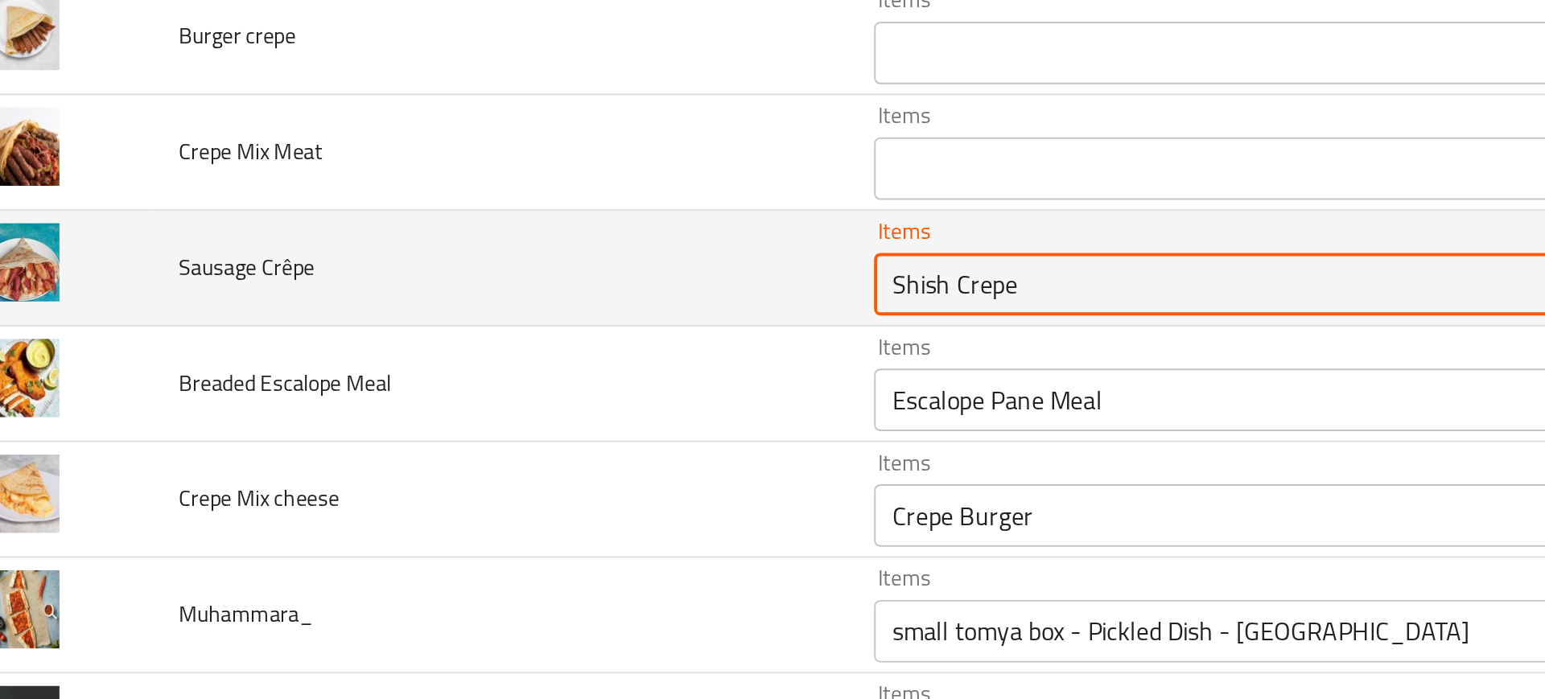
click at [519, 301] on Crêpe "Shish Crepe" at bounding box center [671, 297] width 351 height 23
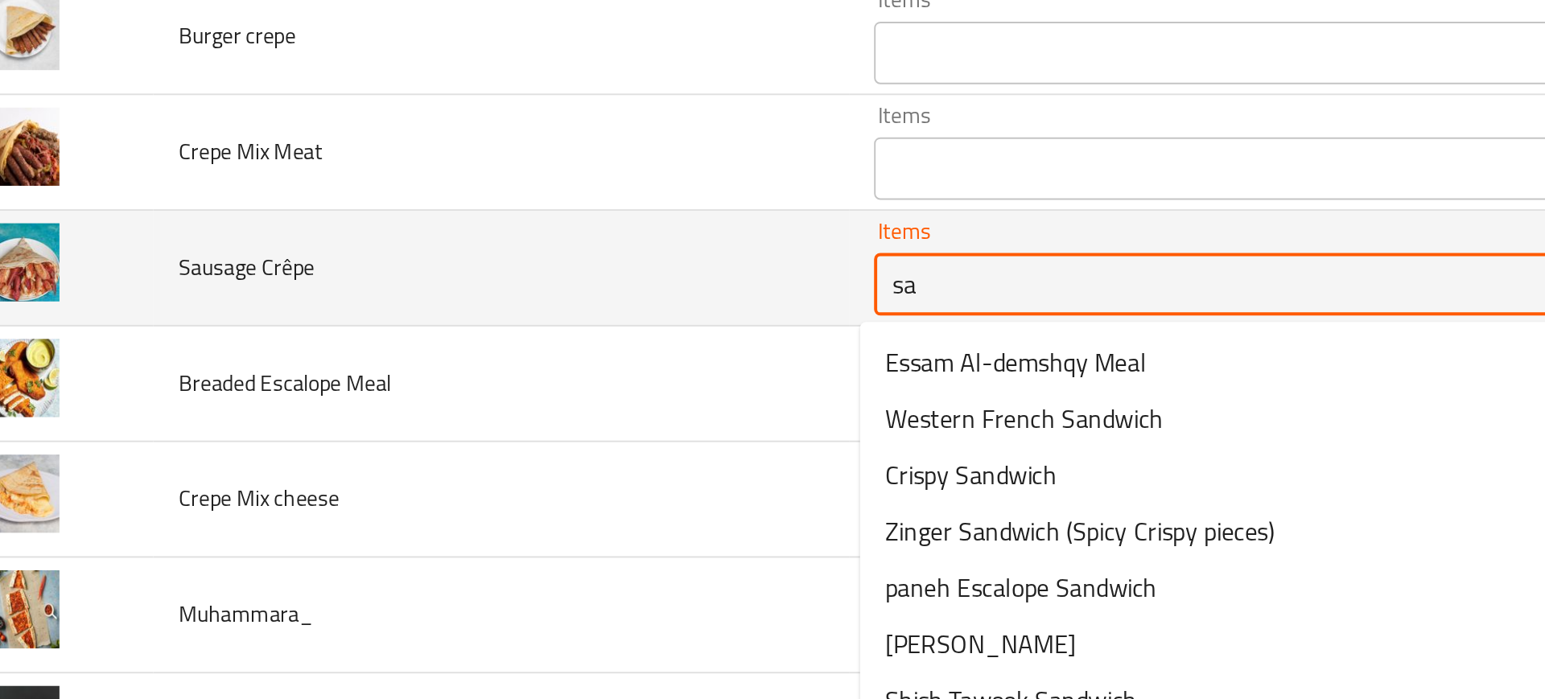
type Crêpe "sau"
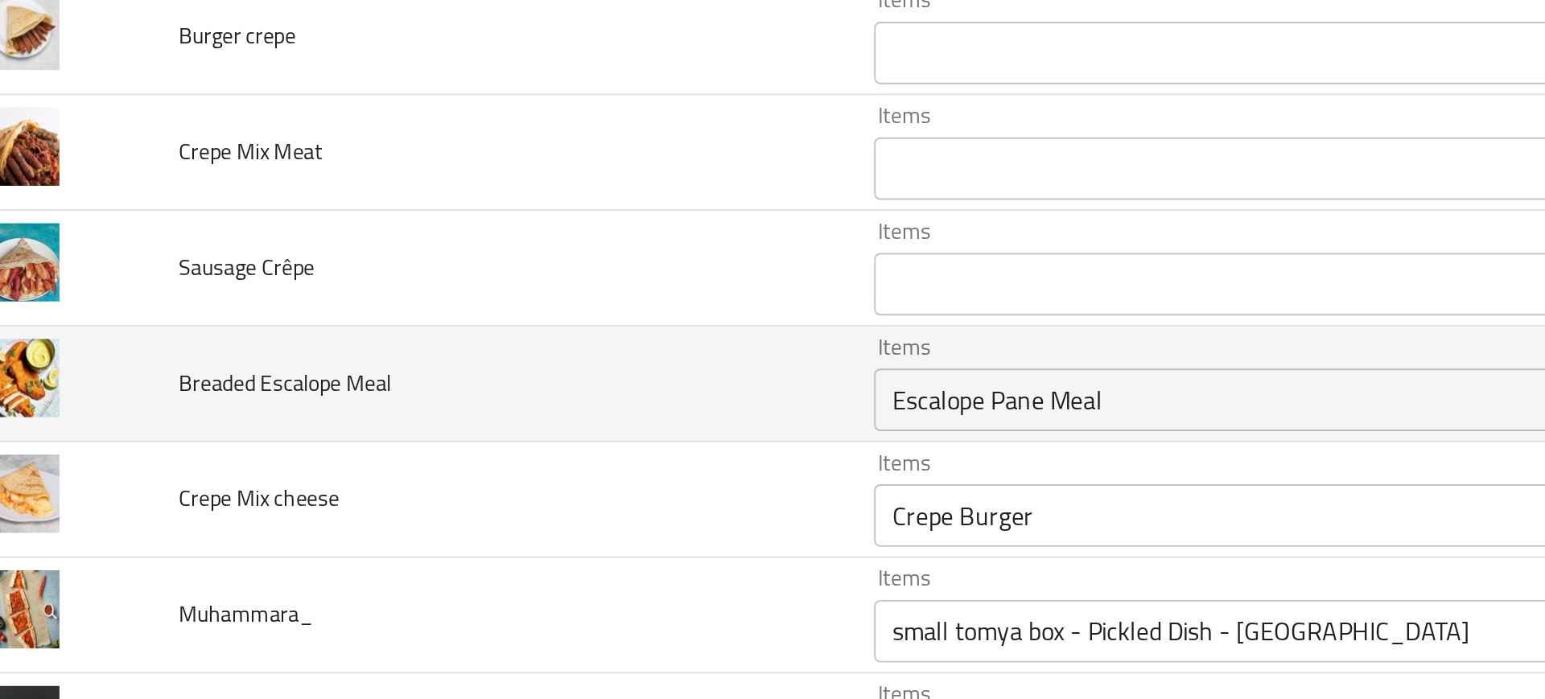
click at [364, 360] on td "Breaded Escalope Meal" at bounding box center [300, 349] width 358 height 60
click at [537, 354] on Meal "Escalope Pane Meal" at bounding box center [671, 356] width 351 height 23
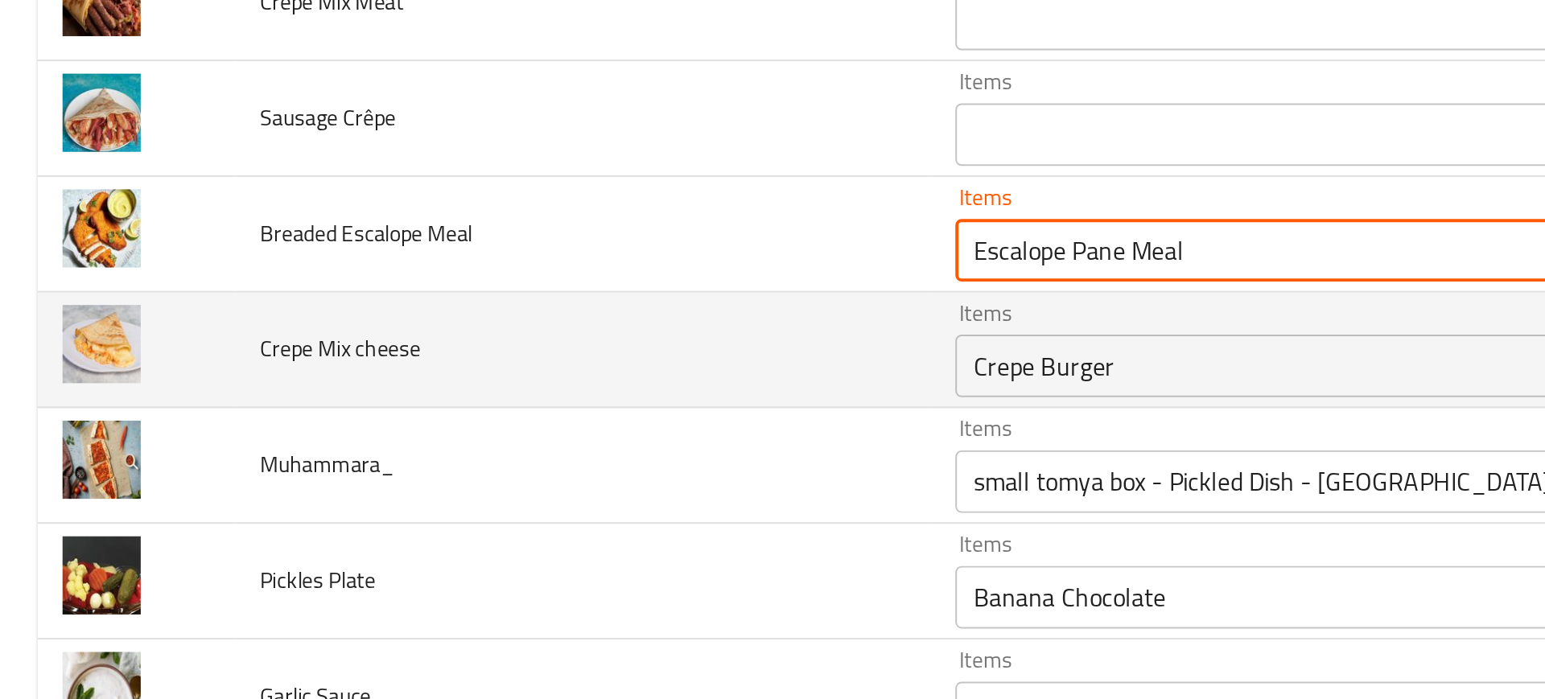
scroll to position [3902, 0]
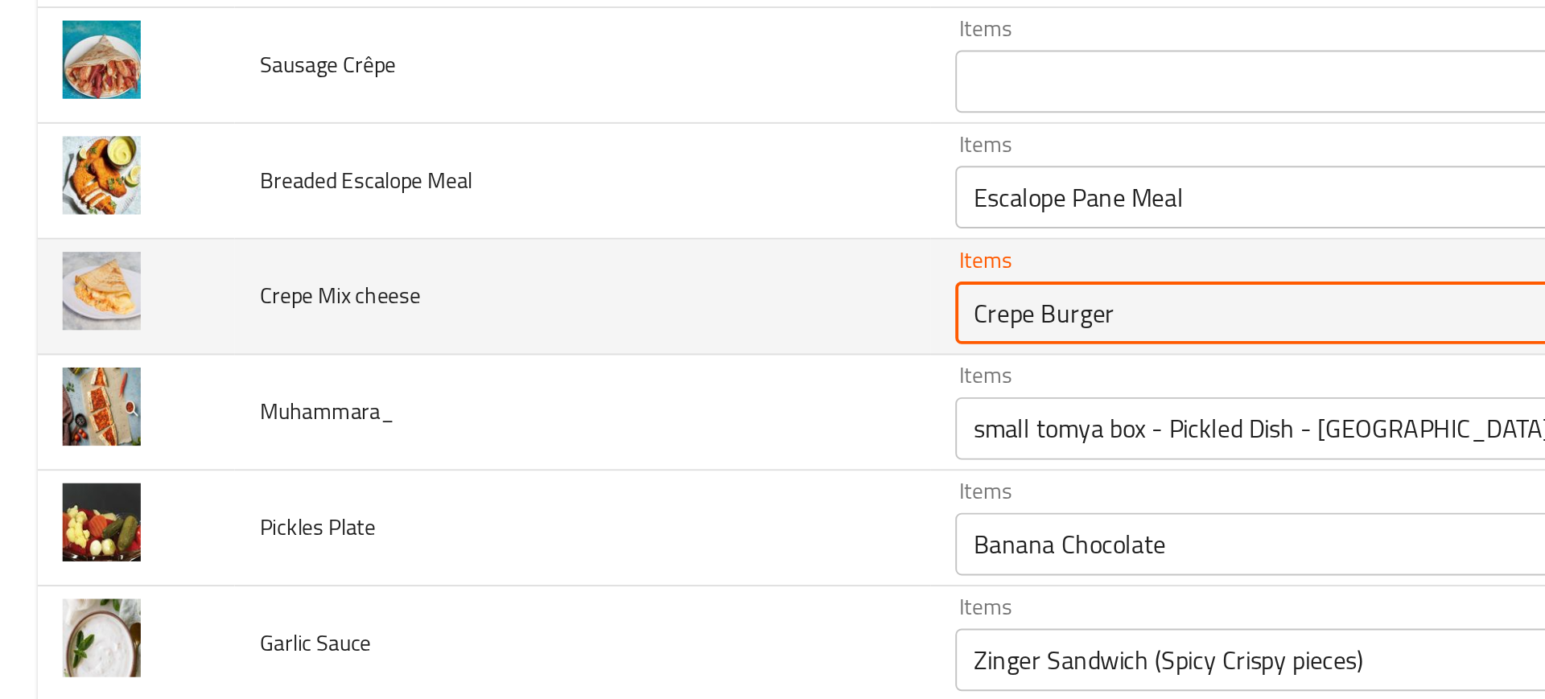
click at [533, 321] on cheese "Crepe Burger" at bounding box center [671, 311] width 351 height 23
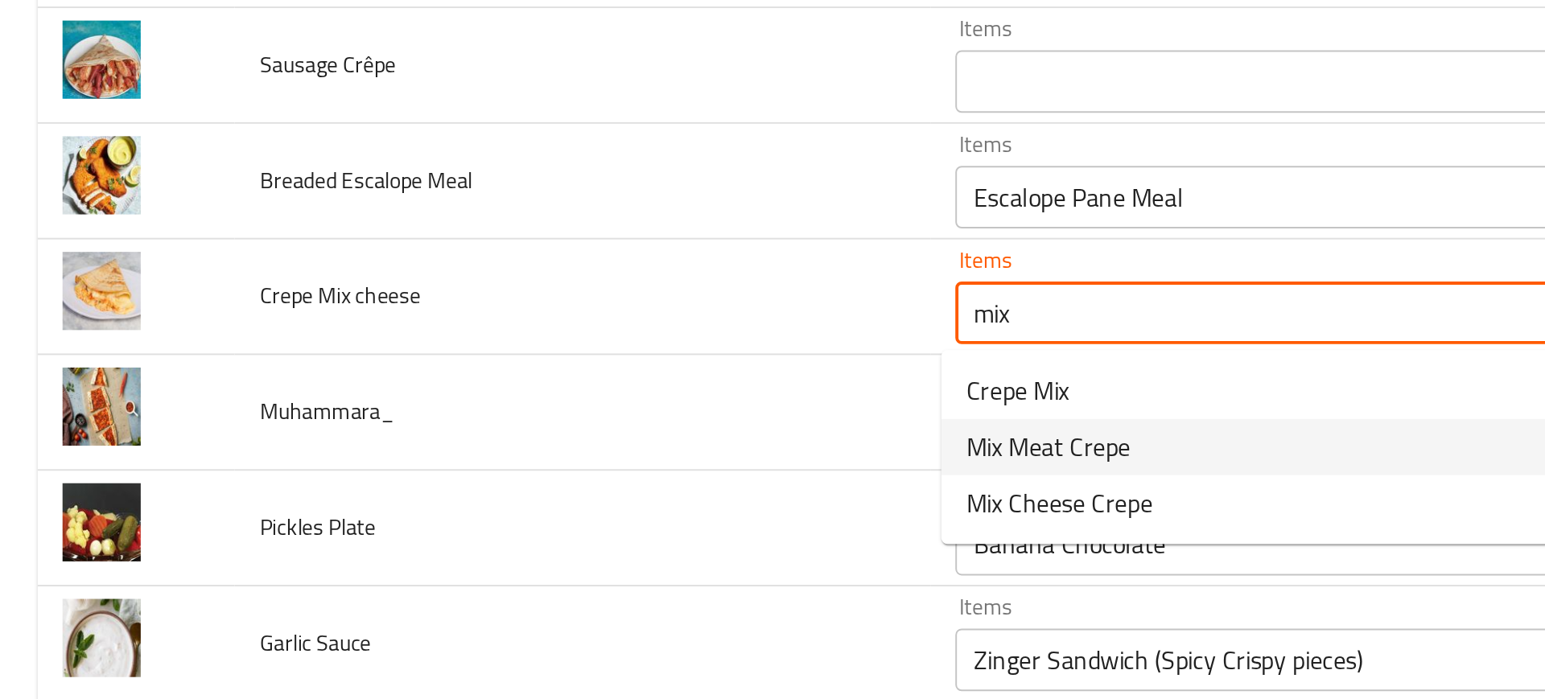
click at [548, 371] on span "Mix Meat Crepe" at bounding box center [539, 380] width 84 height 19
type cheese "Mix Meat Crepe"
type cheese-ar "كريب ميكس لحوم"
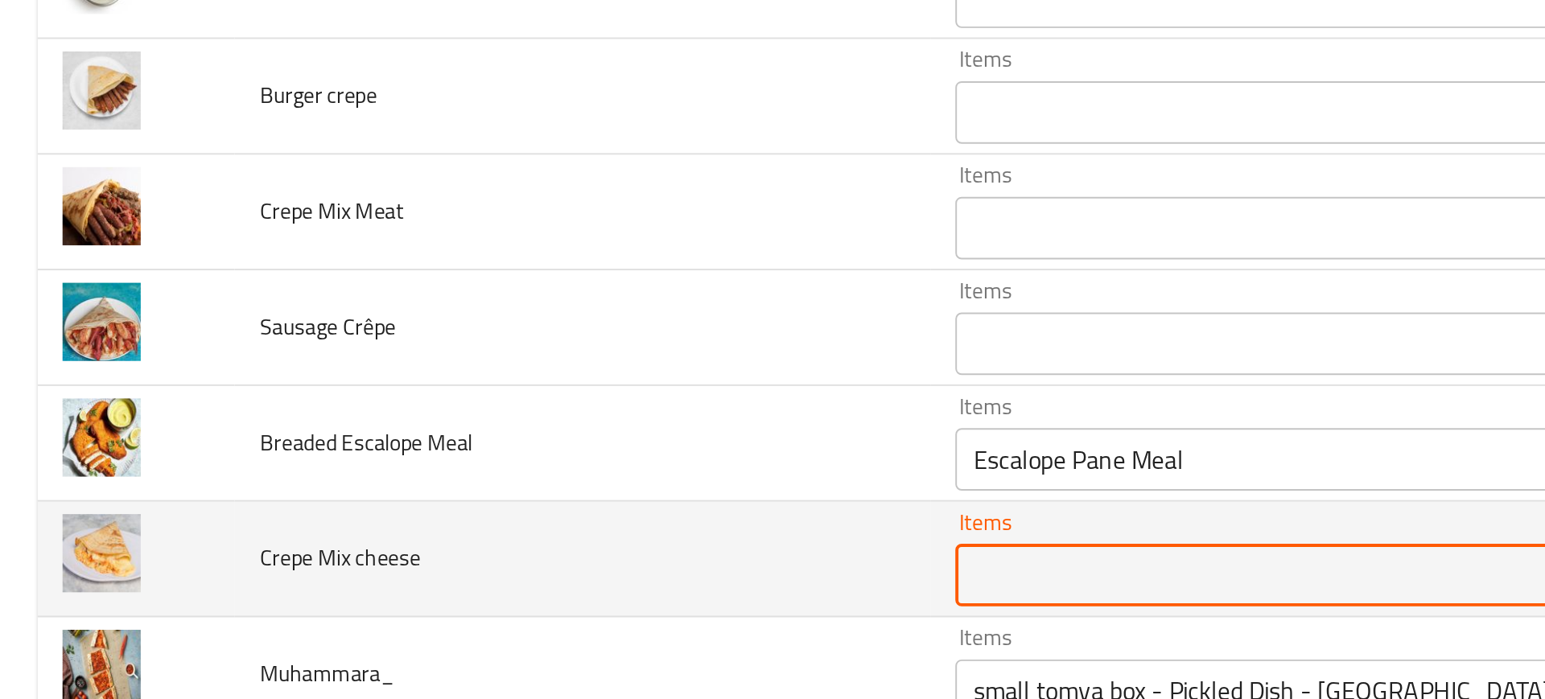
scroll to position [3766, 0]
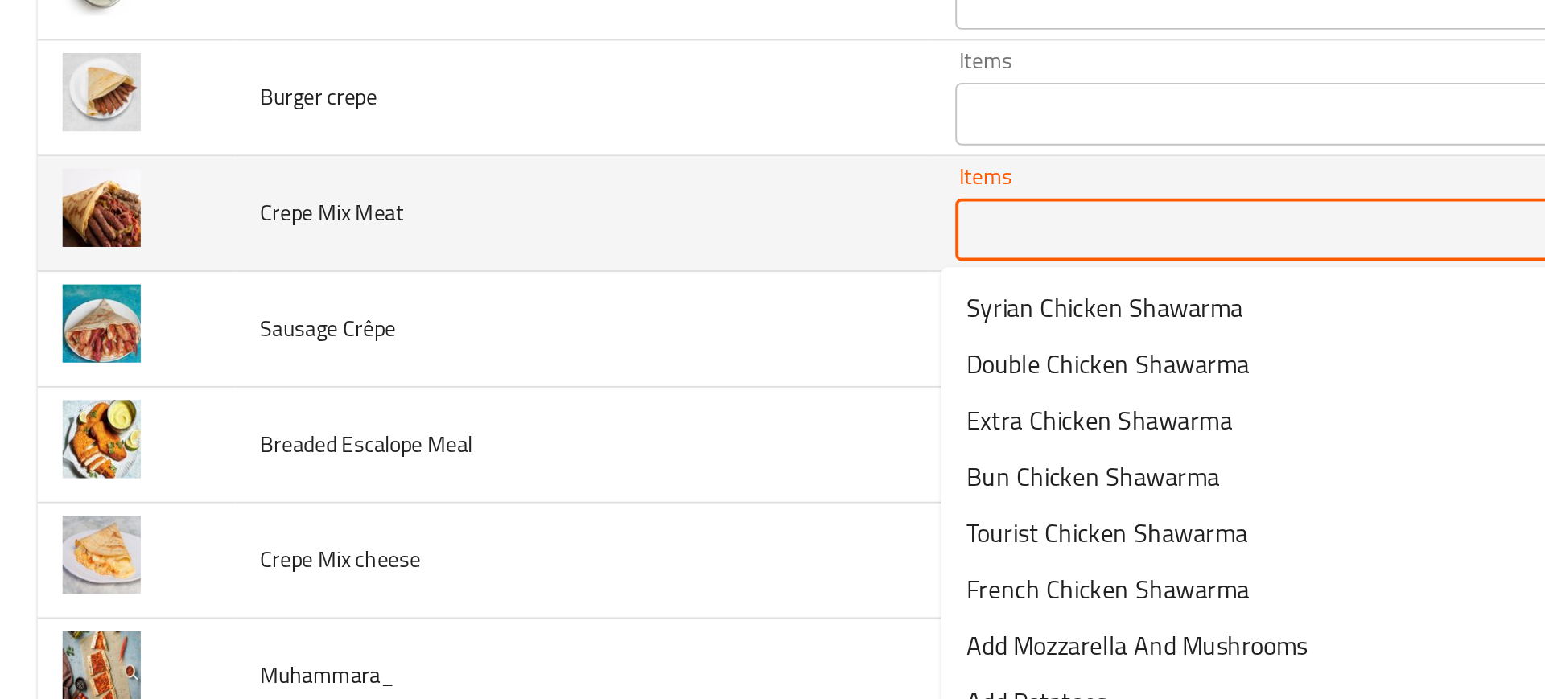
click at [517, 277] on Meat "Items" at bounding box center [671, 268] width 351 height 23
paste Meat "Mix Meat Crepe"
type Meat "Mix Meat Crepe"
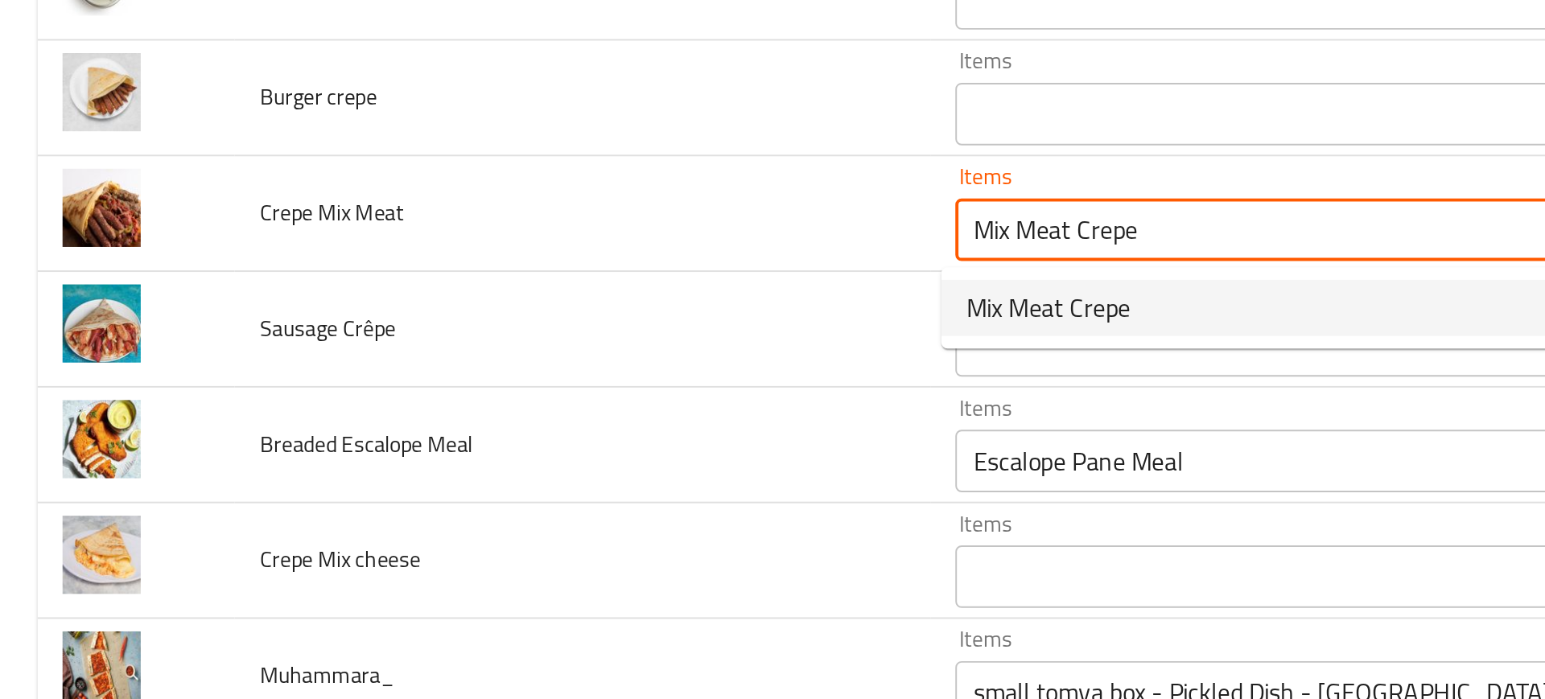
click at [519, 303] on span "Mix Meat Crepe" at bounding box center [539, 308] width 84 height 19
type Meat-ar "كريب ميكس لحوم"
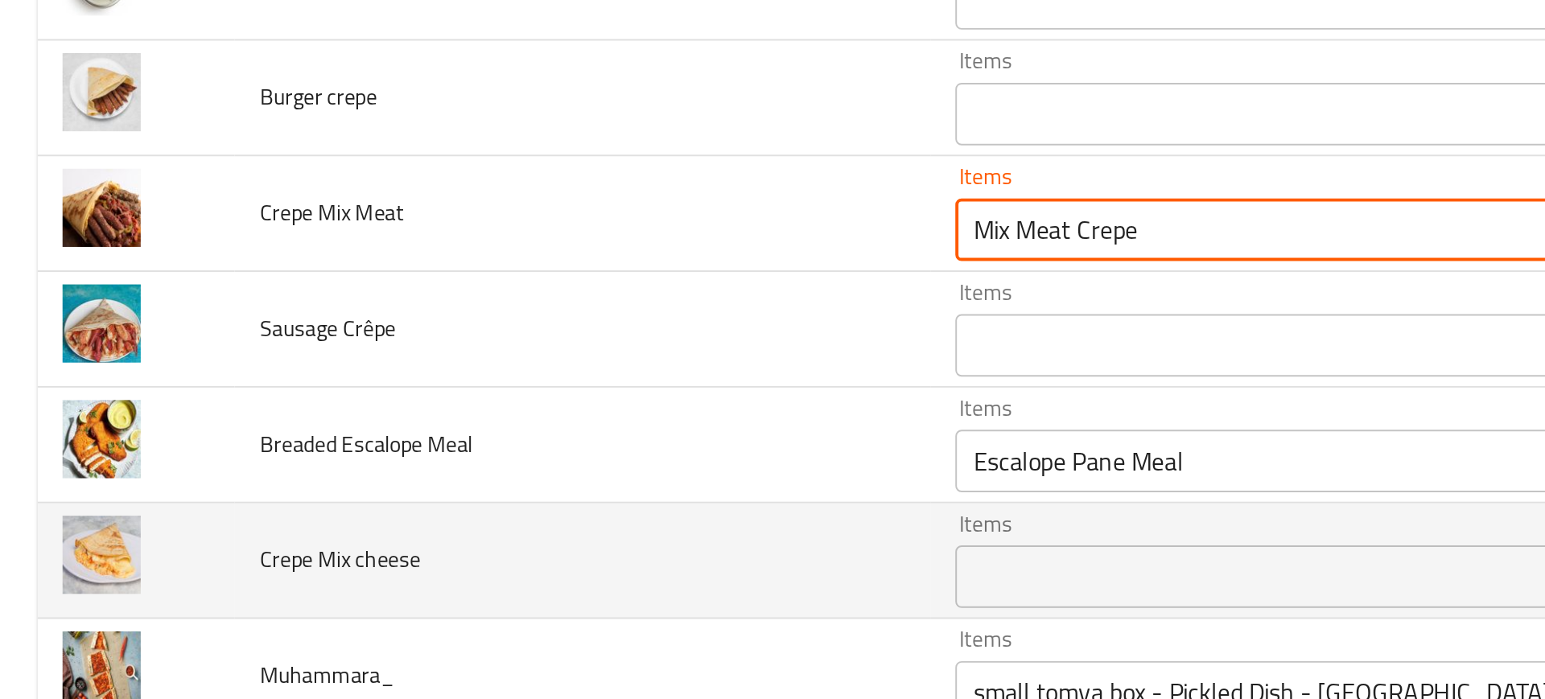
type Meat "Mix Meat Crepe"
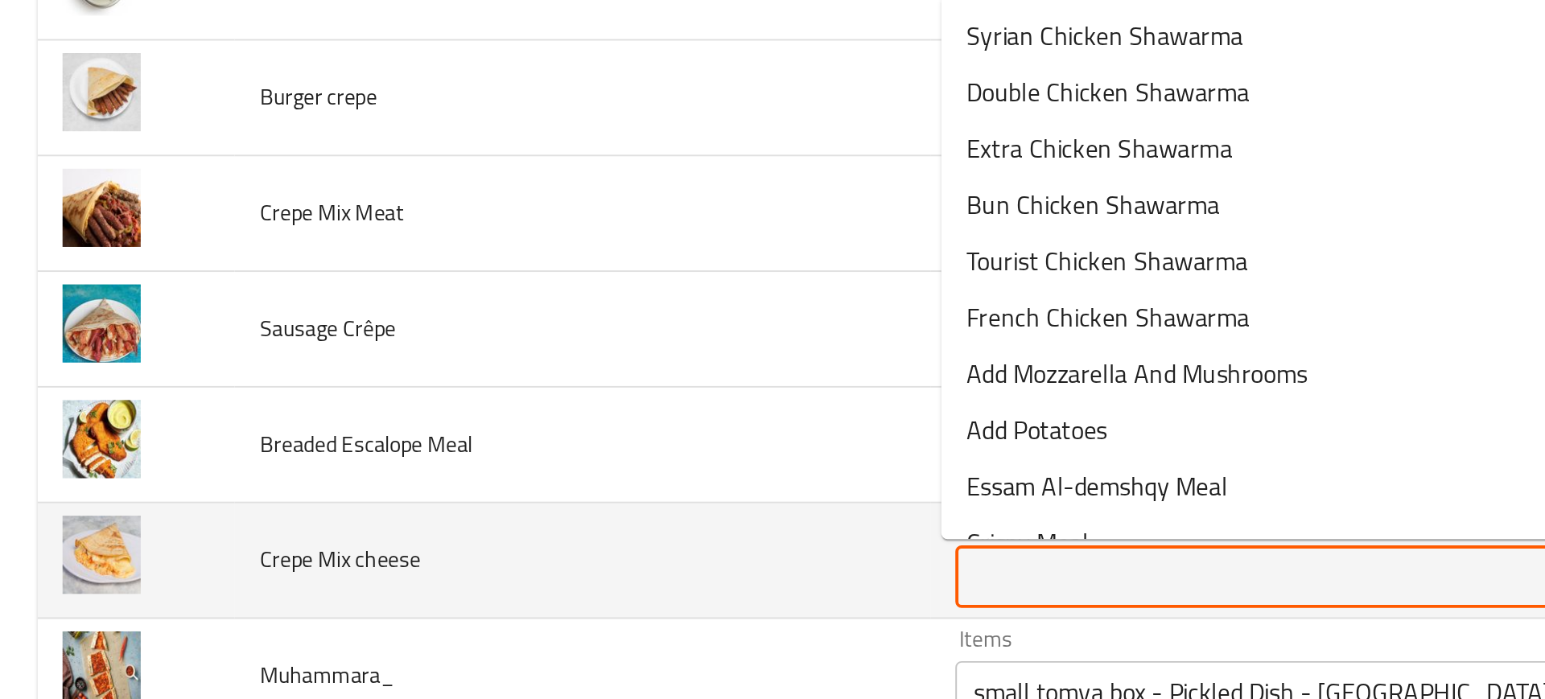
click at [540, 442] on cheese "Items" at bounding box center [671, 447] width 351 height 23
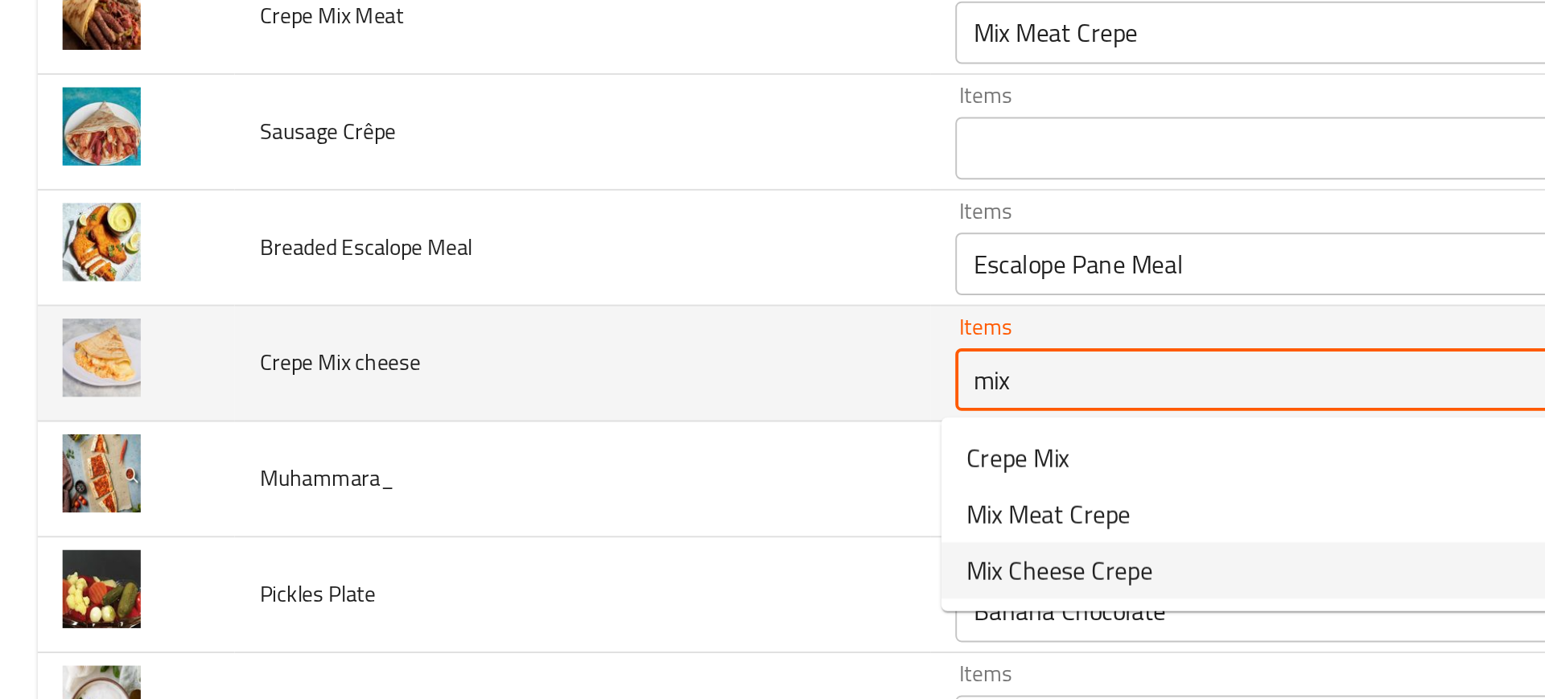
scroll to position [3868, 0]
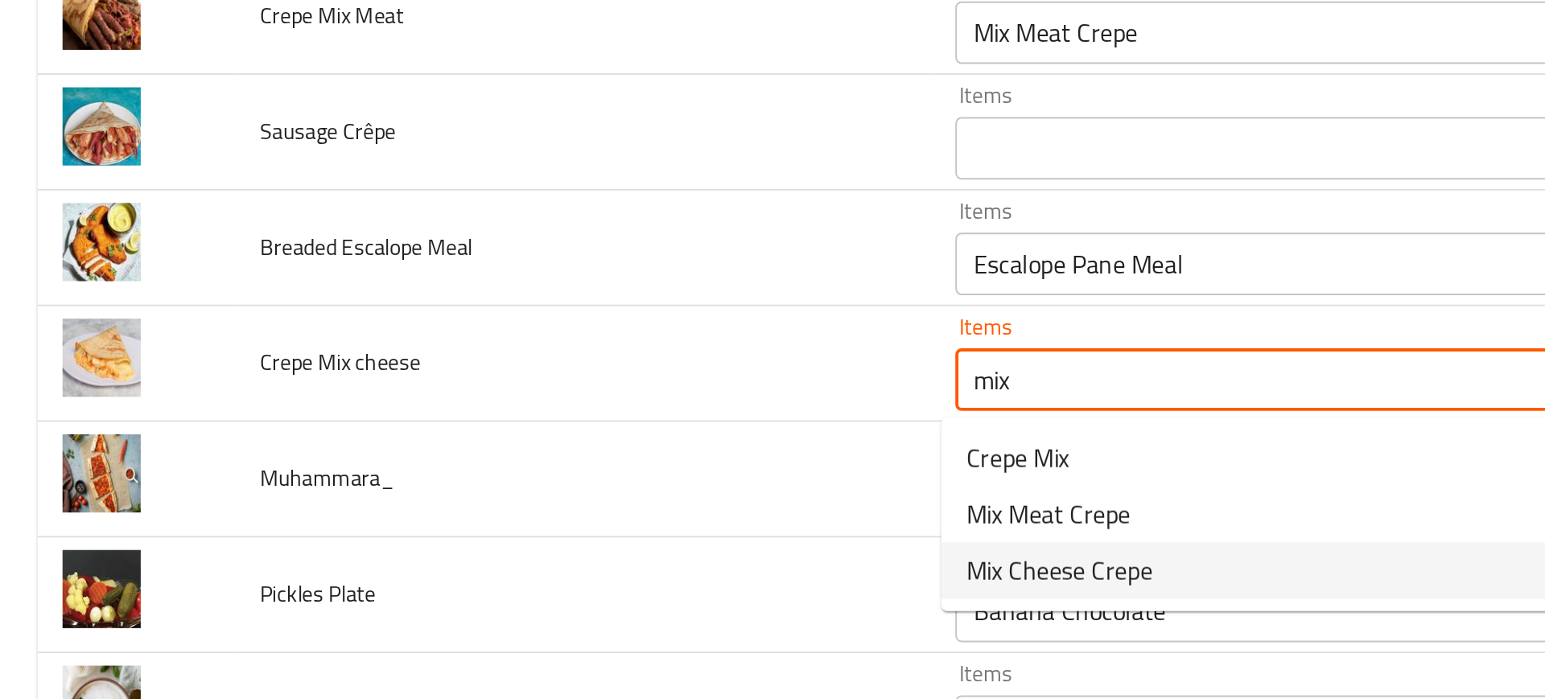
click at [531, 447] on span "Mix Cheese Crepe" at bounding box center [545, 443] width 96 height 19
type cheese "Mix Cheese Crepe"
type cheese-ar "كريب ميكس جبن"
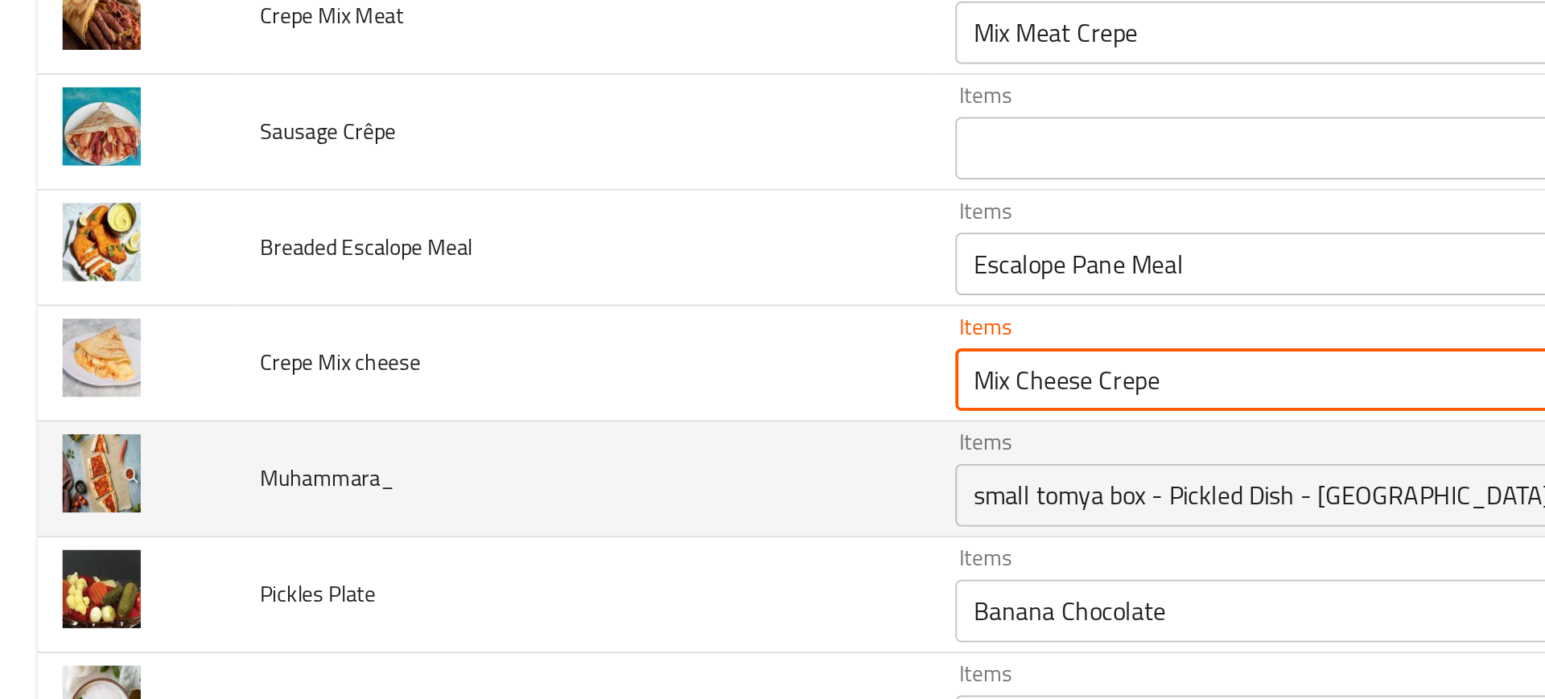
type cheese "Mix Cheese Crepe"
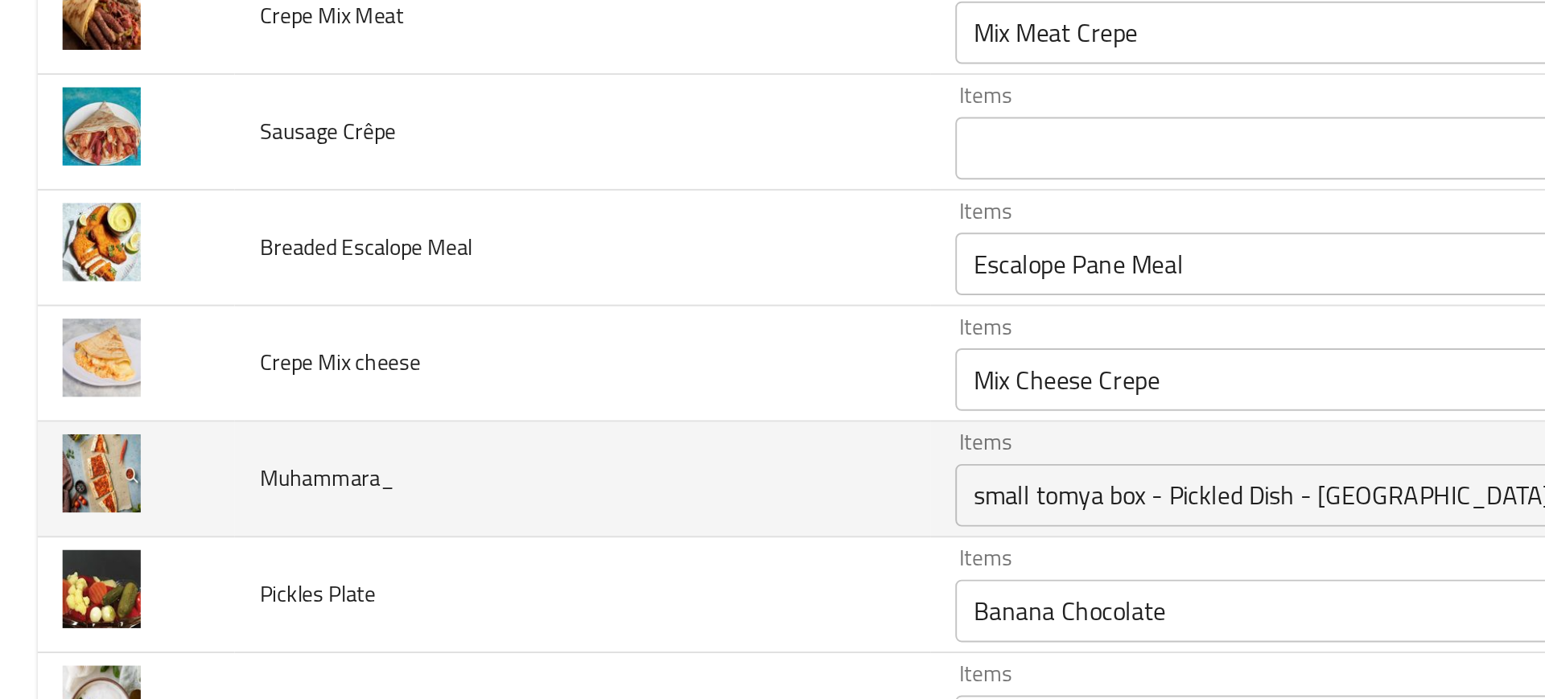
click at [441, 410] on td "Muhammara_" at bounding box center [300, 398] width 358 height 60
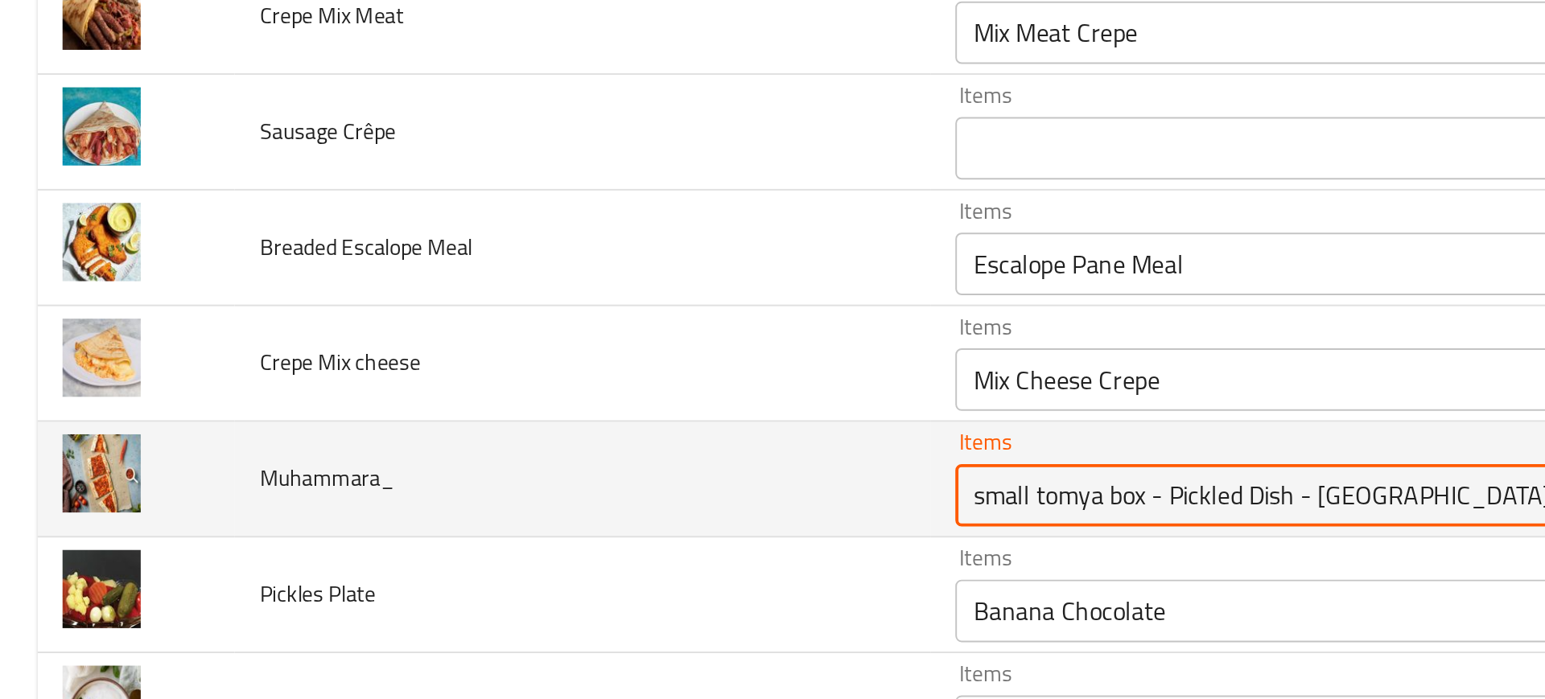
drag, startPoint x: 671, startPoint y: 406, endPoint x: 459, endPoint y: 397, distance: 212.6
click at [459, 397] on tr "Muhammara_ Items small tomya box - Pickled Dish - Muhammara Items Items علبه ثو…" at bounding box center [772, 398] width 1506 height 60
type input "Muhammara"
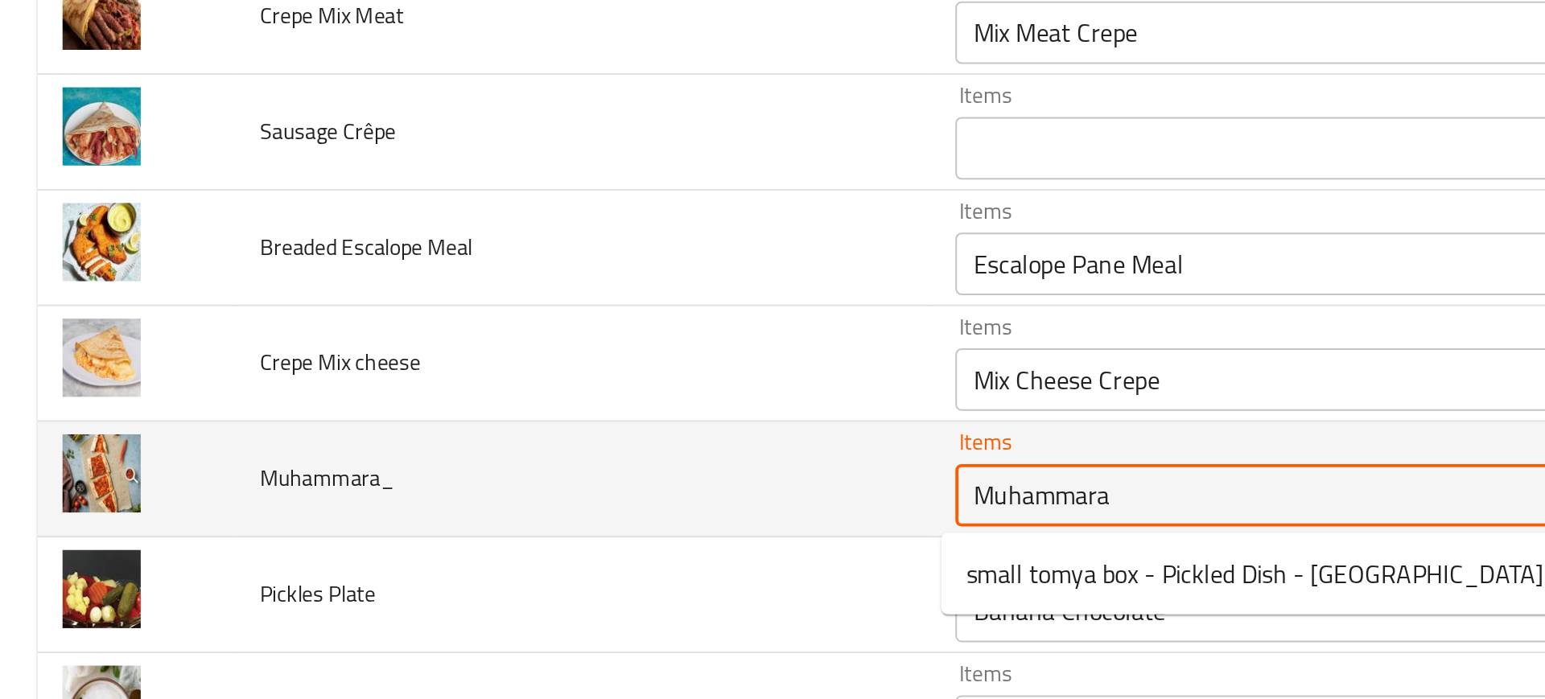
click at [538, 417] on div "Muhammara Items" at bounding box center [696, 405] width 408 height 32
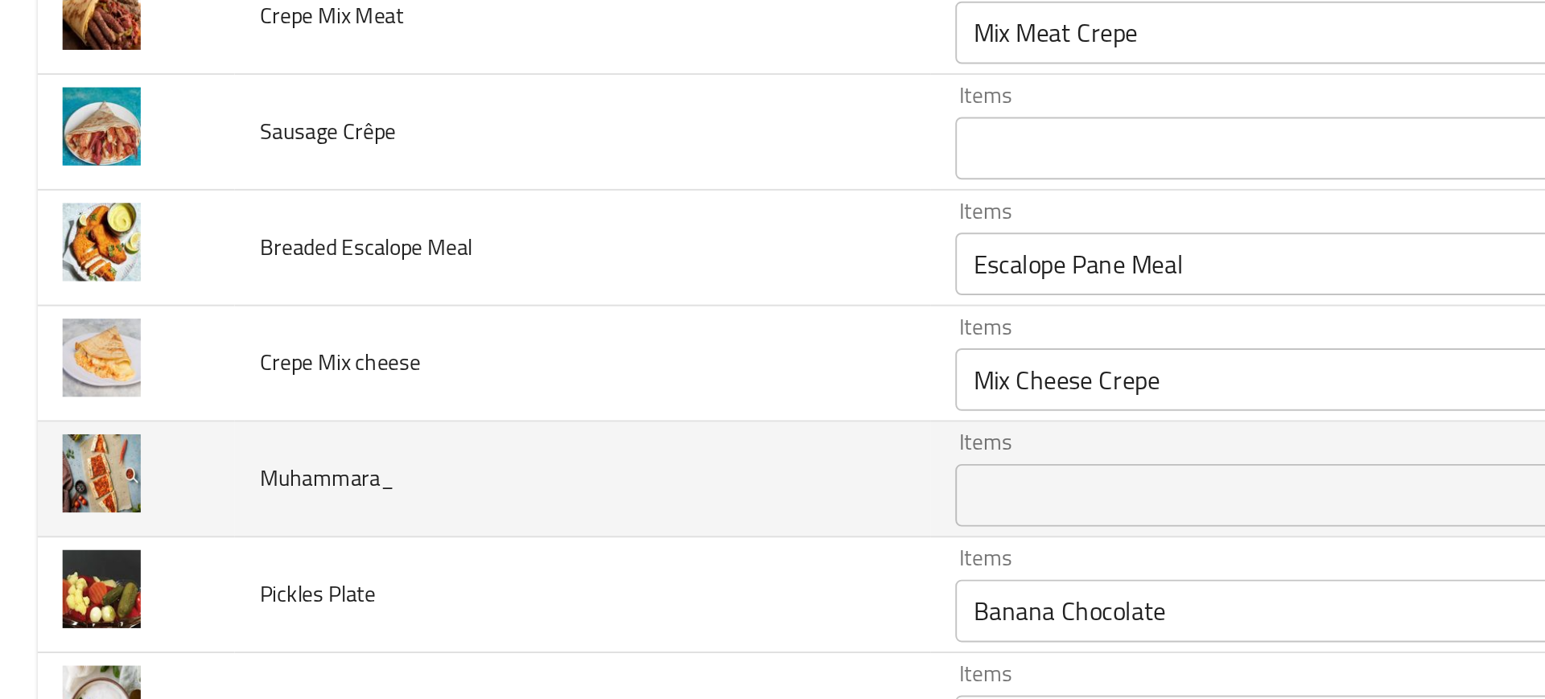
click at [454, 418] on td "Muhammara_" at bounding box center [300, 398] width 358 height 60
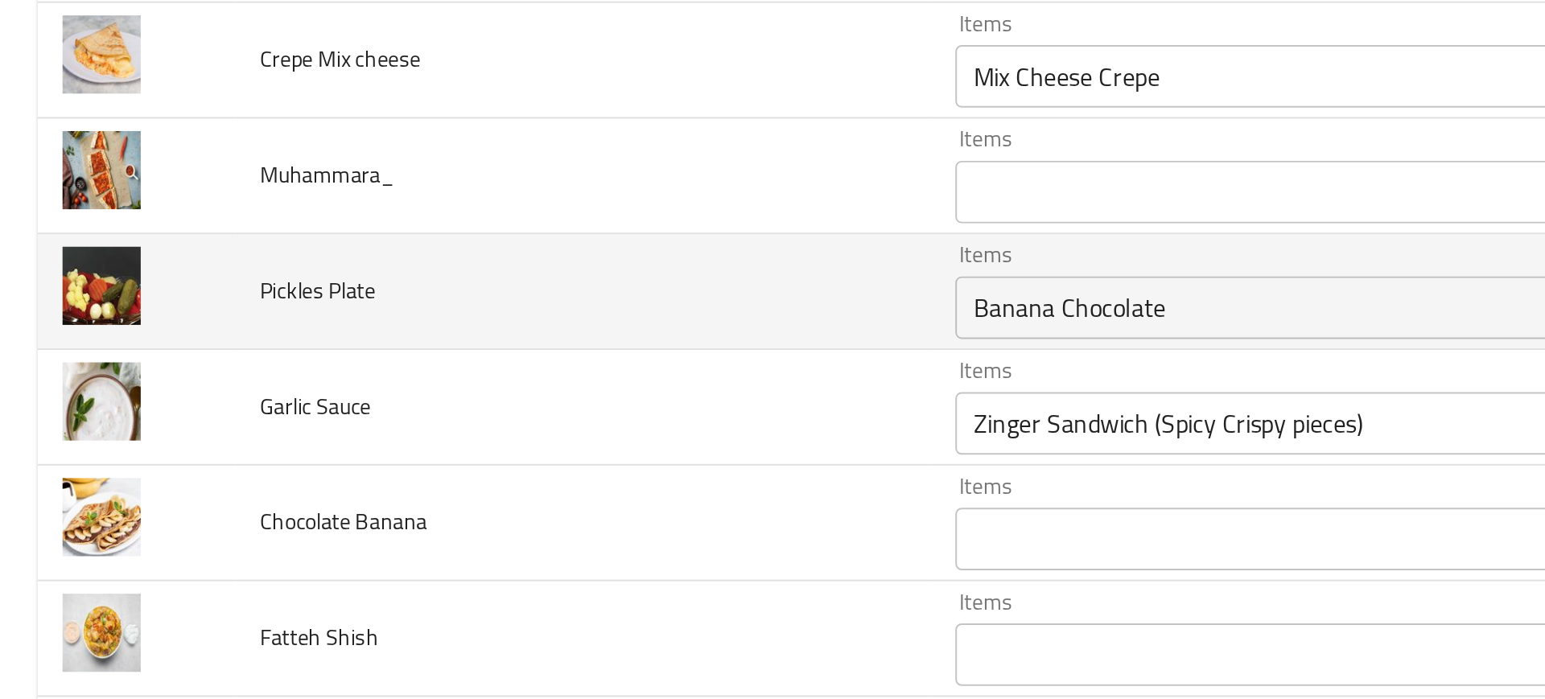
click at [541, 298] on Plate "Banana Chocolate" at bounding box center [671, 309] width 351 height 23
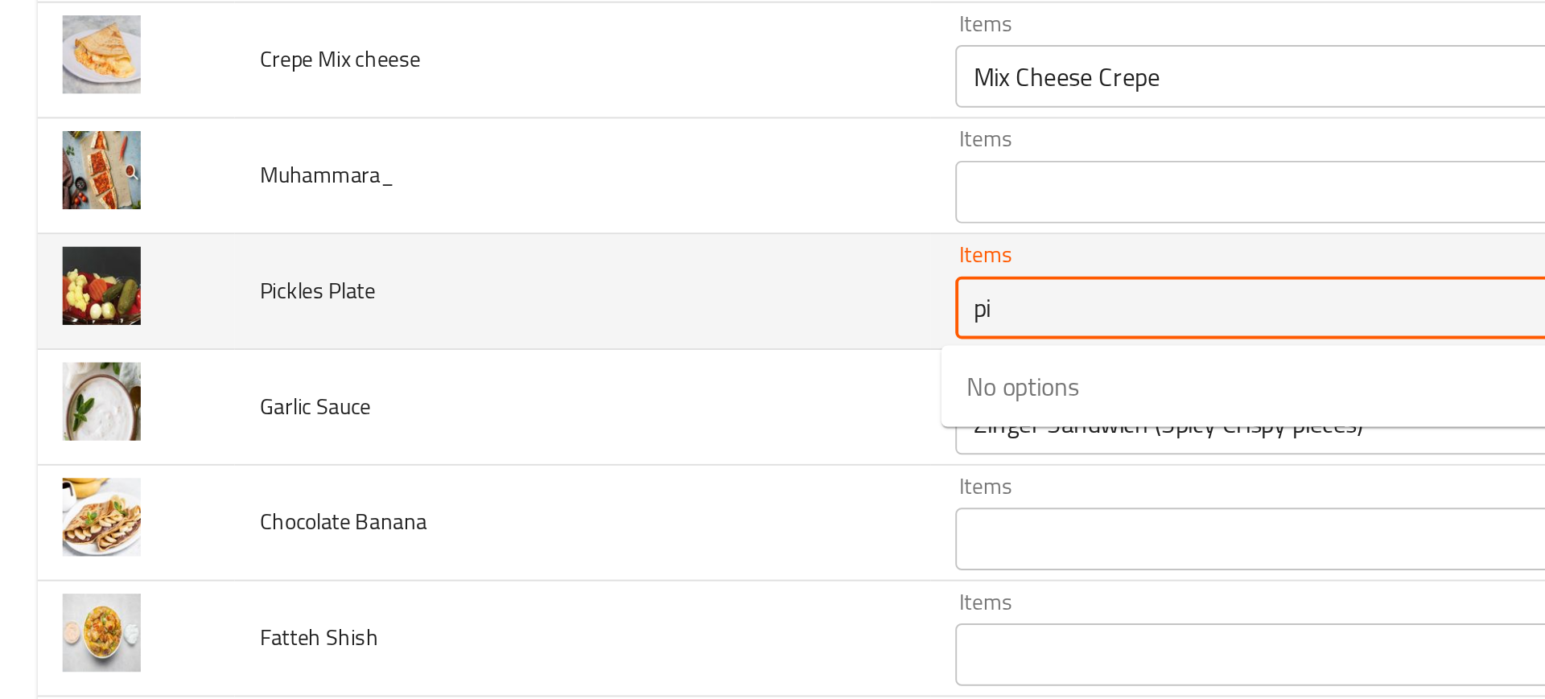
type Plate "pic"
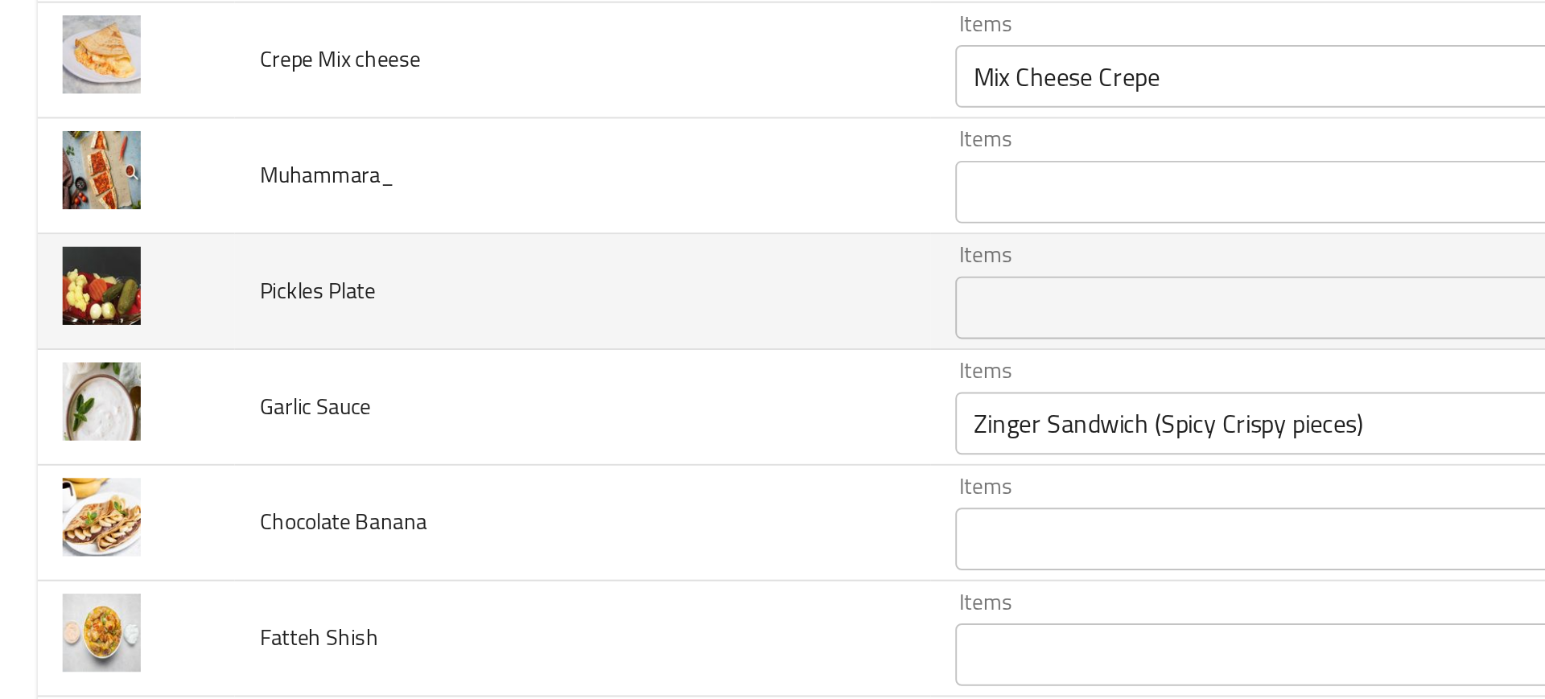
click at [467, 322] on td "Pickles Plate" at bounding box center [300, 301] width 358 height 60
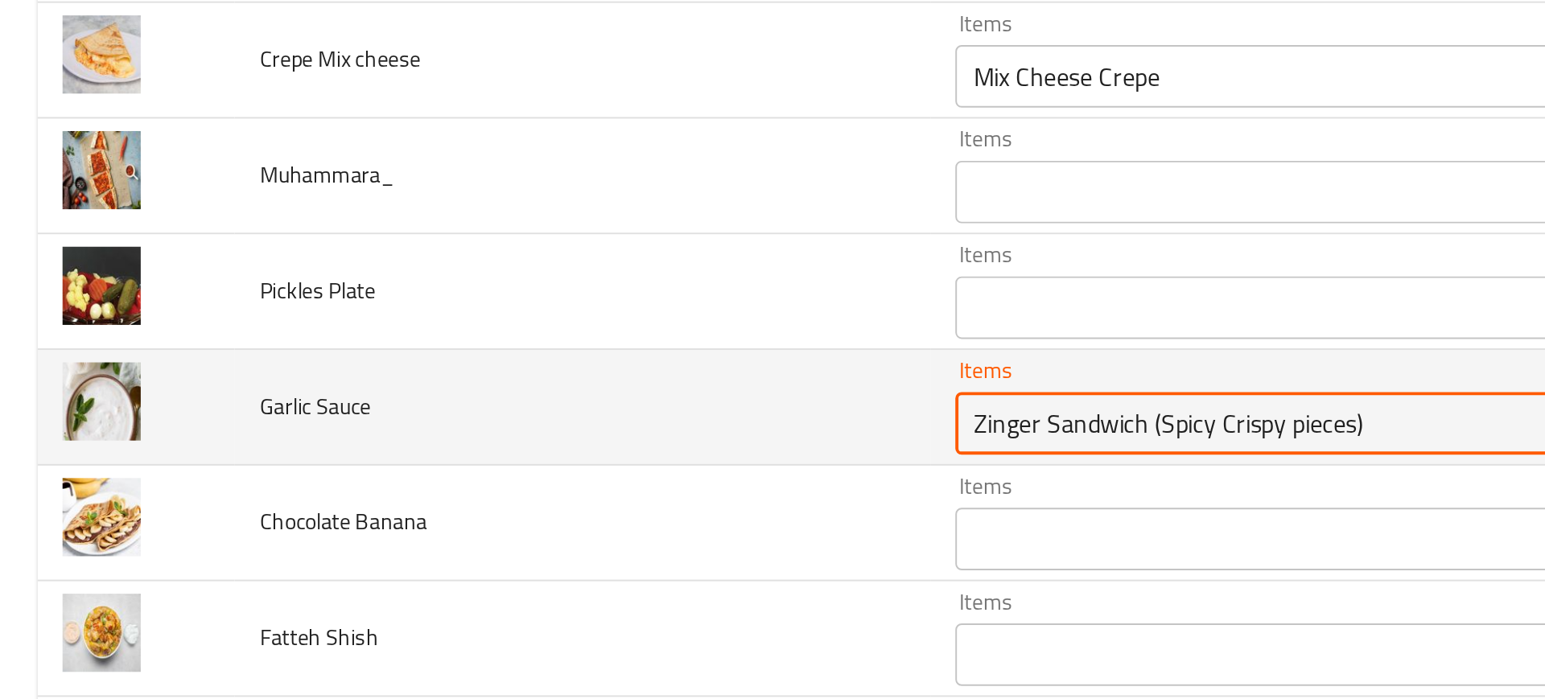
click at [540, 364] on Sauce "Zinger Sandwich (Spicy Crispy pieces)" at bounding box center [671, 368] width 351 height 23
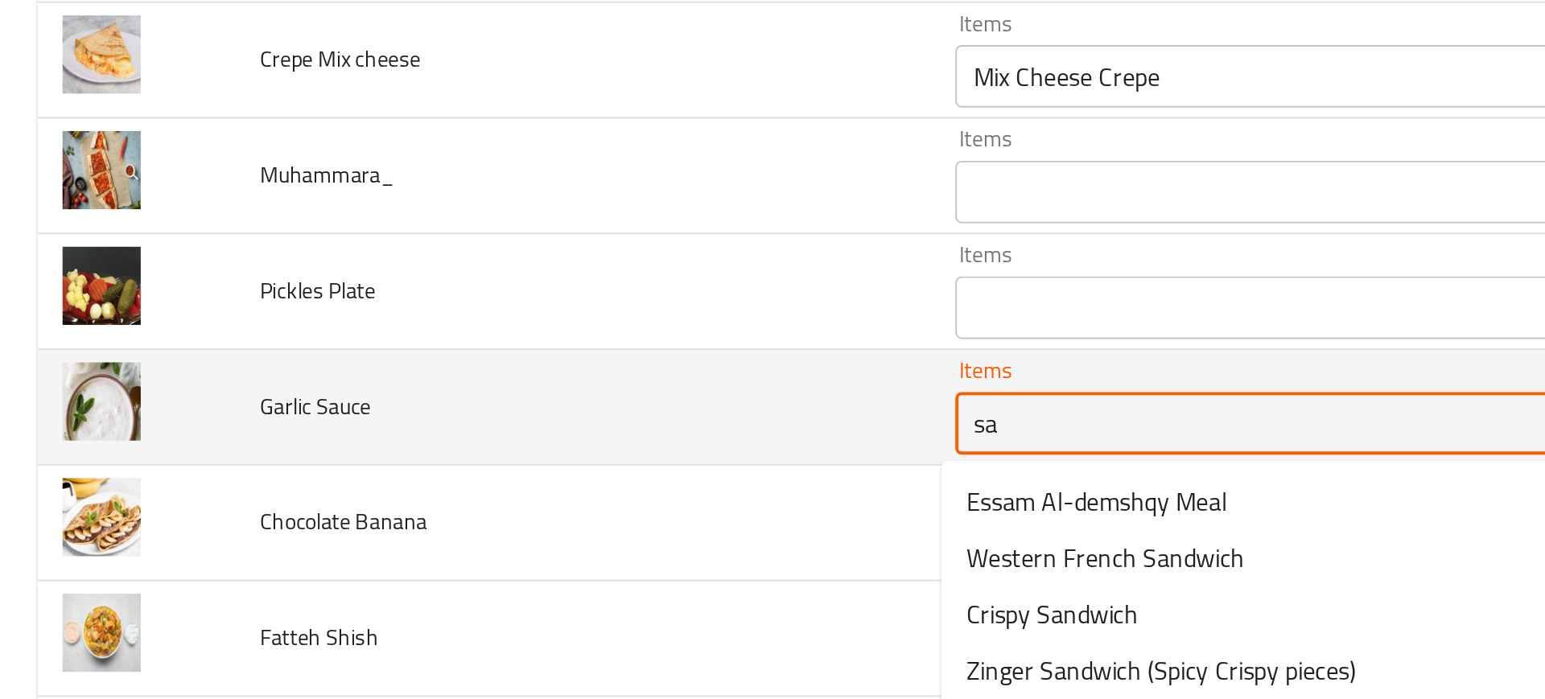
type Sauce "sau"
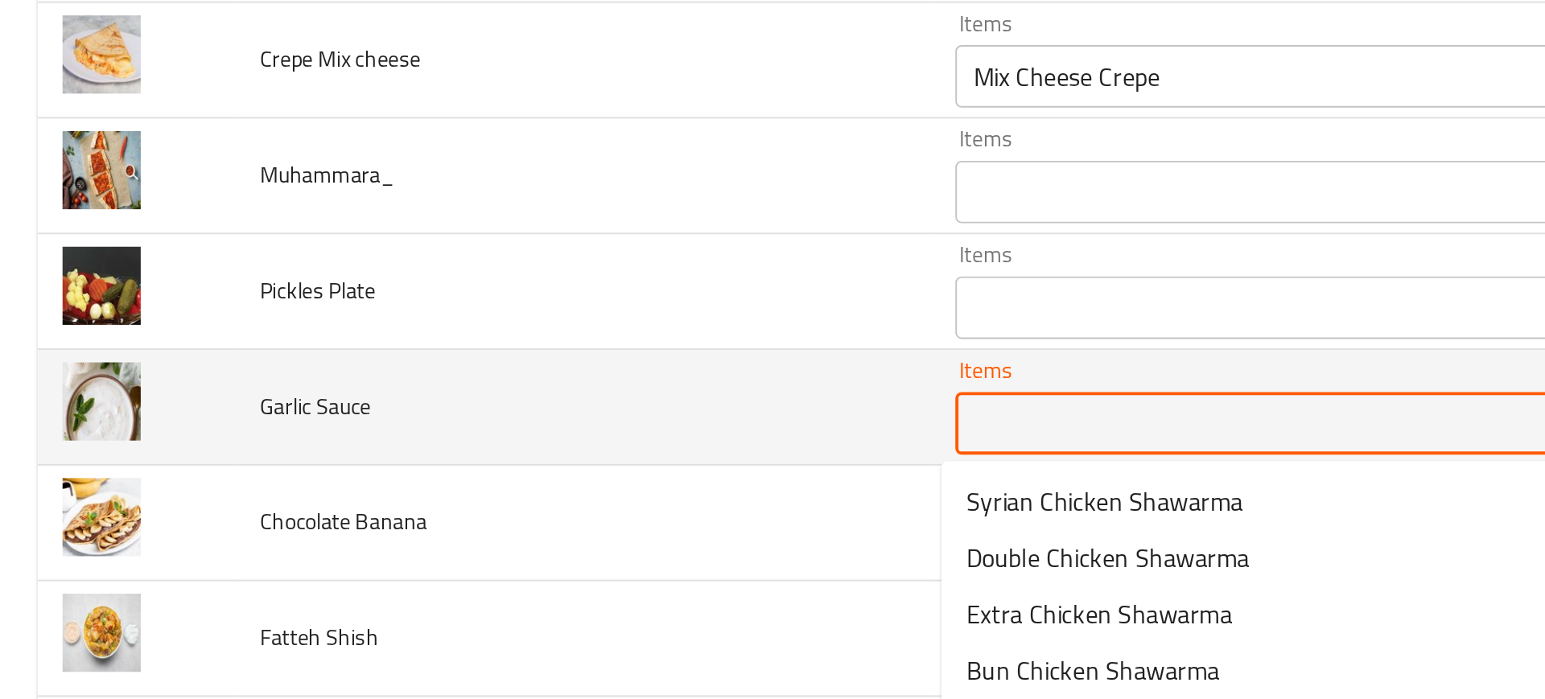
type Sauce "t"
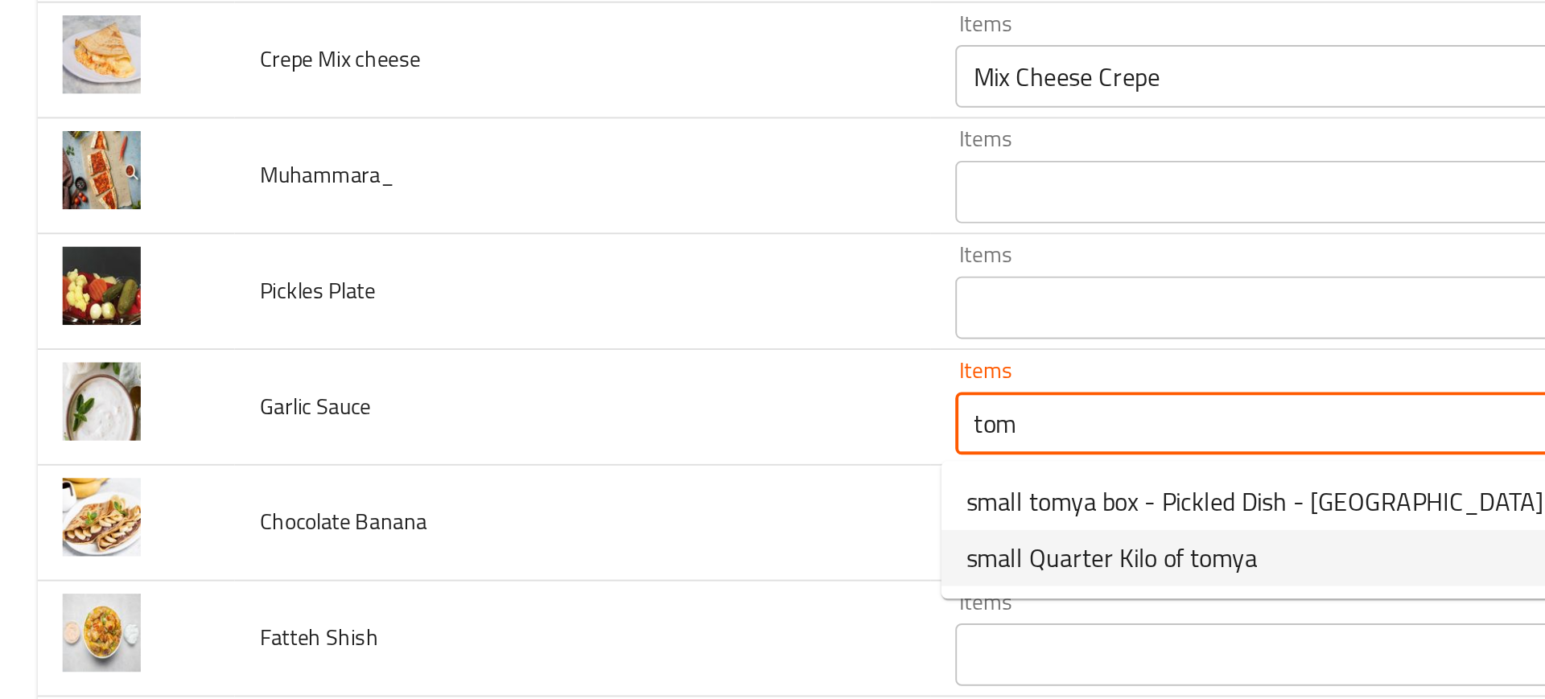
click at [558, 443] on span "small Quarter Kilo of tomya" at bounding box center [572, 437] width 150 height 19
type Sauce "small Quarter Kilo of tomya"
type Sauce-ar "ربع كيلو ثومية صغير"
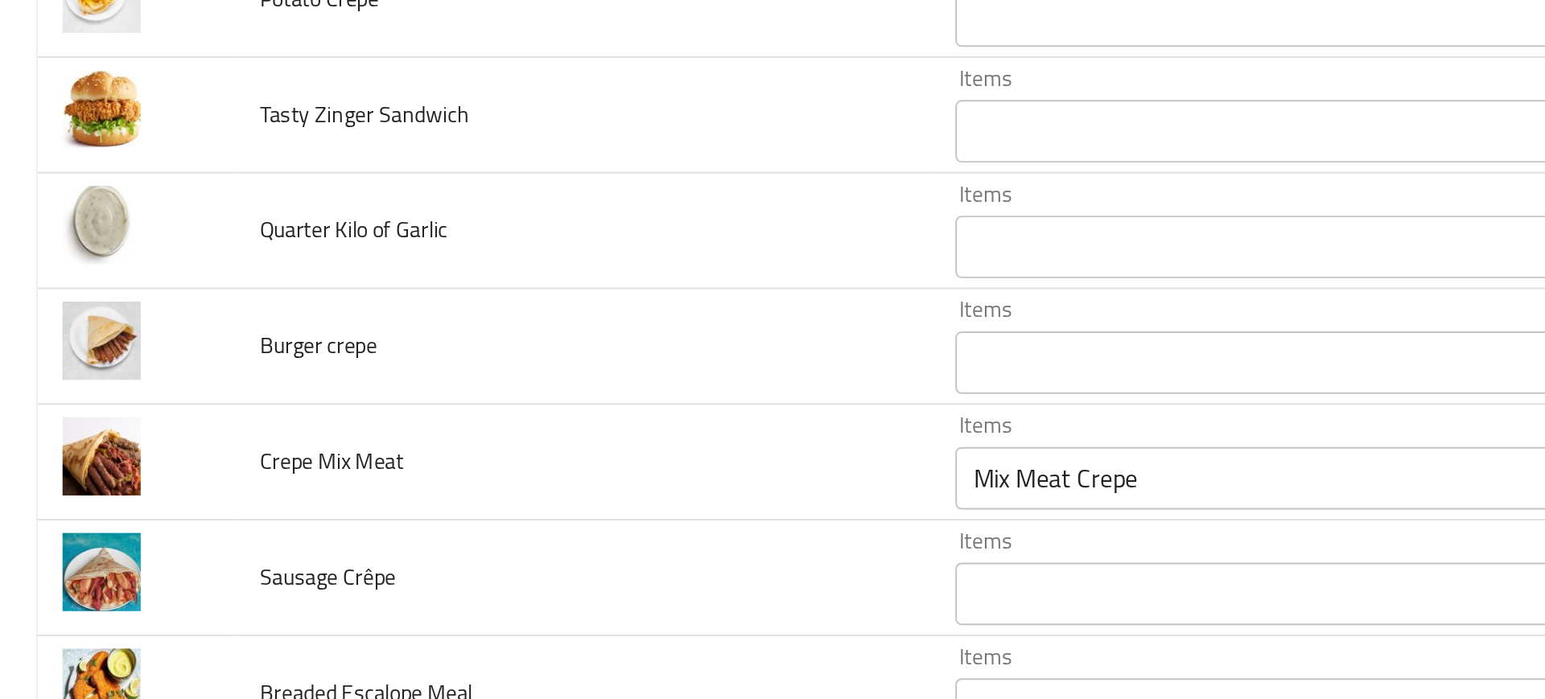
scroll to position [3635, 0]
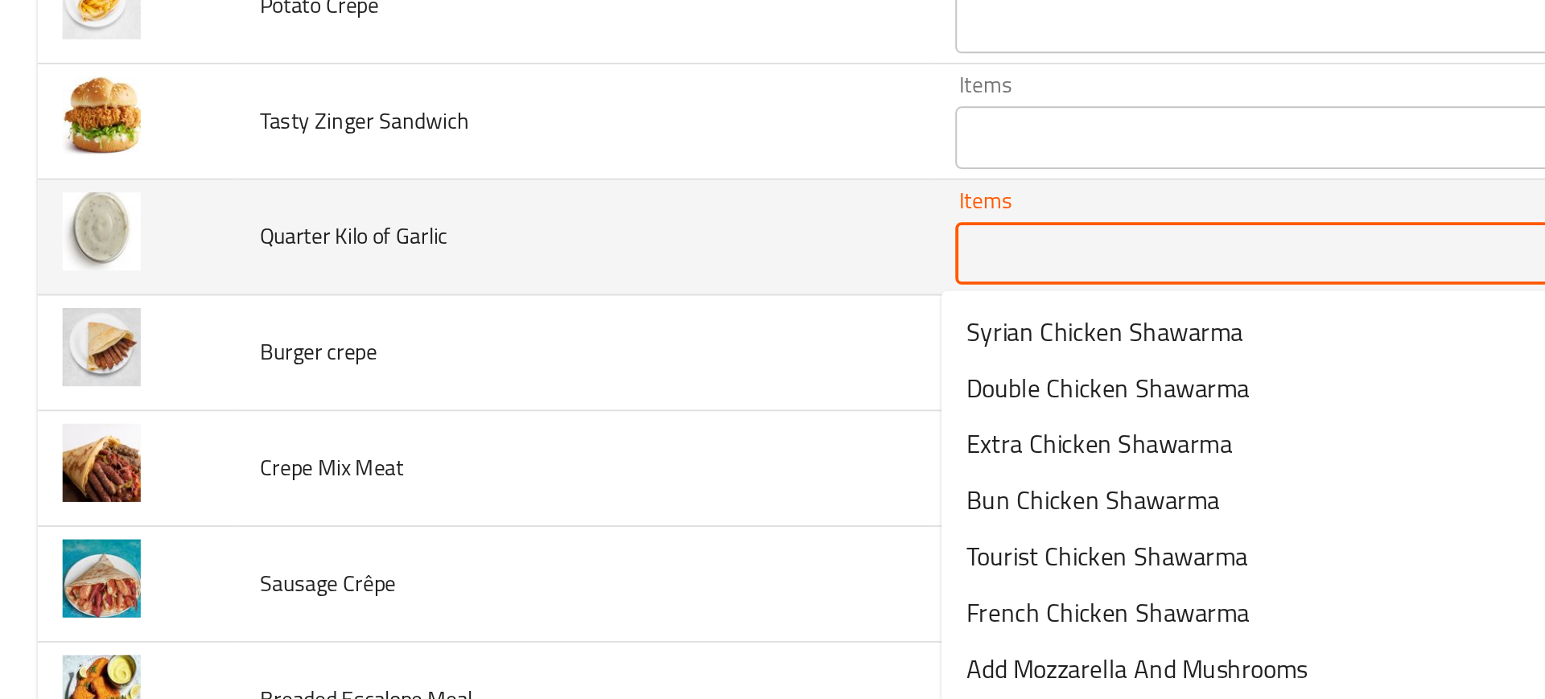
click at [546, 282] on Garlic "Items" at bounding box center [671, 281] width 351 height 23
paste Garlic "small Quarter Kilo of tomya"
type Garlic "small Quarter Kilo of tomya"
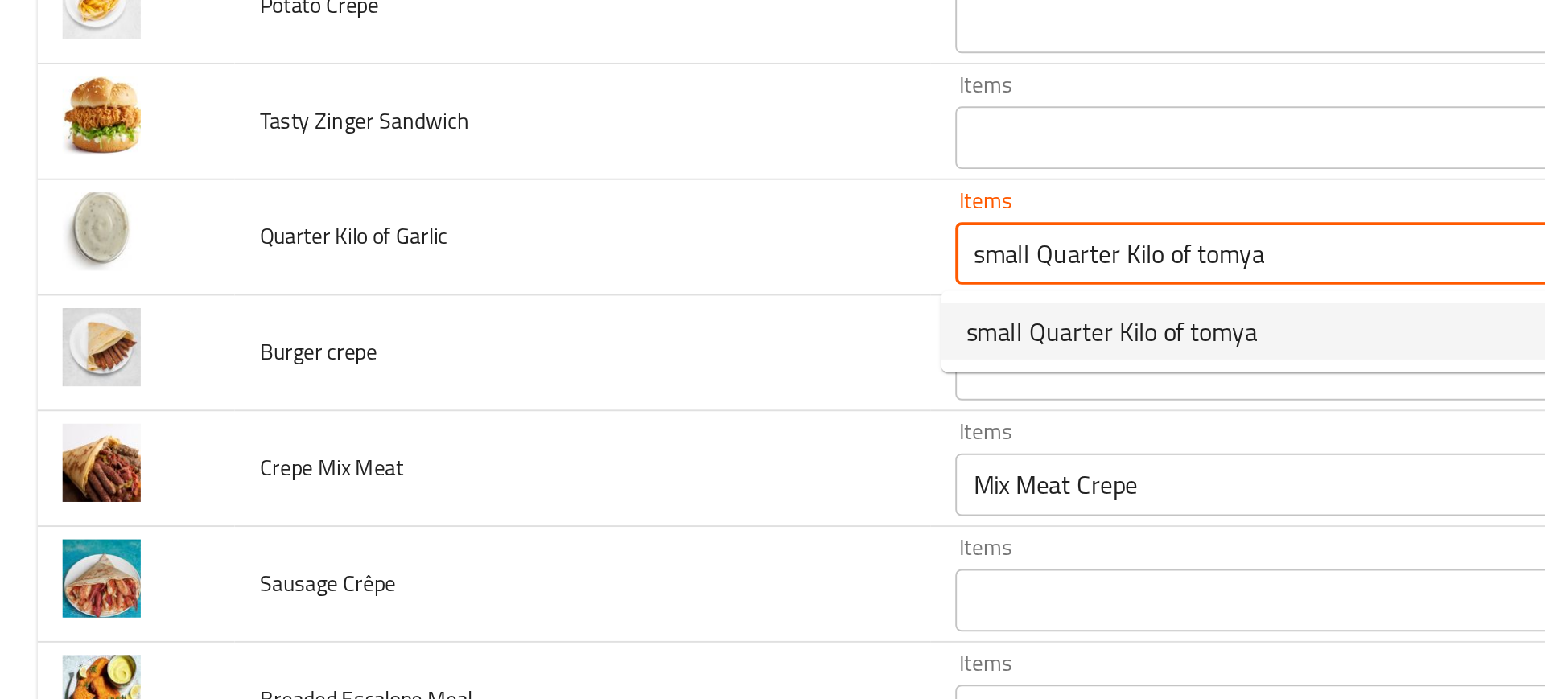
click at [527, 311] on span "small Quarter Kilo of tomya" at bounding box center [572, 320] width 150 height 19
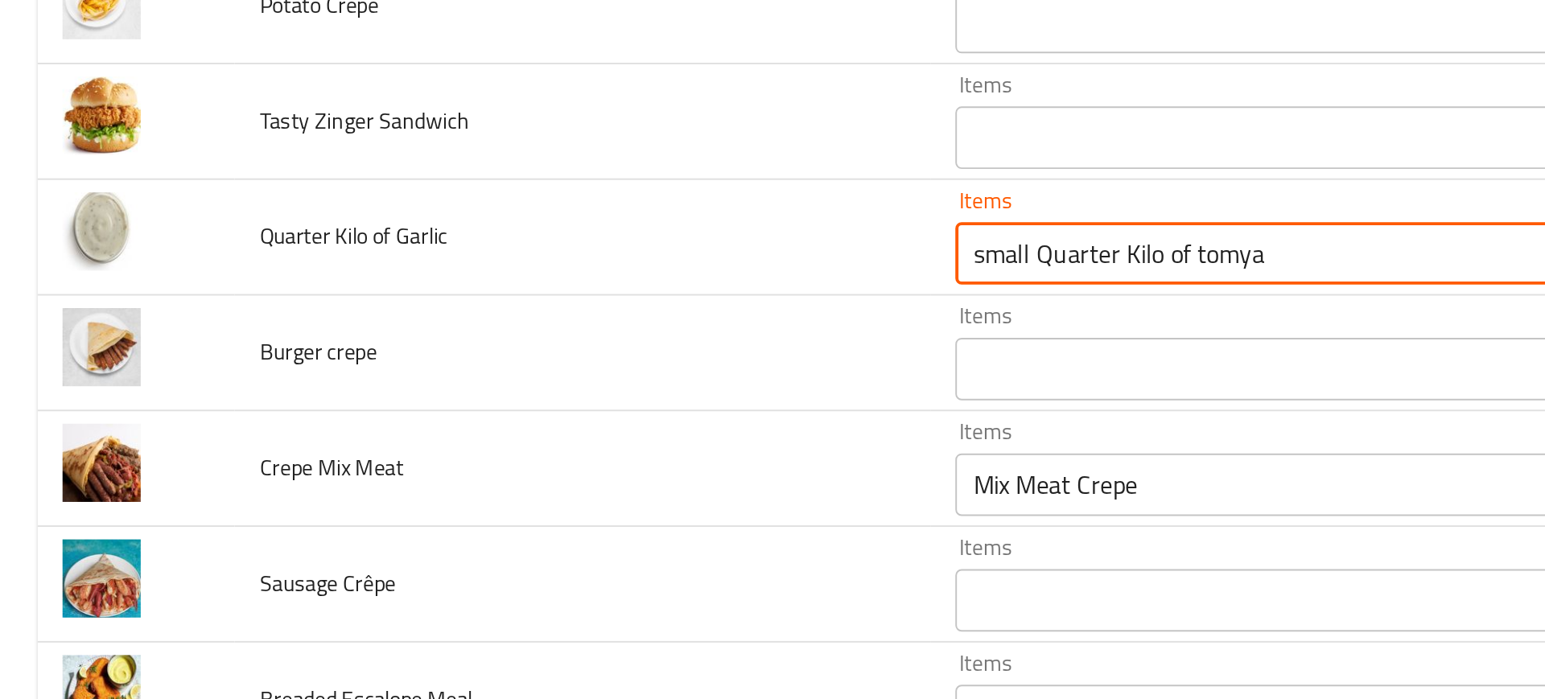
type Garlic-ar "ربع كيلو ثومية صغير"
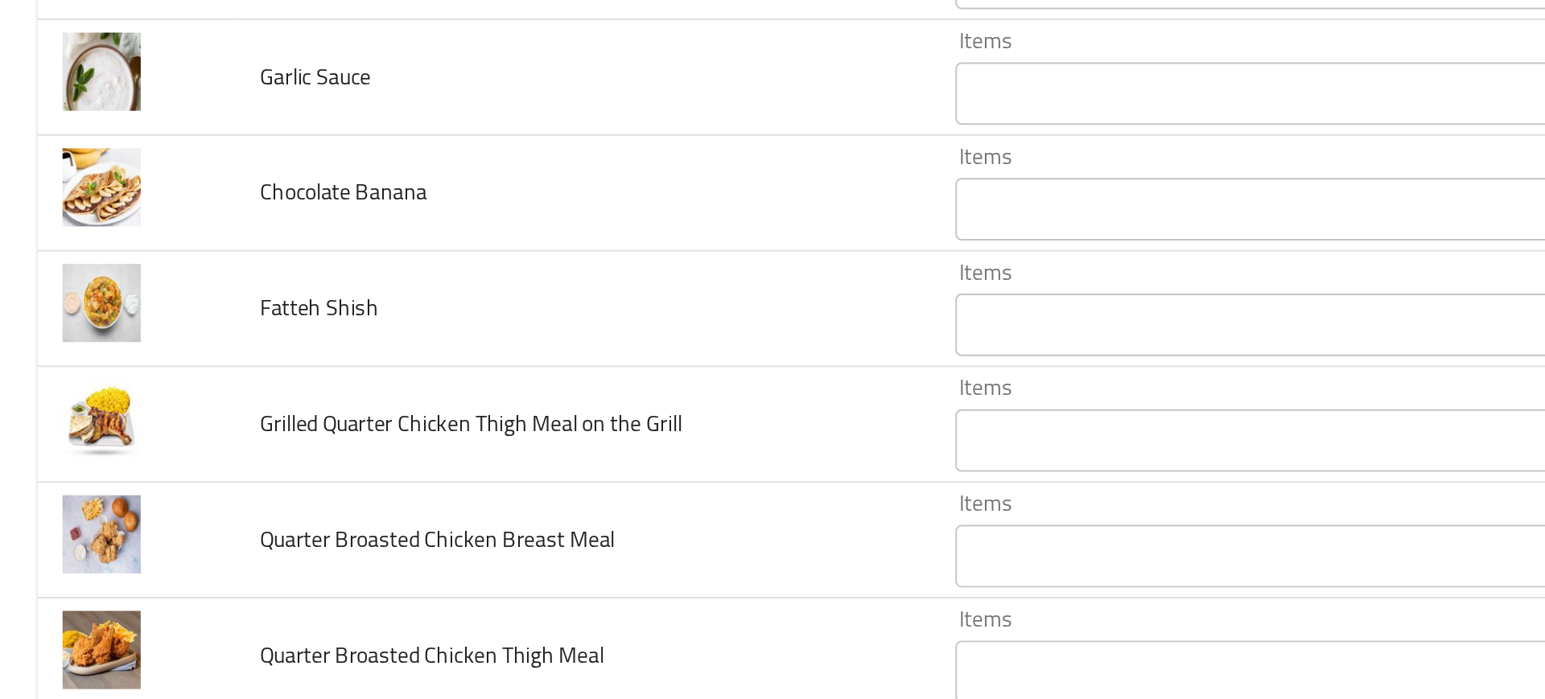
scroll to position [4194, 0]
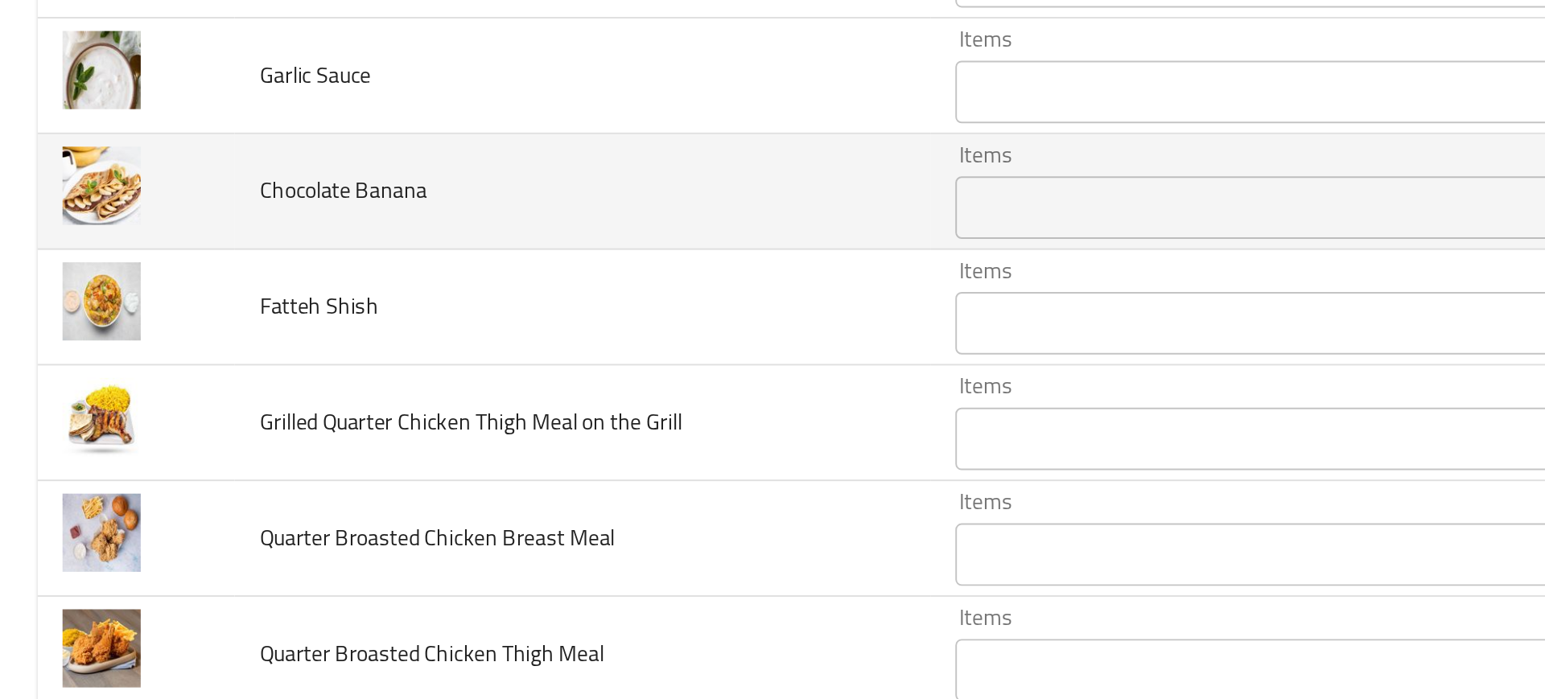
click at [533, 269] on div "Items" at bounding box center [696, 257] width 408 height 32
type Garlic "small Quarter Kilo of tomya"
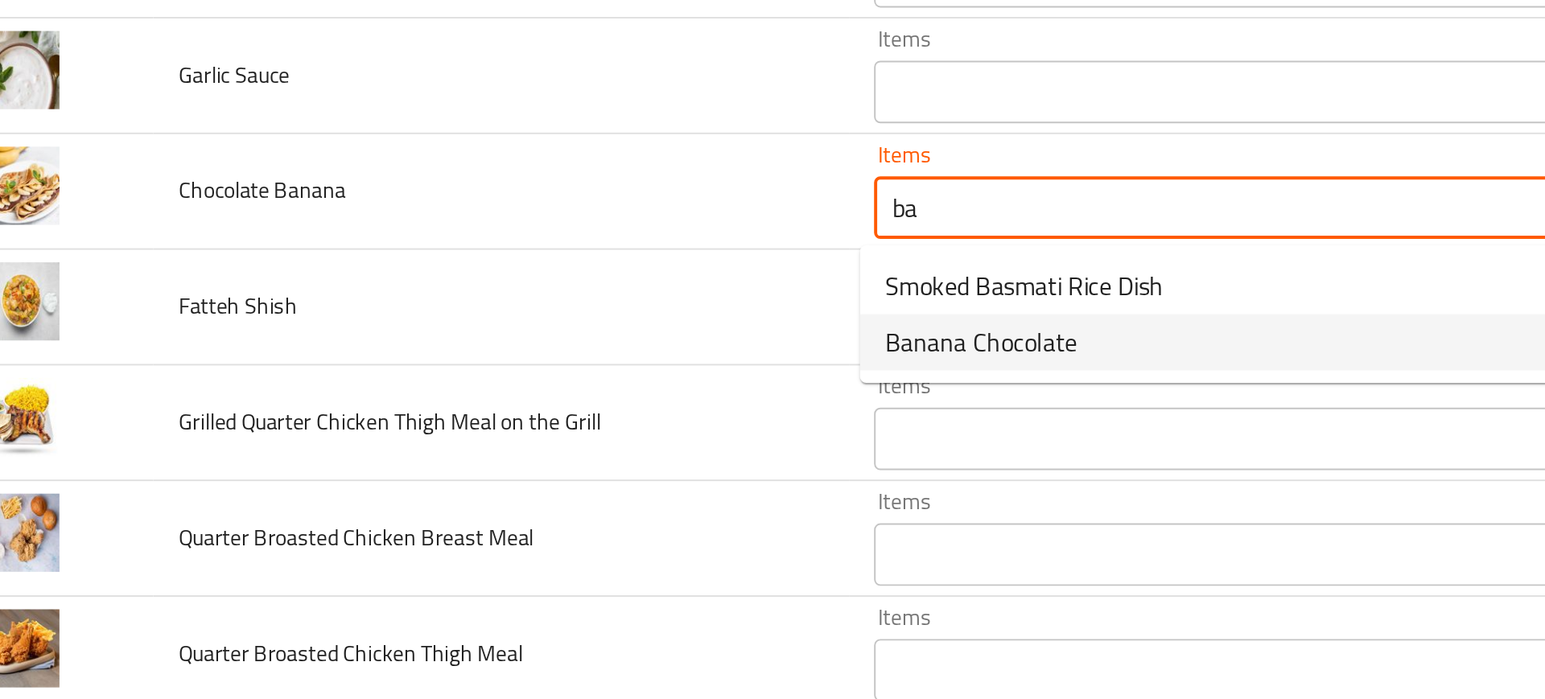
click at [541, 325] on span "Banana Chocolate" at bounding box center [546, 326] width 99 height 19
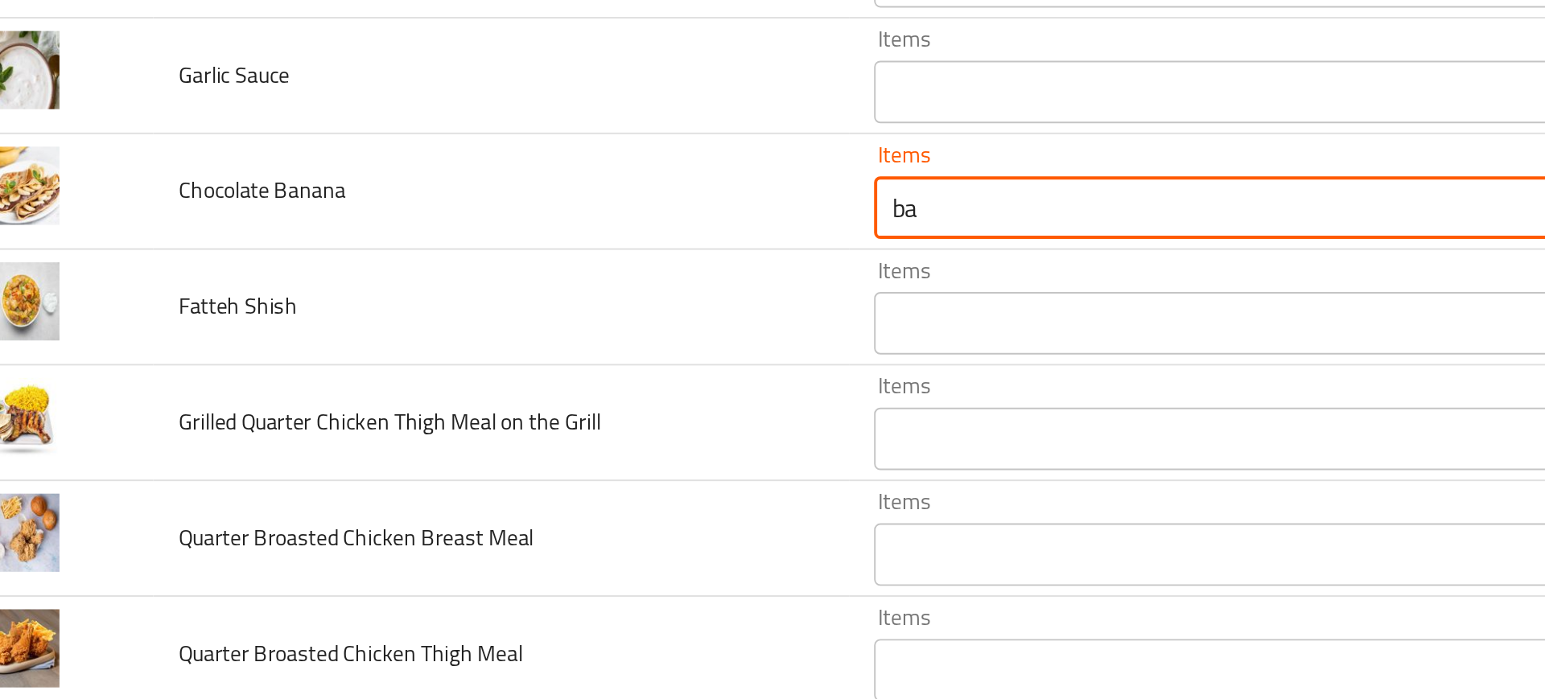
type Banana "Banana Chocolate"
type Banana-ar "شيكولاته موز"
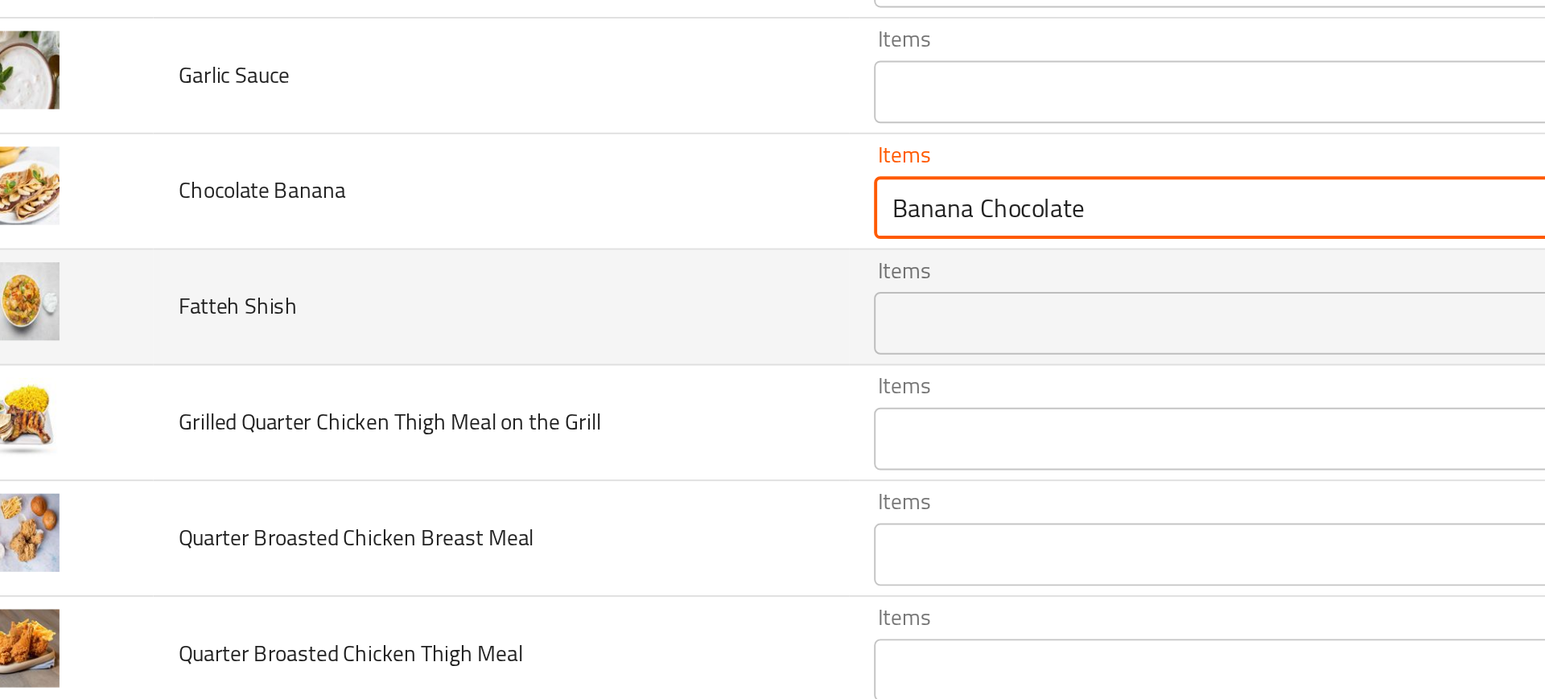
type Banana "Banana Chocolate"
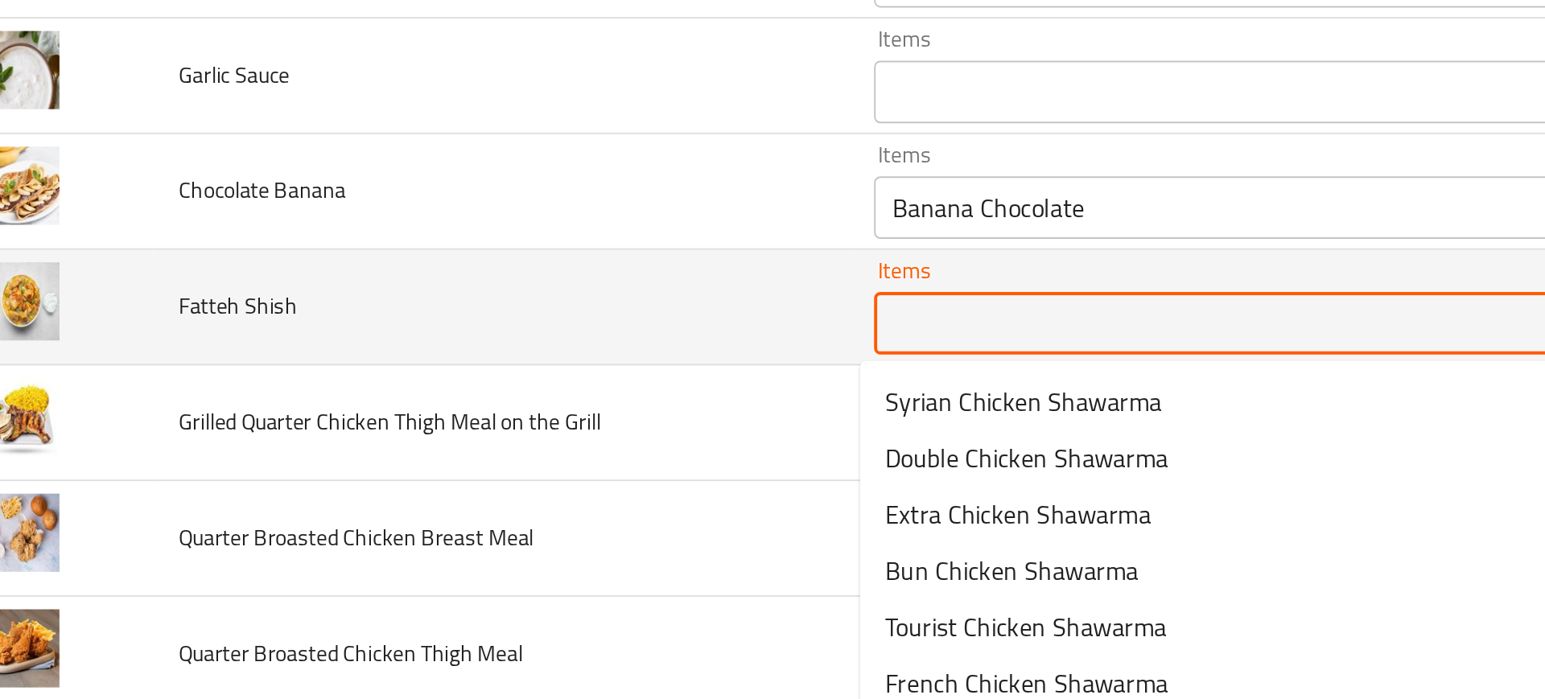
click at [518, 307] on Shish "Items" at bounding box center [671, 317] width 351 height 23
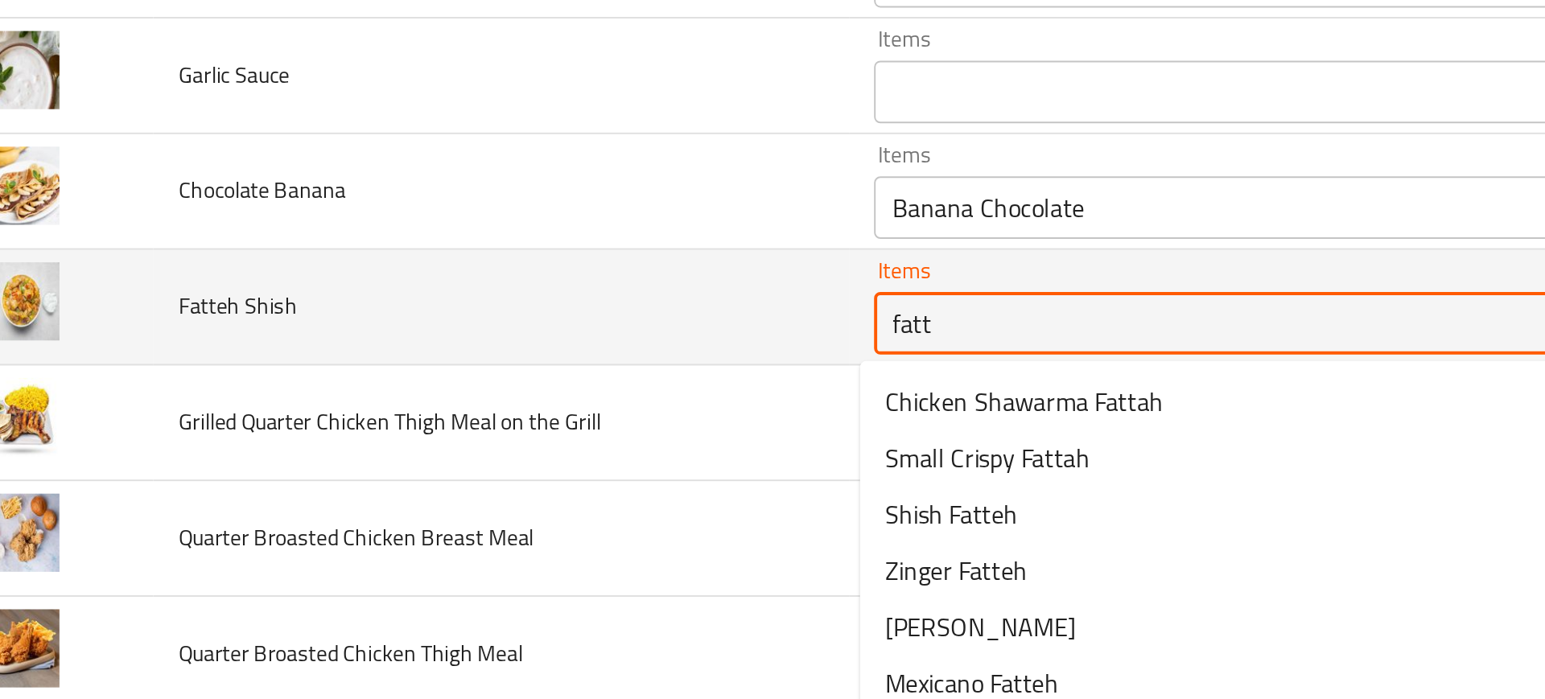
type Shish "fatta"
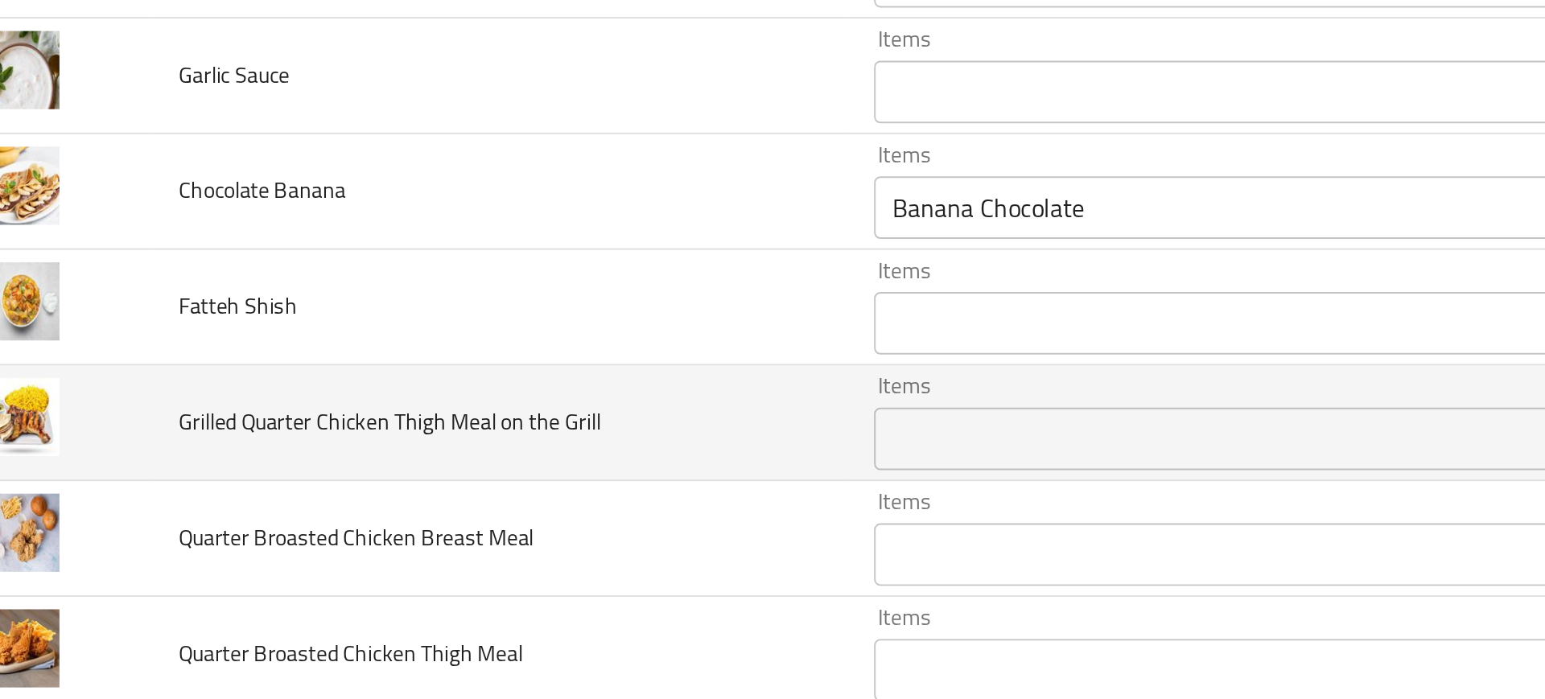
click at [430, 393] on td "Grilled Quarter Chicken Thigh Meal on the Grill" at bounding box center [300, 369] width 358 height 60
click at [561, 369] on Grill "Items" at bounding box center [671, 376] width 351 height 23
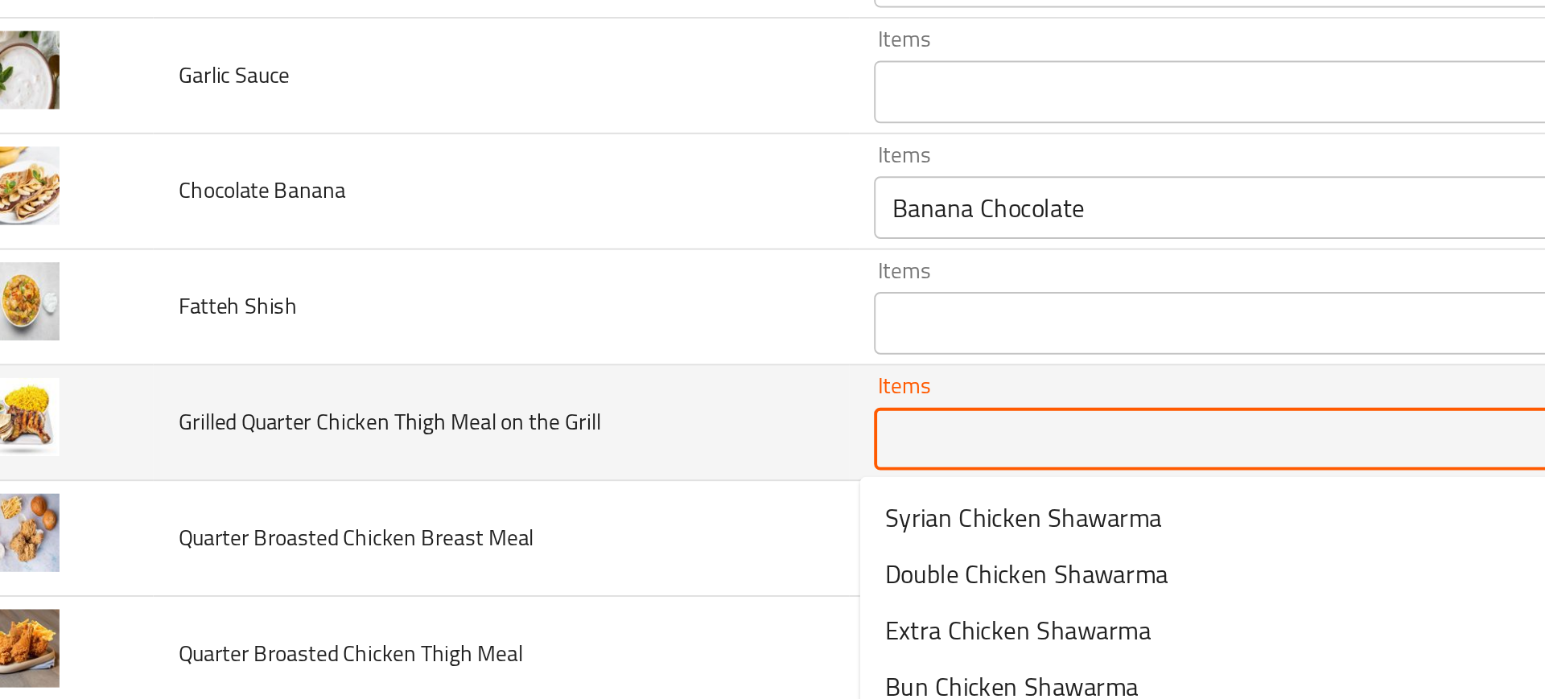
type Grill "1"
type Grill "qu"
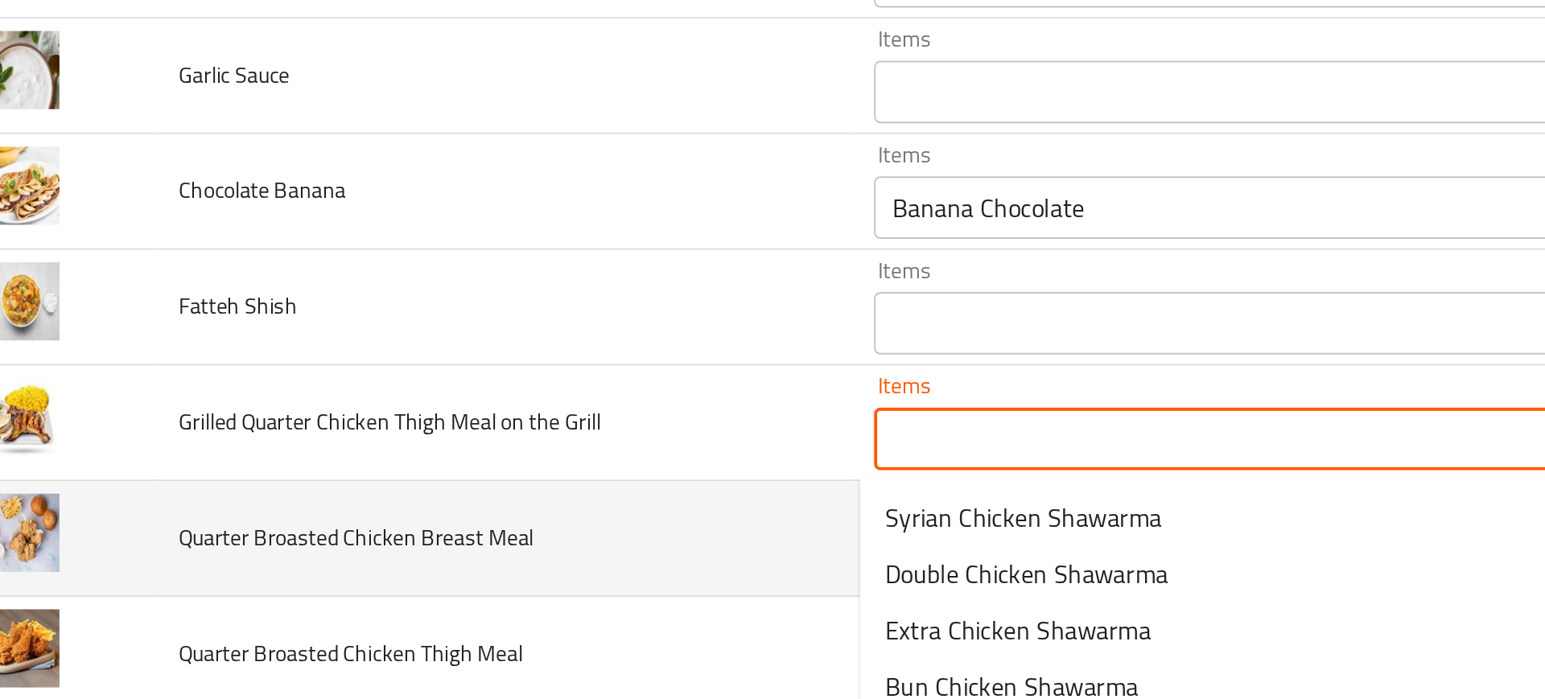
click at [402, 406] on td "Quarter Broasted Chicken Breast Meal" at bounding box center [300, 428] width 358 height 60
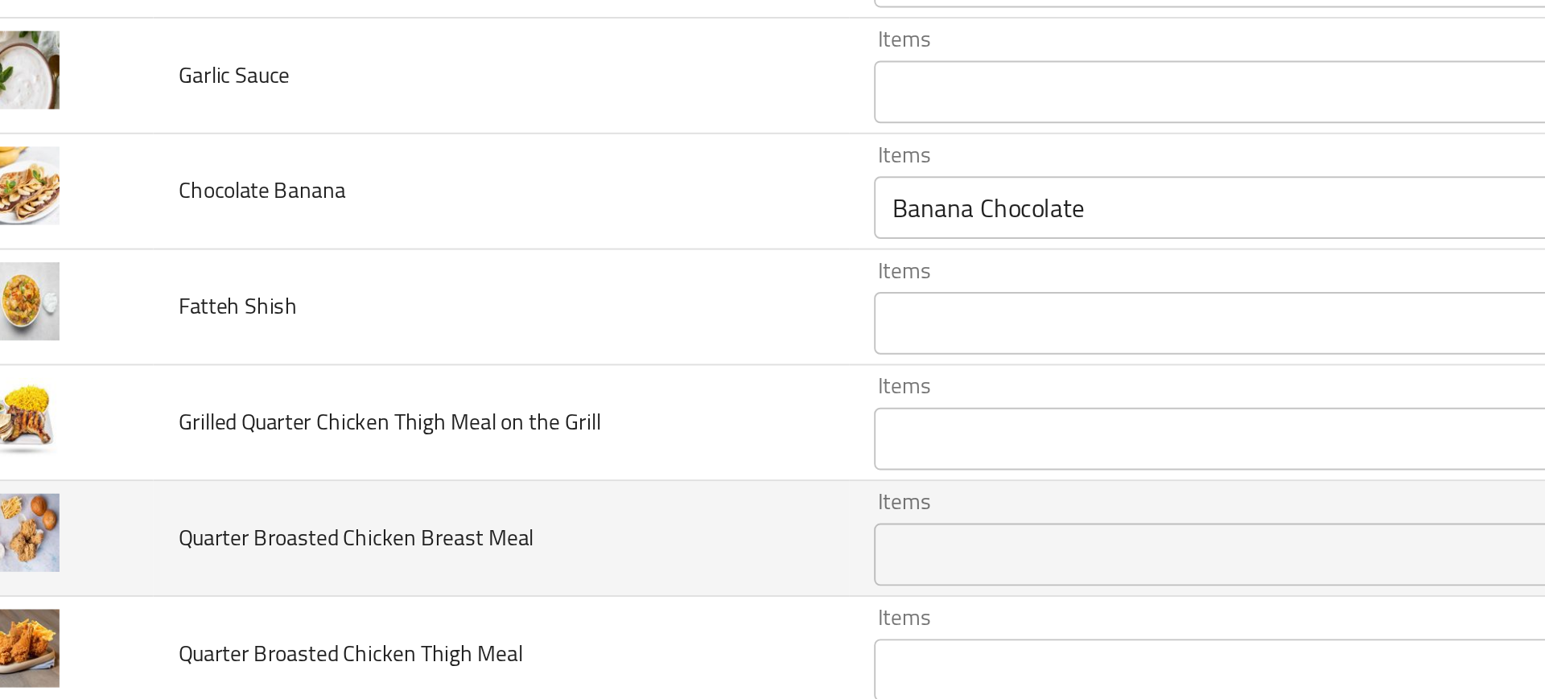
scroll to position [4283, 0]
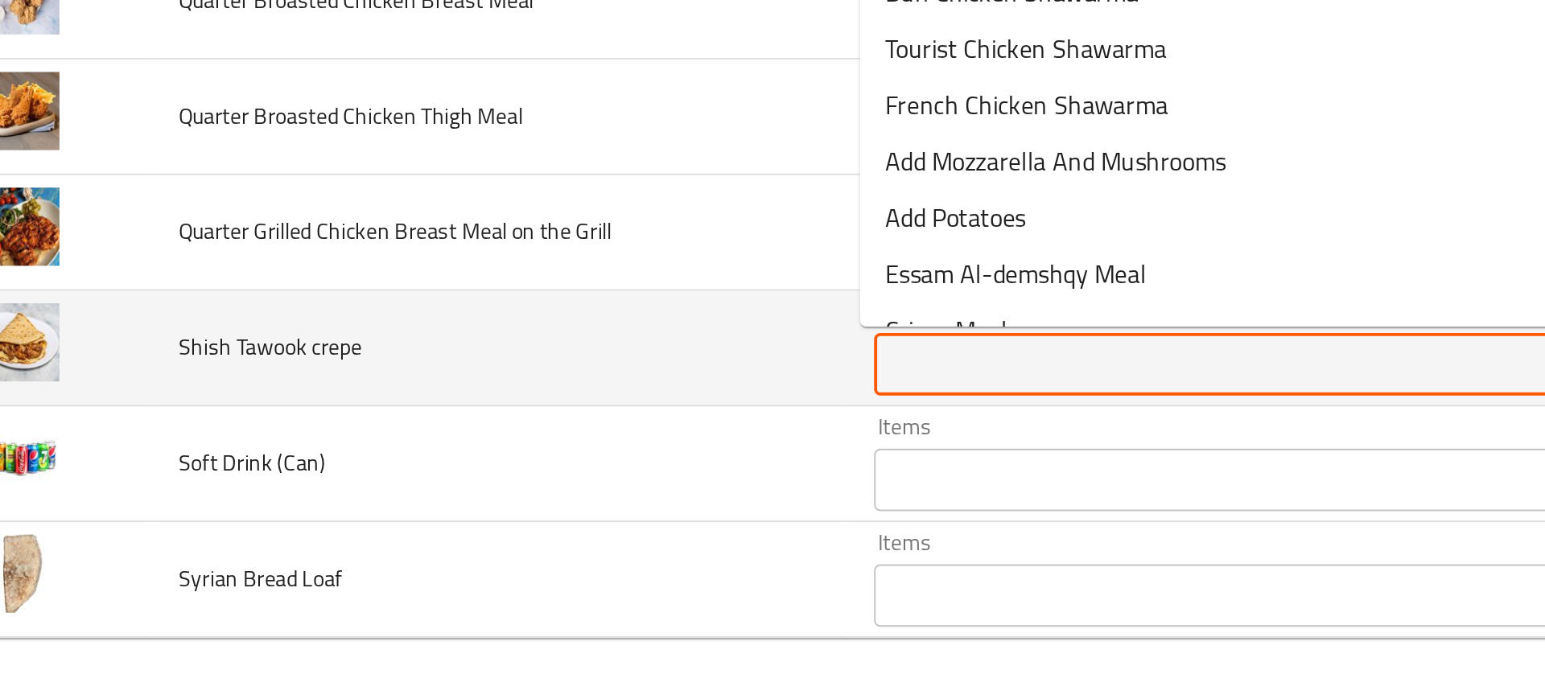
click at [516, 533] on crepe "Items" at bounding box center [671, 526] width 351 height 23
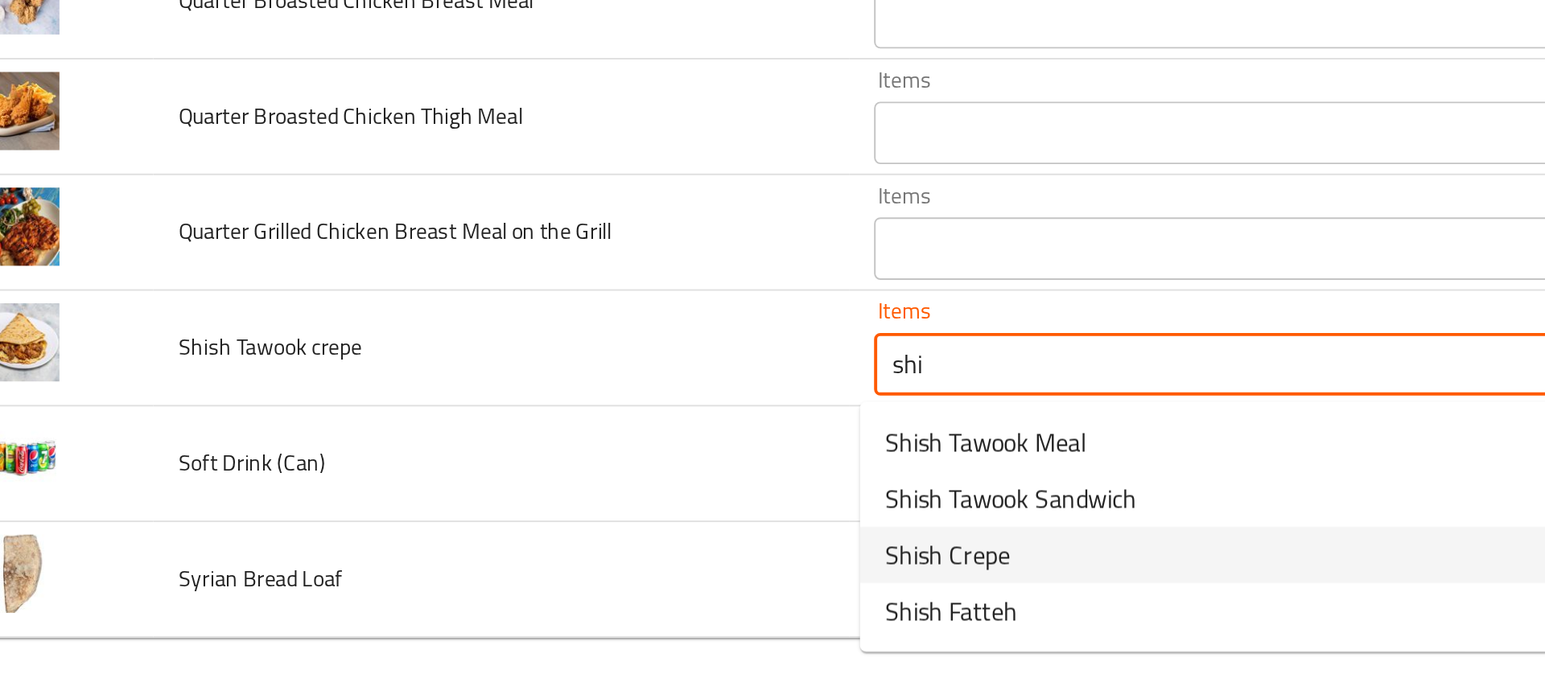
click at [528, 627] on span "Shish Crepe" at bounding box center [529, 624] width 64 height 19
type crepe "Shish Crepe"
type crepe-ar "كريب شيش"
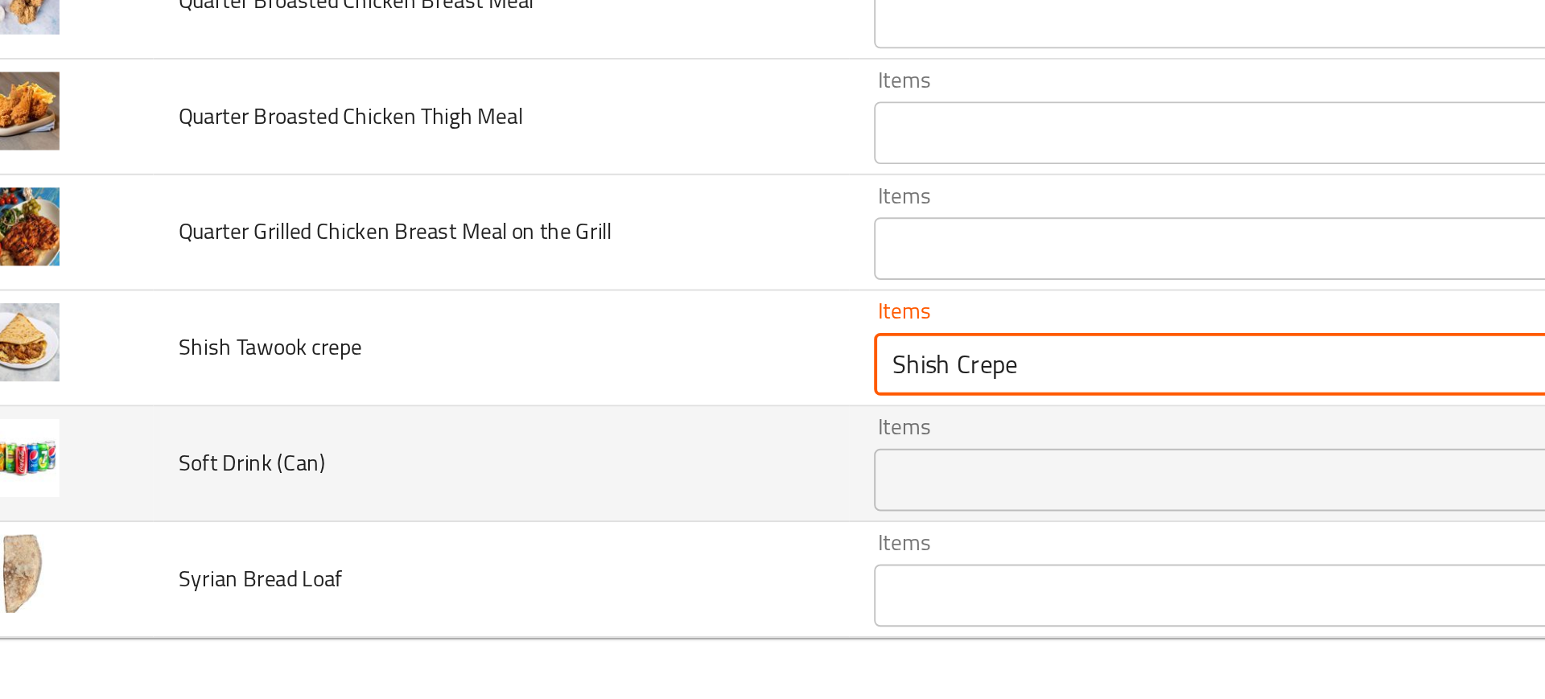
click at [535, 556] on div "Items Items" at bounding box center [696, 577] width 408 height 49
type crepe "Shish Crepe"
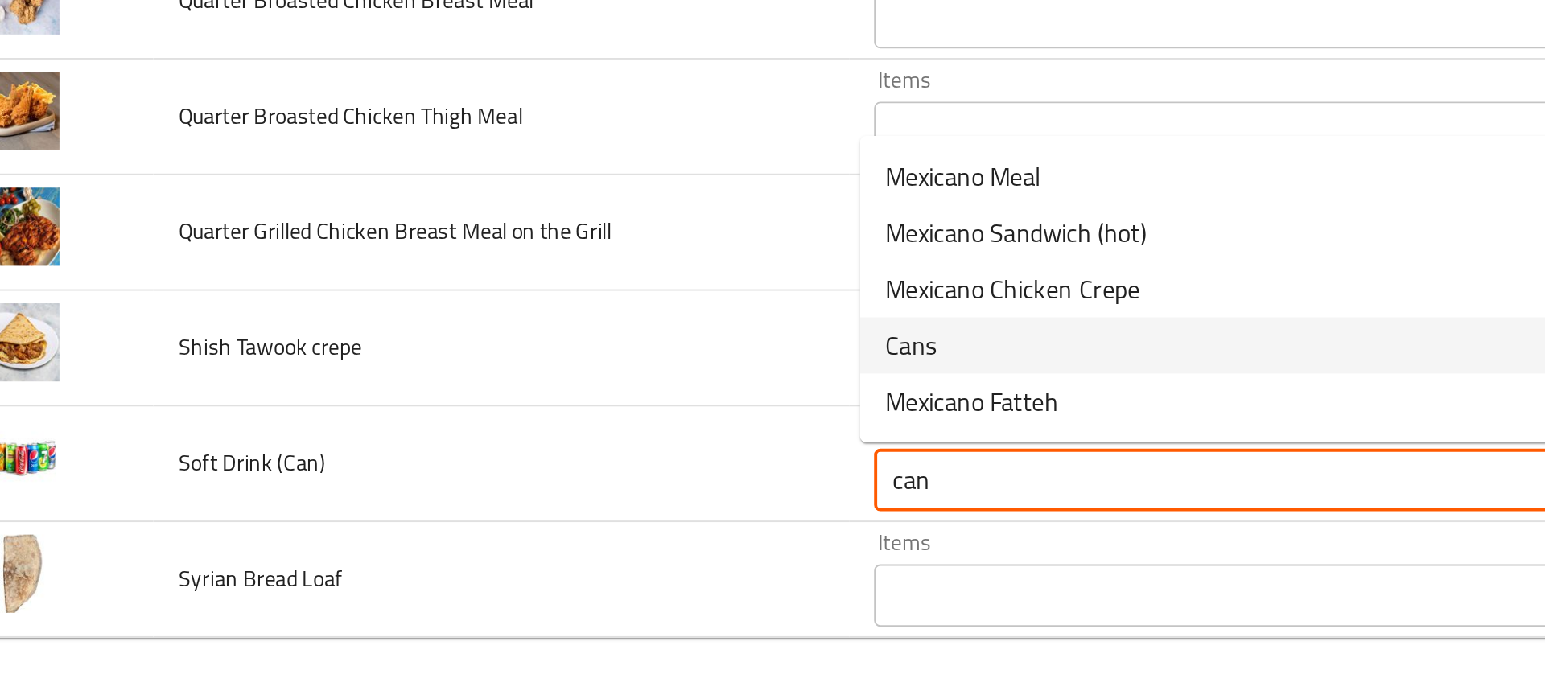
click at [524, 513] on \(Can\)-option-3 "Cans" at bounding box center [686, 516] width 405 height 29
type \(Can\) "Cans"
type \(Can\)-ar "كانز"
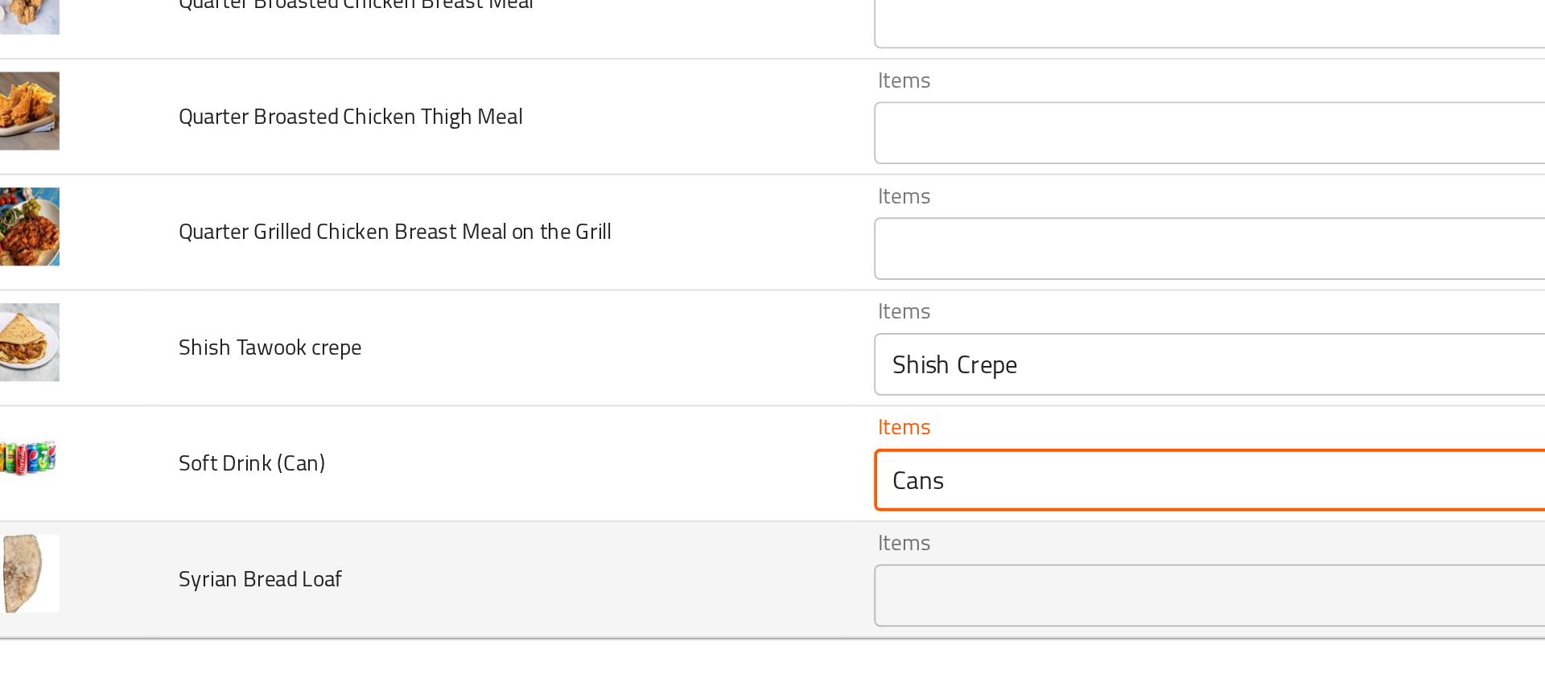
type \(Can\) "Cans"
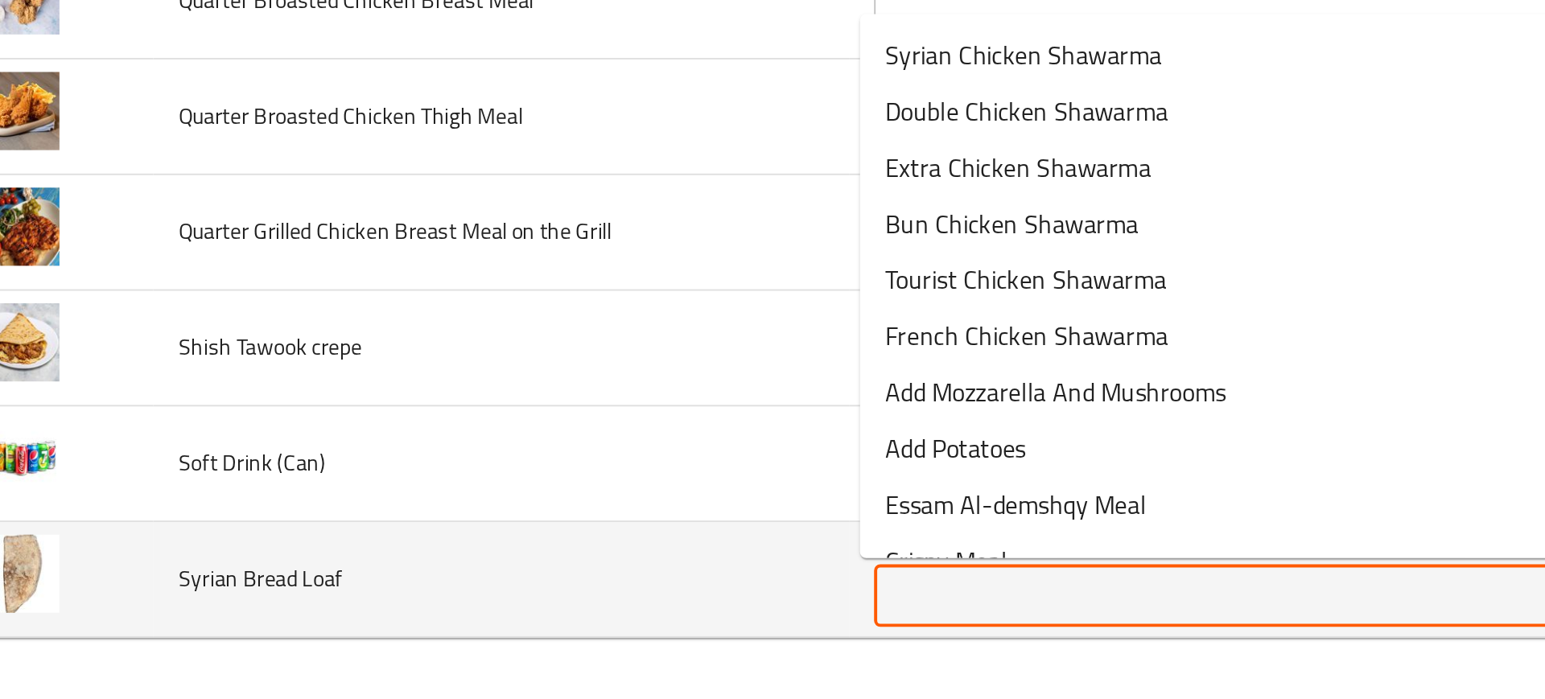
click at [513, 645] on Loaf "Items" at bounding box center [671, 645] width 351 height 23
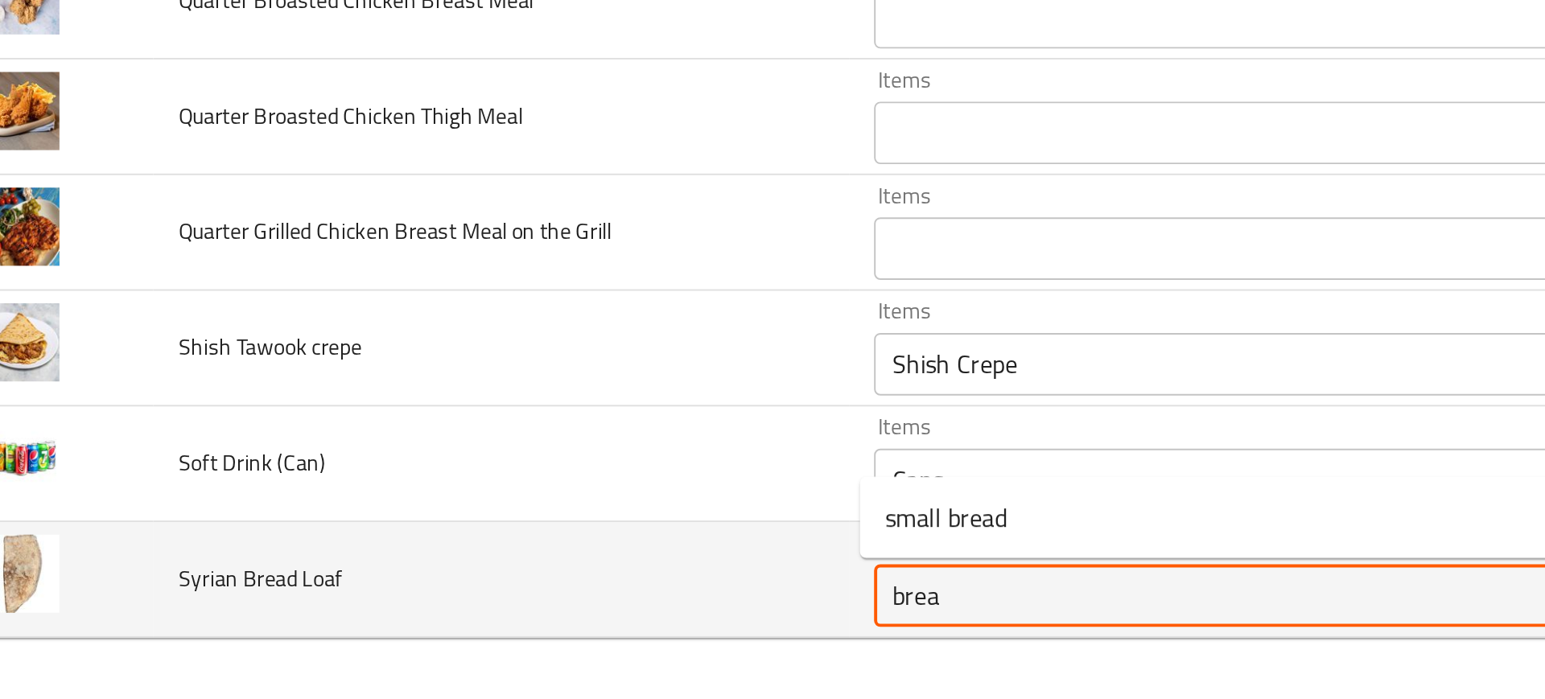
type Loaf "brea"
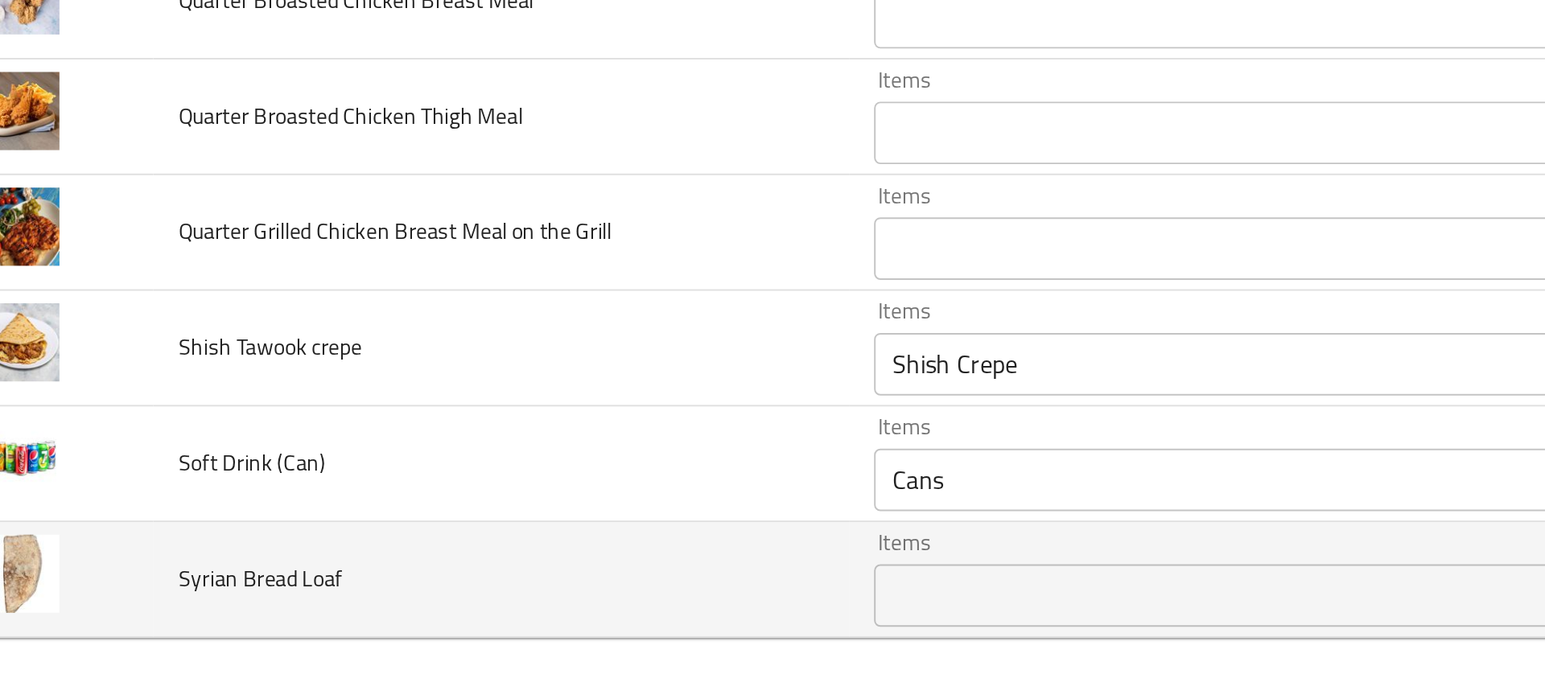
click at [414, 620] on td "Syrian Bread Loaf" at bounding box center [300, 637] width 358 height 60
click at [444, 632] on td "Syrian Bread Loaf" at bounding box center [300, 637] width 358 height 60
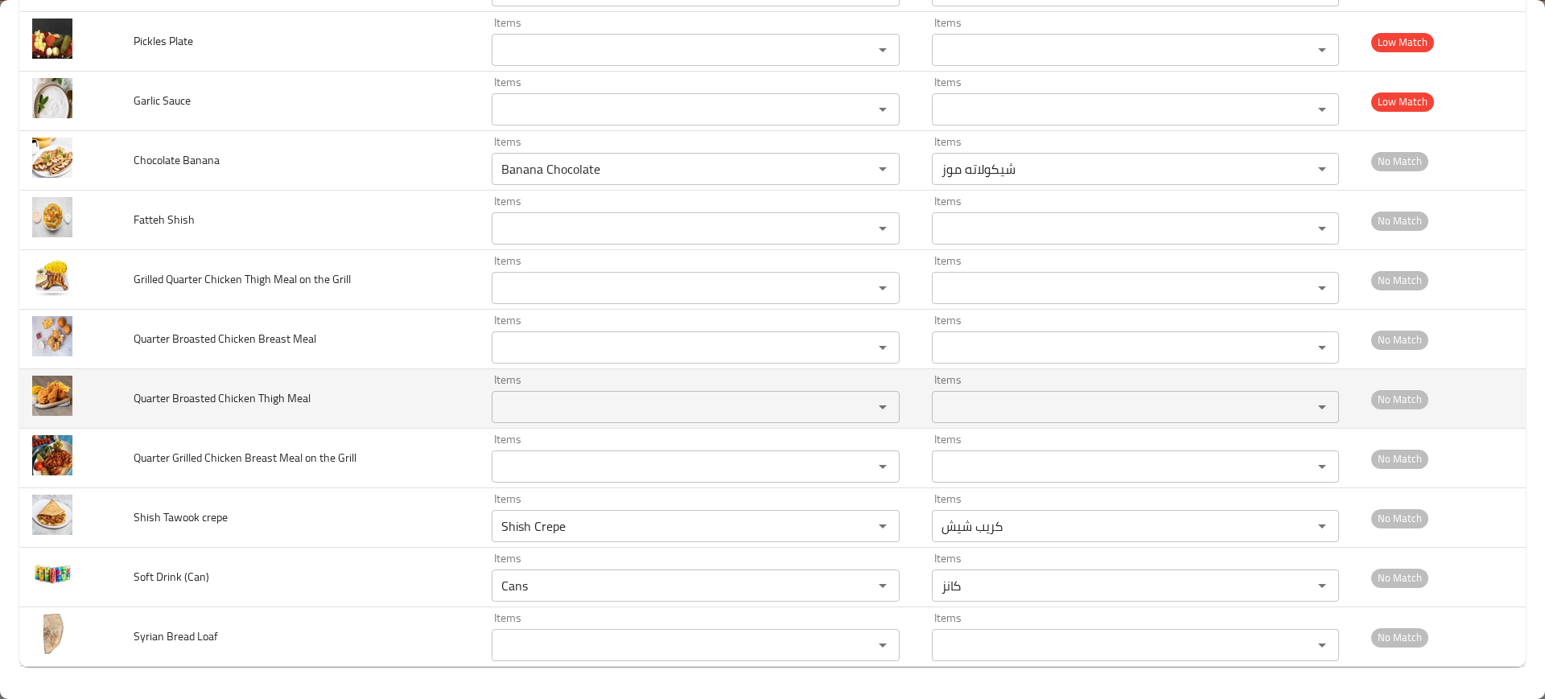
click at [196, 388] on span "Quarter Broasted Chicken Thigh Meal" at bounding box center [222, 398] width 177 height 21
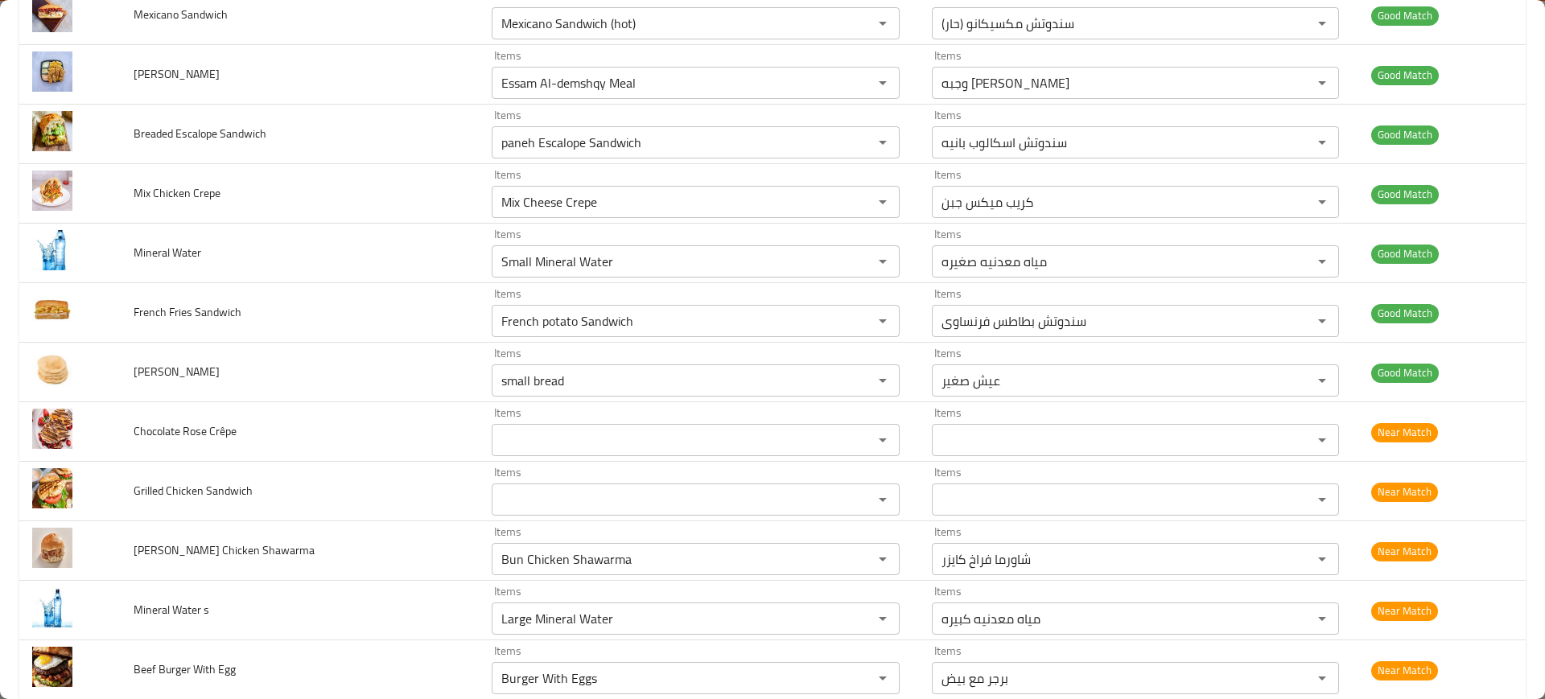
scroll to position [3060, 0]
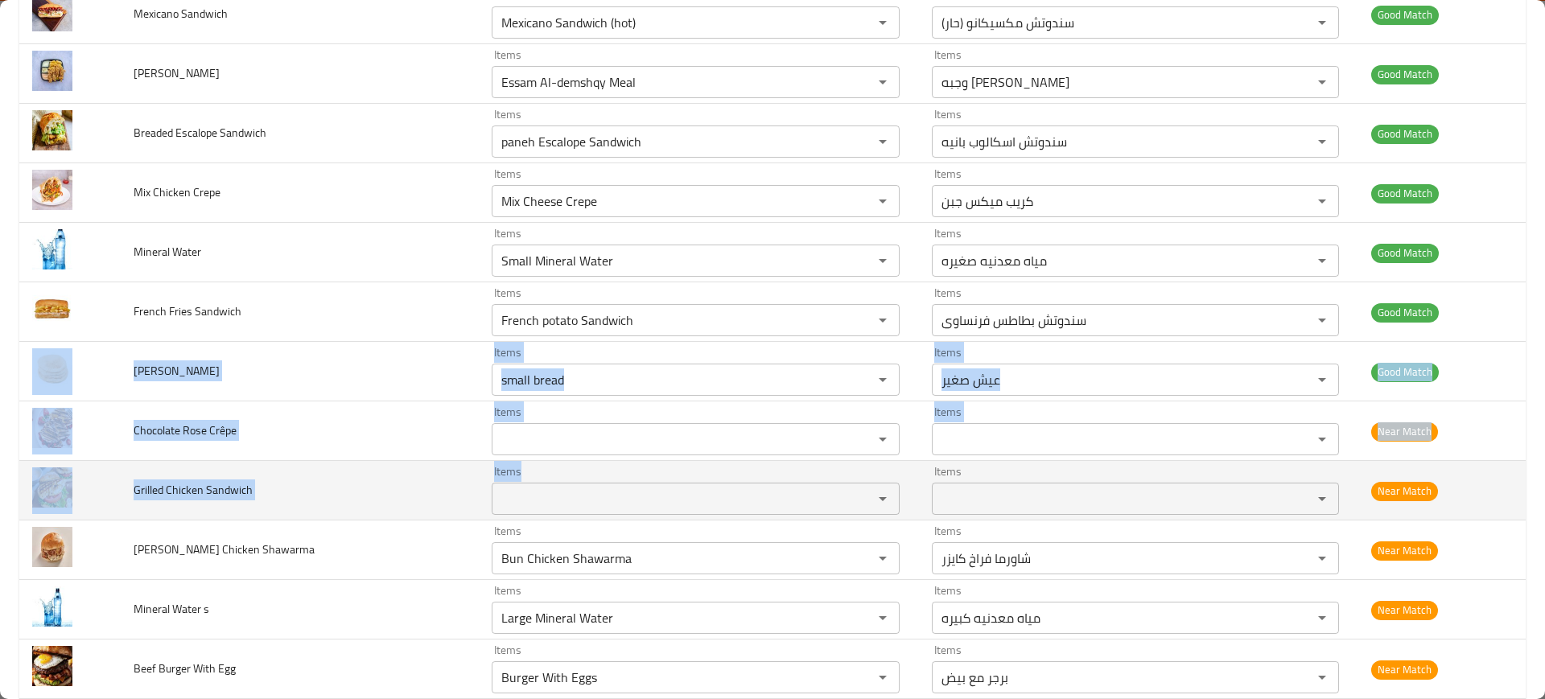
drag, startPoint x: 115, startPoint y: 364, endPoint x: 555, endPoint y: 510, distance: 463.8
copy tbody "Shamy Bread Items Items Items Items Good Match Chocolate Rose Crêpe Items Item…"
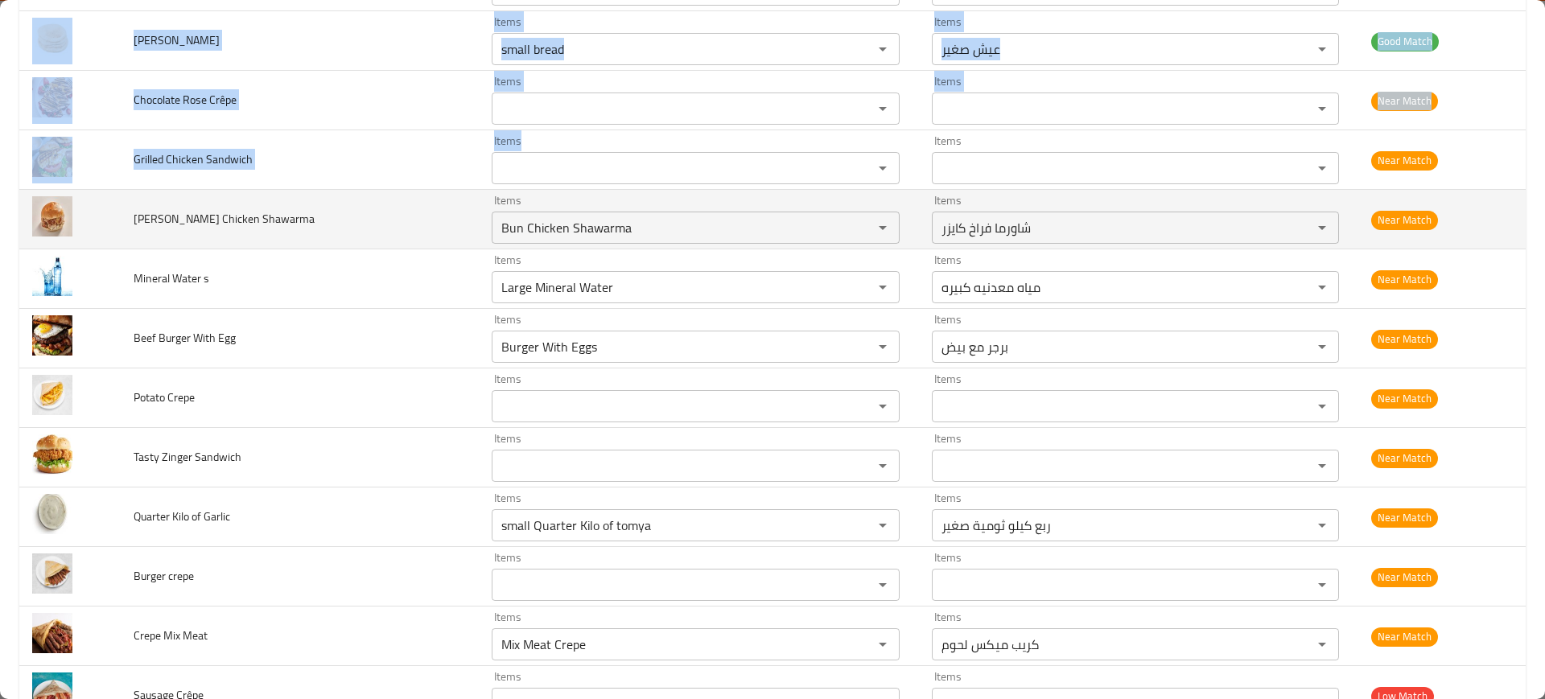
scroll to position [3395, 0]
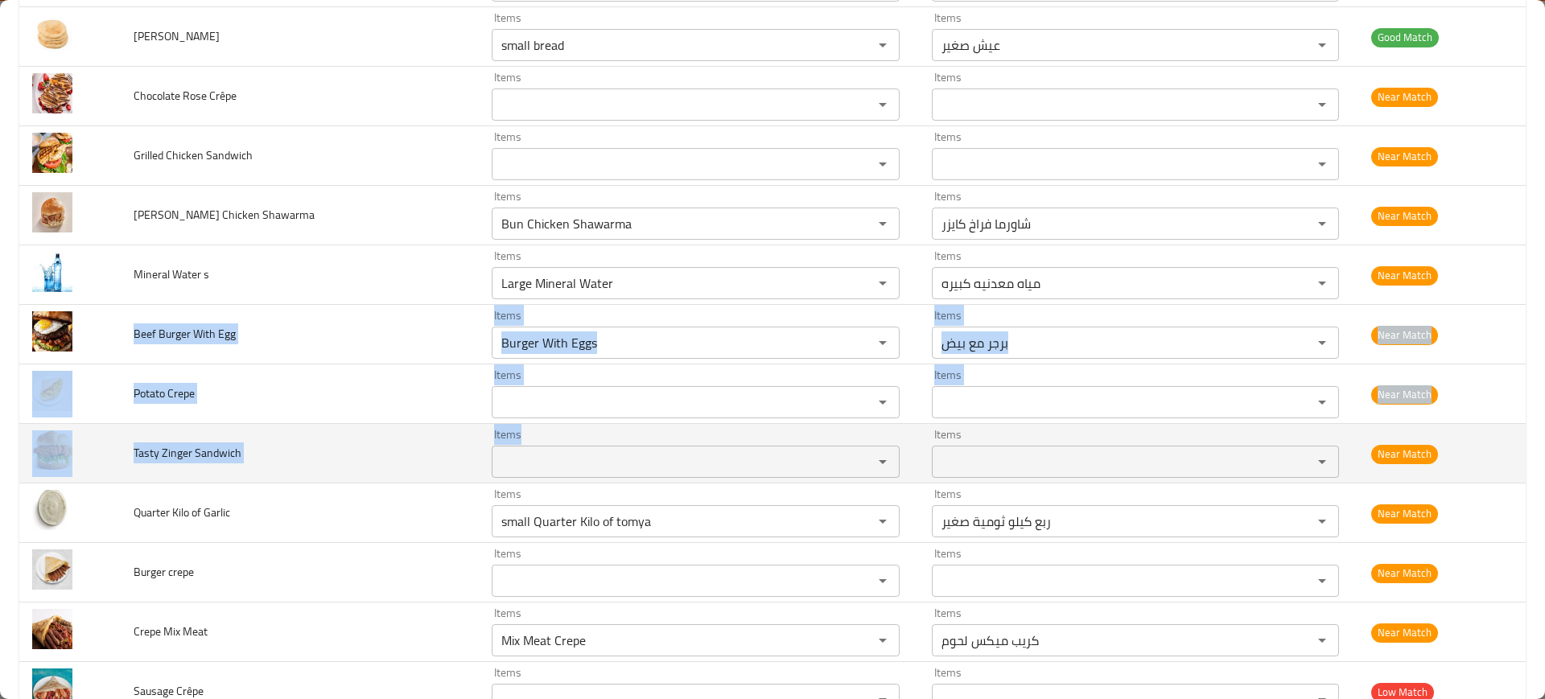
drag, startPoint x: 121, startPoint y: 324, endPoint x: 539, endPoint y: 457, distance: 439.0
copy tbody "Beef Burger With Egg Items Items Items Items Near Match Potato Crepe Items Item…"
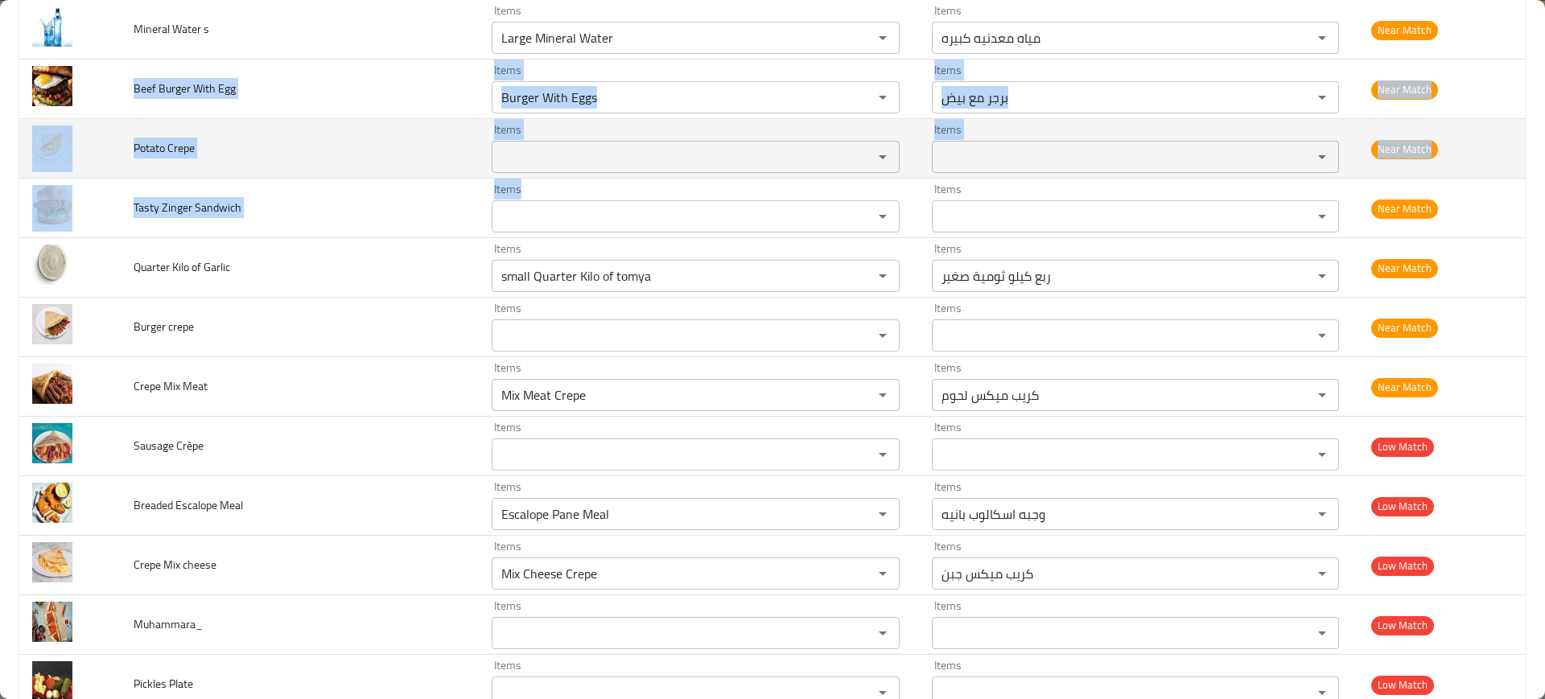
scroll to position [3751, 0]
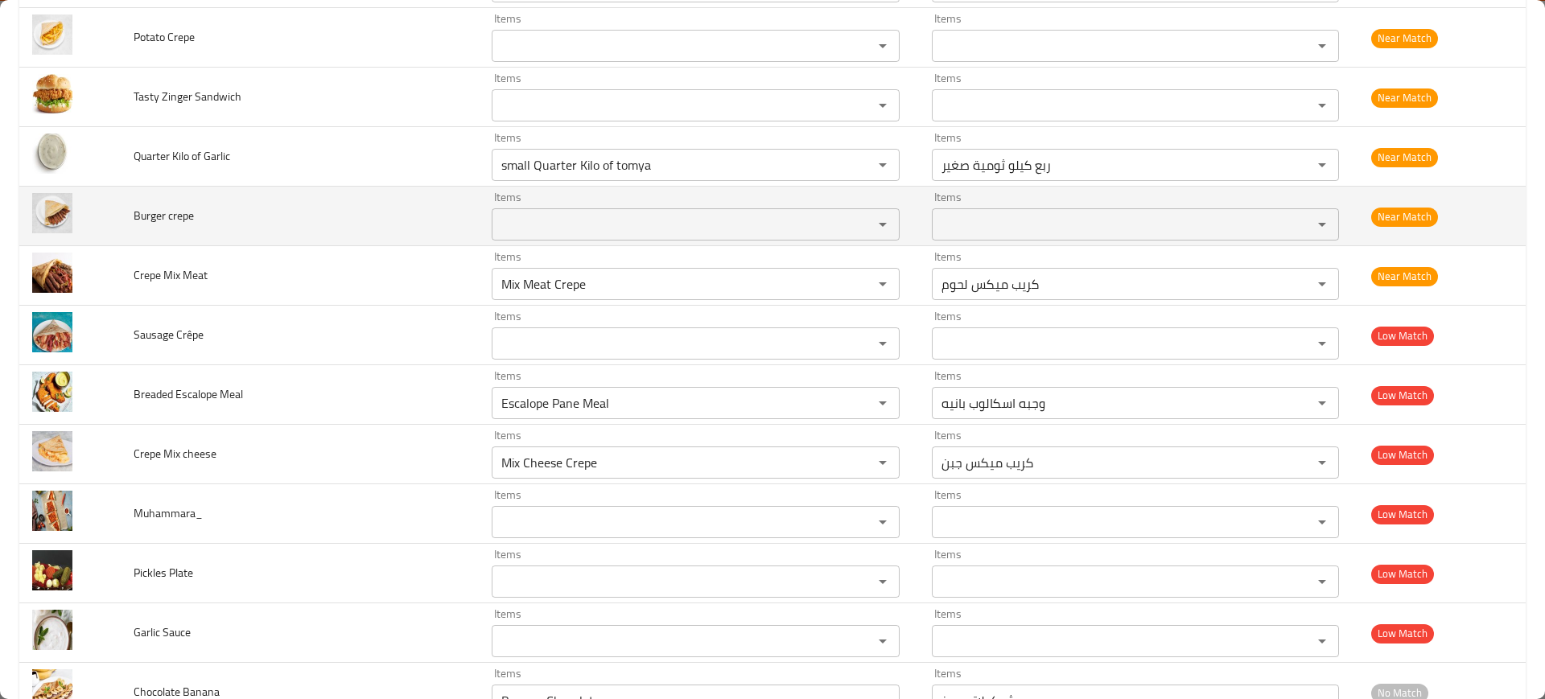
click at [162, 226] on td "Burger crepe" at bounding box center [300, 217] width 358 height 60
click at [162, 226] on body "​ Menu-management Egypt Get Help M Edit Restaurant Branches Menus Sections Full…" at bounding box center [772, 369] width 1545 height 660
click at [151, 227] on div at bounding box center [151, 227] width 0 height 0
click at [174, 217] on span "Burger crepe" at bounding box center [164, 215] width 60 height 21
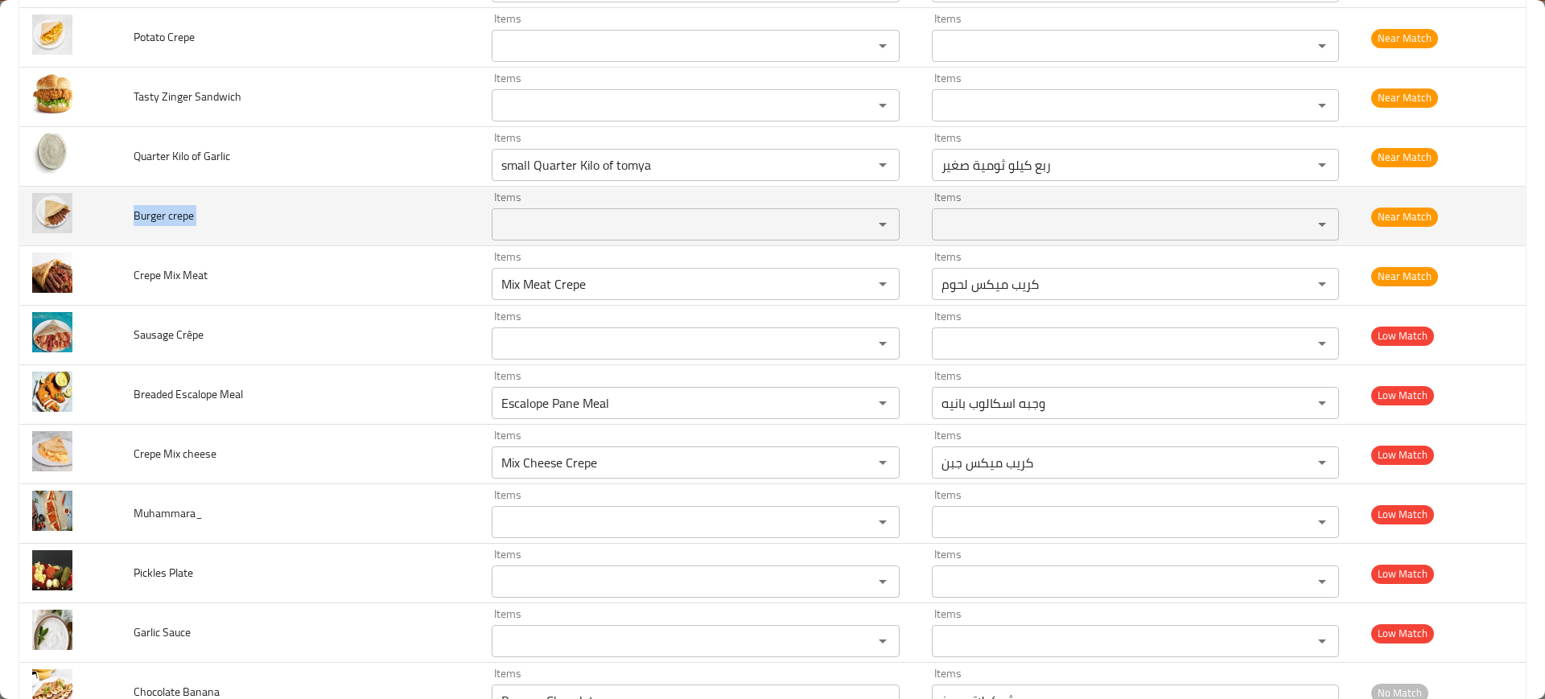
click at [174, 217] on span "Burger crepe" at bounding box center [164, 215] width 60 height 21
copy span "Burger crepe"
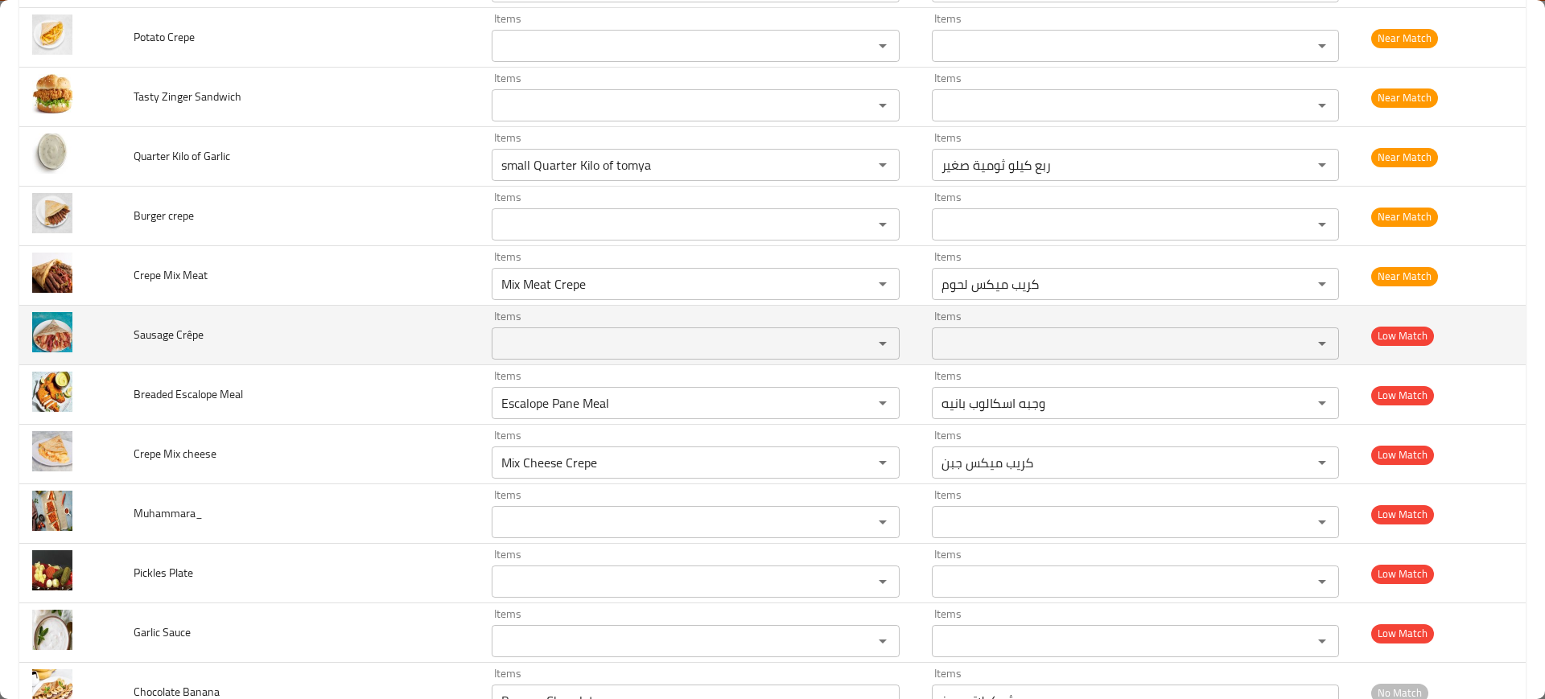
click at [158, 327] on span "Sausage Crêpe" at bounding box center [169, 334] width 70 height 21
copy span "Sausage Crêpe"
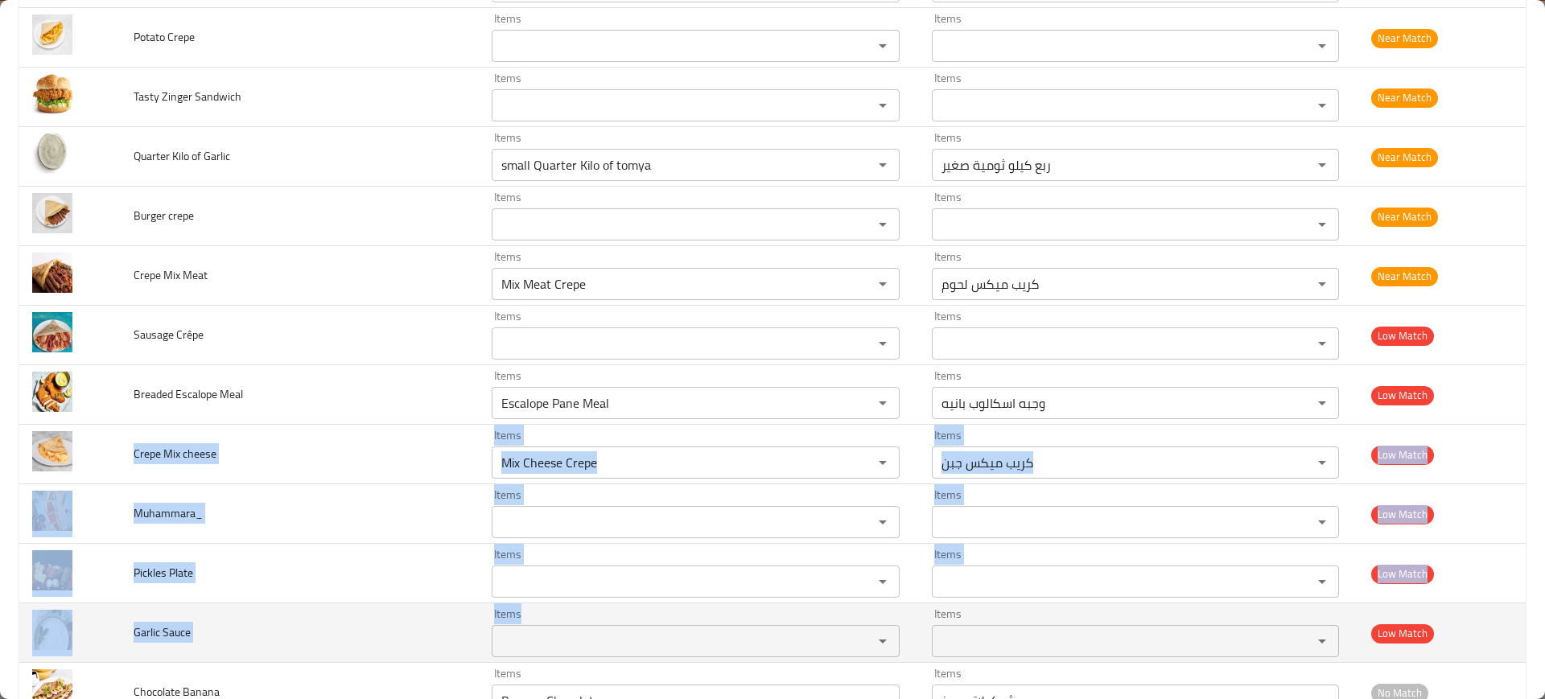
drag, startPoint x: 129, startPoint y: 451, endPoint x: 529, endPoint y: 637, distance: 441.0
copy tbody "Crepe Mix cheese Items Items Items Items Low Match Muhammara_ Items Items Items…"
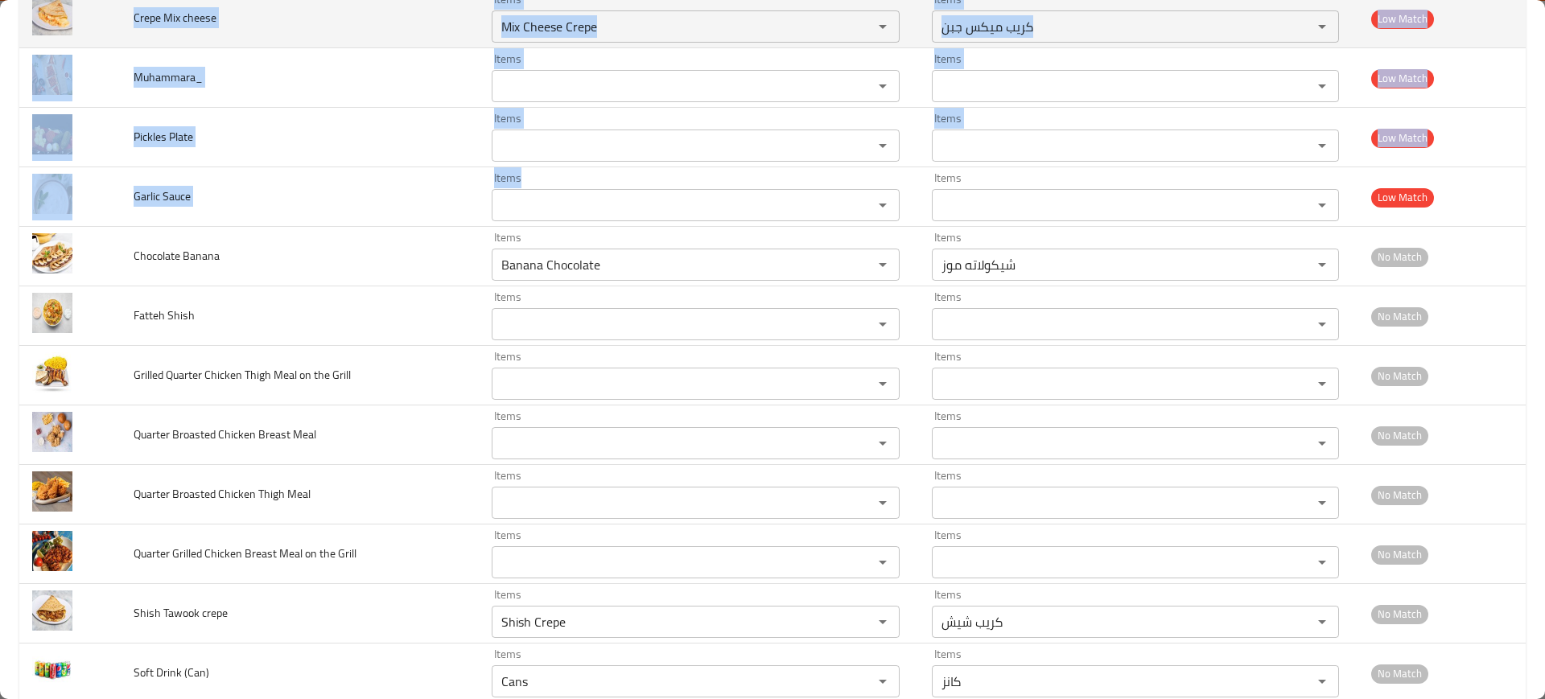
scroll to position [4189, 0]
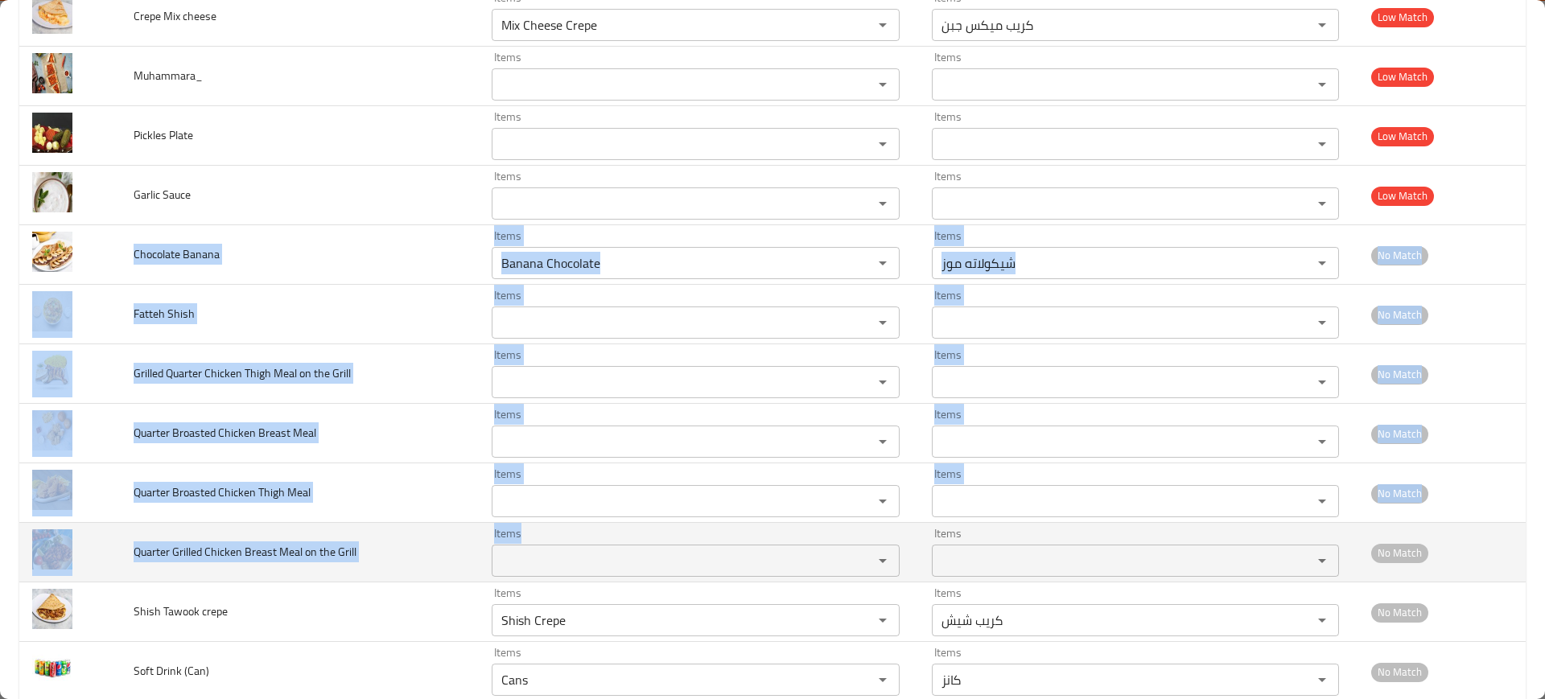
drag, startPoint x: 121, startPoint y: 256, endPoint x: 515, endPoint y: 559, distance: 497.5
copy tbody "Chocolate Banana Items Items Items Items No Match Fatteh Shish Items Items Item…"
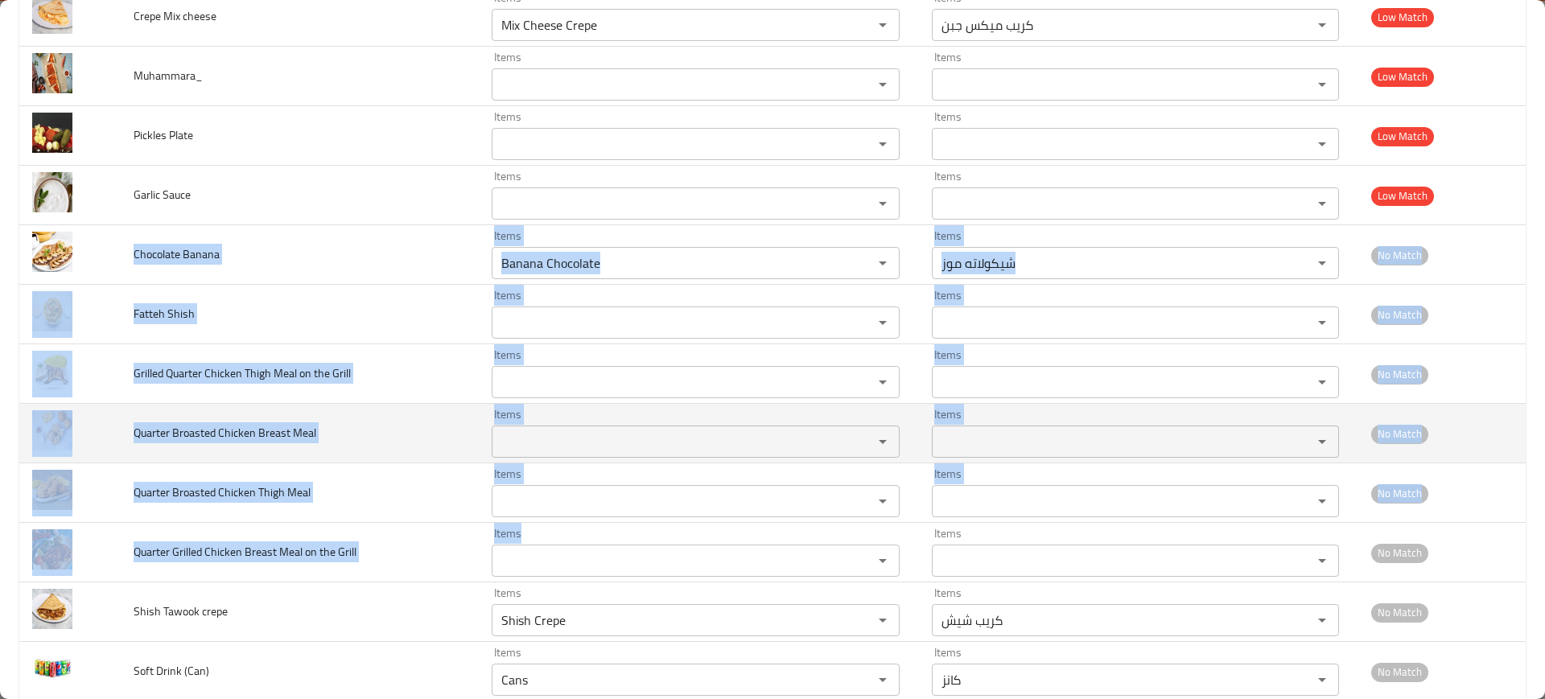
scroll to position [4283, 0]
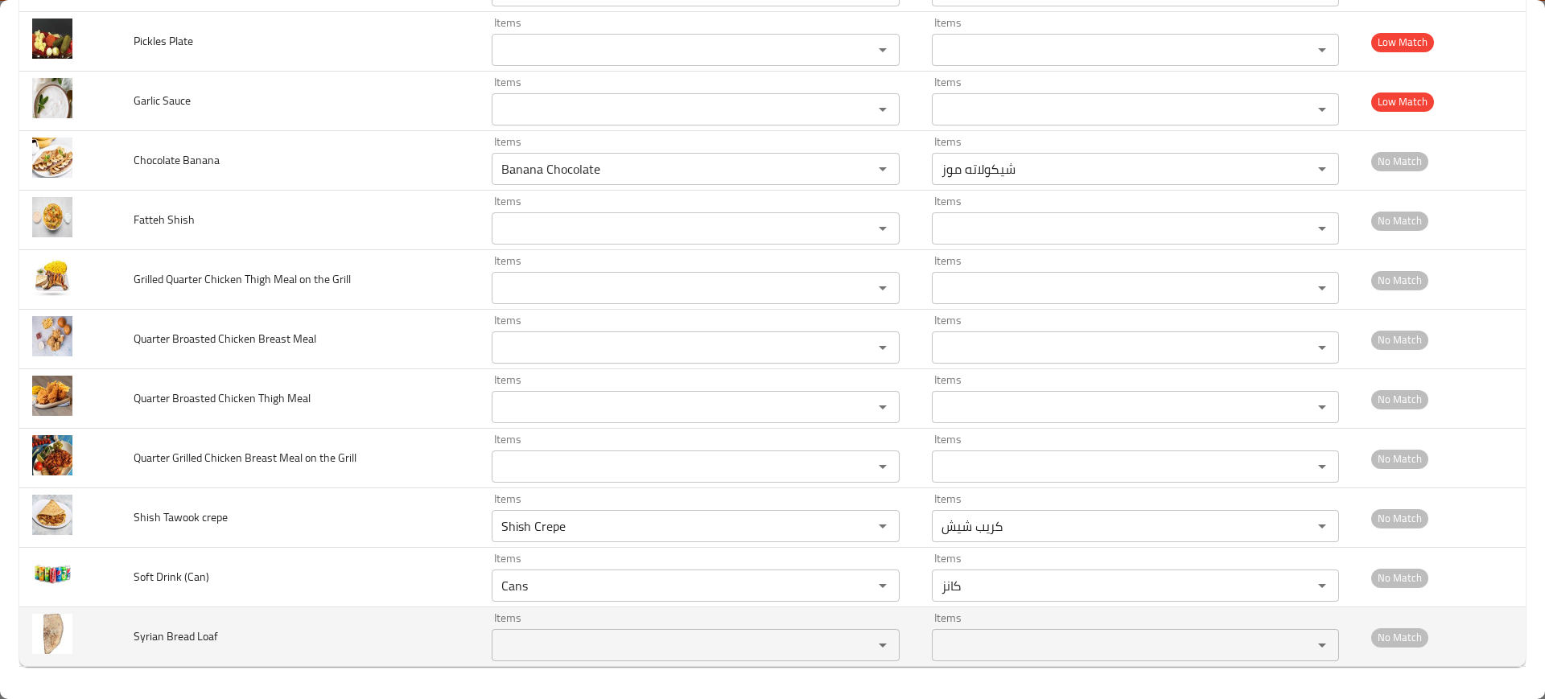
click at [181, 643] on span "Syrian Bread Loaf" at bounding box center [176, 636] width 84 height 21
copy span "Syrian Bread Loaf"
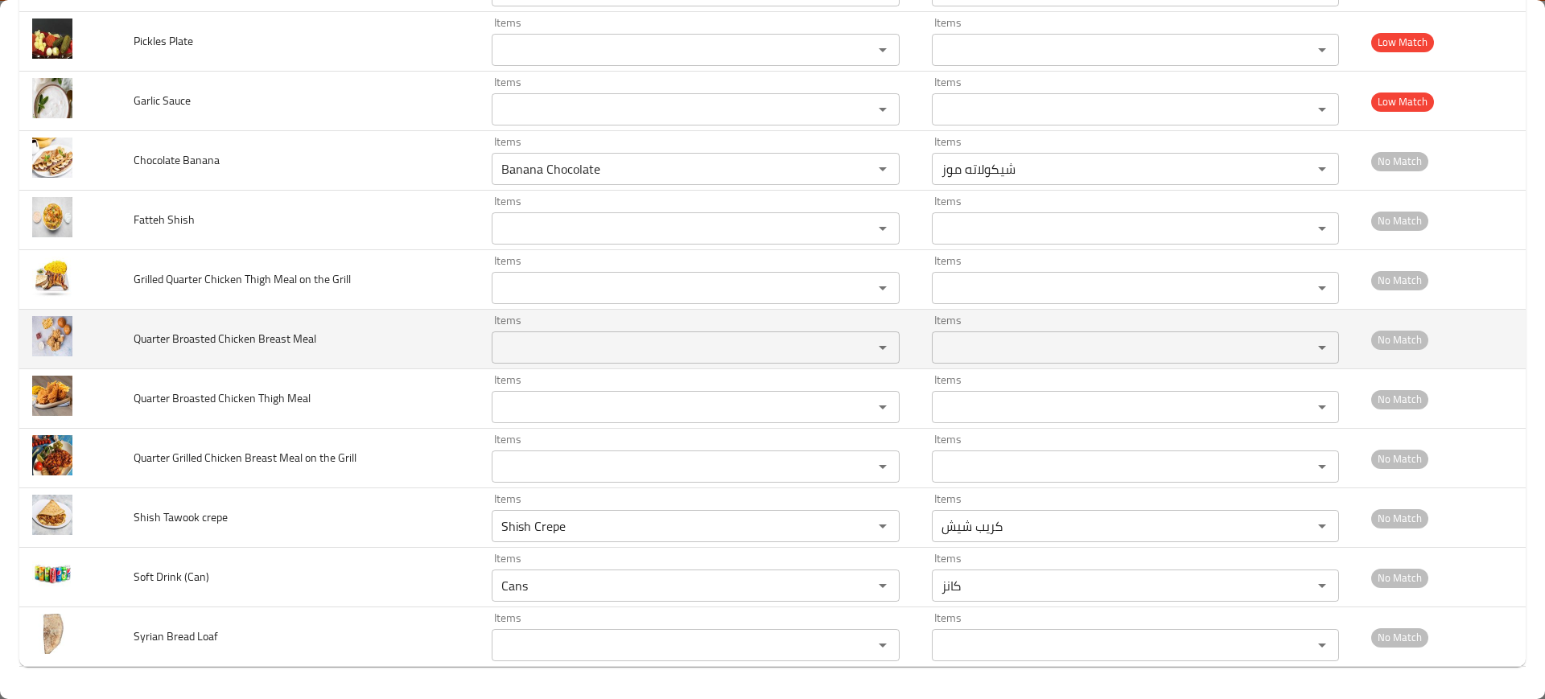
click at [439, 366] on td "Quarter Broasted Chicken Breast Meal" at bounding box center [300, 340] width 358 height 60
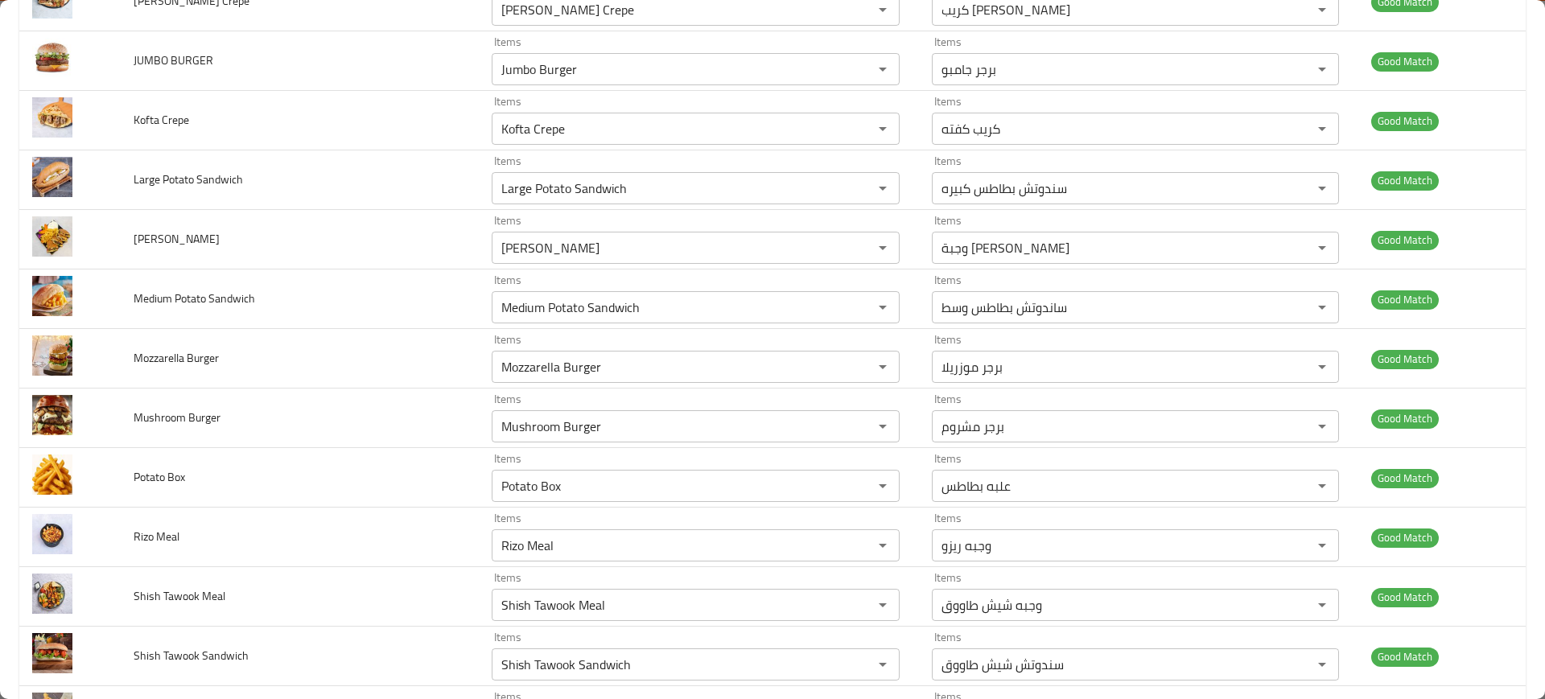
scroll to position [0, 0]
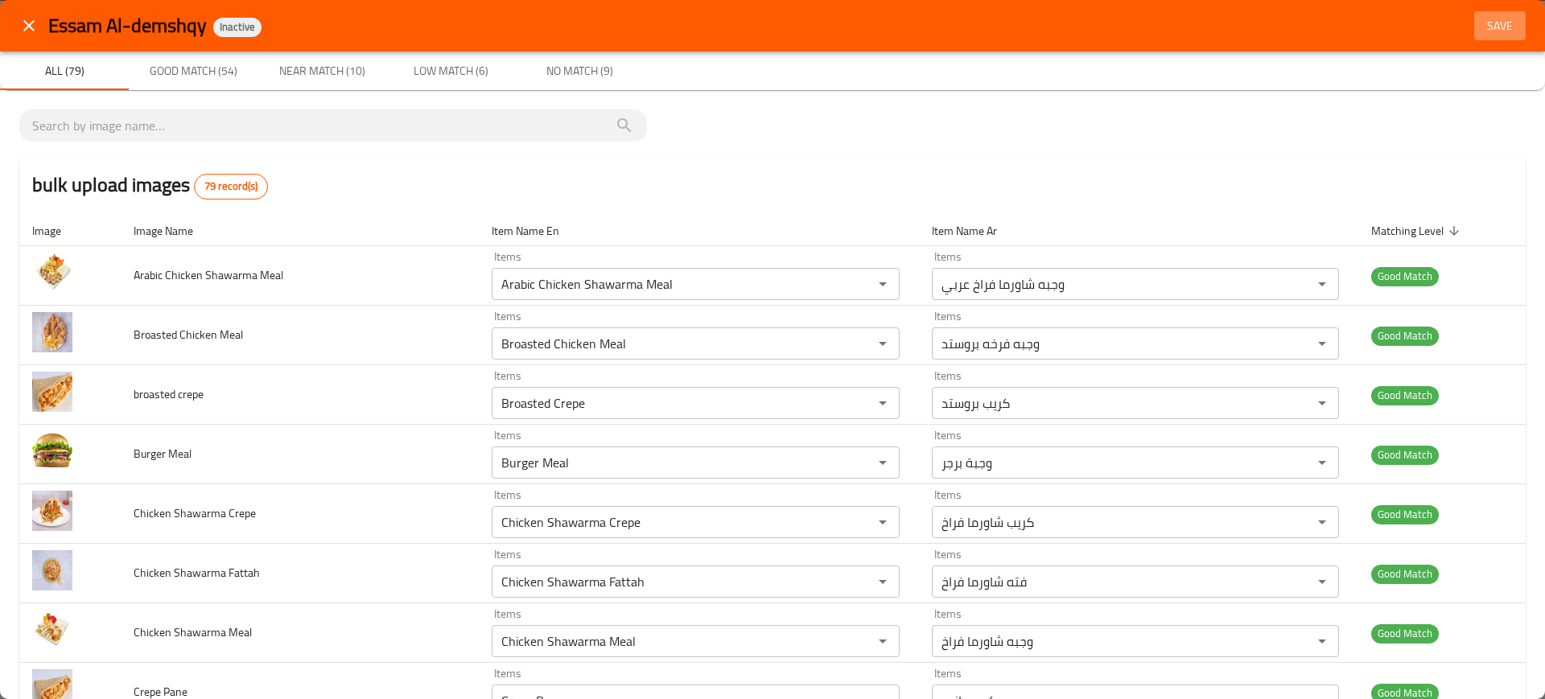
click at [1497, 31] on span "Save" at bounding box center [1499, 26] width 39 height 20
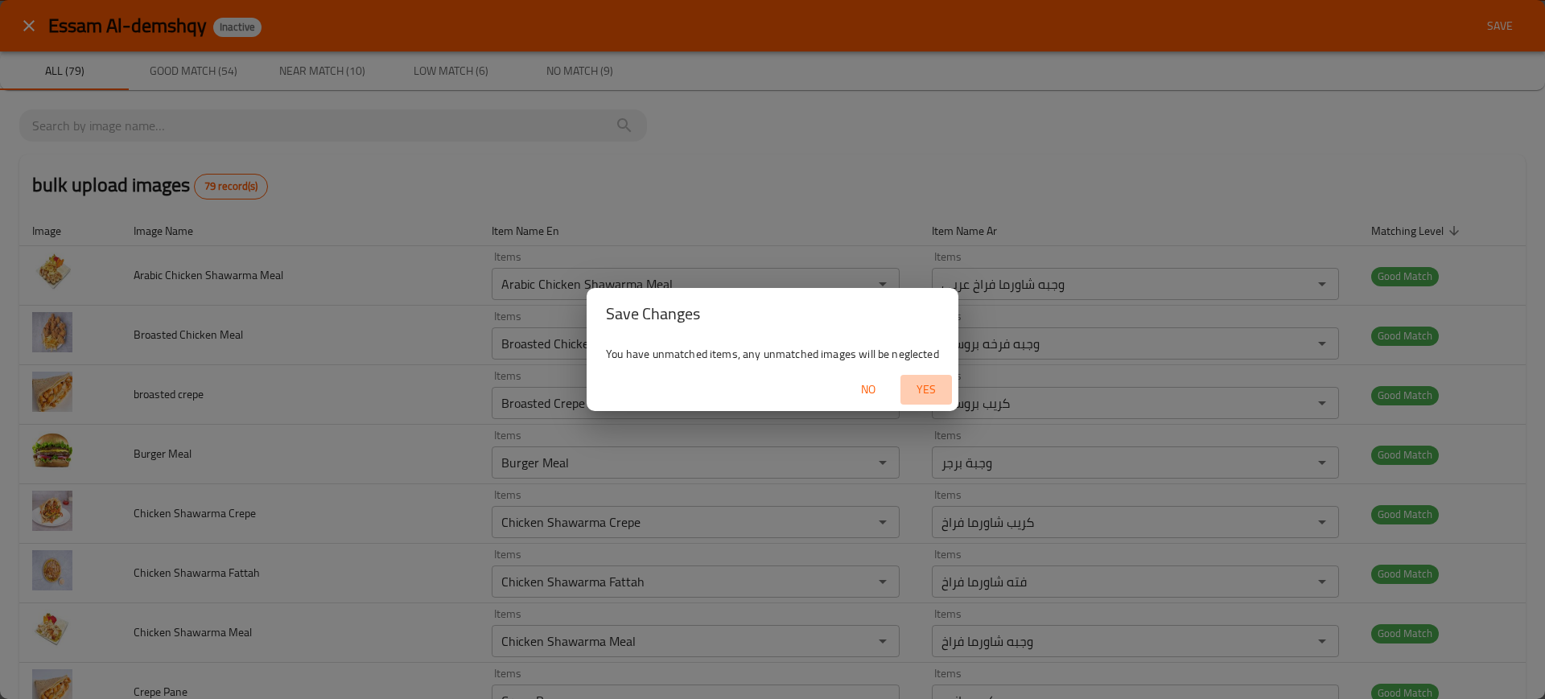
click at [909, 381] on span "Yes" at bounding box center [926, 390] width 39 height 20
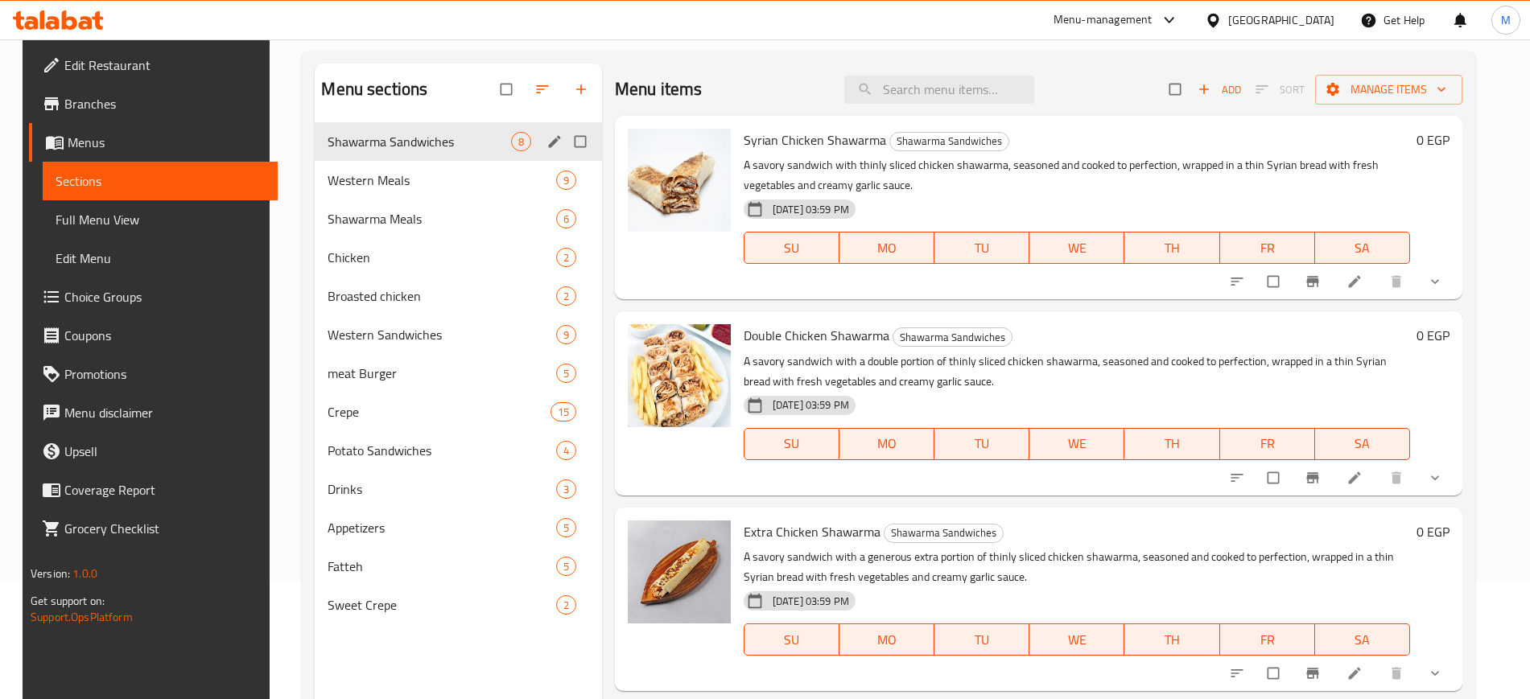
scroll to position [113, 0]
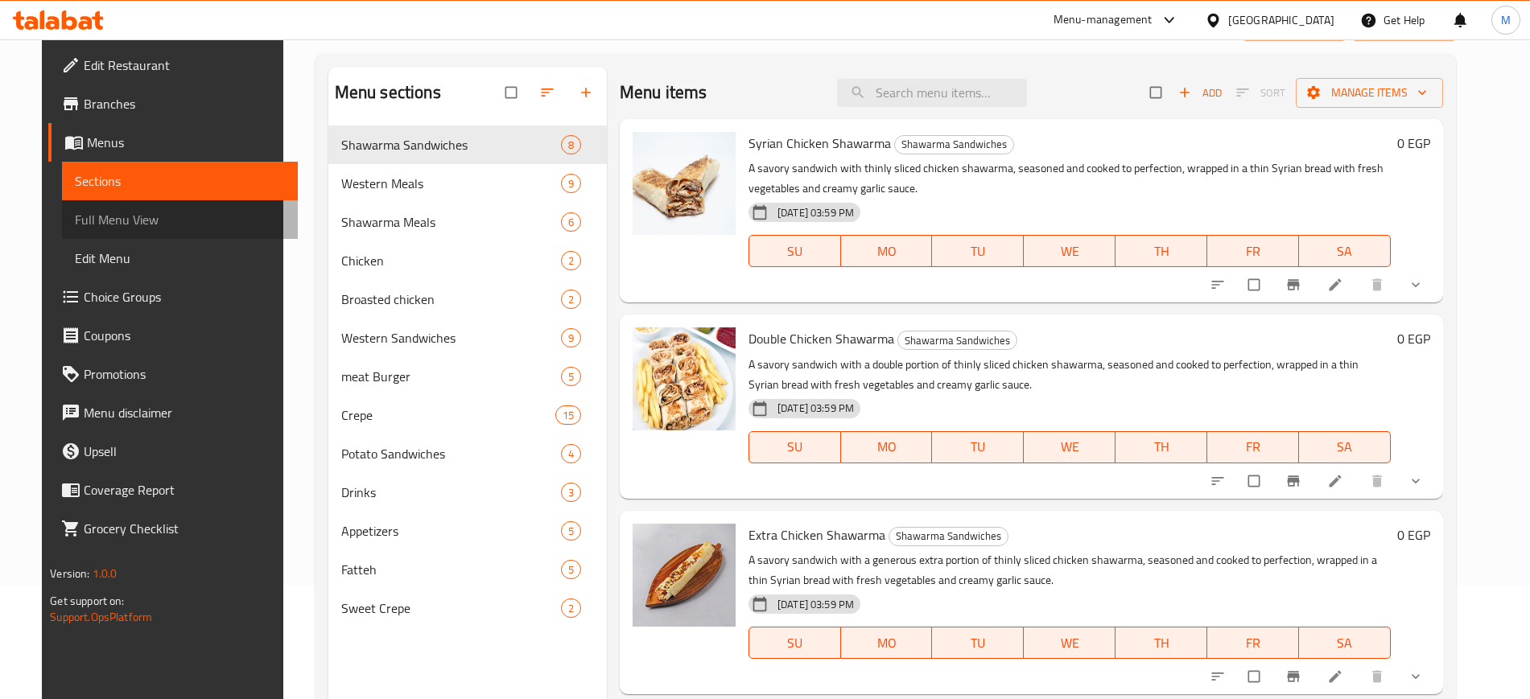
click at [142, 229] on link "Full Menu View" at bounding box center [179, 219] width 235 height 39
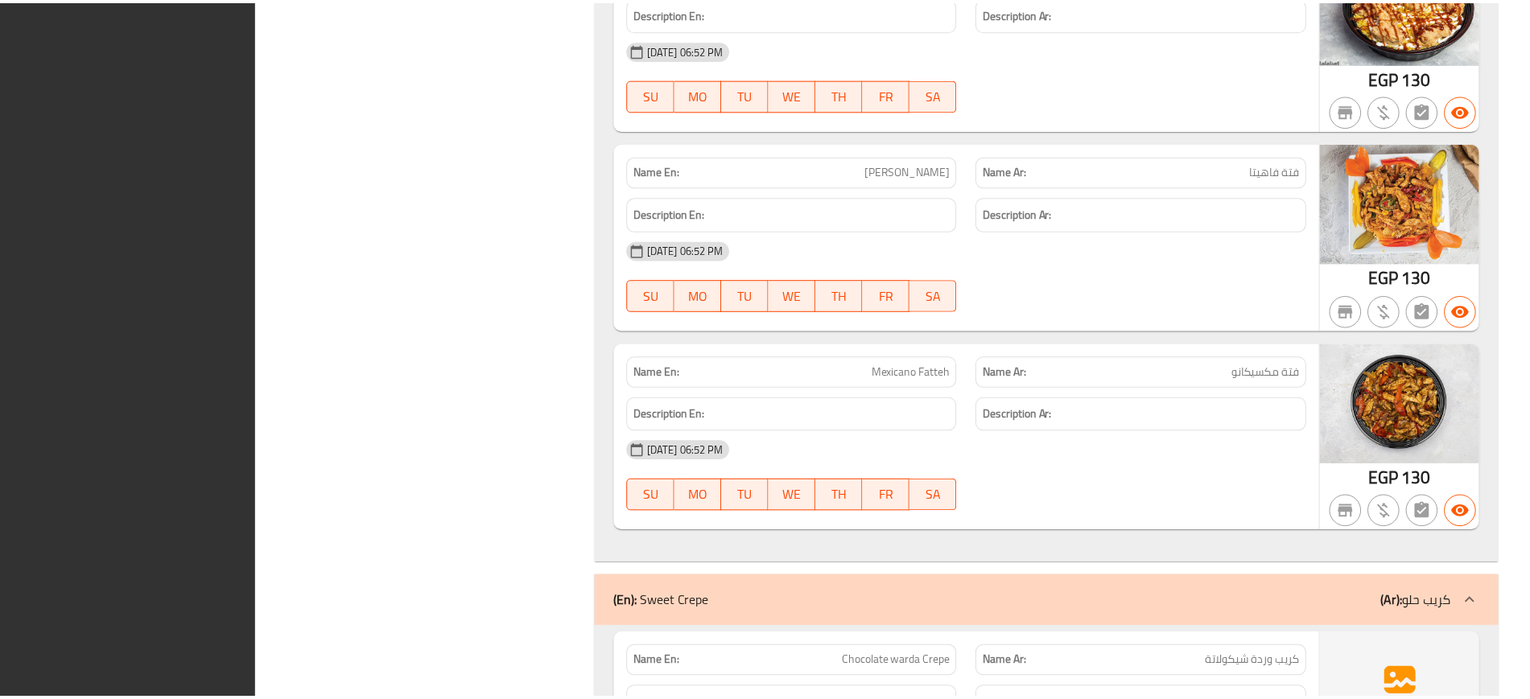
scroll to position [19201, 0]
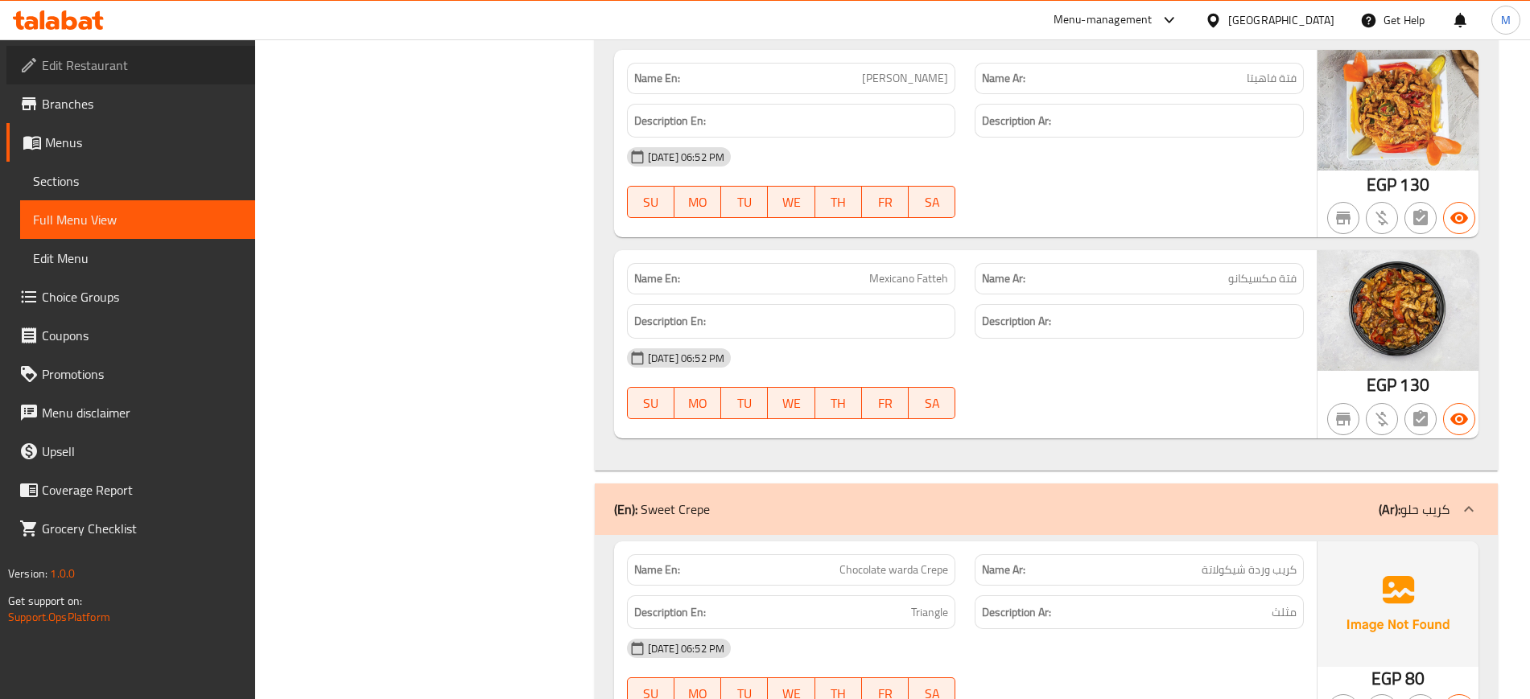
click at [25, 71] on icon at bounding box center [29, 65] width 14 height 14
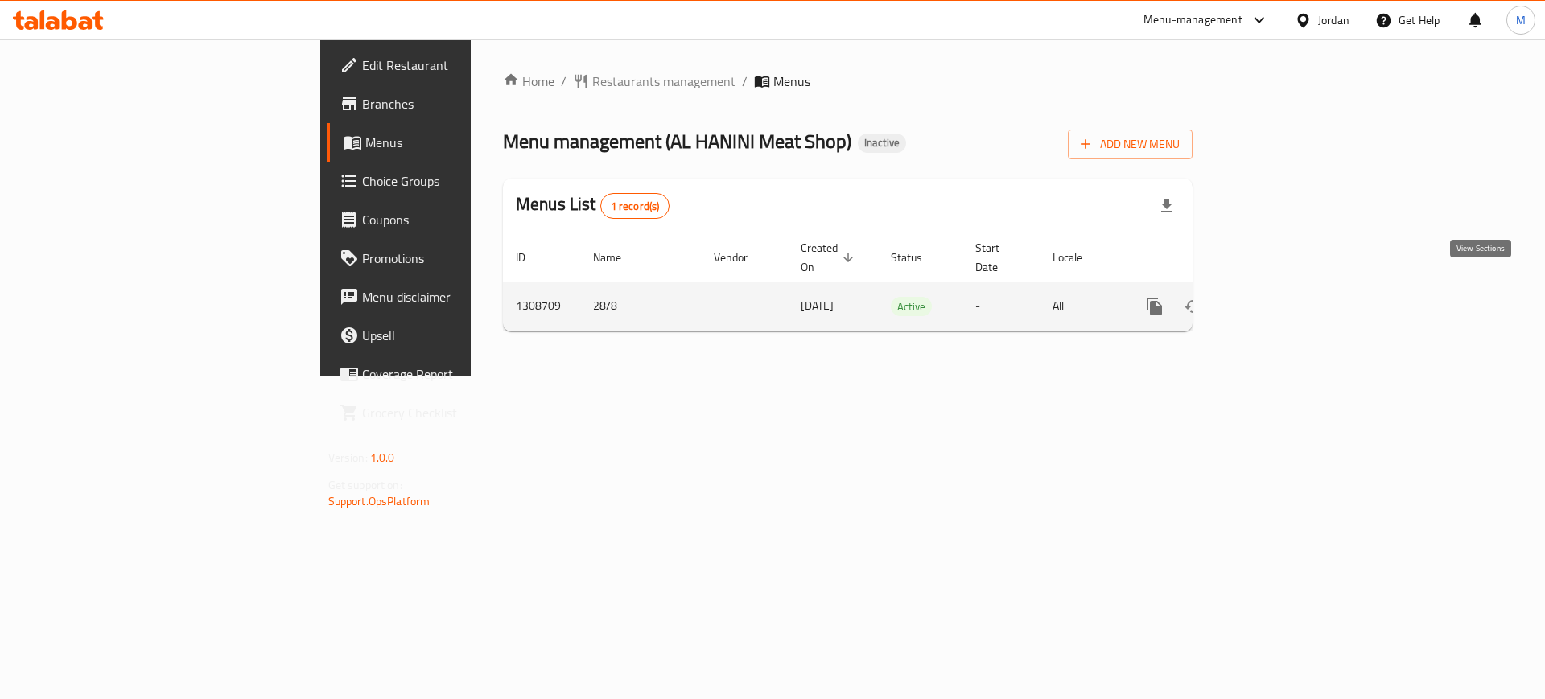
click at [1280, 297] on icon "enhanced table" at bounding box center [1270, 306] width 19 height 19
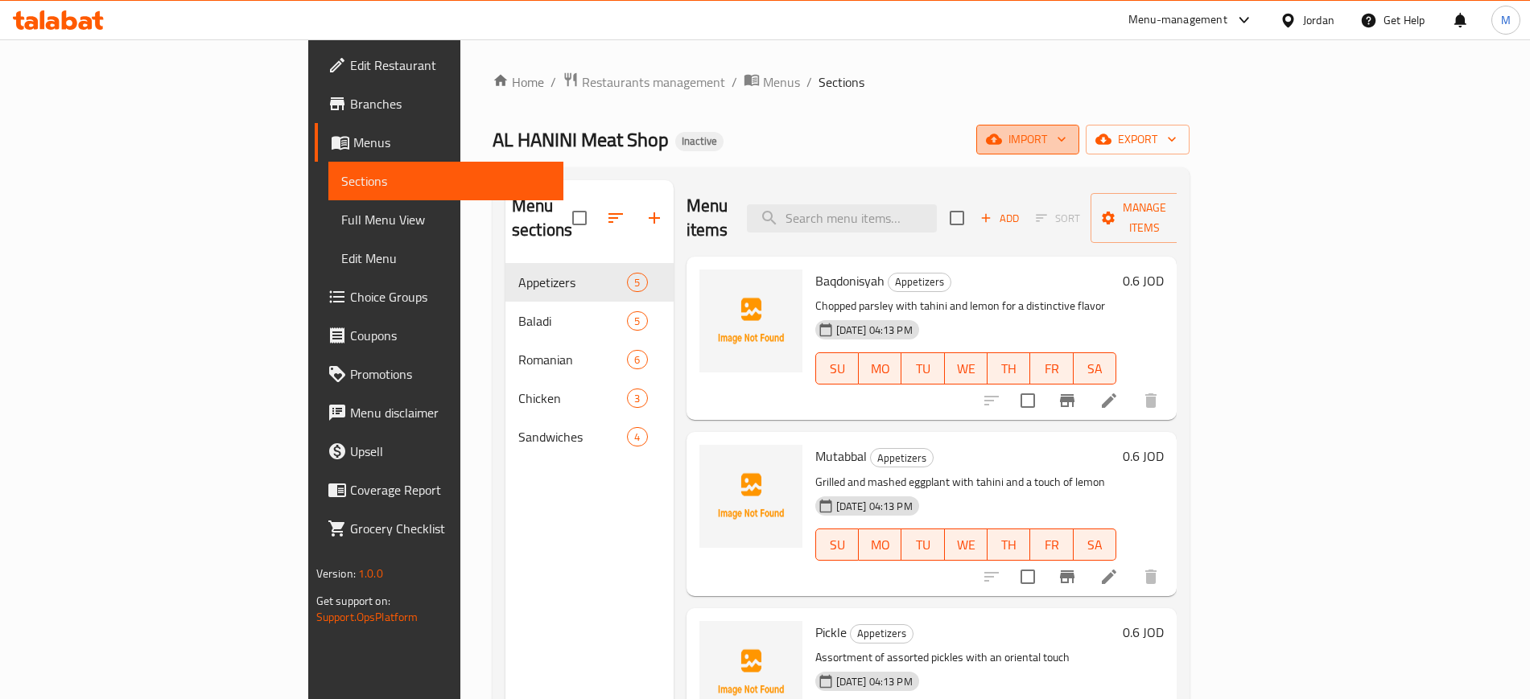
click at [1066, 137] on span "import" at bounding box center [1027, 140] width 77 height 20
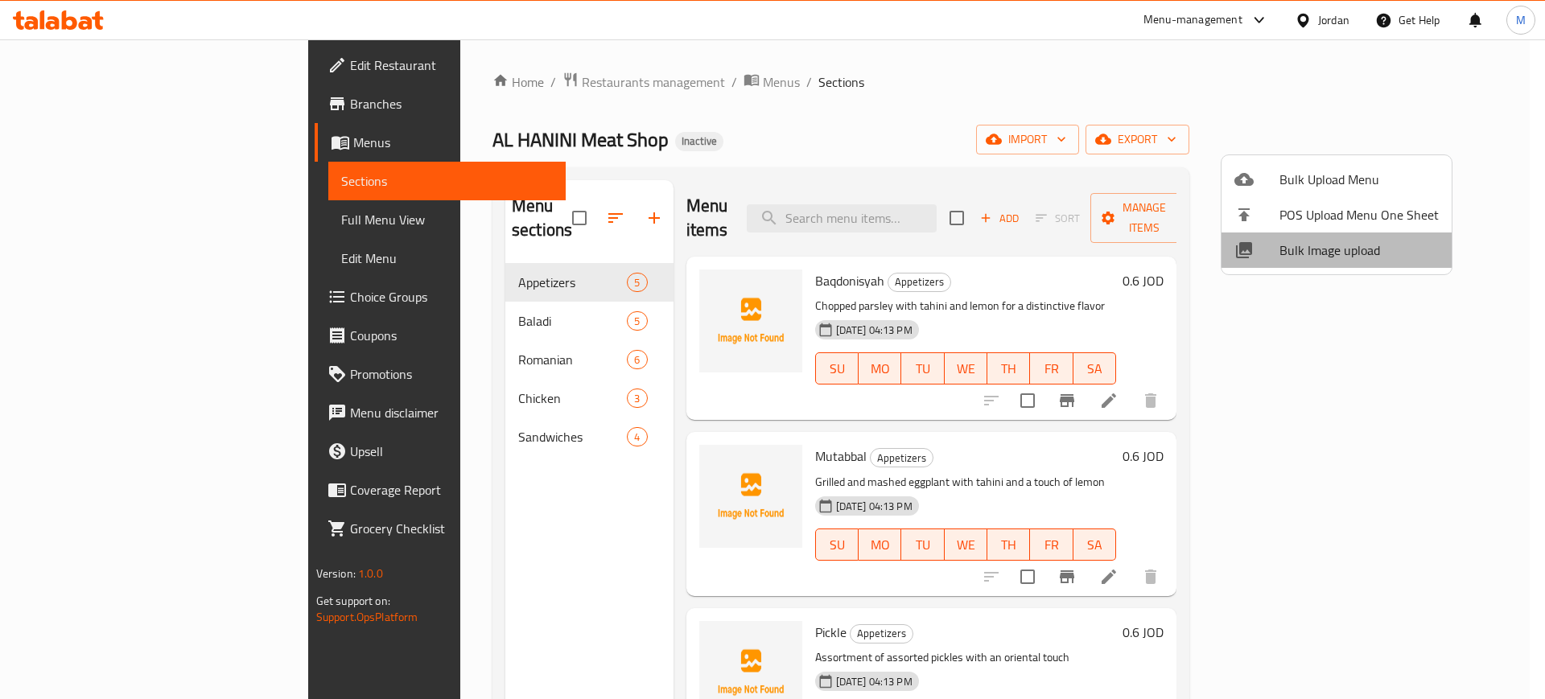
click at [1372, 260] on span "Bulk Image upload" at bounding box center [1358, 250] width 159 height 19
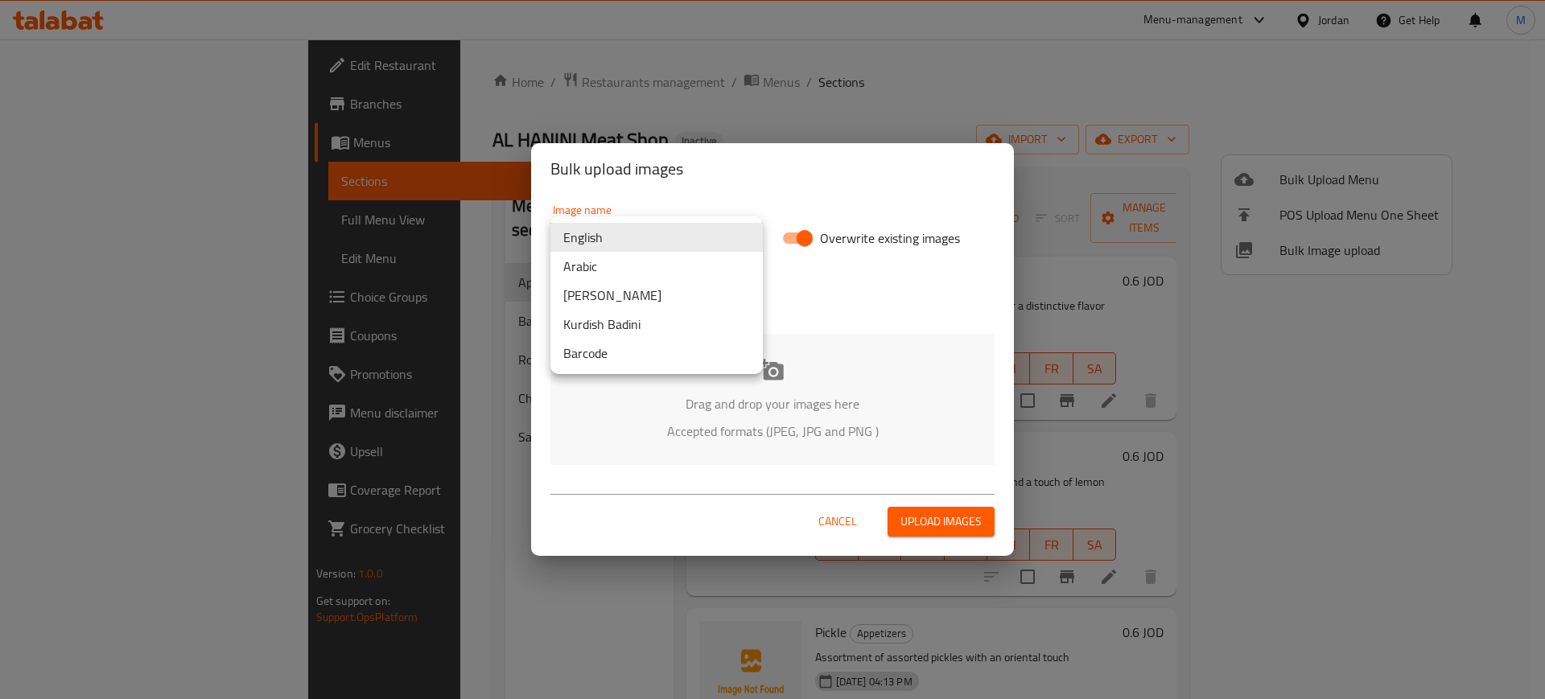
click at [656, 238] on body "​ Menu-management Jordan Get Help M Edit Restaurant Branches Menus Sections Ful…" at bounding box center [772, 369] width 1545 height 660
click at [612, 268] on li "Arabic" at bounding box center [656, 266] width 212 height 29
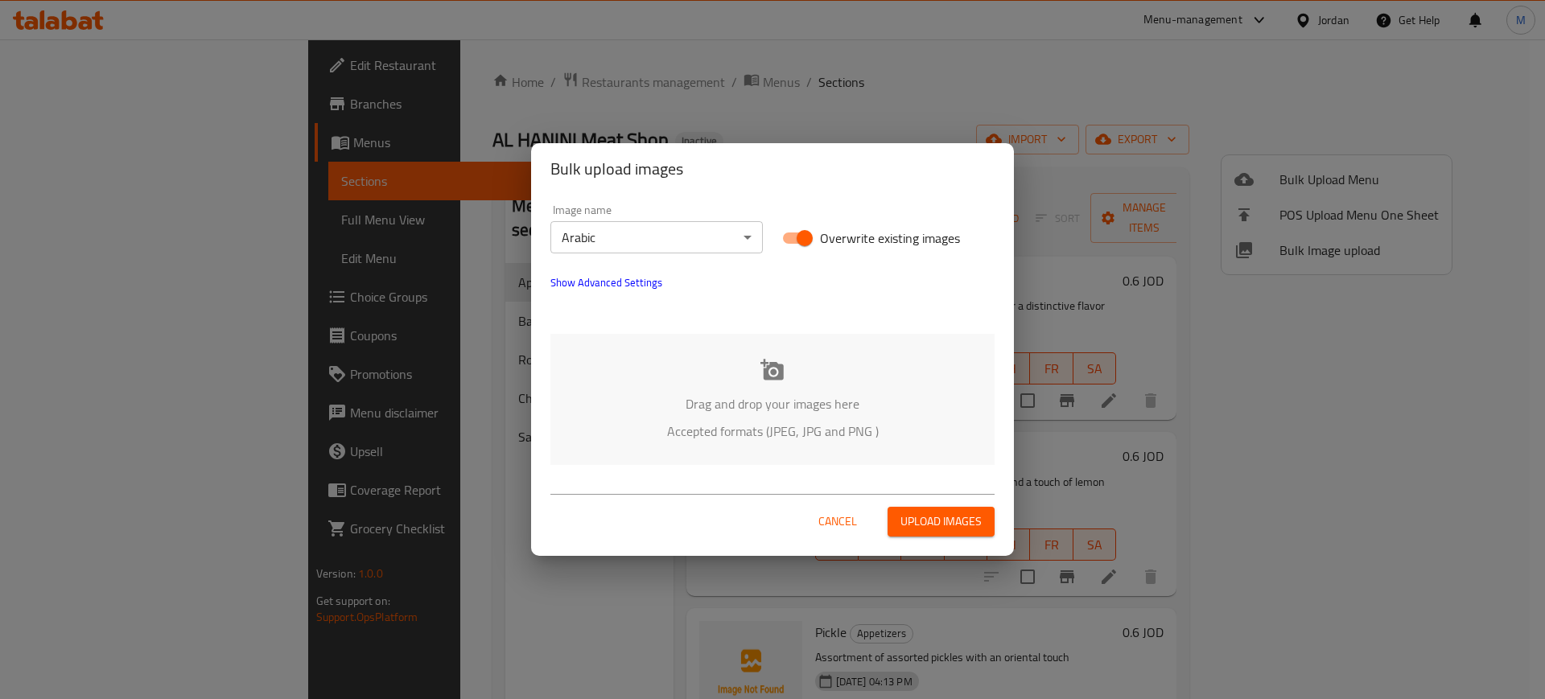
click at [731, 395] on p "Drag and drop your images here" at bounding box center [772, 403] width 396 height 19
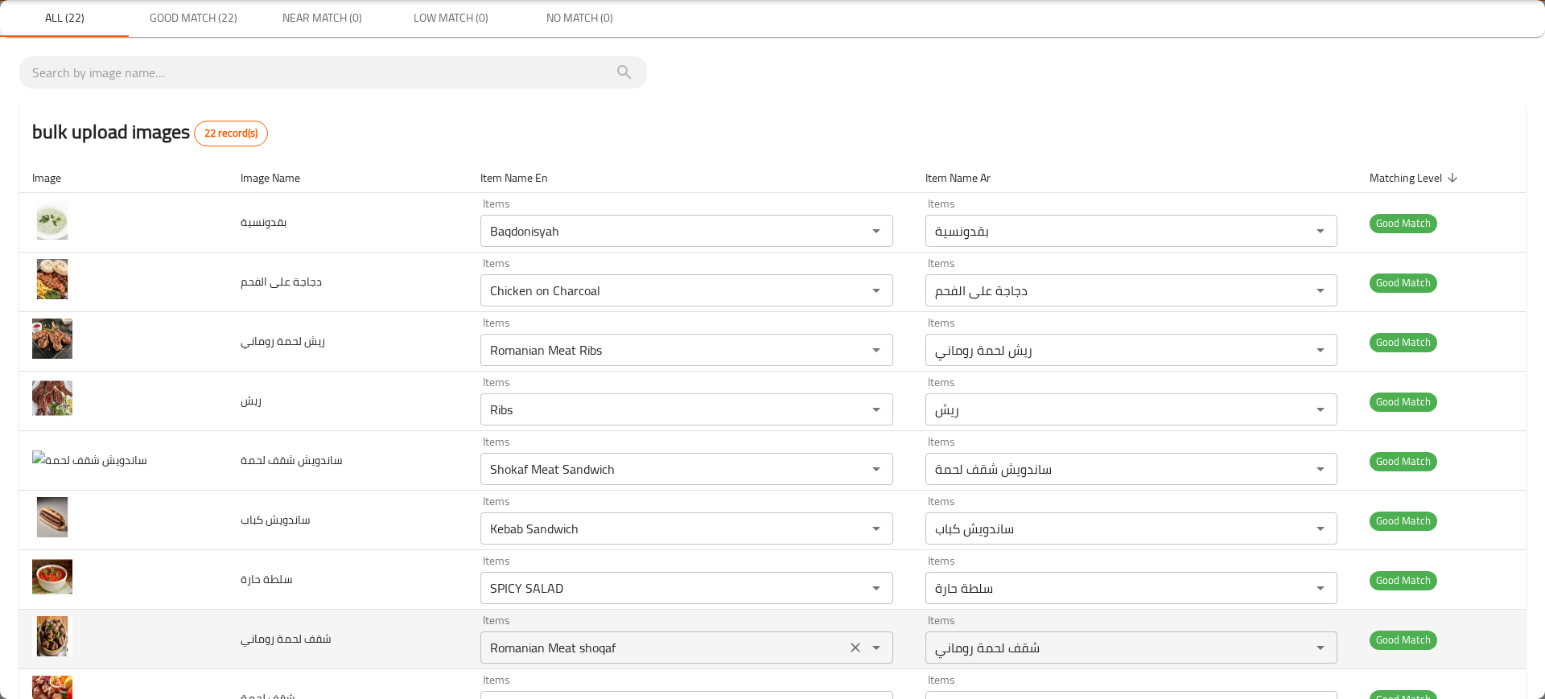
scroll to position [39, 0]
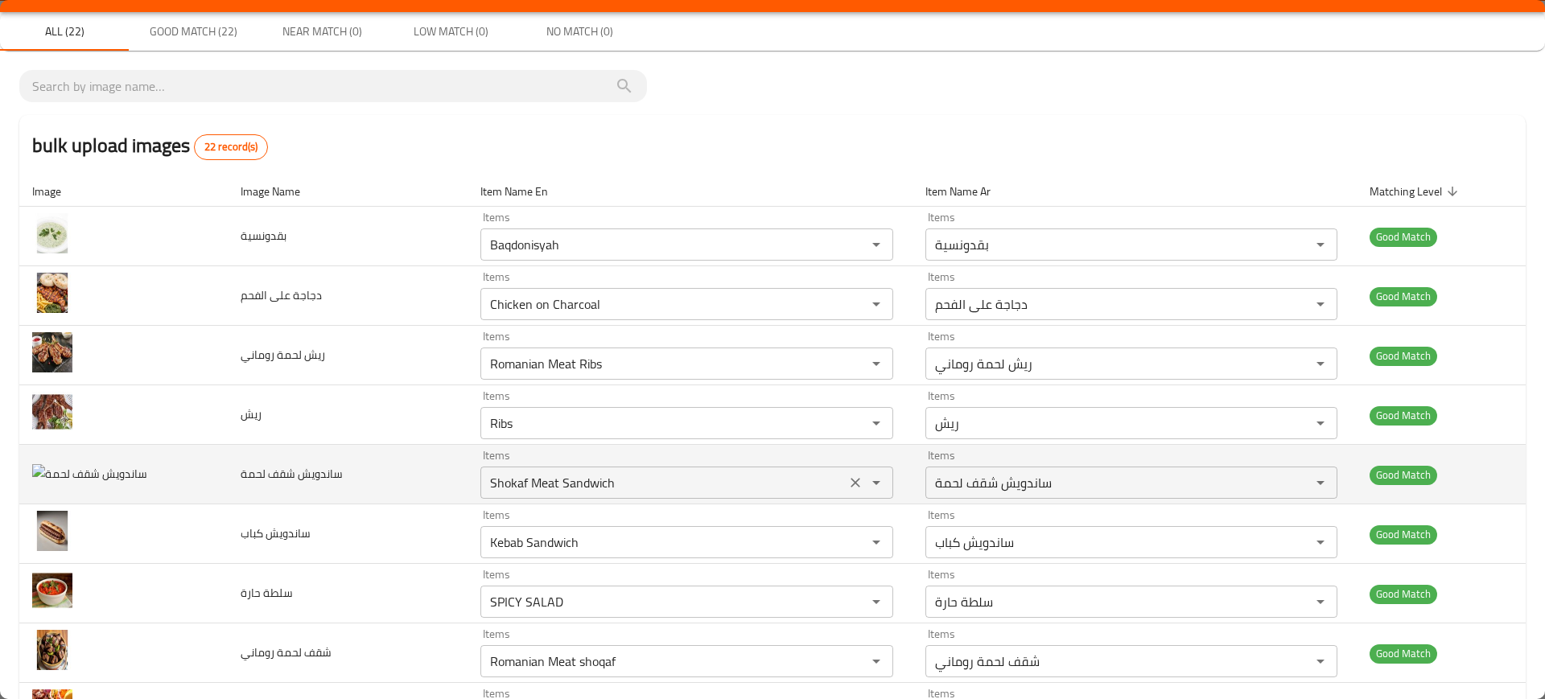
click at [522, 470] on div "Shokaf Meat Sandwich Items" at bounding box center [686, 483] width 413 height 32
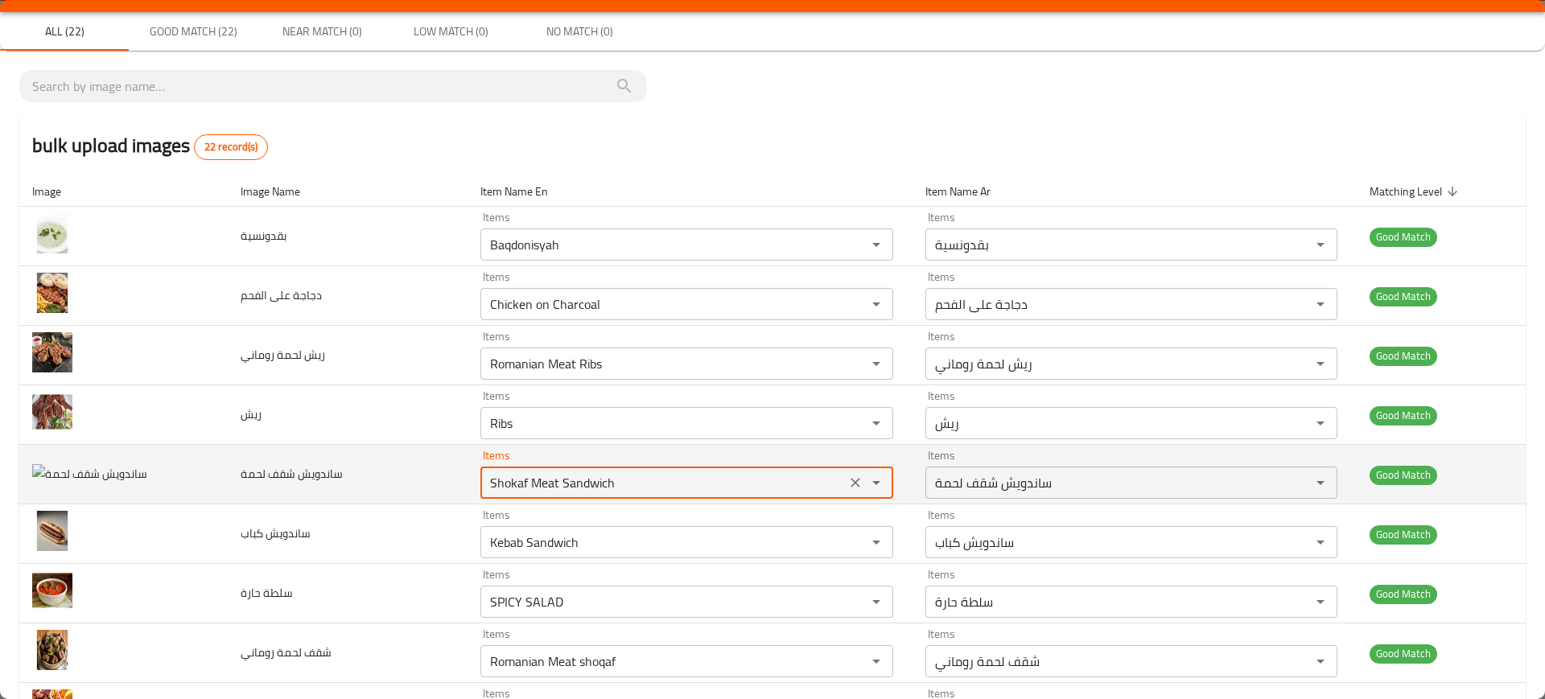
click at [522, 470] on div "Shokaf Meat Sandwich Items" at bounding box center [686, 483] width 413 height 32
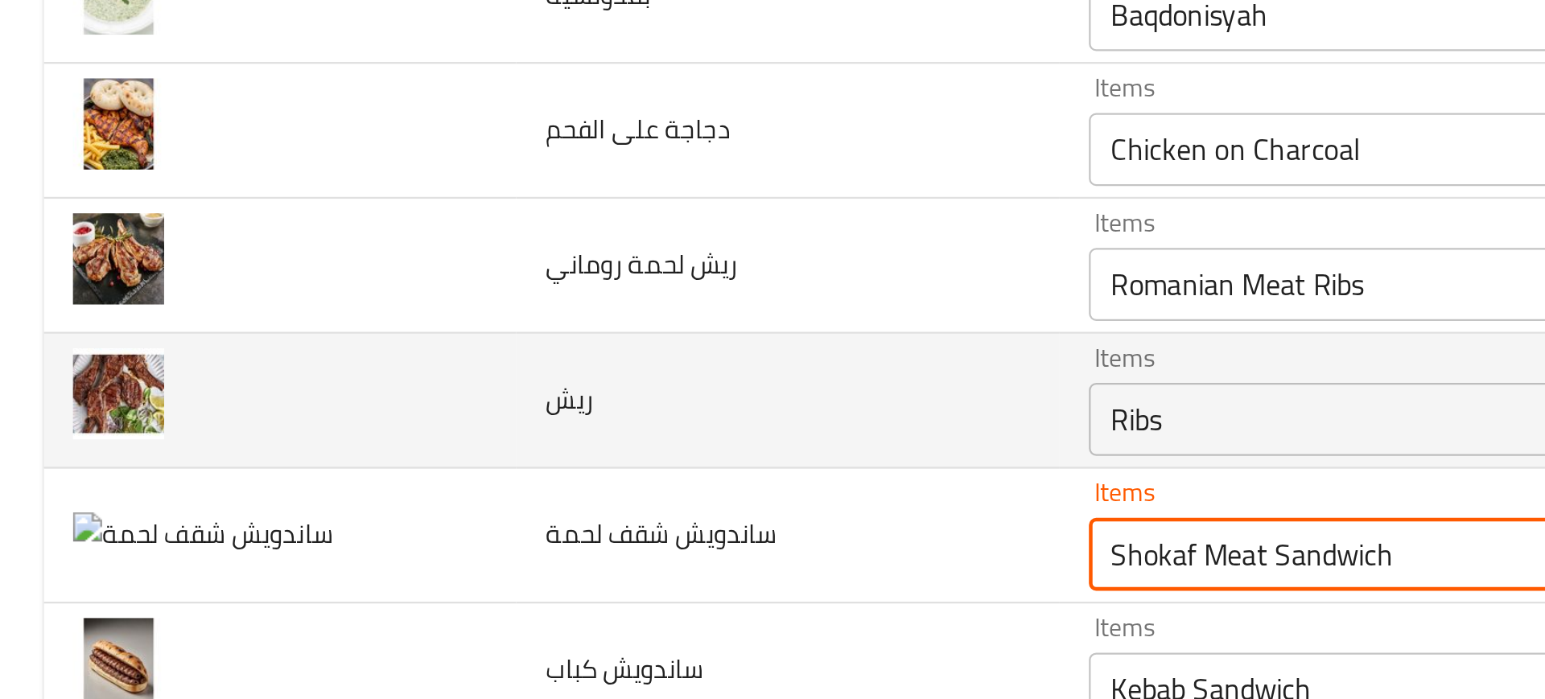
scroll to position [154, 0]
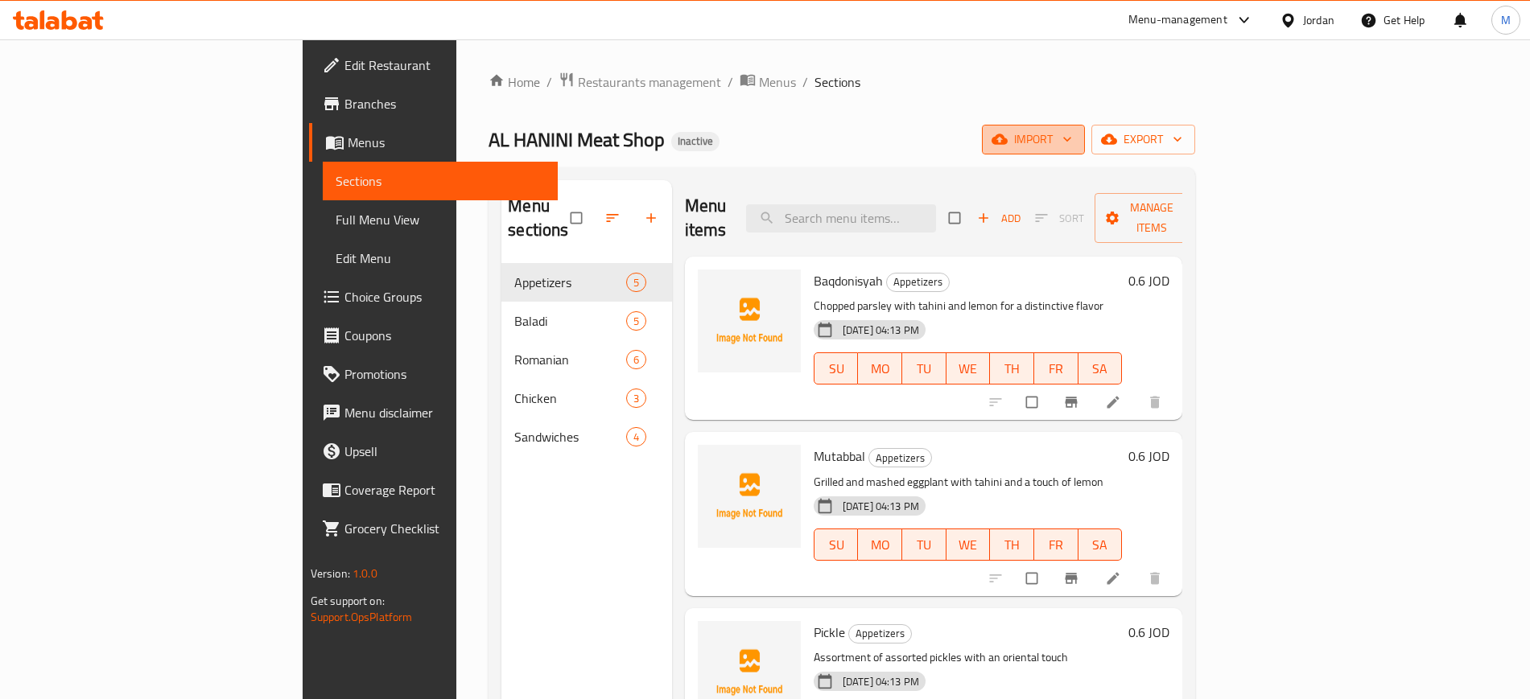
click at [1072, 142] on span "import" at bounding box center [1033, 140] width 77 height 20
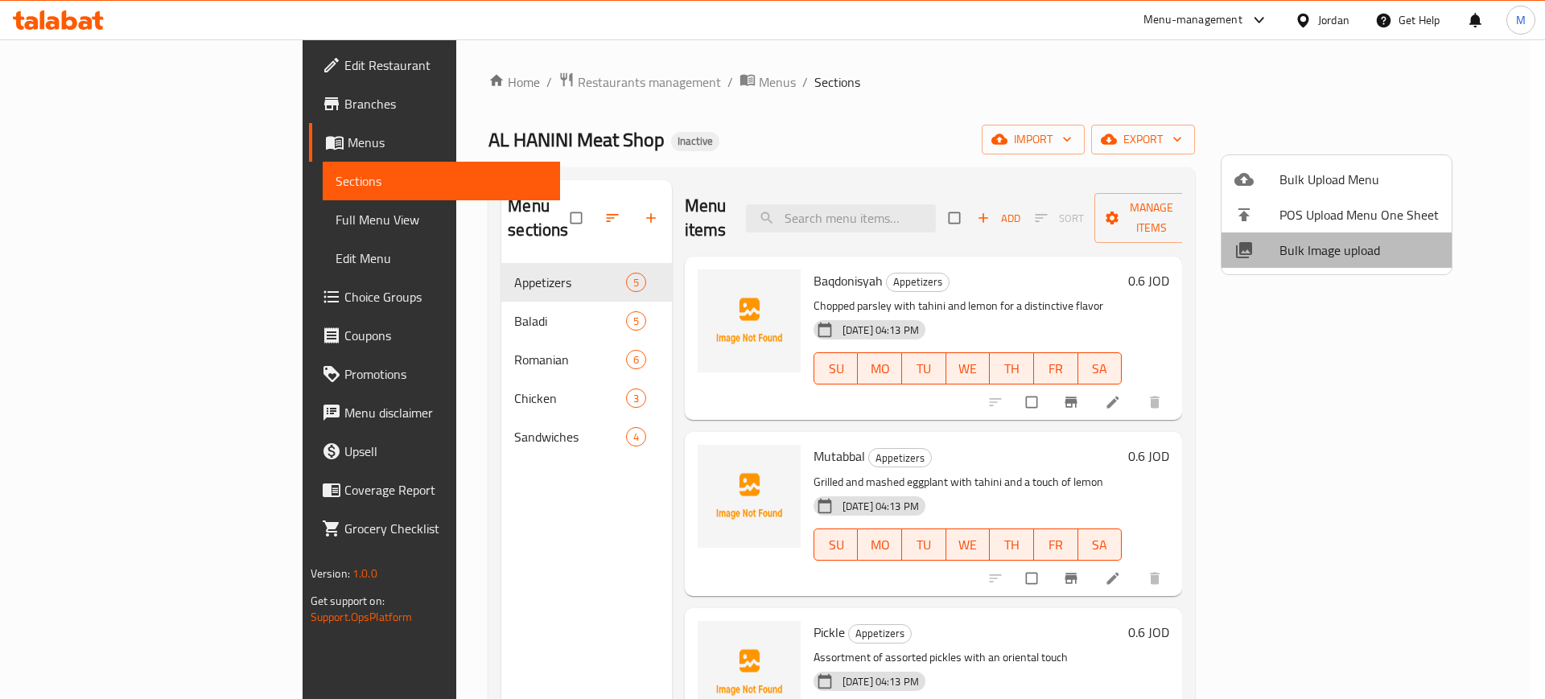
click at [1372, 251] on span "Bulk Image upload" at bounding box center [1358, 250] width 159 height 19
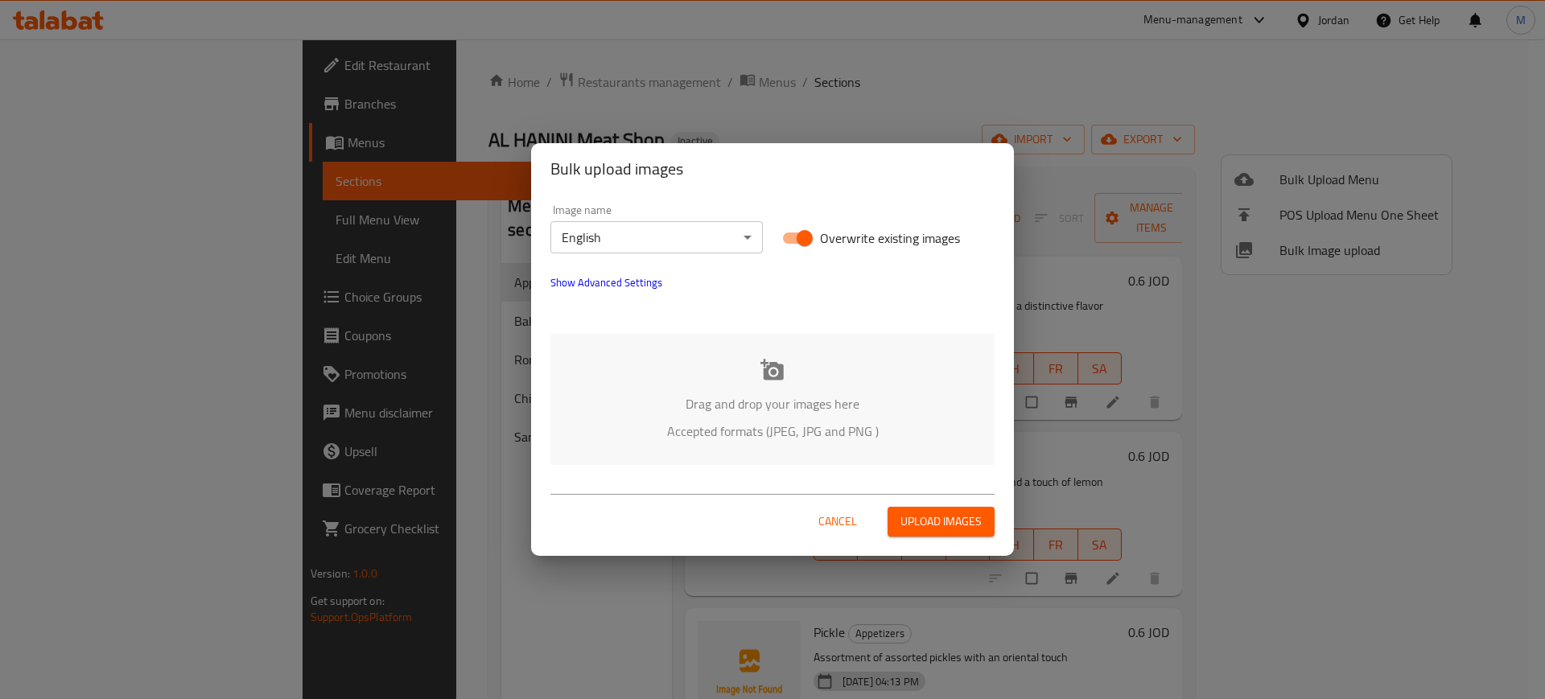
click at [867, 340] on div "Drag and drop your images here Accepted formats (JPEG, JPG and PNG )" at bounding box center [772, 399] width 444 height 131
click at [689, 234] on body "​ Menu-management Jordan Get Help M Edit Restaurant Branches Menus Sections Ful…" at bounding box center [772, 369] width 1545 height 660
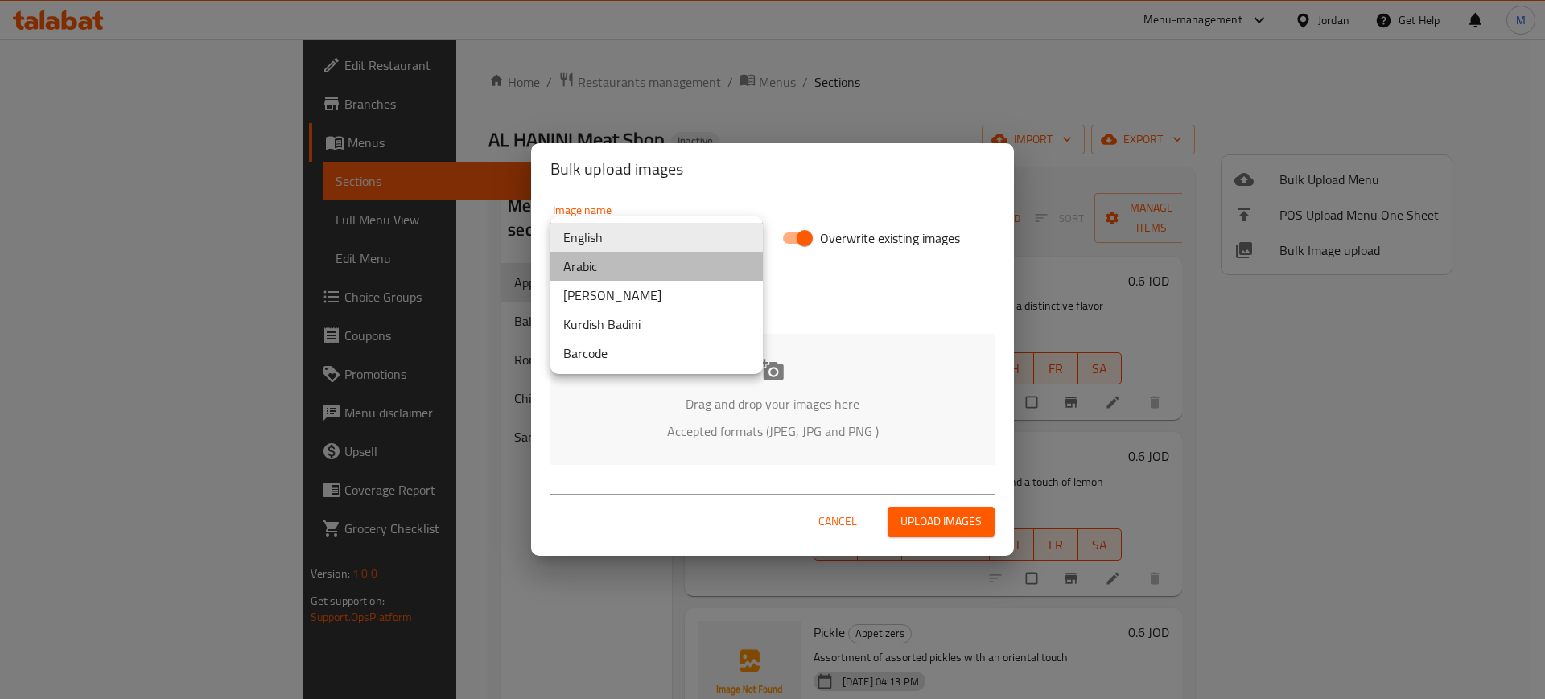
click at [607, 270] on li "Arabic" at bounding box center [656, 266] width 212 height 29
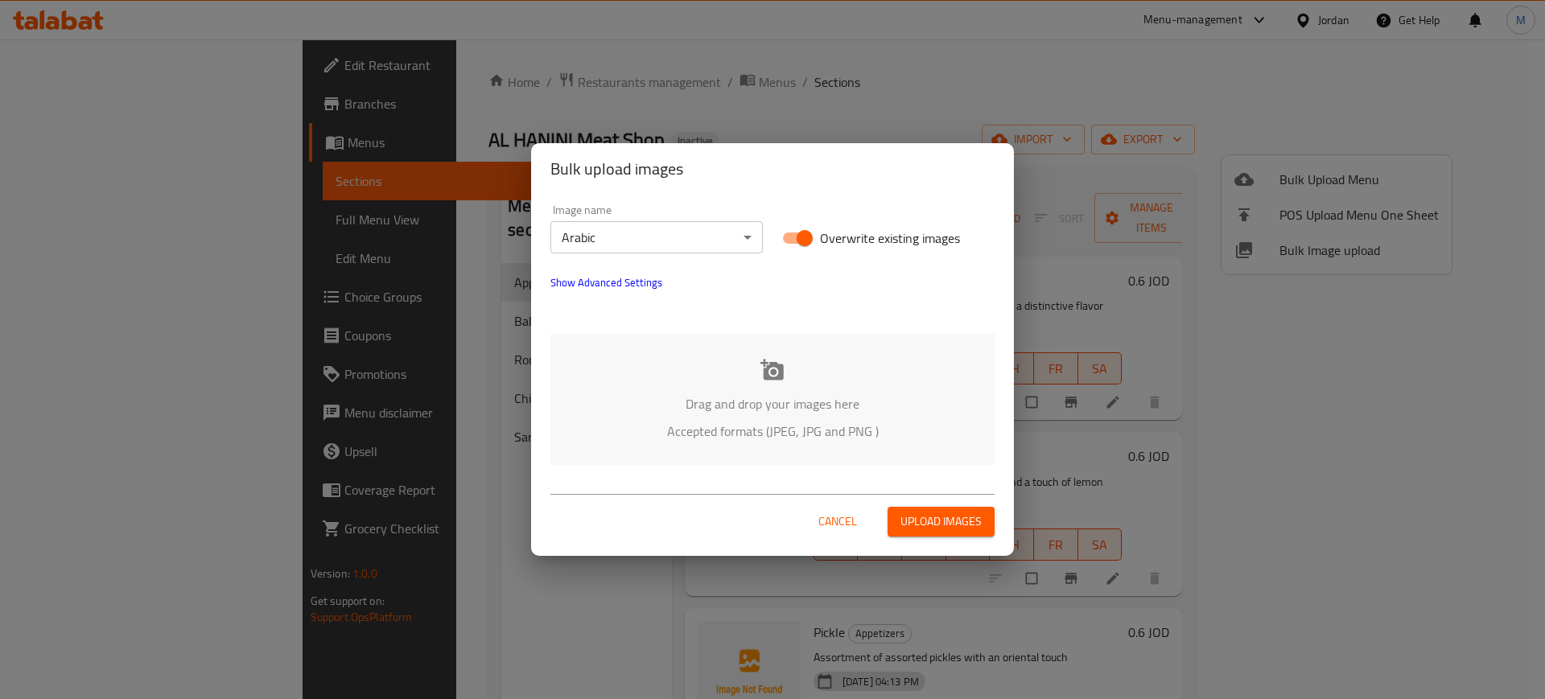
click at [731, 422] on p "Accepted formats (JPEG, JPG and PNG )" at bounding box center [772, 431] width 396 height 19
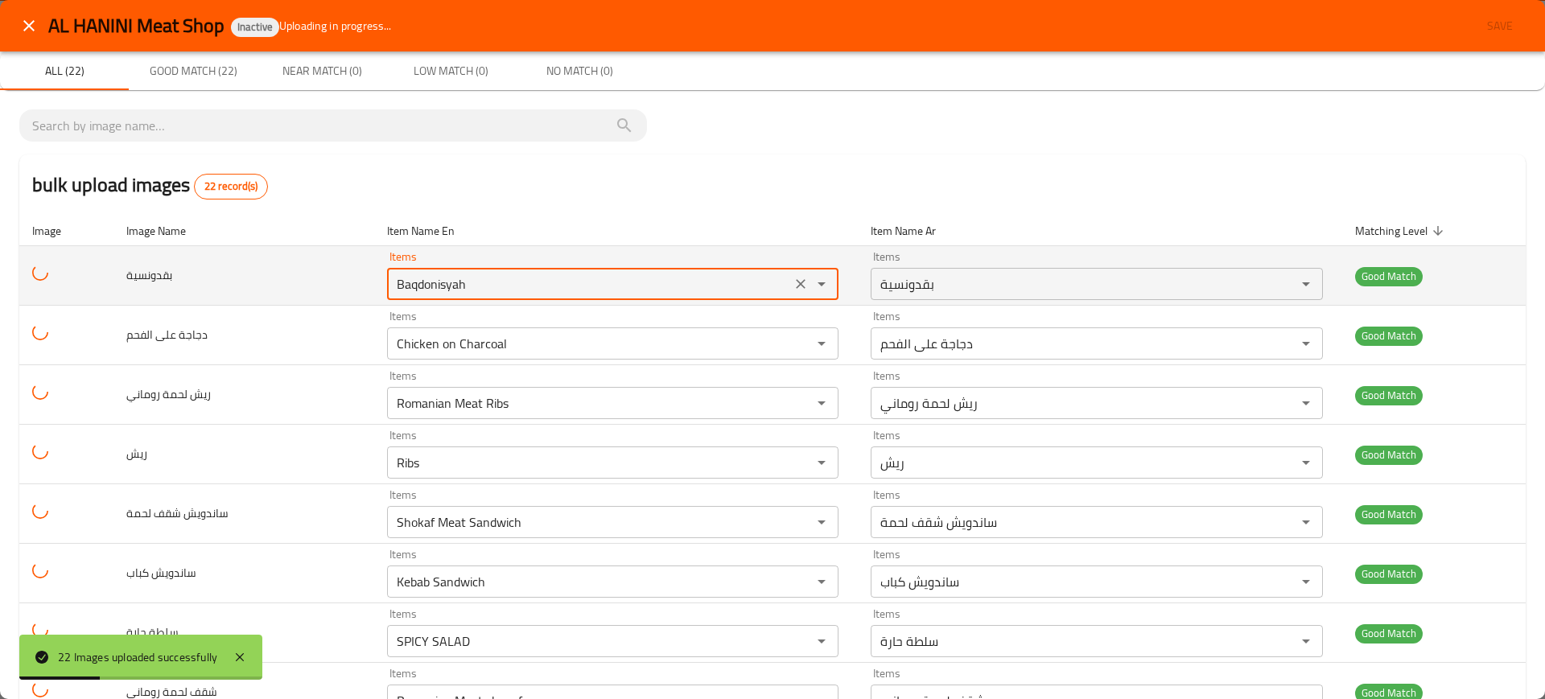
click at [472, 282] on input "Baqdonisyah" at bounding box center [589, 284] width 394 height 23
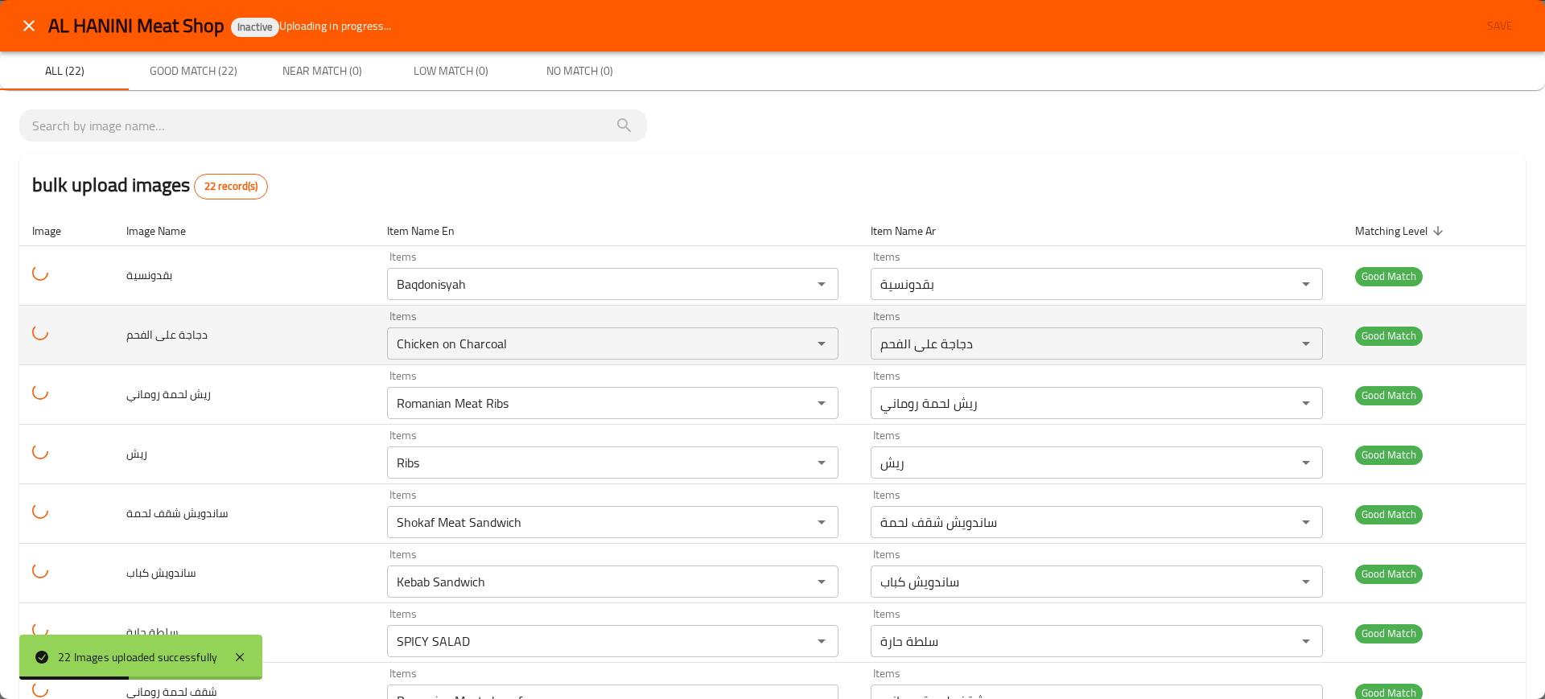
click at [290, 339] on td "دجاجة على الفحم" at bounding box center [243, 336] width 261 height 60
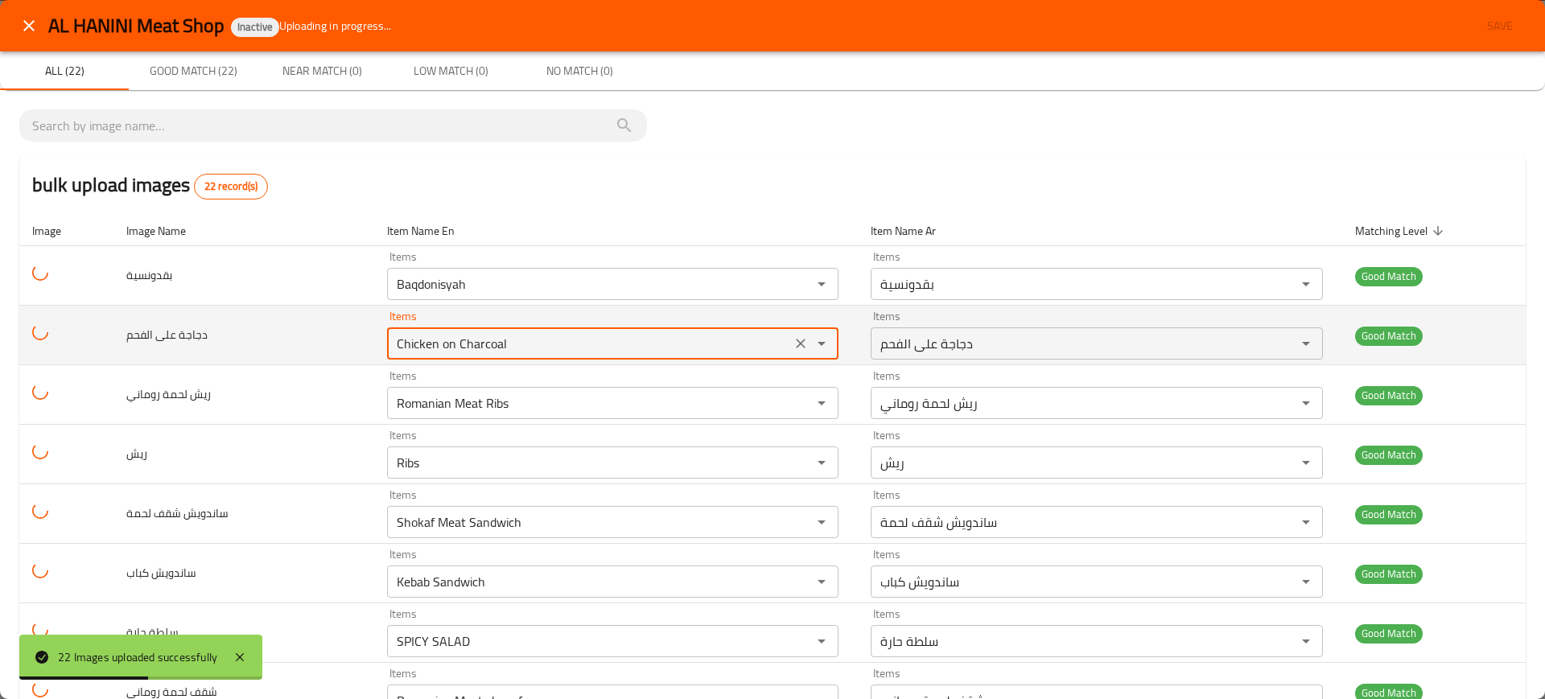
click at [430, 341] on الفحم "Chicken on Charcoal" at bounding box center [589, 343] width 394 height 23
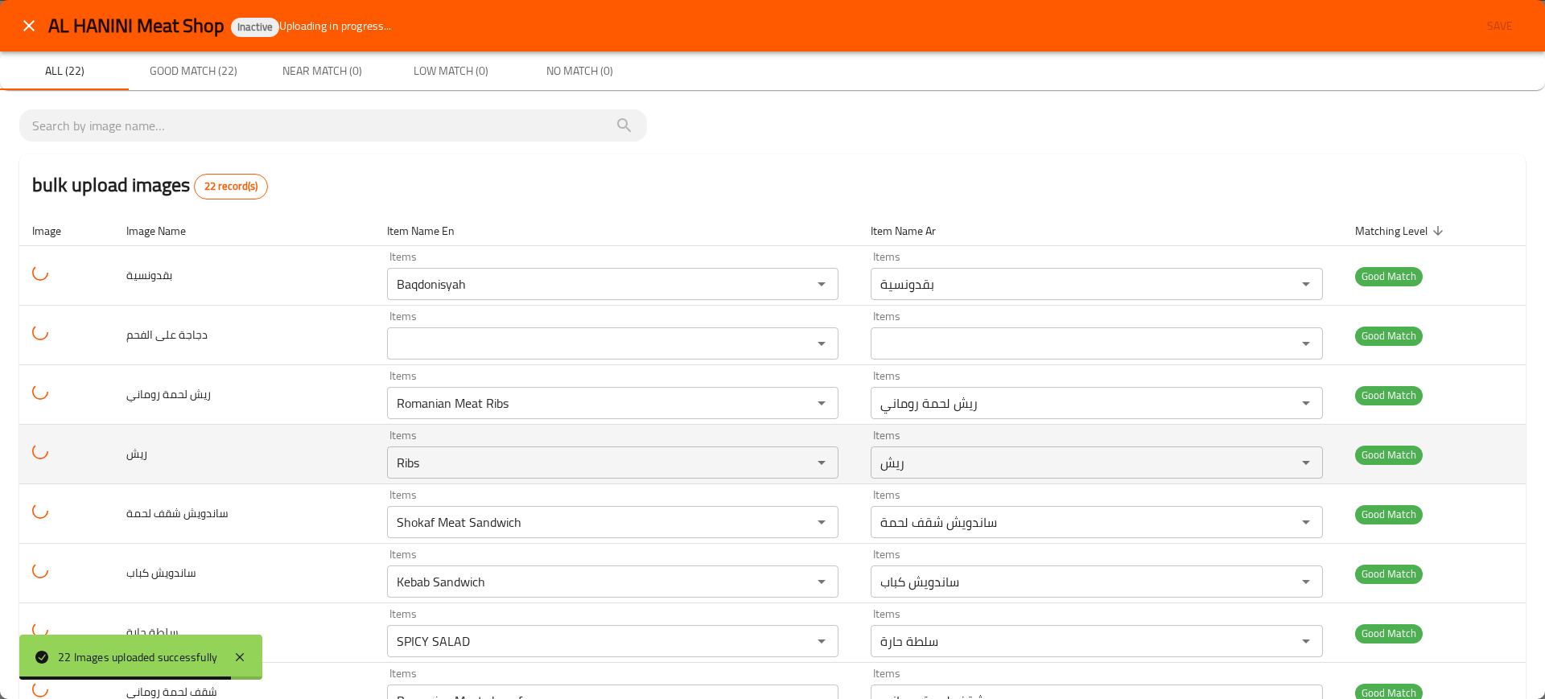
click at [252, 433] on td "ريش" at bounding box center [243, 455] width 261 height 60
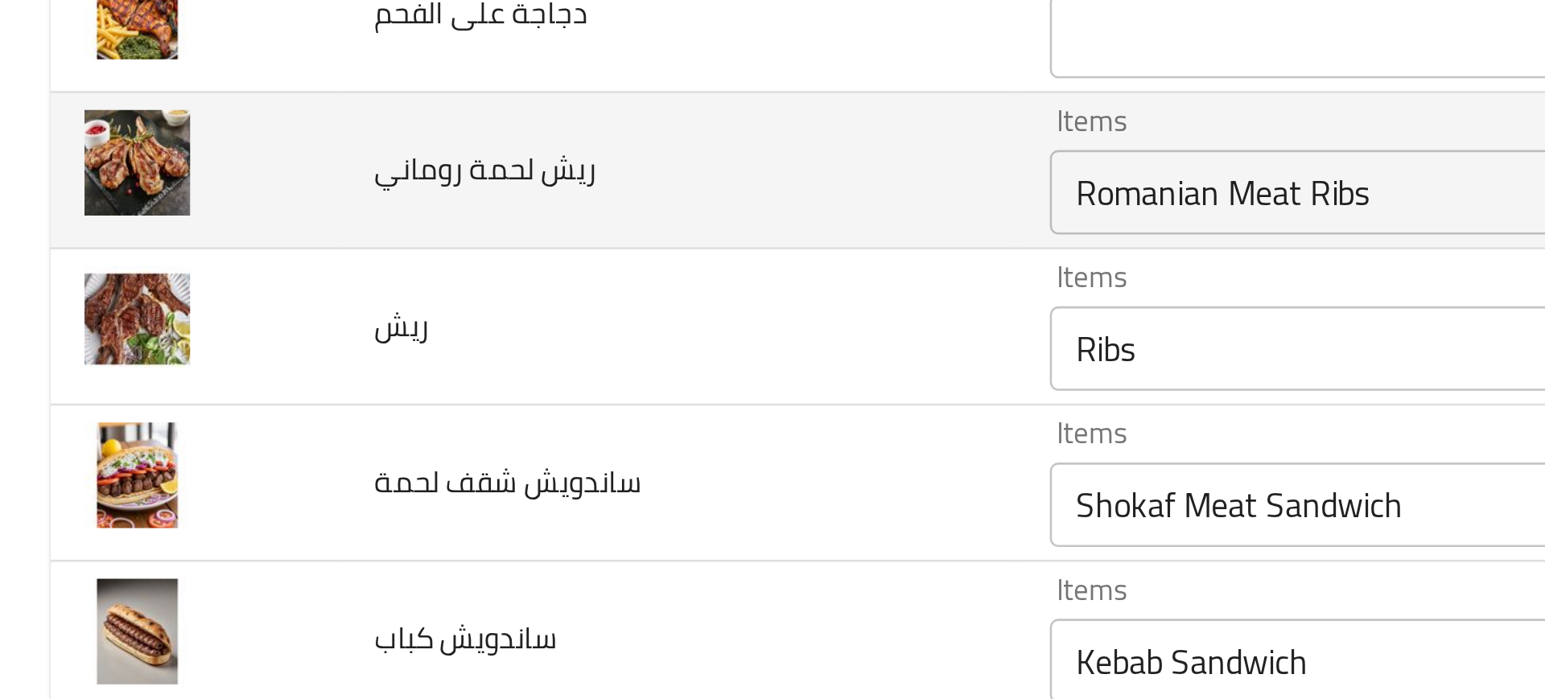
scroll to position [142, 0]
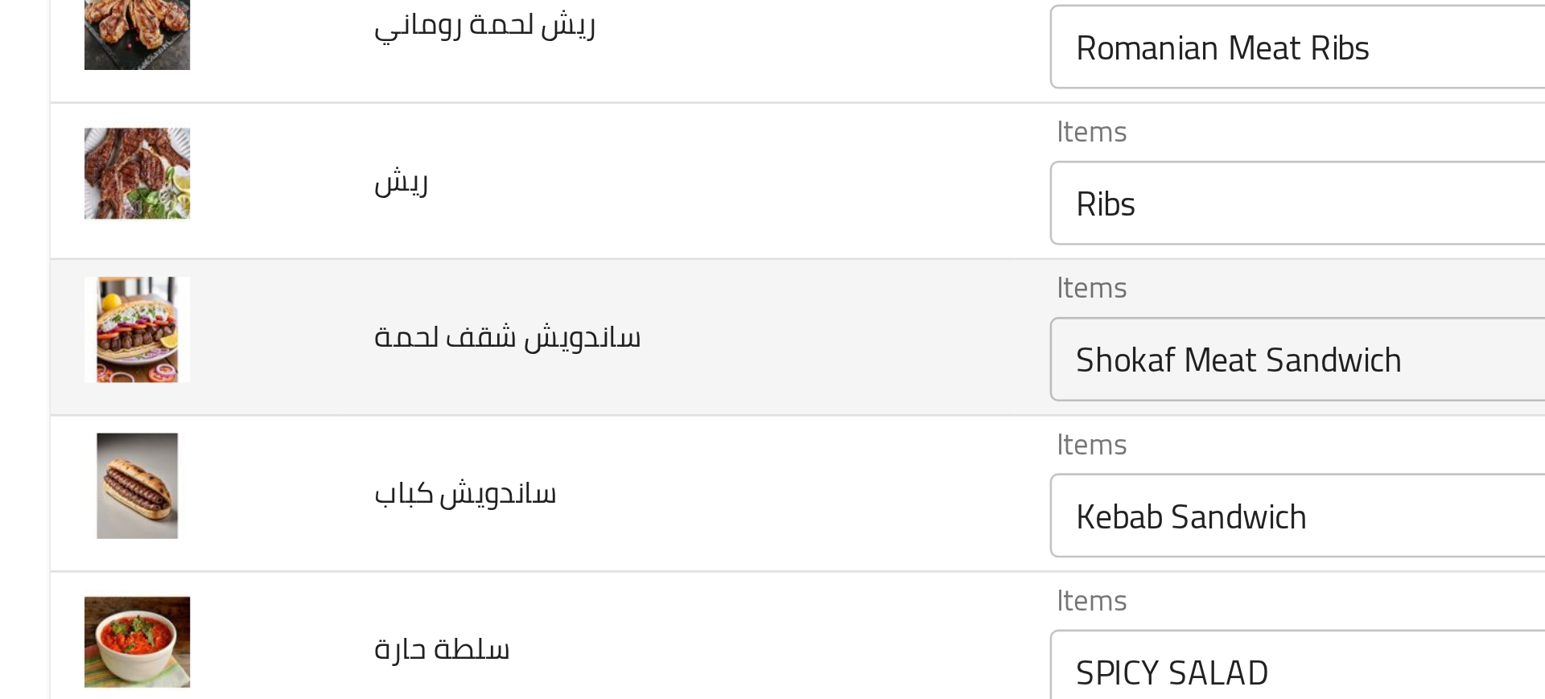
drag, startPoint x: 51, startPoint y: 373, endPoint x: 126, endPoint y: 362, distance: 75.7
click at [126, 362] on td "enhanced table" at bounding box center [74, 372] width 110 height 60
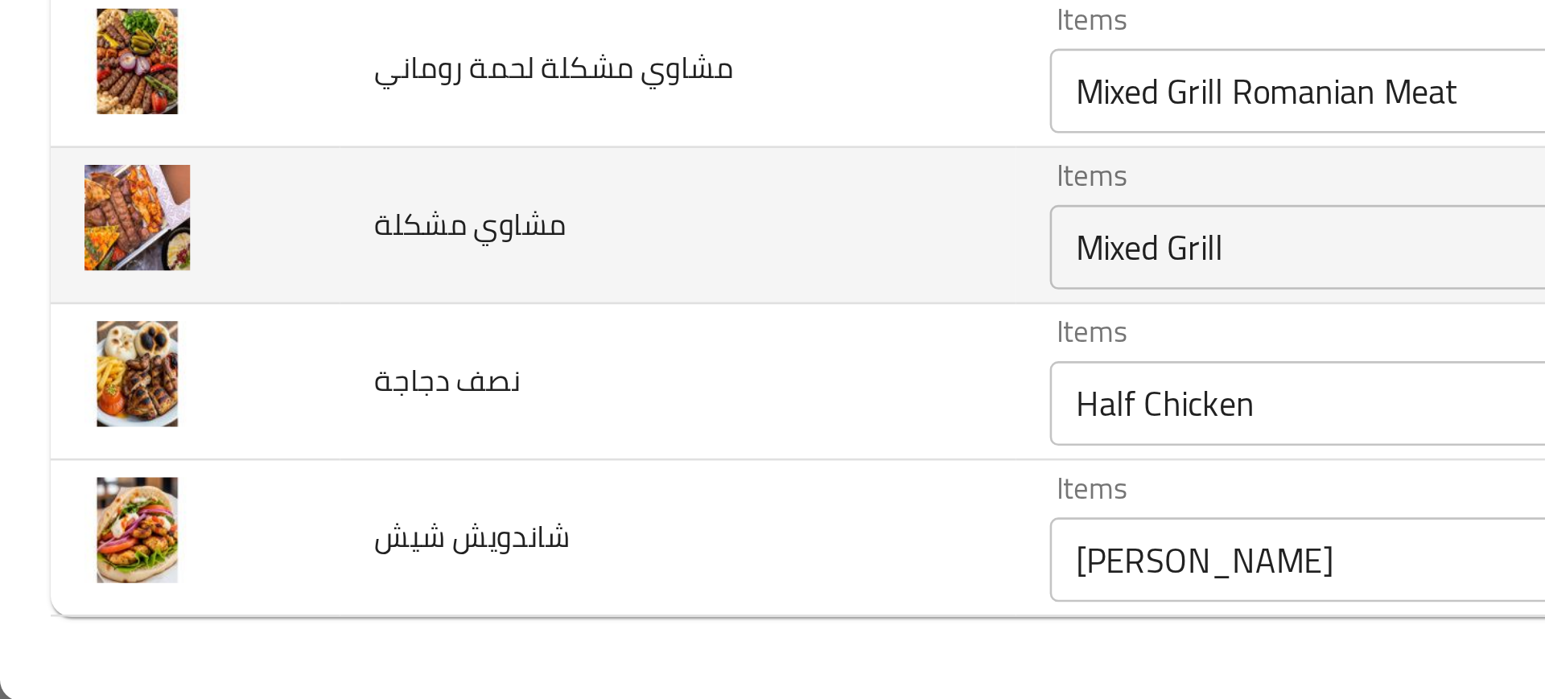
scroll to position [0, 0]
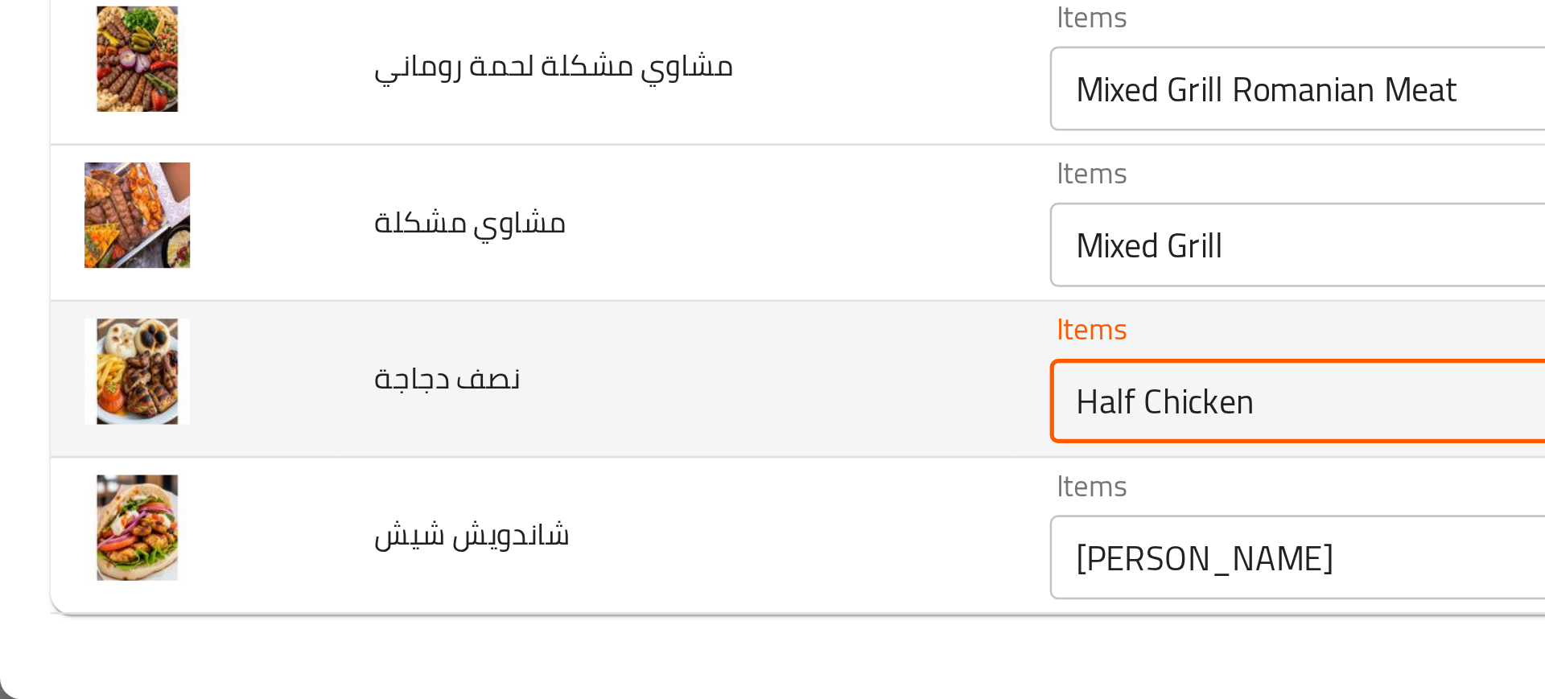
click at [432, 590] on دجاجة "Half Chicken" at bounding box center [599, 585] width 389 height 23
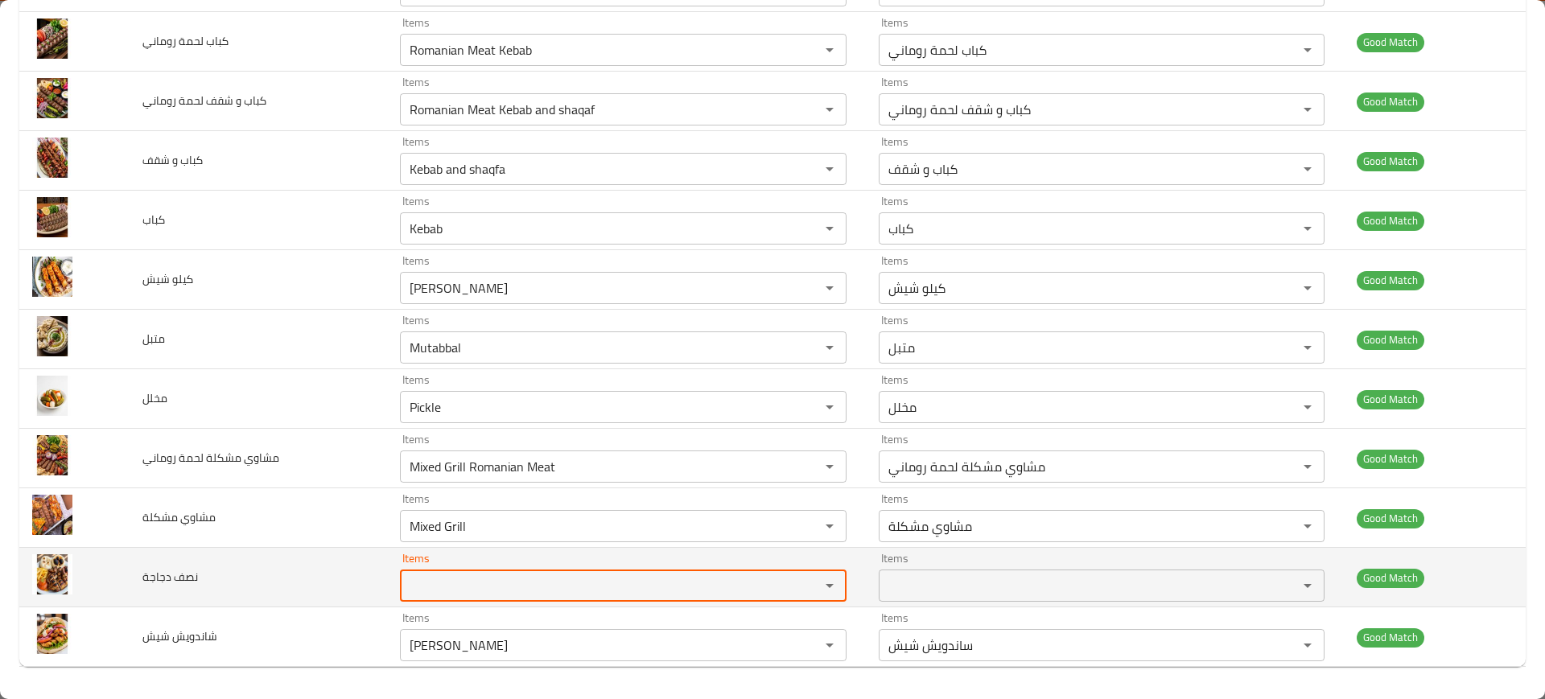
scroll to position [872, 0]
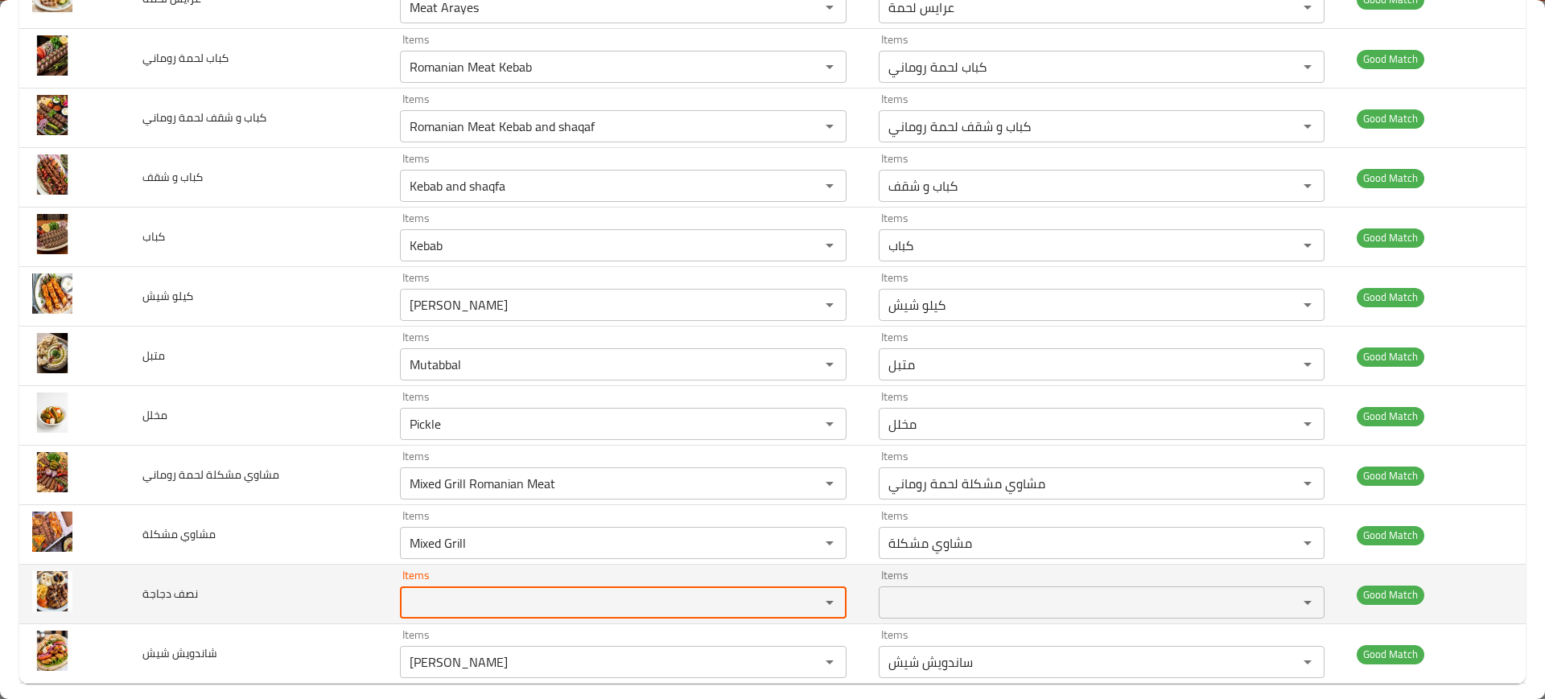
click at [167, 599] on span "نصف دجاجة" at bounding box center [170, 593] width 56 height 21
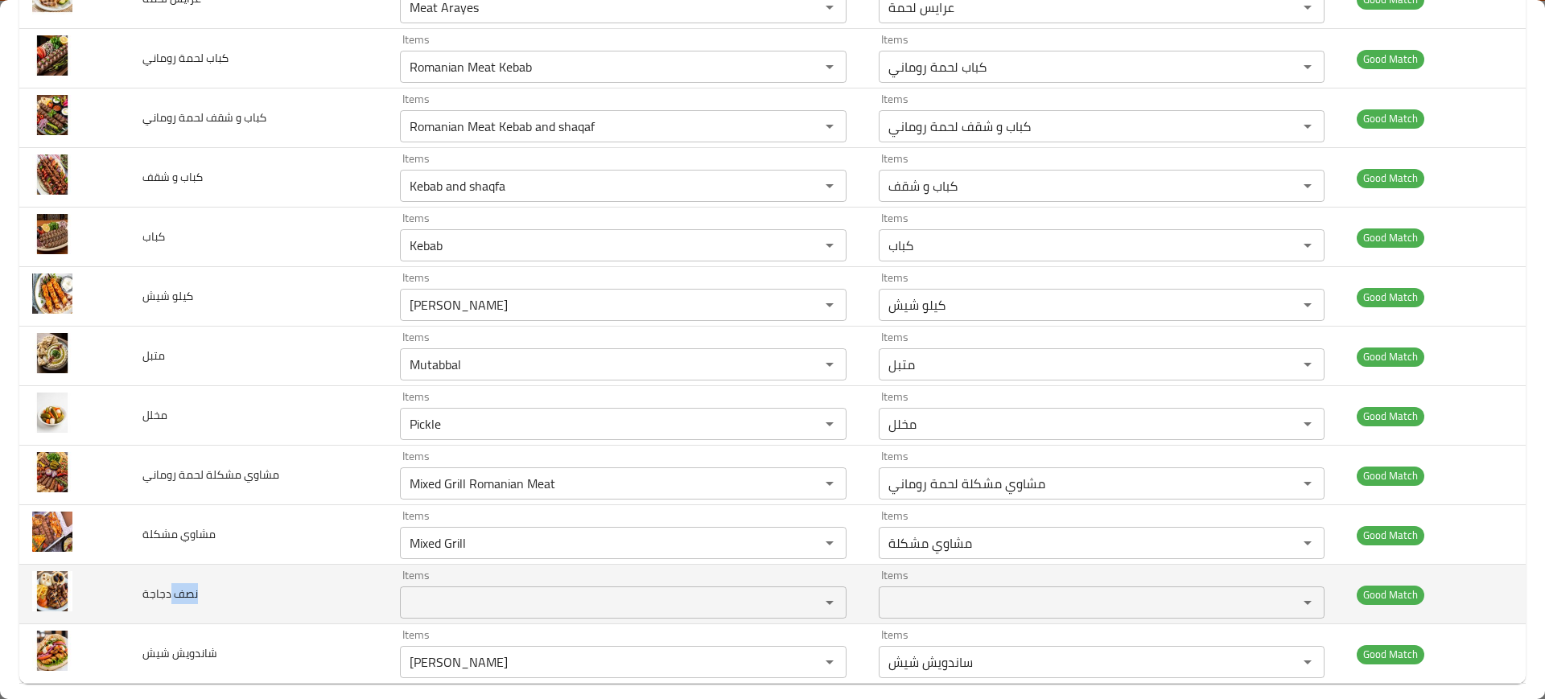
click at [167, 599] on span "نصف دجاجة" at bounding box center [170, 593] width 56 height 21
copy span "نصف دجاجة"
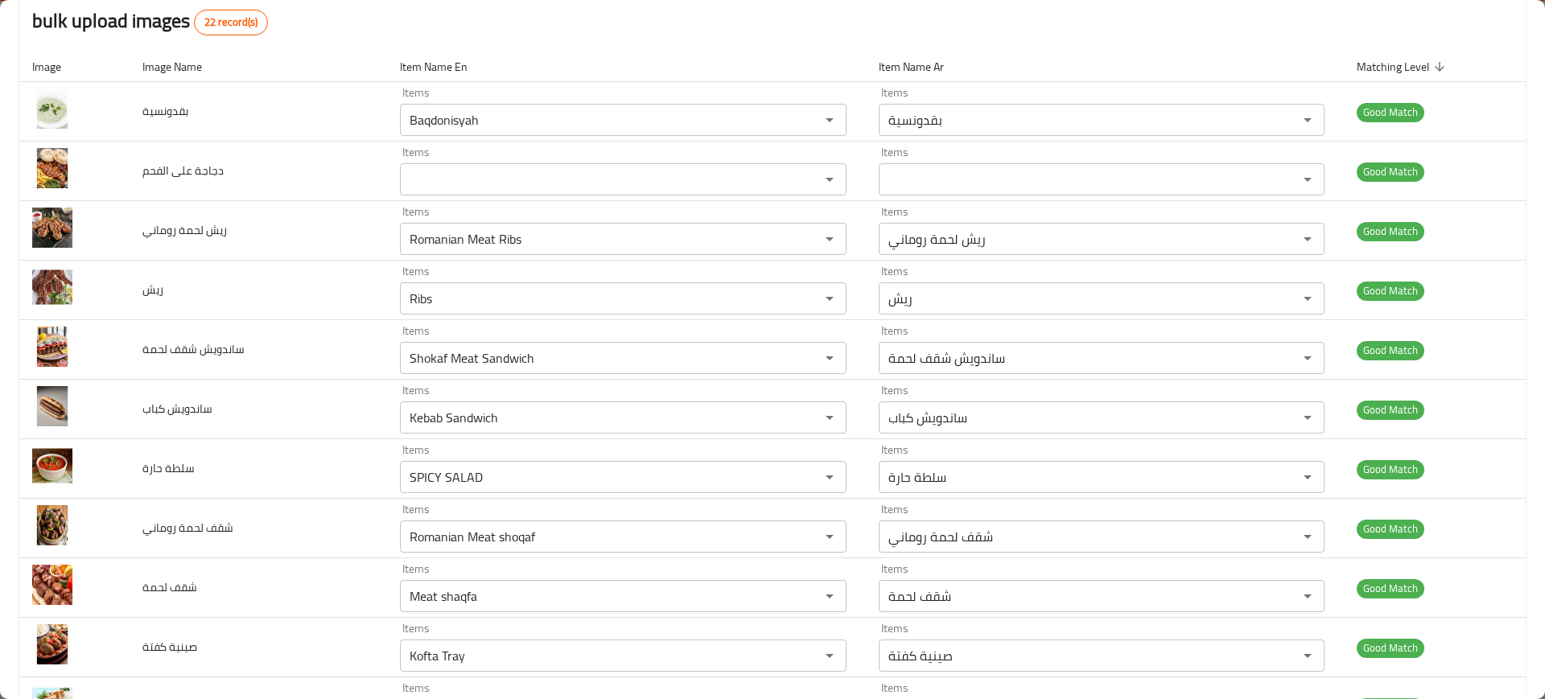
scroll to position [0, 0]
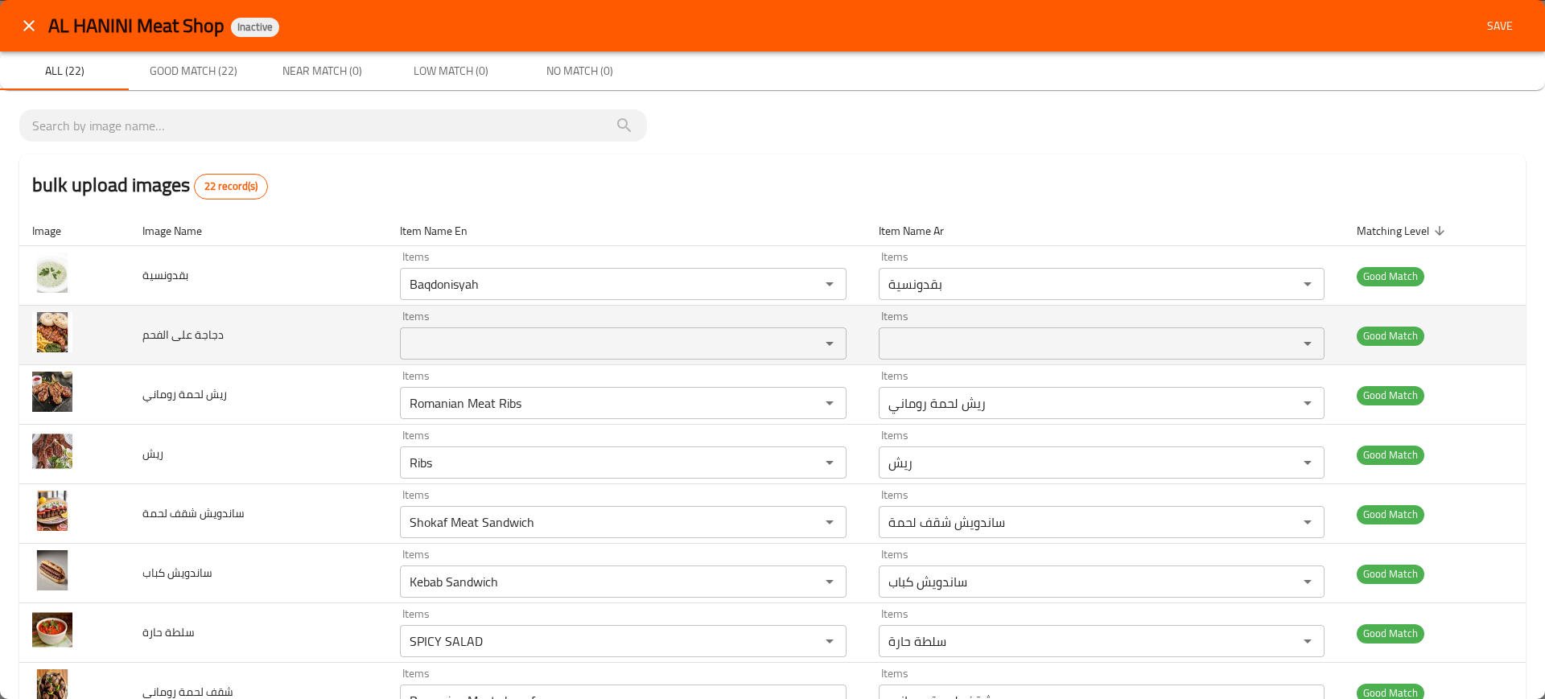
click at [175, 345] on td "دجاجة على الفحم" at bounding box center [258, 336] width 257 height 60
click at [175, 345] on body "​ Menu-management Jordan Get Help M Edit Restaurant Branches Menus Sections Ful…" at bounding box center [772, 369] width 1545 height 660
copy span "دجاجة على الفحم"
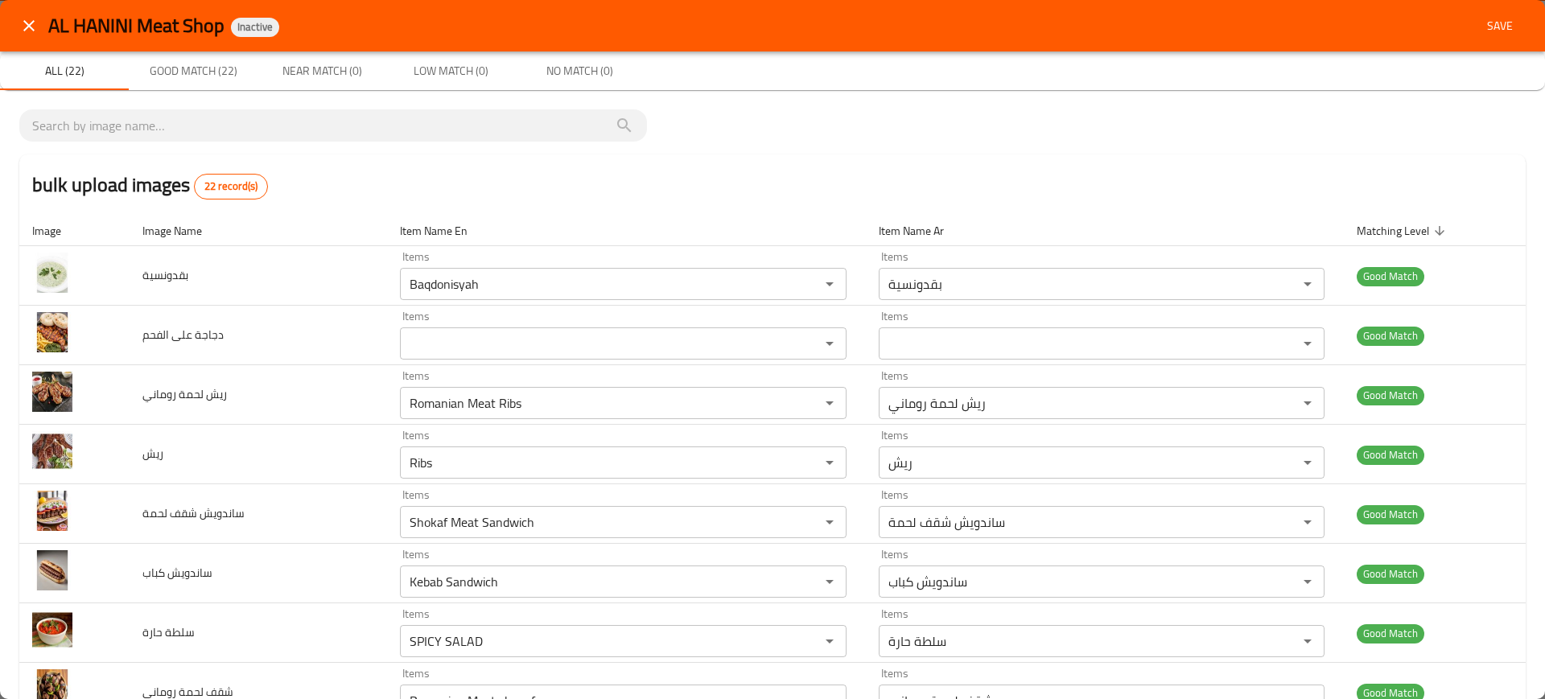
click at [1044, 157] on div "bulk upload images 22 record(s)" at bounding box center [772, 184] width 1506 height 61
click at [1492, 22] on span "Save" at bounding box center [1499, 26] width 39 height 20
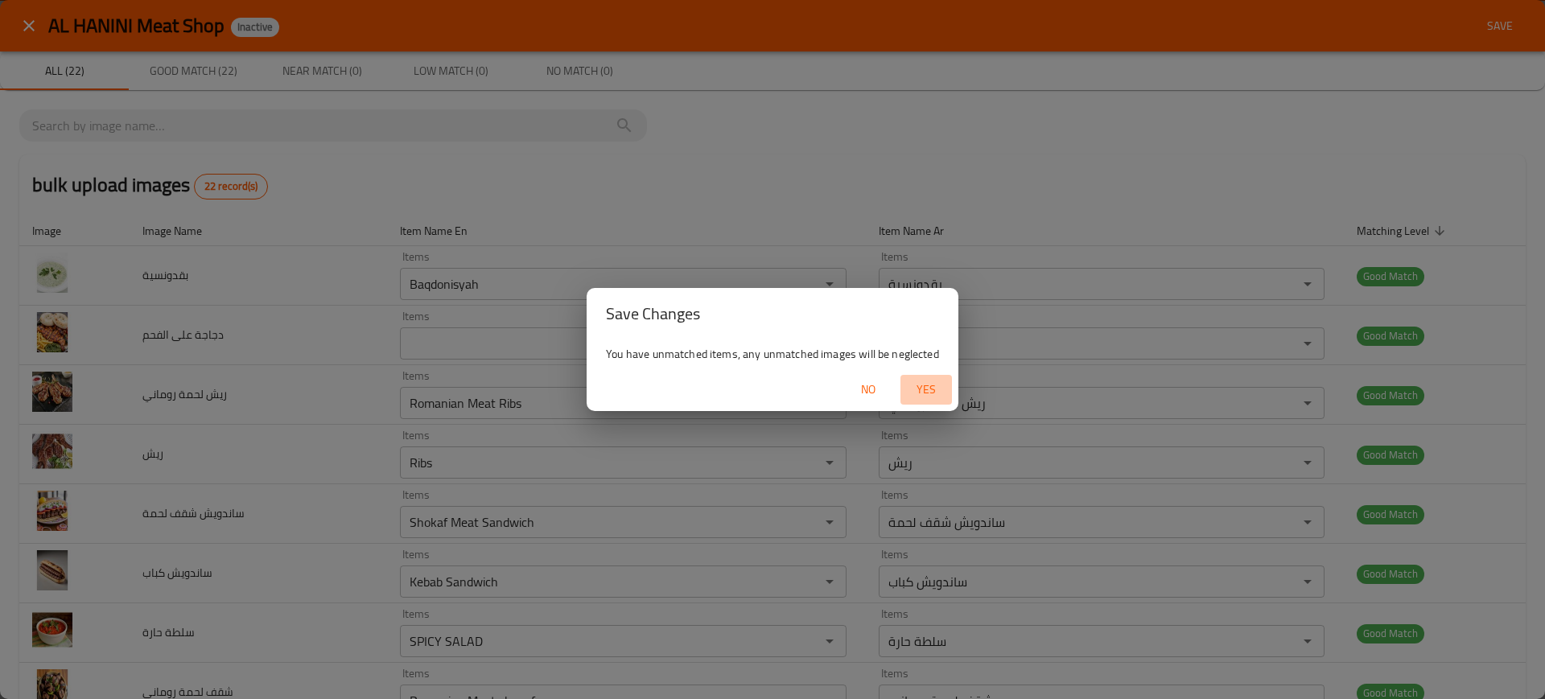
click at [932, 393] on span "Yes" at bounding box center [926, 390] width 39 height 20
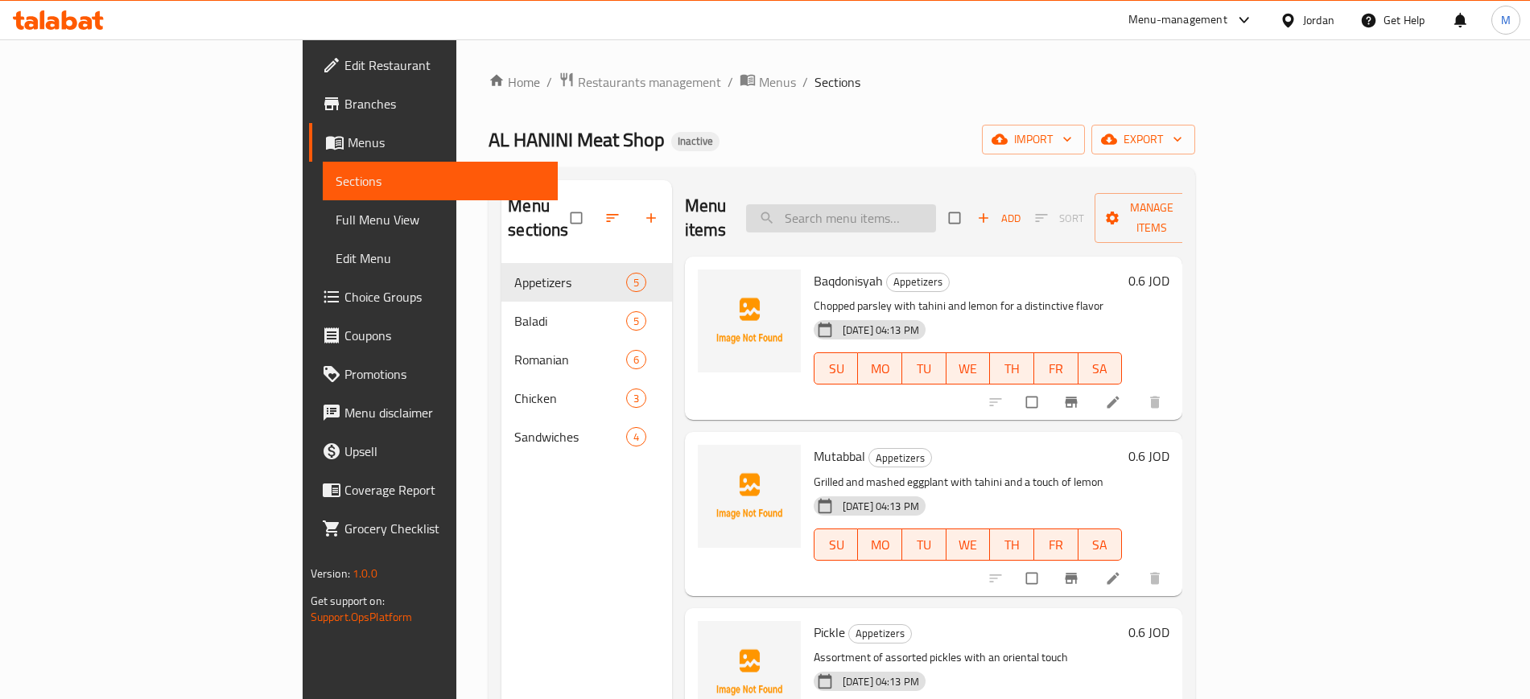
click at [936, 208] on input "search" at bounding box center [841, 218] width 190 height 28
paste input "Chicken on Charcoal"
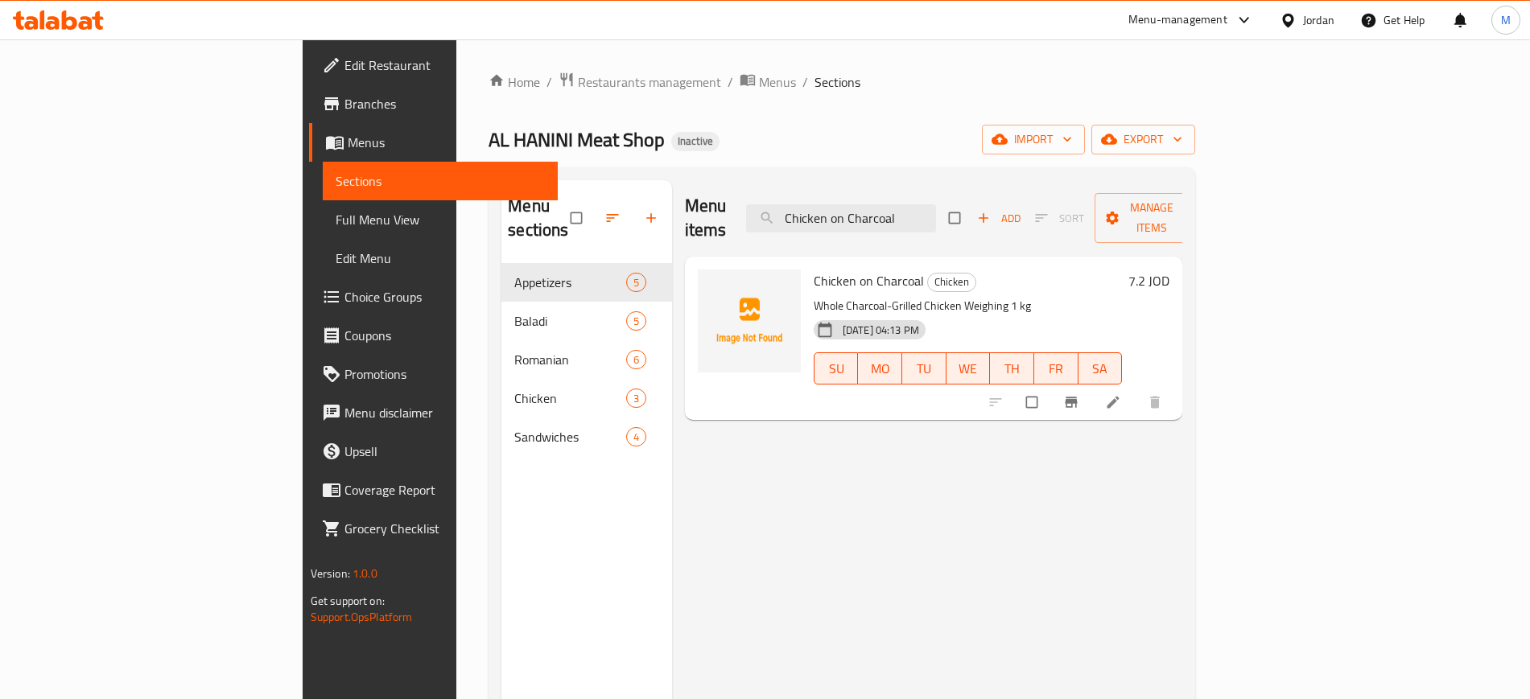
paste input "Half Chicken"
type input "Half Chicken"
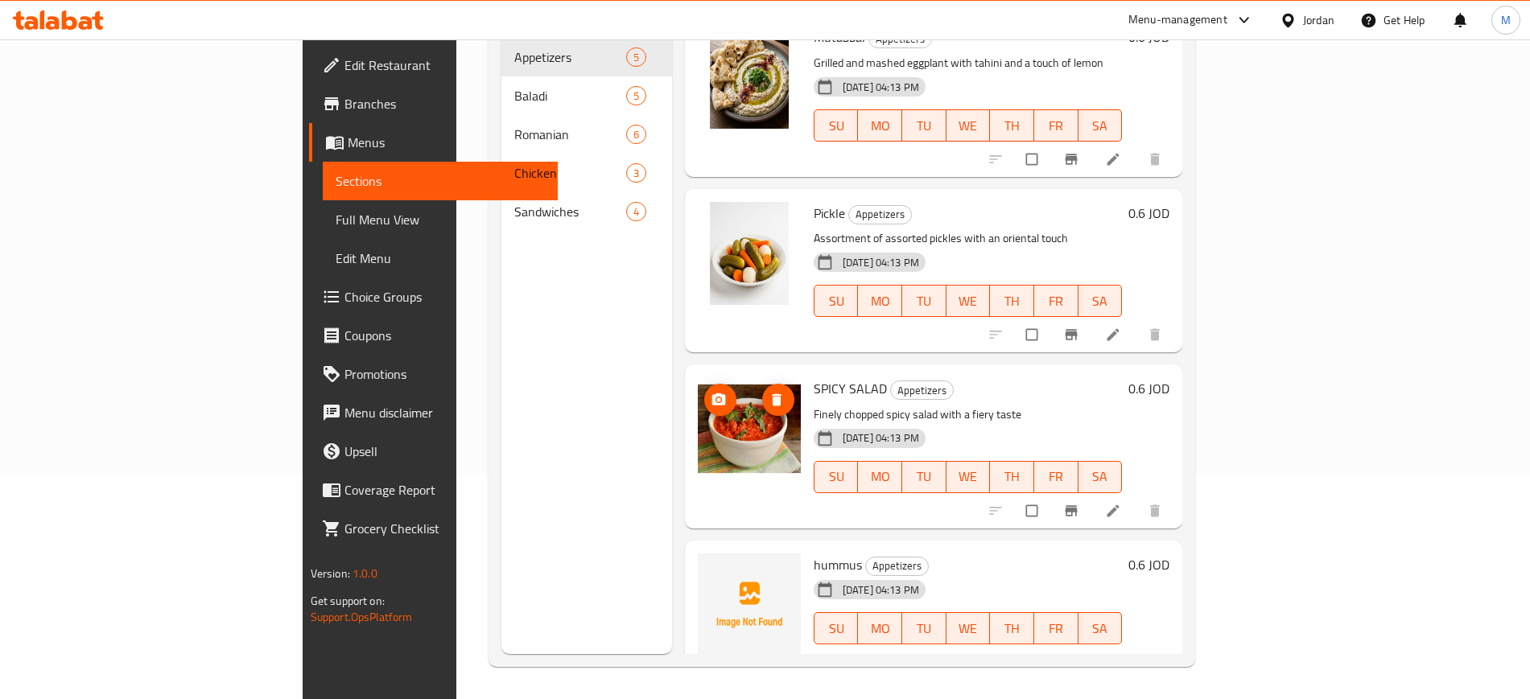
scroll to position [196, 0]
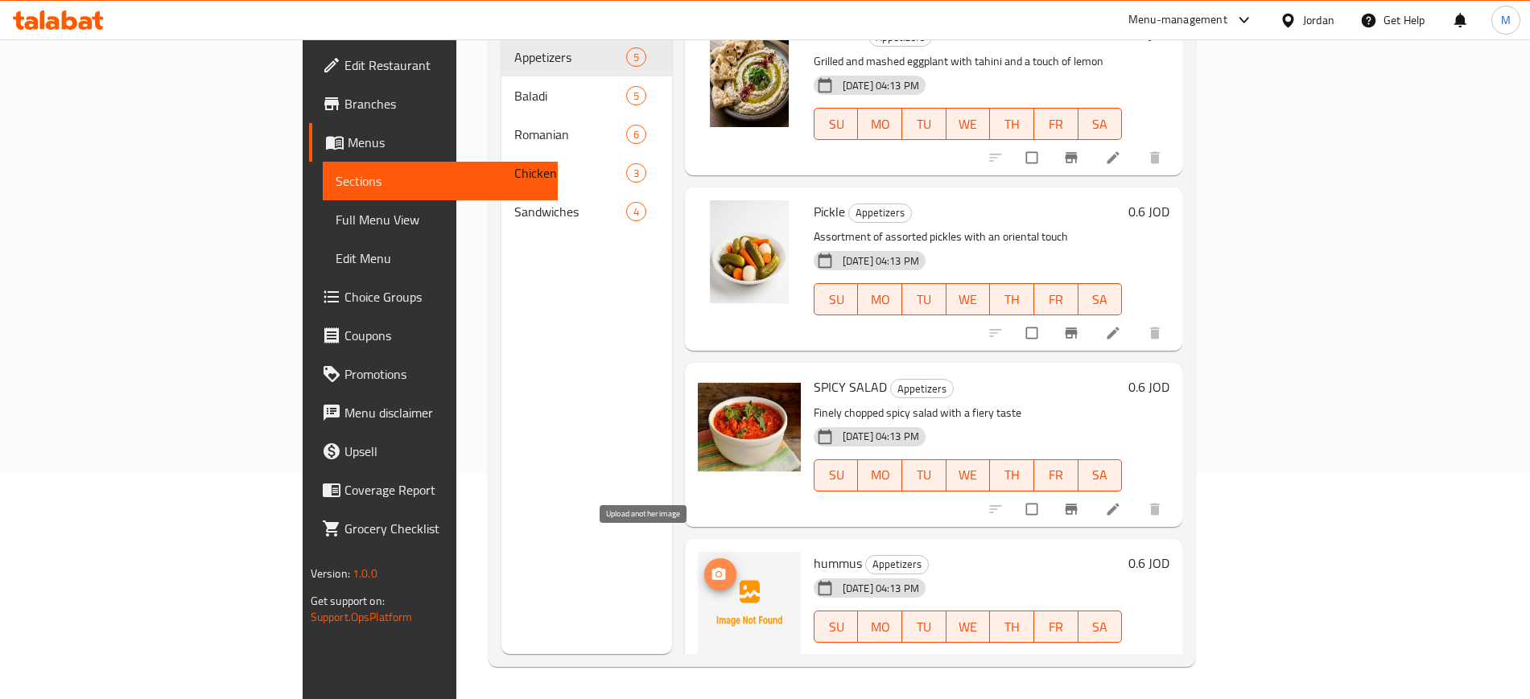
click at [711, 567] on icon "upload picture" at bounding box center [718, 573] width 14 height 12
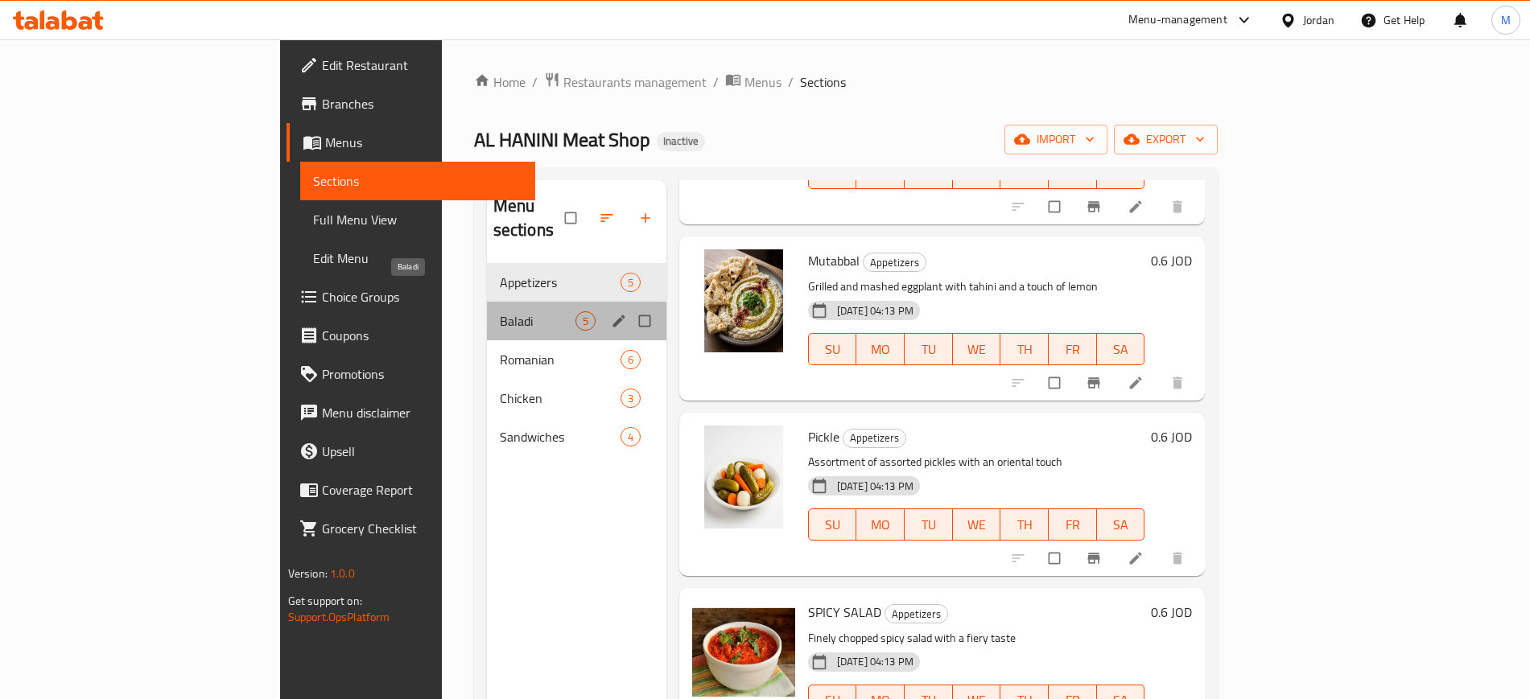
click at [500, 311] on span "Baladi" at bounding box center [538, 320] width 76 height 19
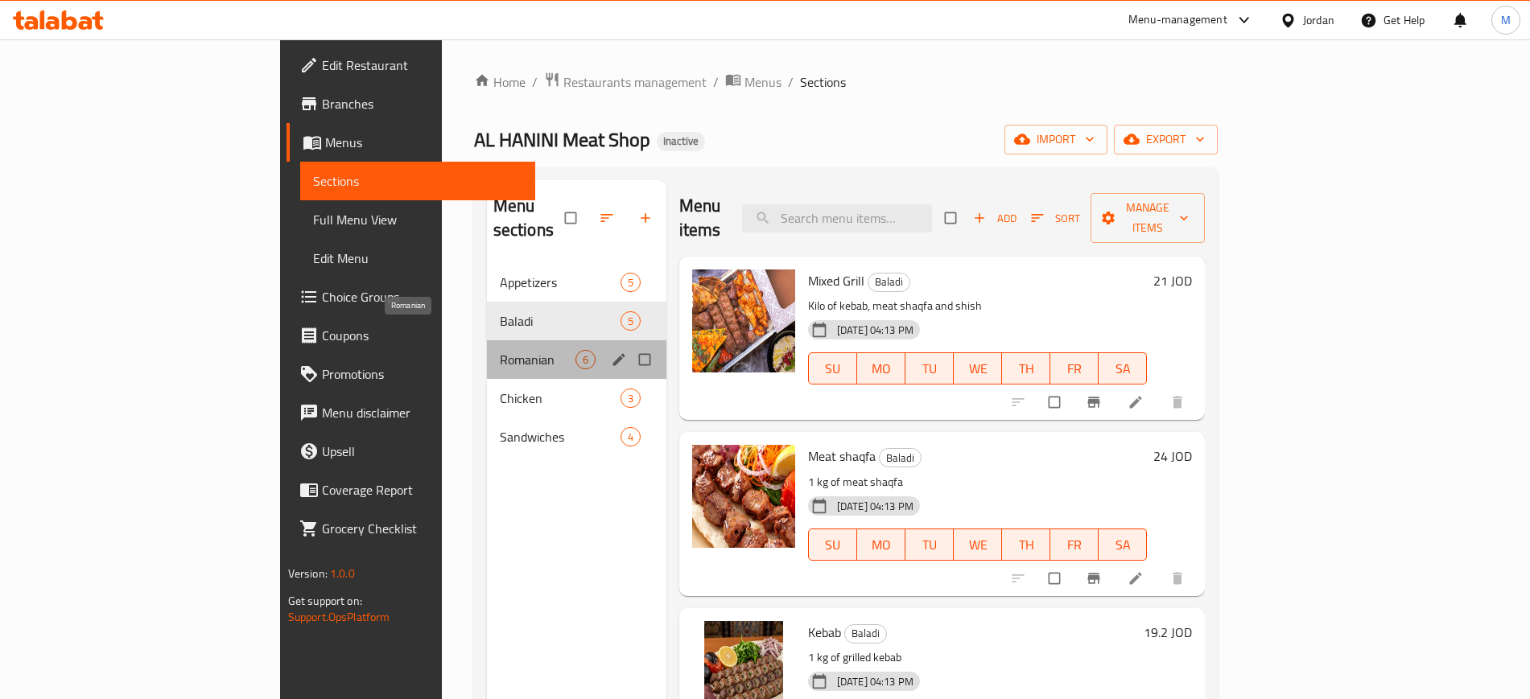
click at [500, 350] on span "Romanian" at bounding box center [538, 359] width 76 height 19
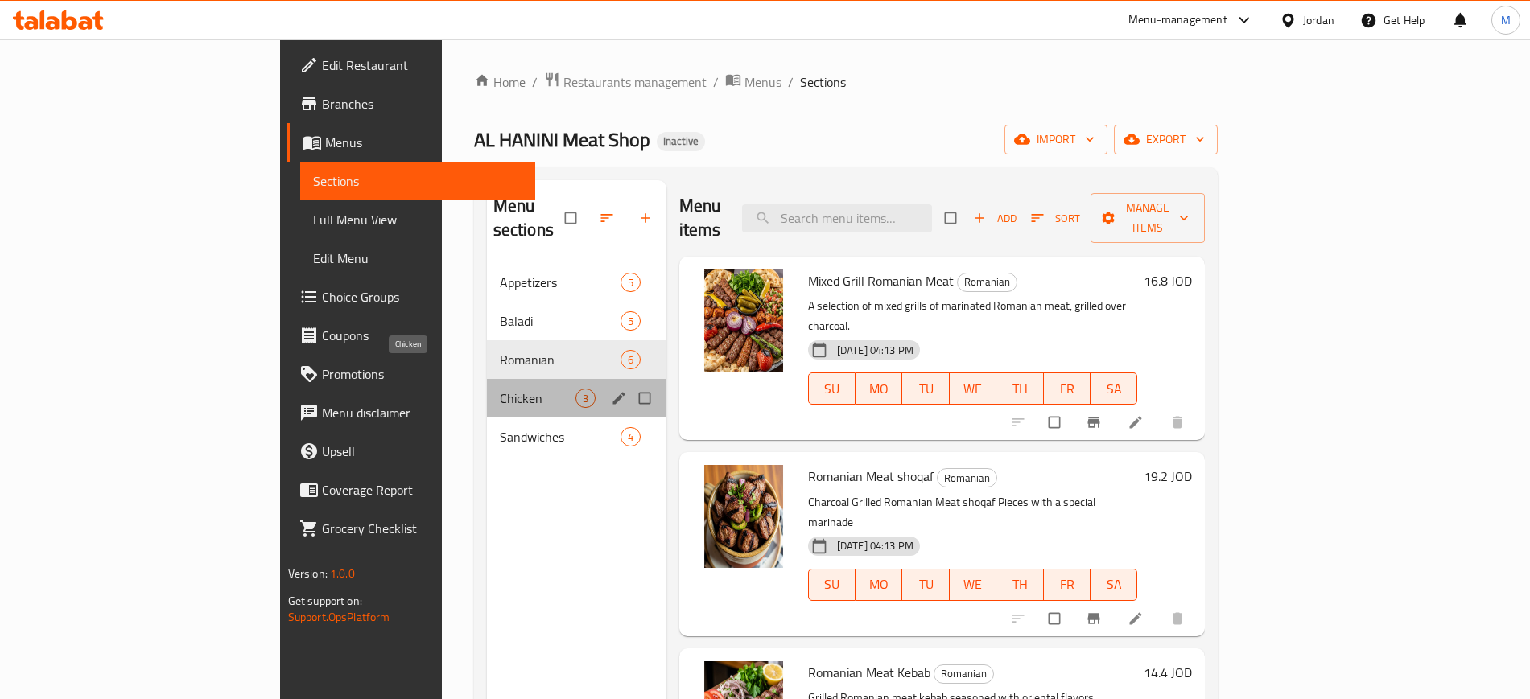
click at [500, 389] on span "Chicken" at bounding box center [538, 398] width 76 height 19
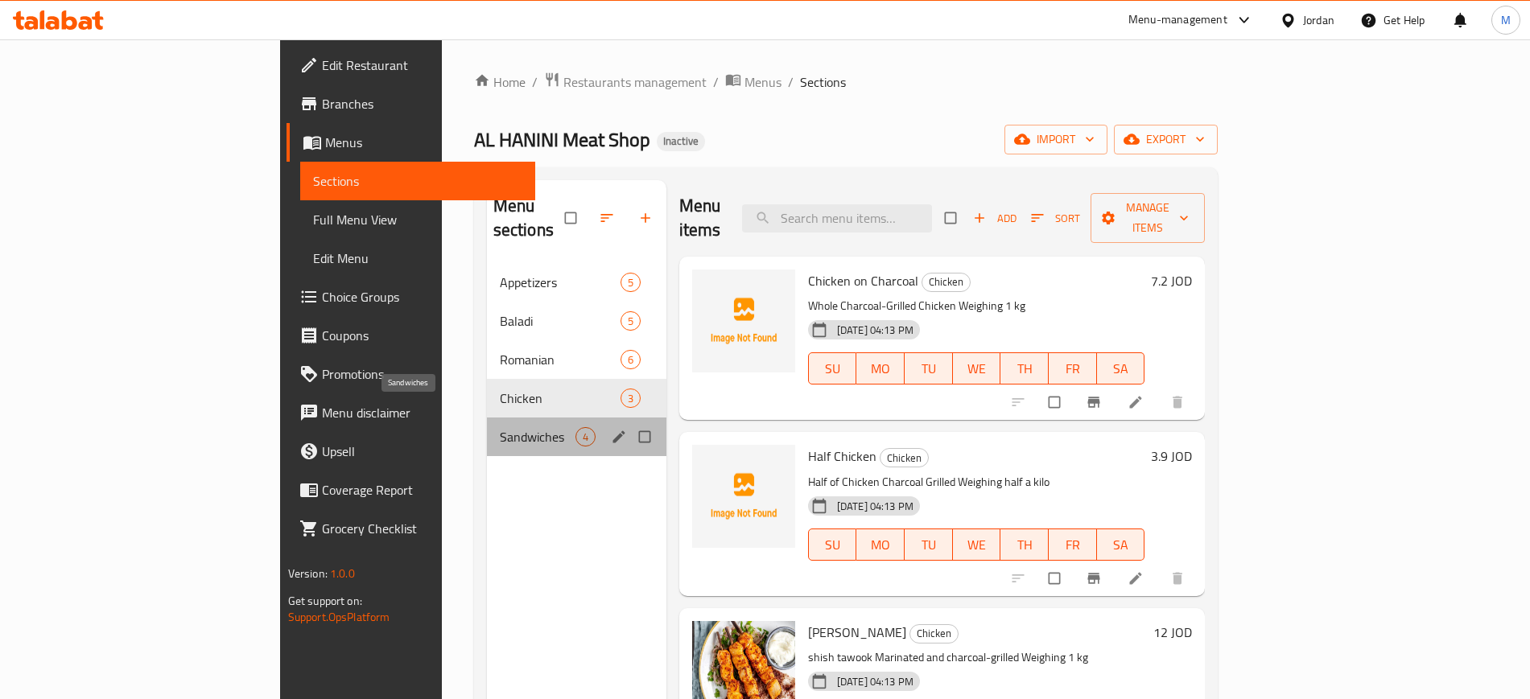
click at [500, 427] on span "Sandwiches" at bounding box center [538, 436] width 76 height 19
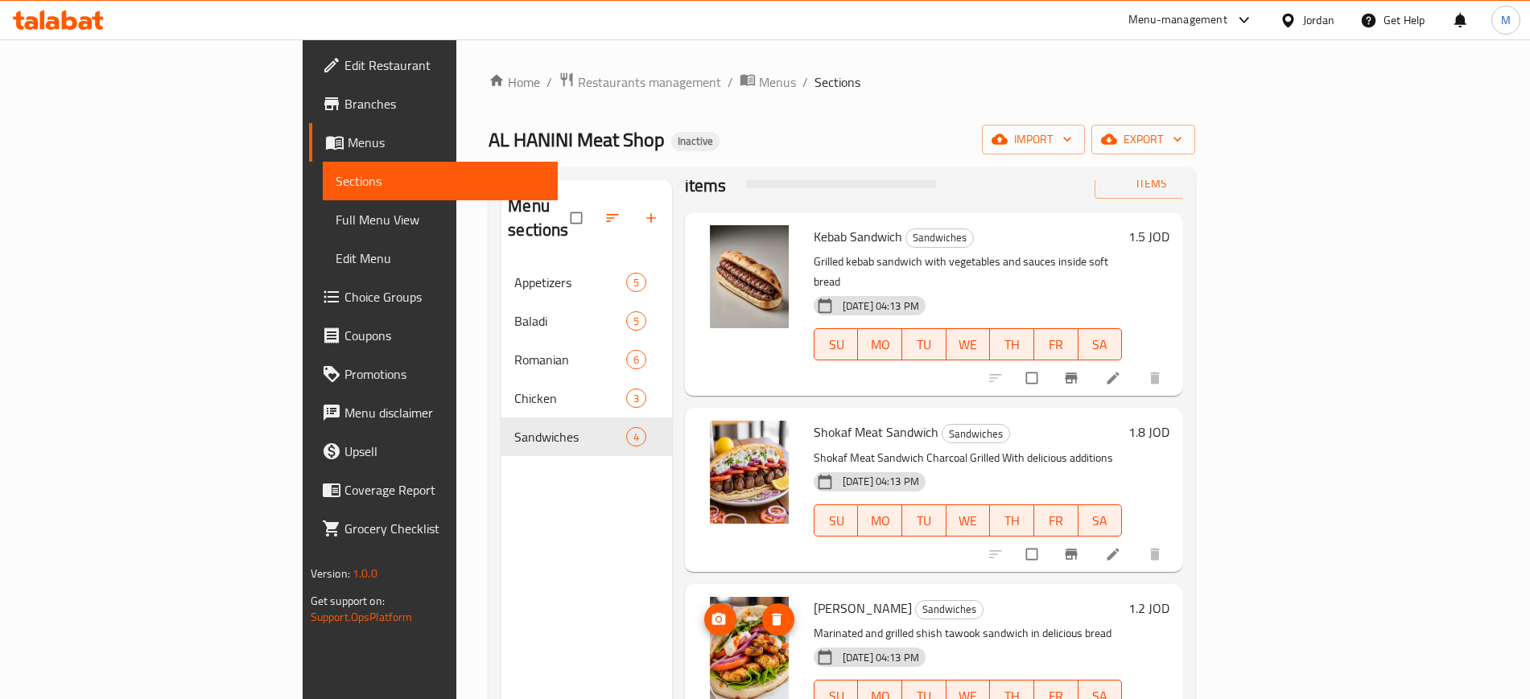
scroll to position [225, 0]
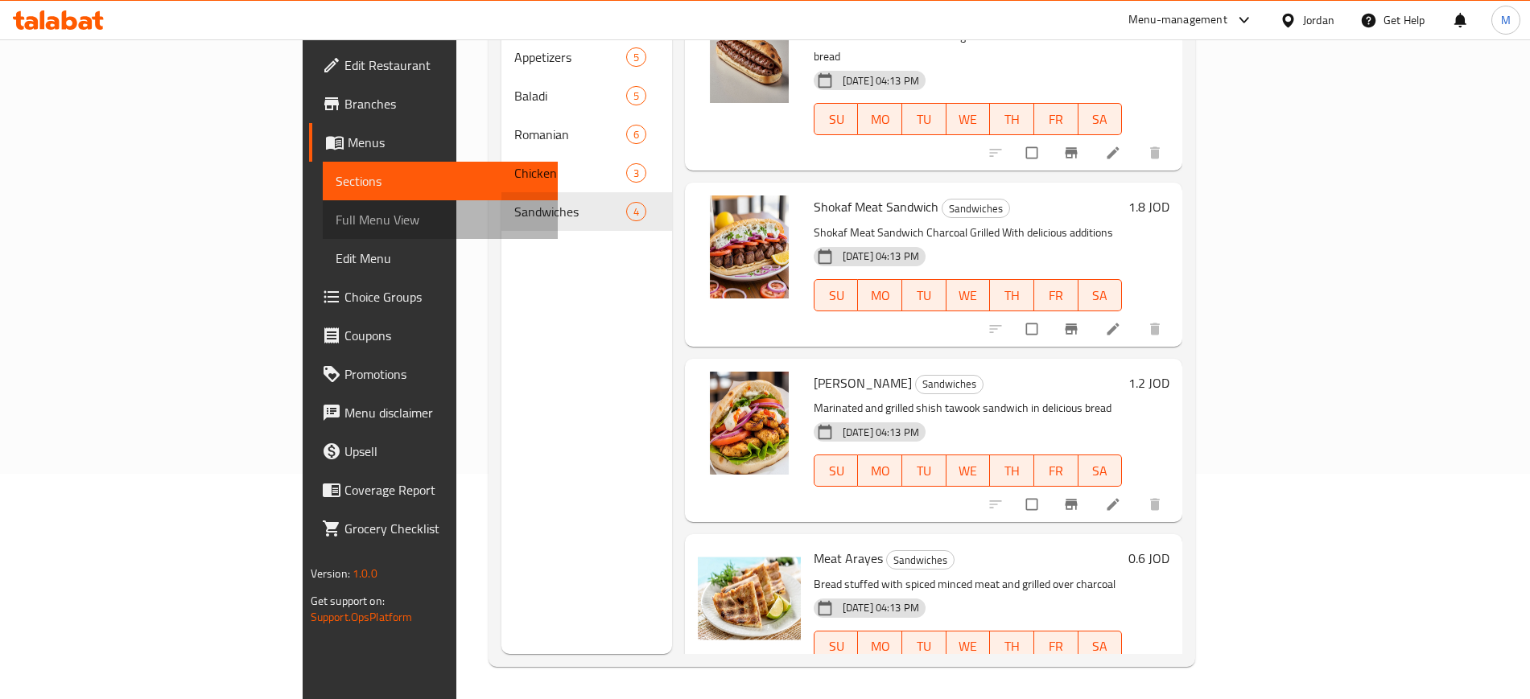
click at [323, 205] on link "Full Menu View" at bounding box center [440, 219] width 235 height 39
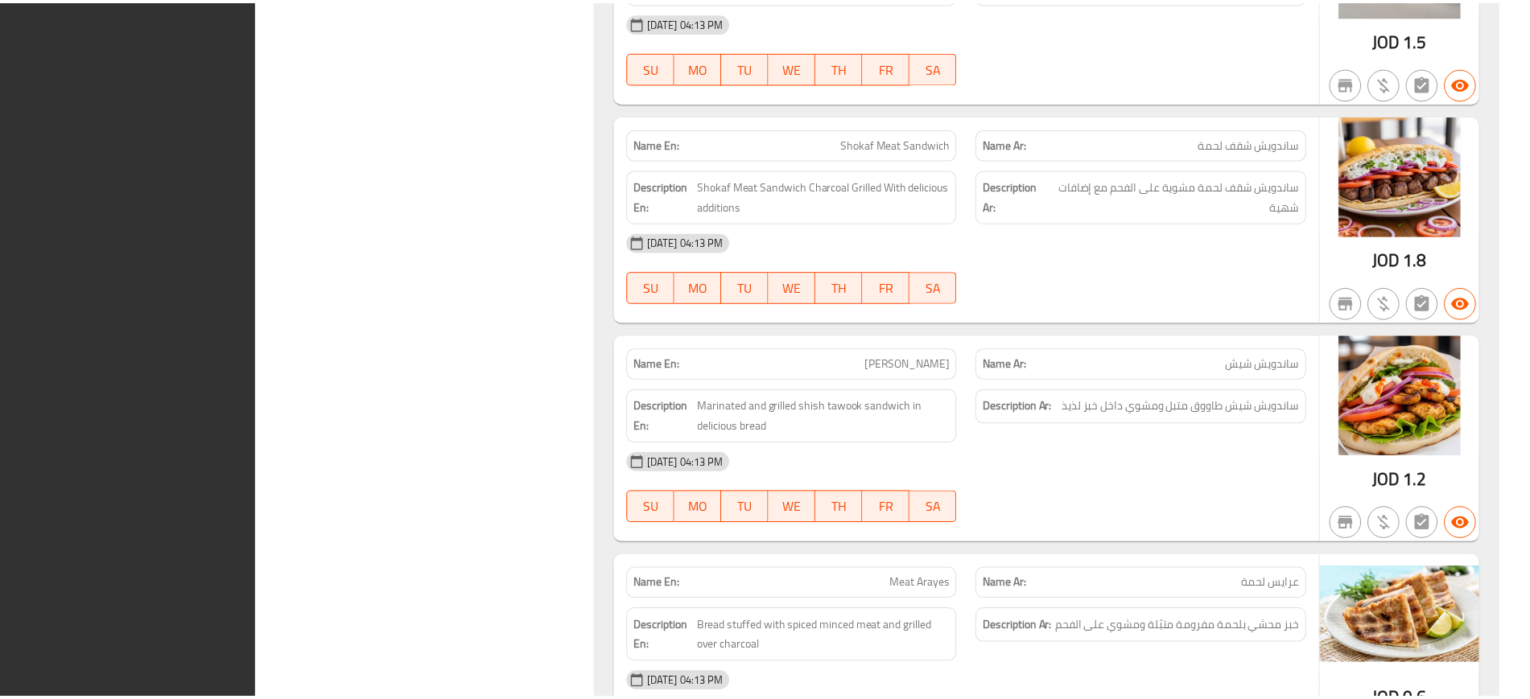
scroll to position [4967, 0]
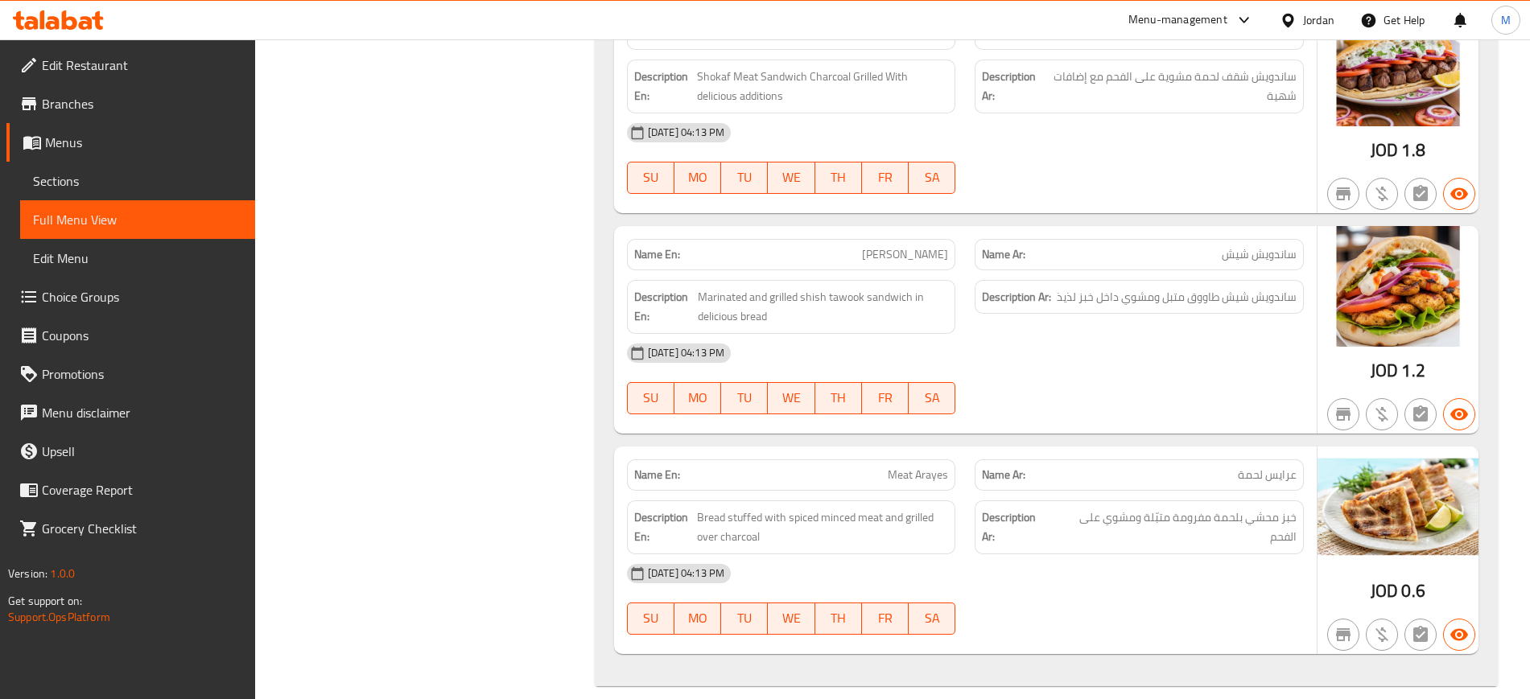
click at [133, 48] on link "Edit Restaurant" at bounding box center [130, 65] width 249 height 39
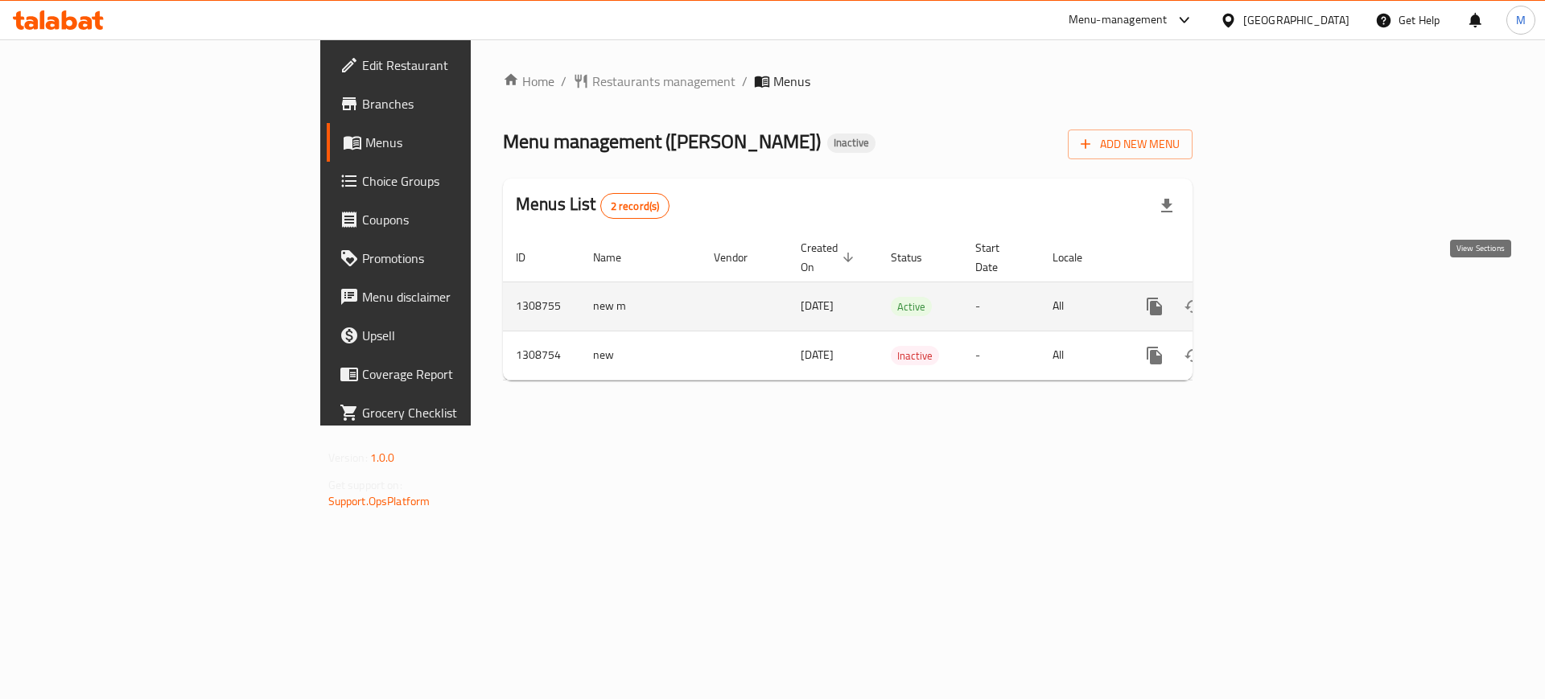
click at [1278, 299] on icon "enhanced table" at bounding box center [1270, 306] width 14 height 14
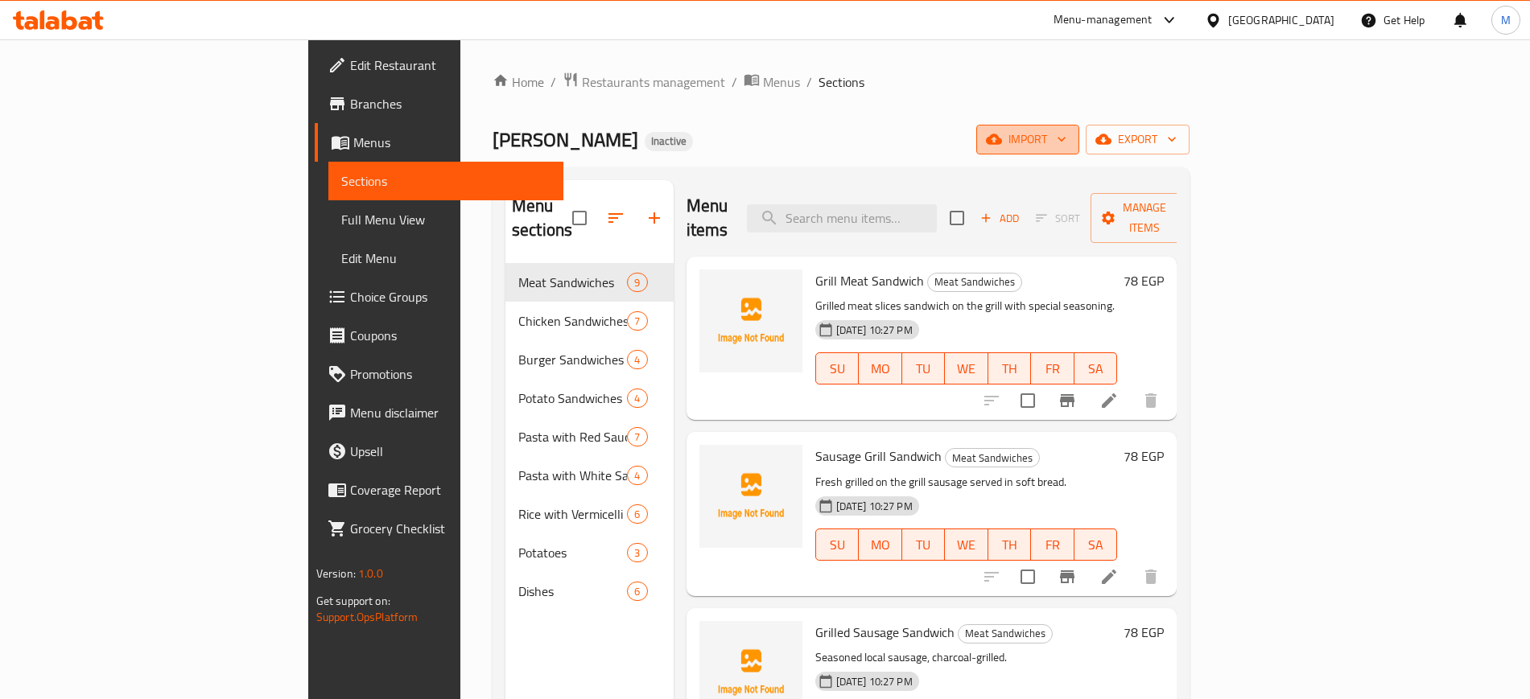
click at [1066, 136] on span "import" at bounding box center [1027, 140] width 77 height 20
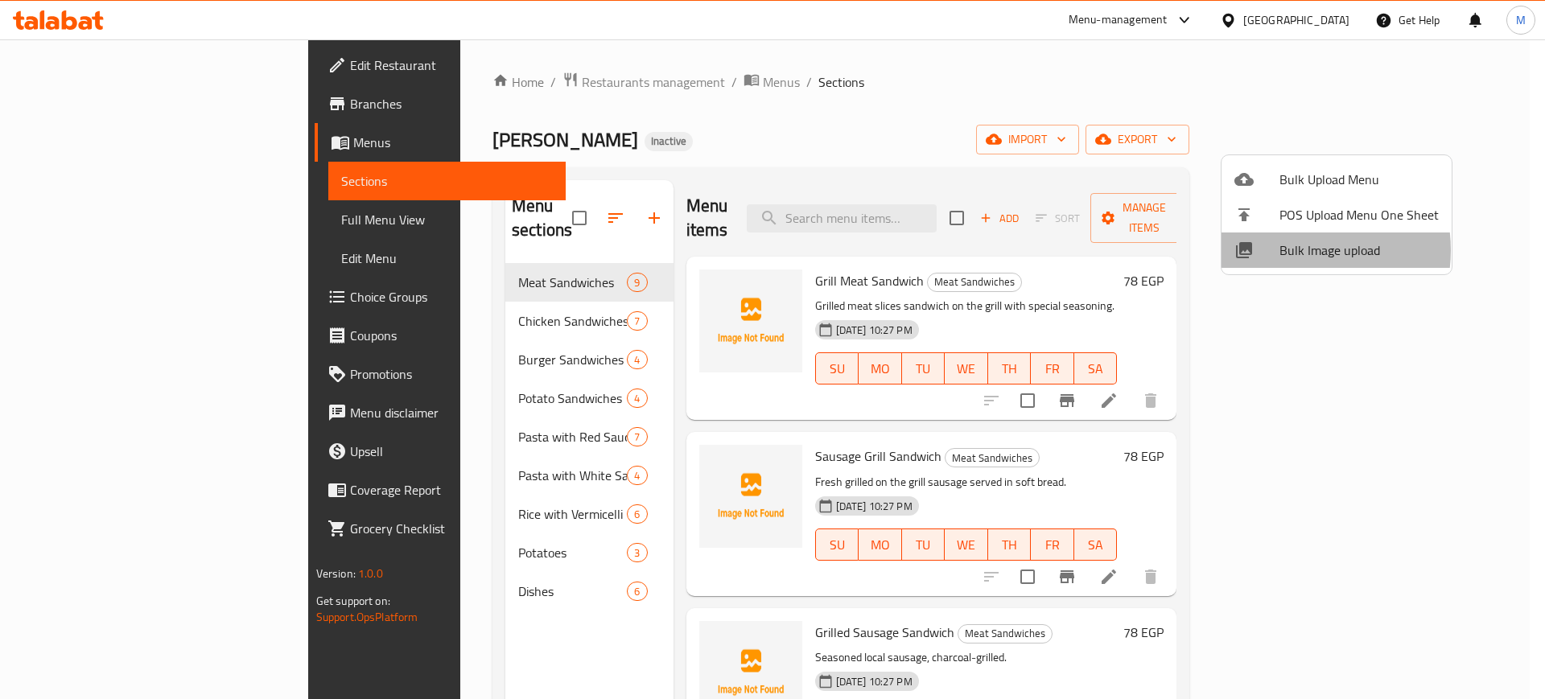
click at [1290, 250] on span "Bulk Image upload" at bounding box center [1358, 250] width 159 height 19
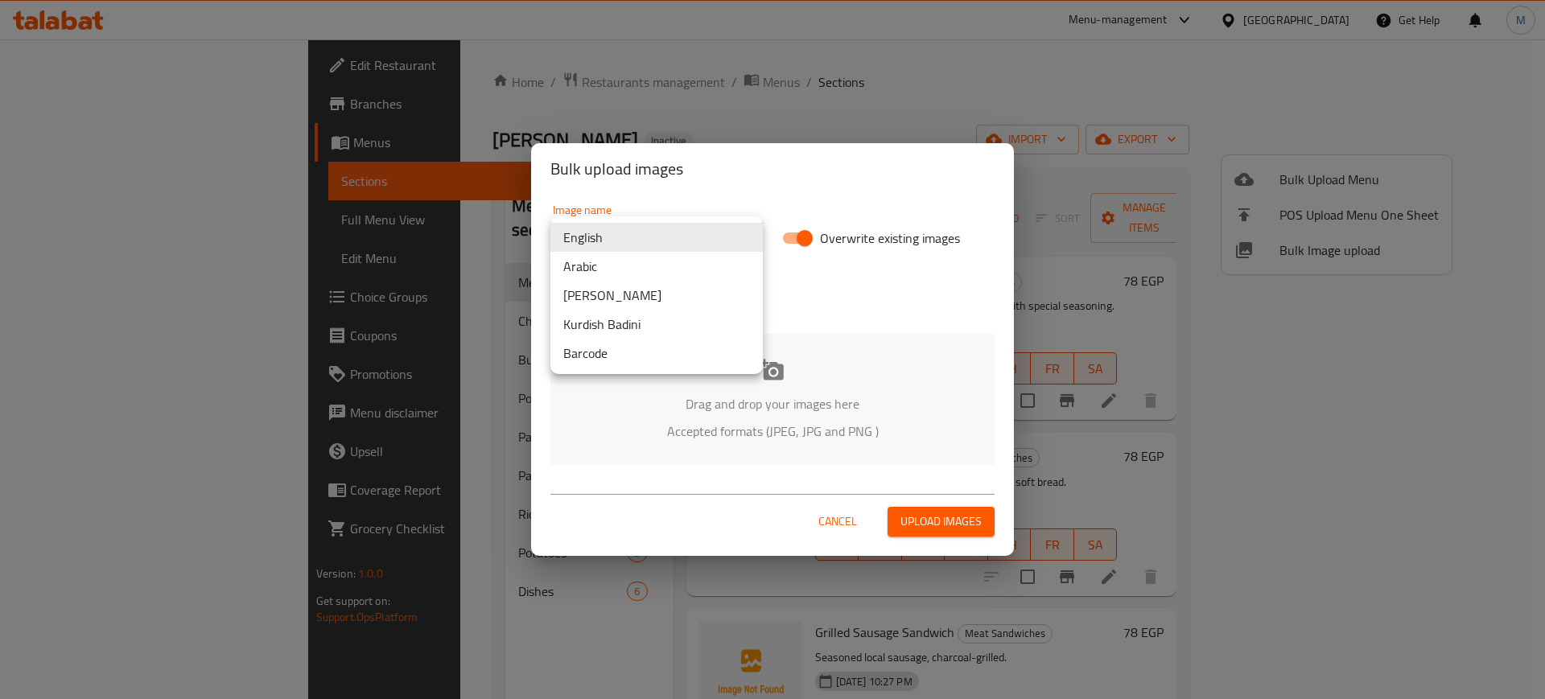
click at [578, 245] on body "​ Menu-management [GEOGRAPHIC_DATA] Get Help M Edit Restaurant Branches Menus S…" at bounding box center [772, 369] width 1545 height 660
click at [584, 262] on li "Arabic" at bounding box center [656, 266] width 212 height 29
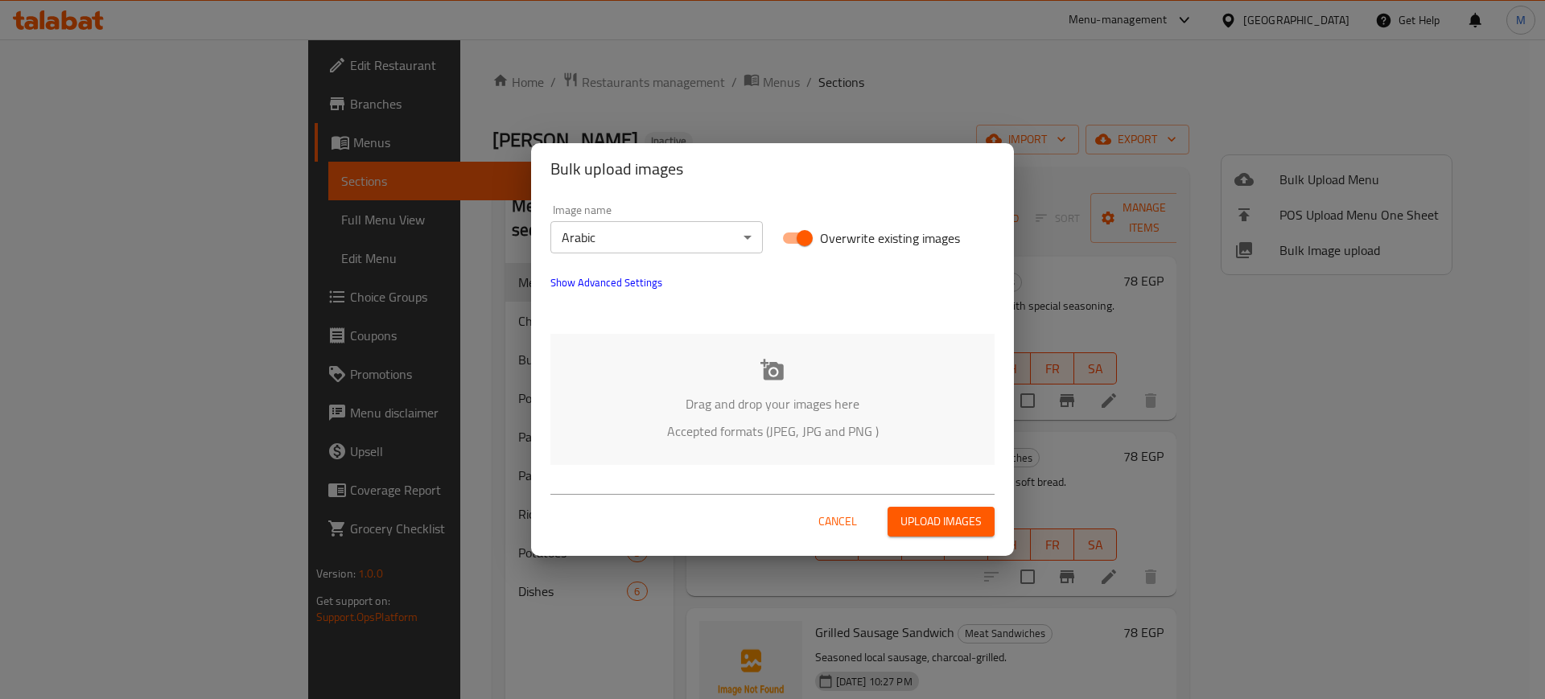
click at [660, 388] on div "Drag and drop your images here Accepted formats (JPEG, JPG and PNG )" at bounding box center [772, 399] width 444 height 131
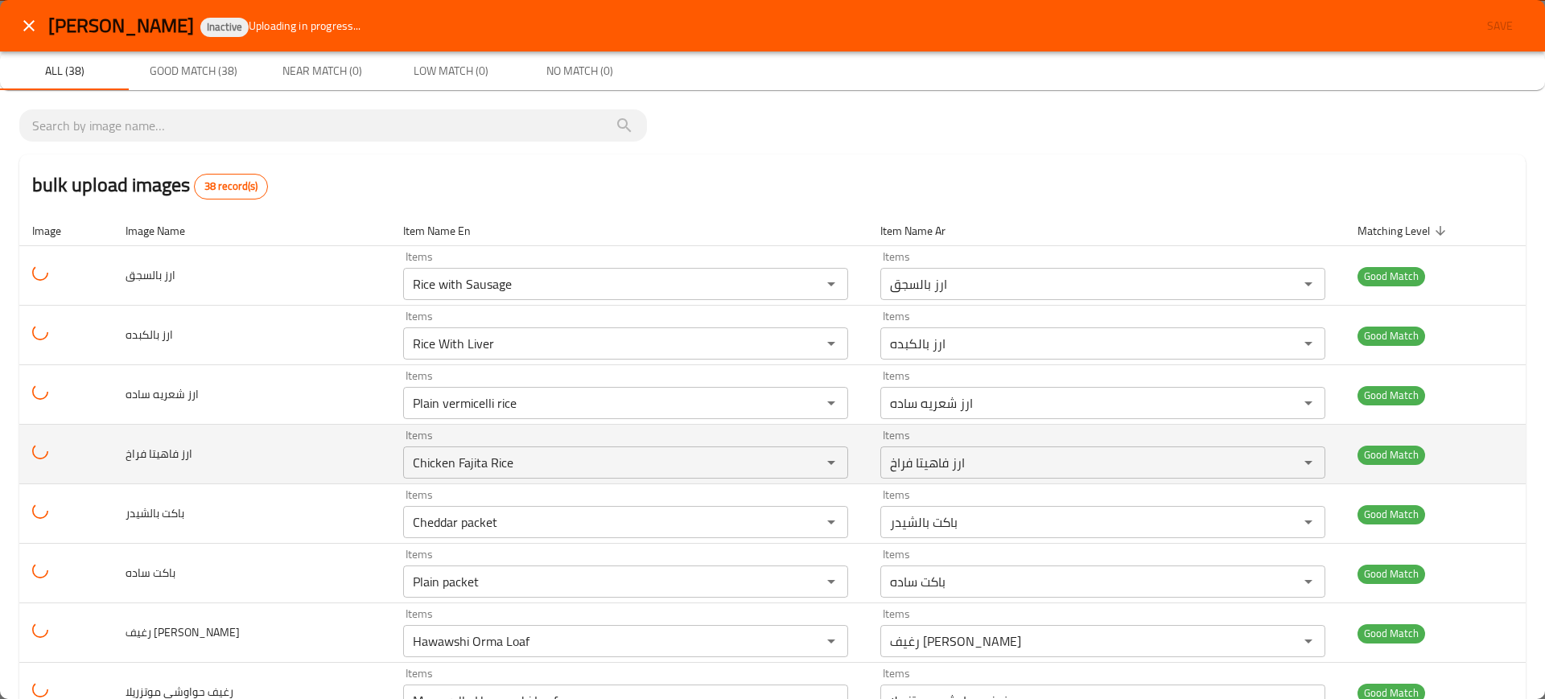
click at [390, 459] on td "Items Chicken Fajita Rice Items" at bounding box center [628, 455] width 477 height 60
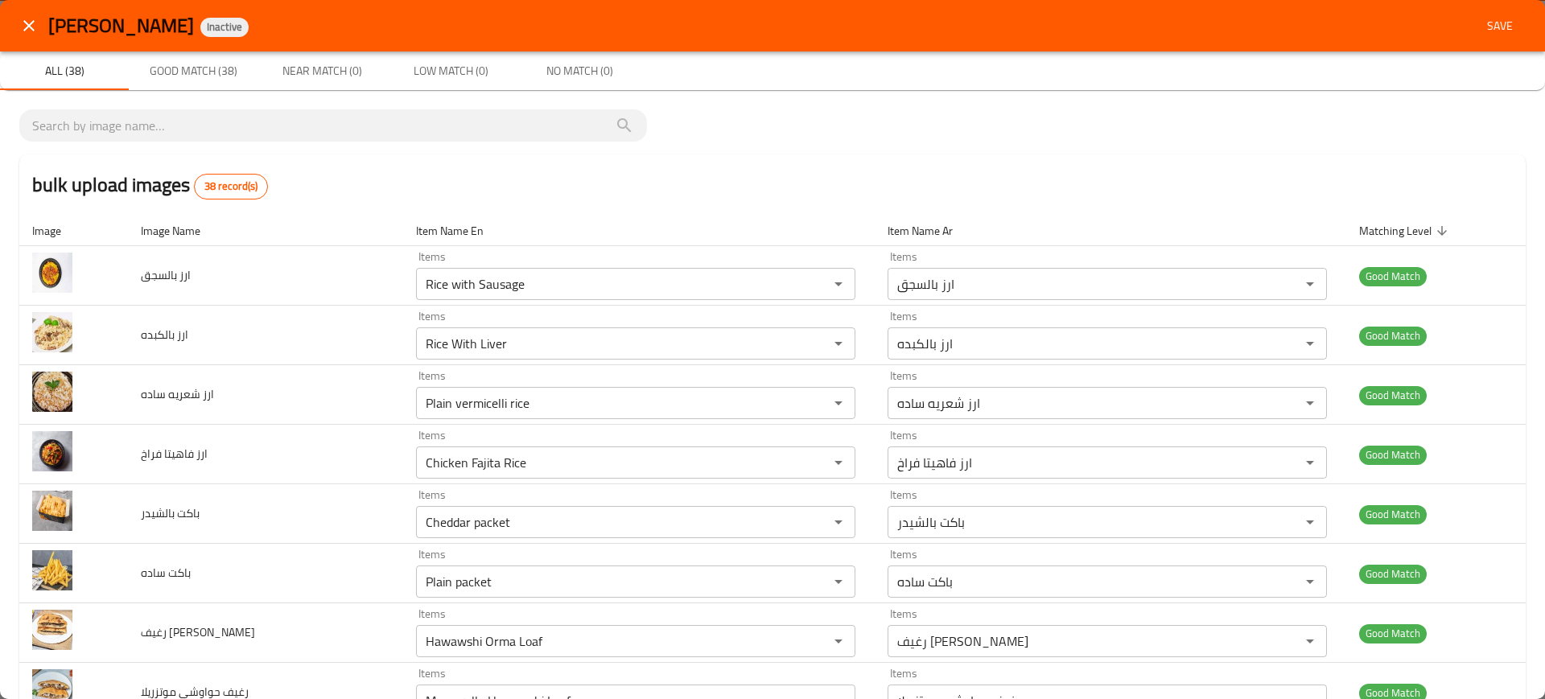
click at [1489, 41] on div "Sharokhan Inactive Save" at bounding box center [772, 25] width 1545 height 51
click at [1484, 27] on span "Save" at bounding box center [1499, 26] width 39 height 20
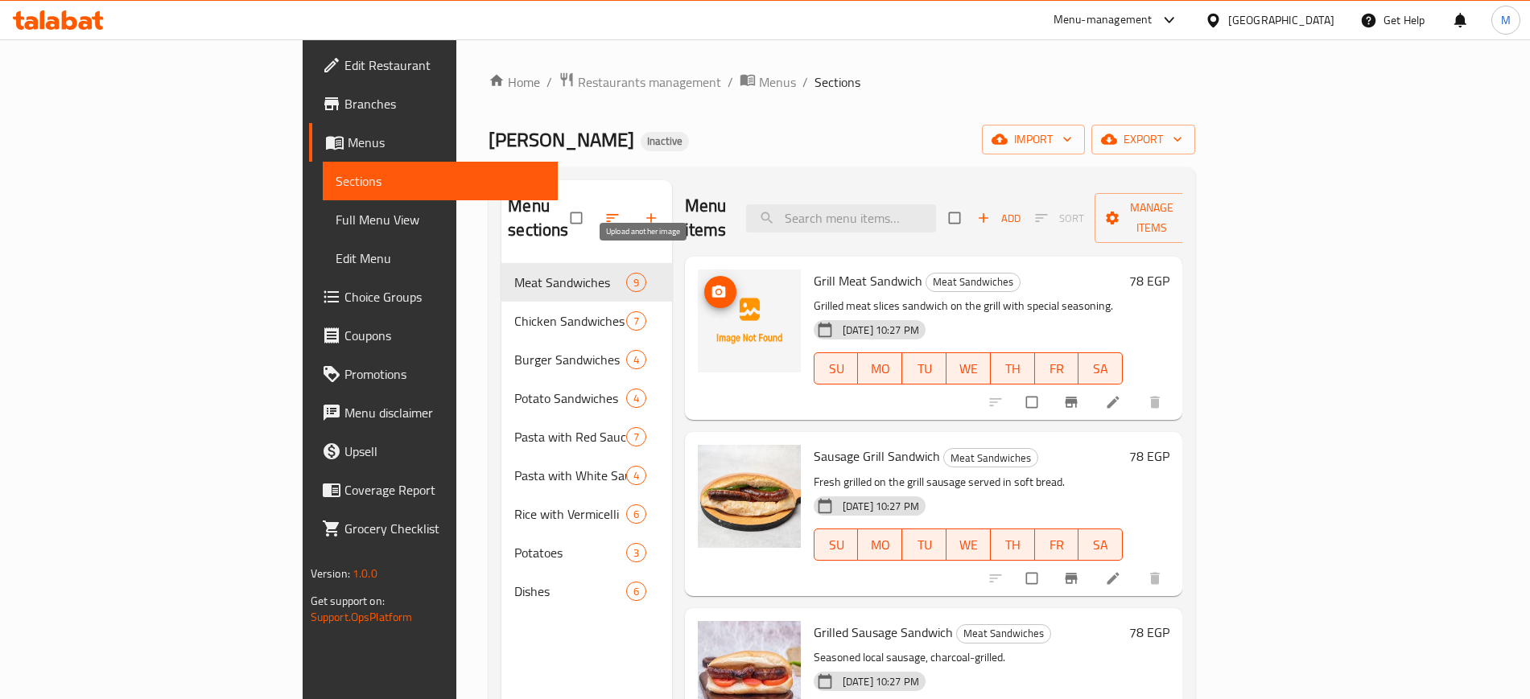
click at [711, 286] on icon "upload picture" at bounding box center [718, 292] width 14 height 12
click at [1072, 142] on span "import" at bounding box center [1033, 140] width 77 height 20
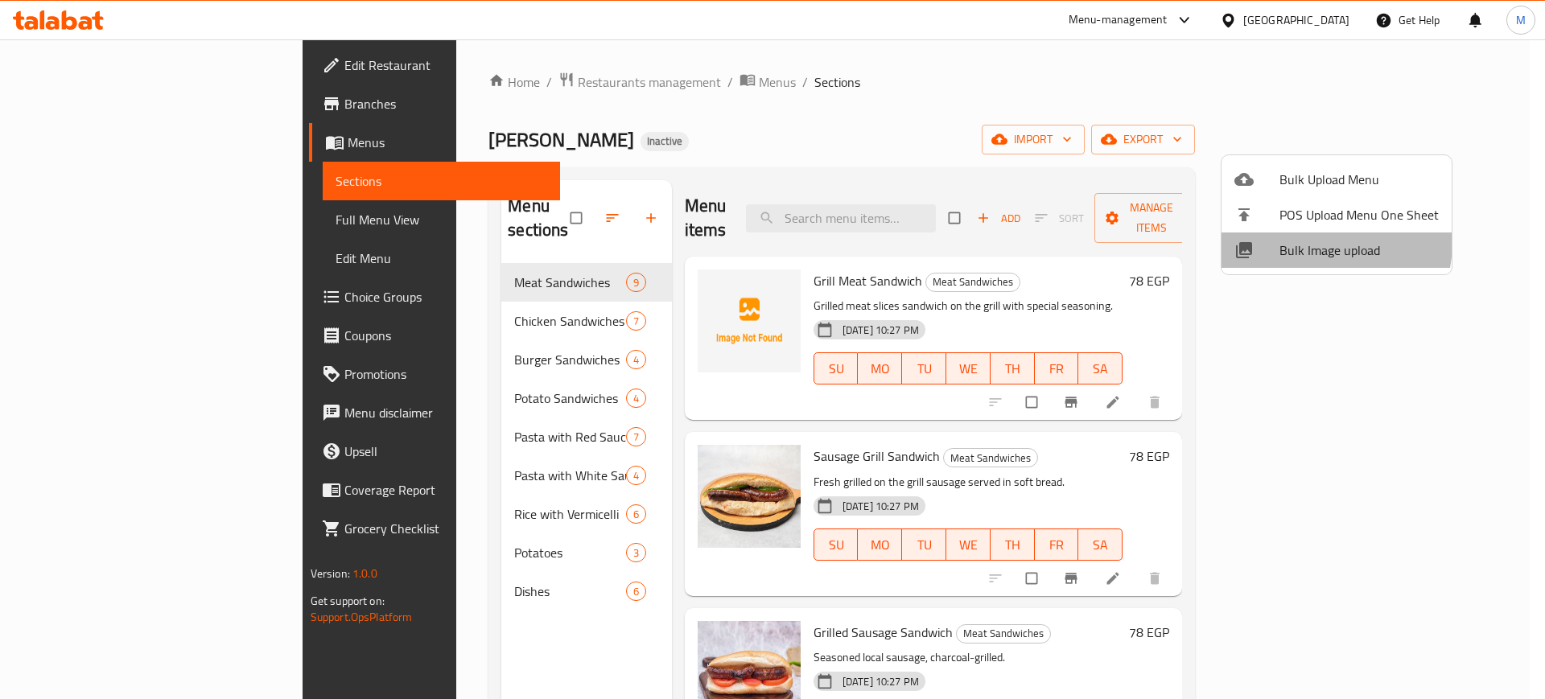
click at [1295, 241] on span "Bulk Image upload" at bounding box center [1358, 250] width 159 height 19
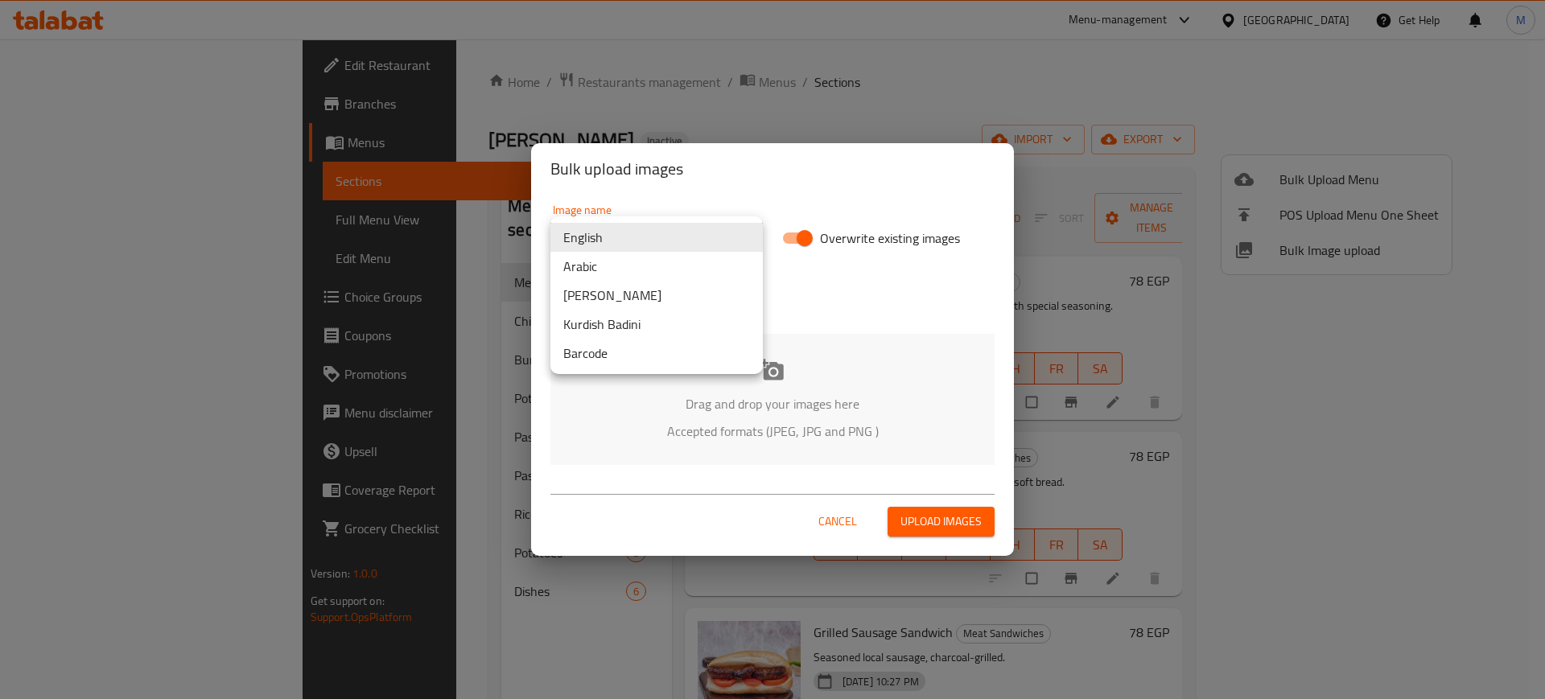
click at [599, 244] on body "​ Menu-management [GEOGRAPHIC_DATA] Get Help M Edit Restaurant Branches Menus S…" at bounding box center [772, 369] width 1545 height 660
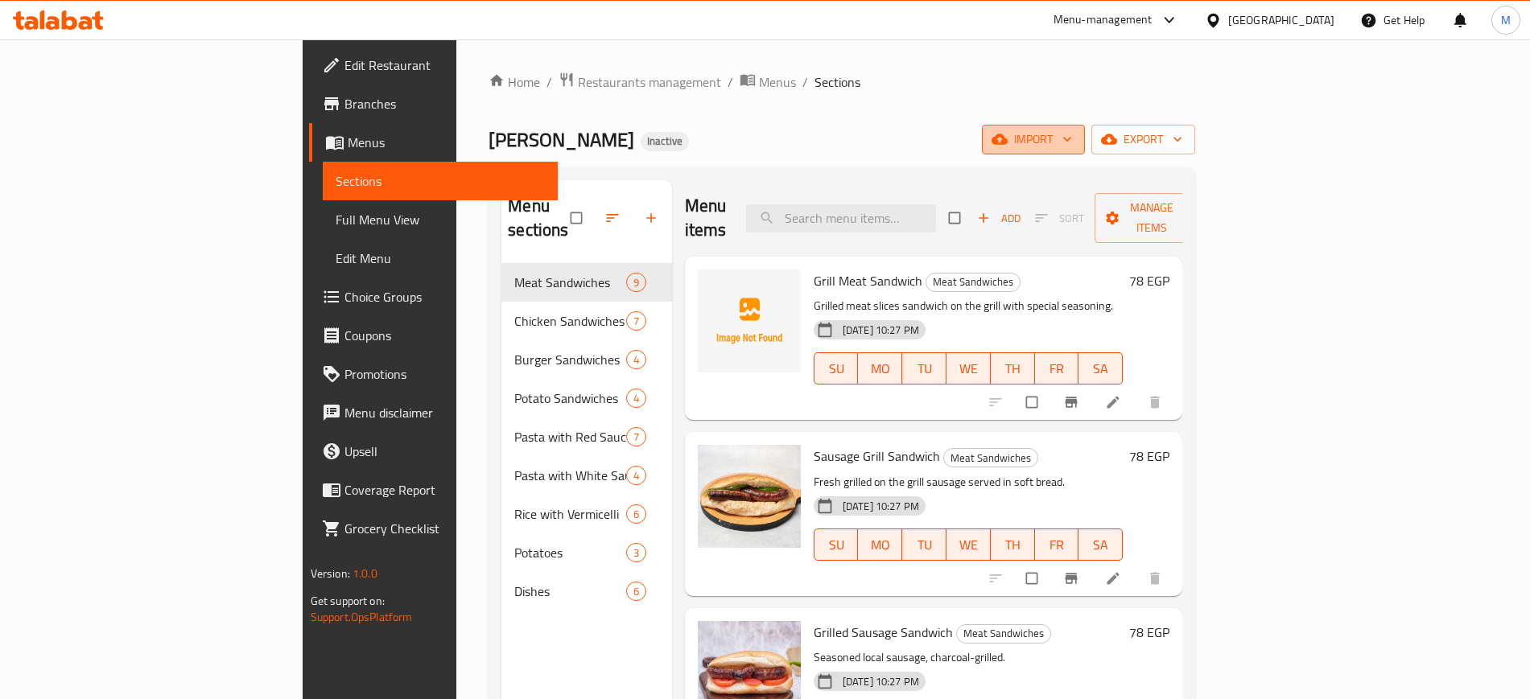
click at [1007, 140] on icon "button" at bounding box center [999, 139] width 16 height 10
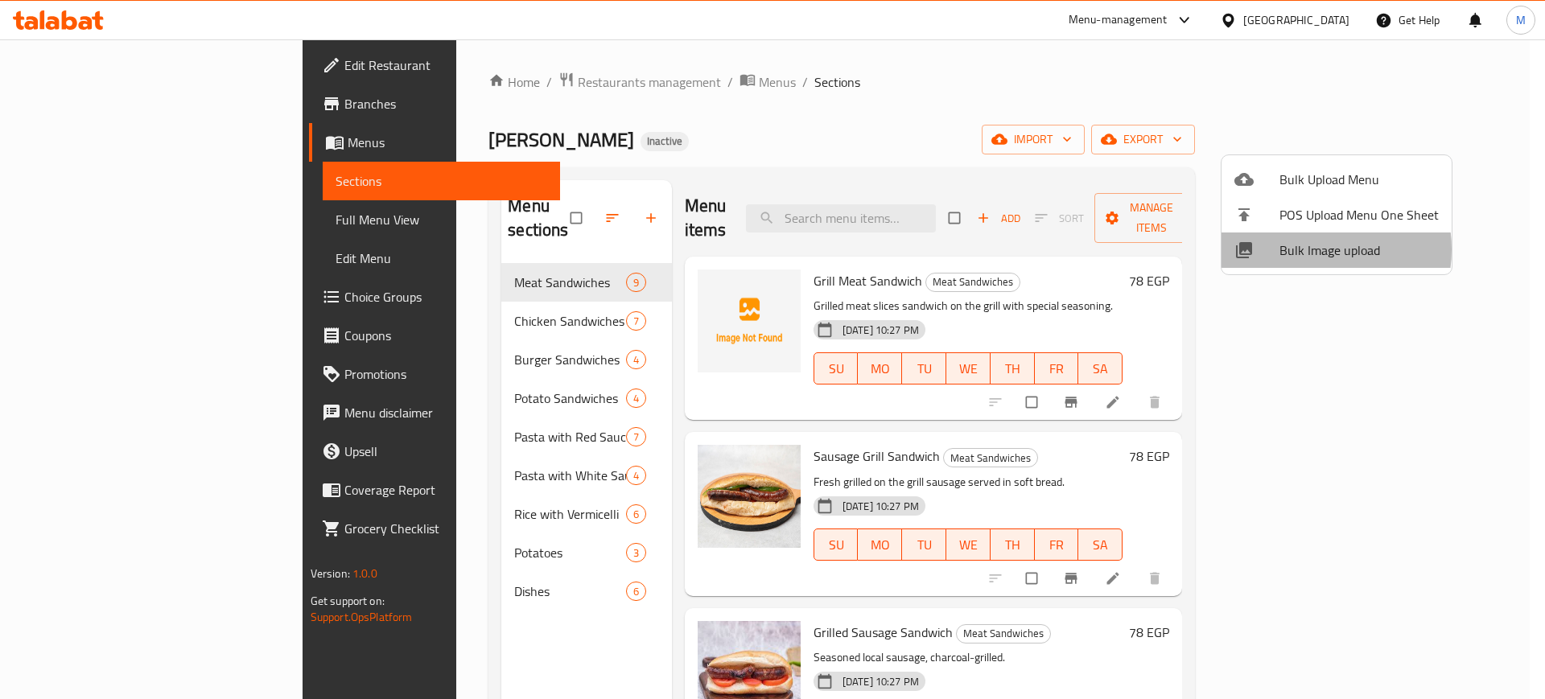
click at [1308, 249] on span "Bulk Image upload" at bounding box center [1358, 250] width 159 height 19
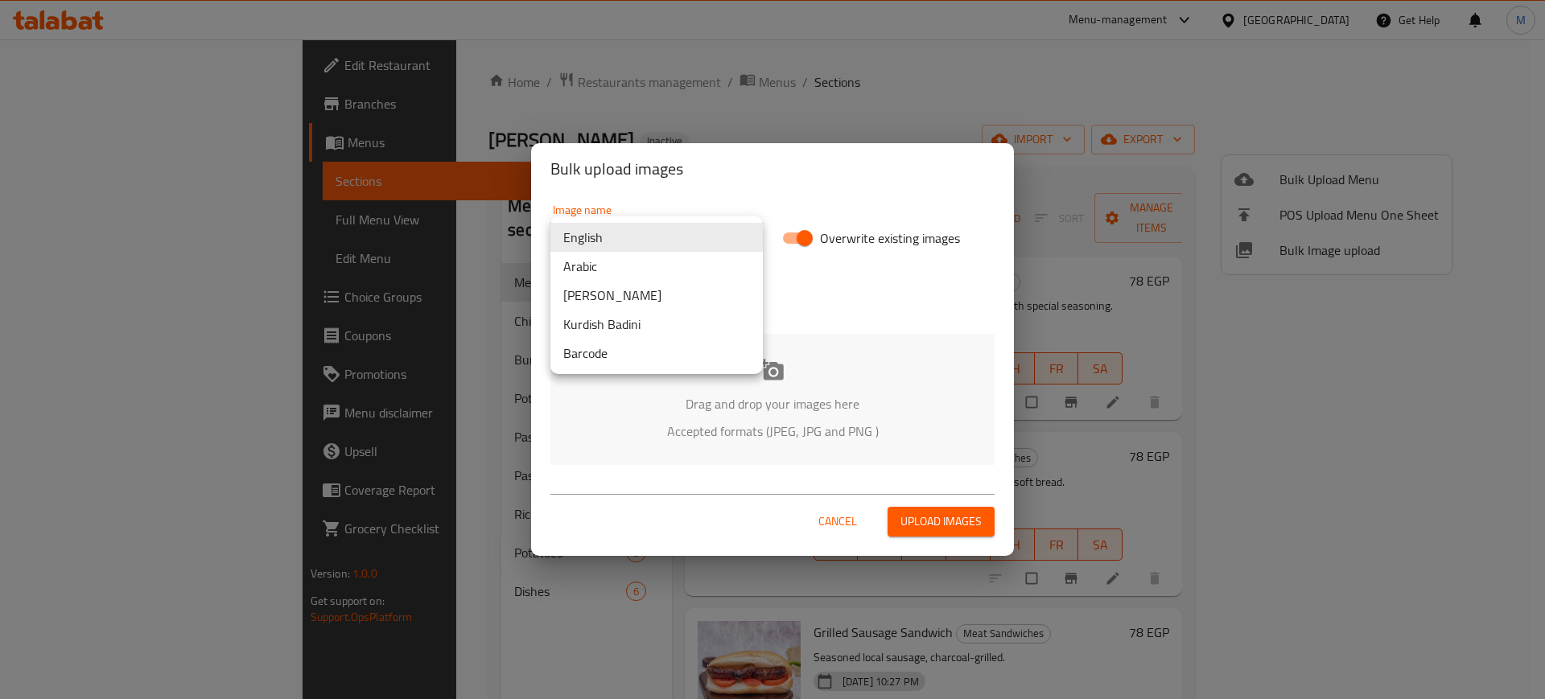
click at [604, 227] on body "​ Menu-management [GEOGRAPHIC_DATA] Get Help M Edit Restaurant Branches Menus S…" at bounding box center [772, 369] width 1545 height 660
click at [603, 254] on li "Arabic" at bounding box center [656, 266] width 212 height 29
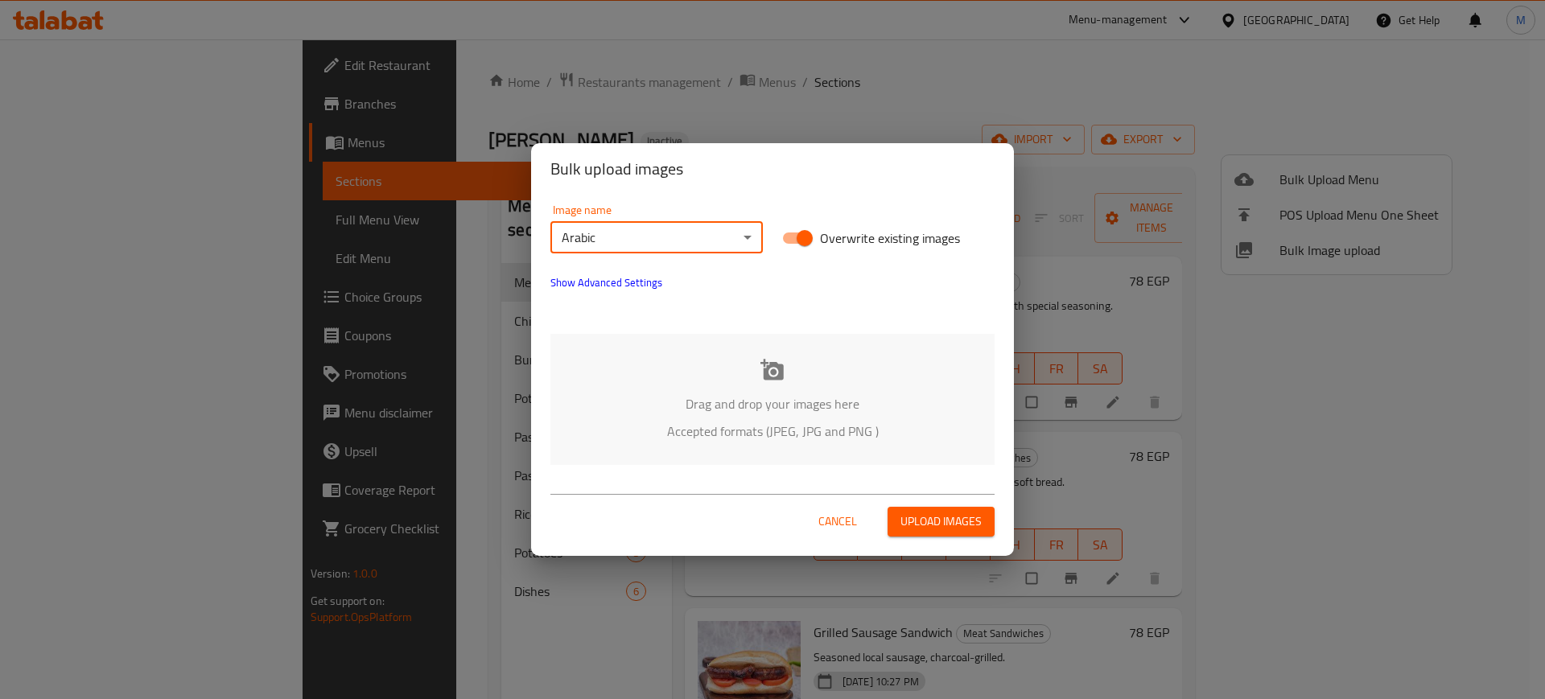
click at [624, 352] on div "Drag and drop your images here Accepted formats (JPEG, JPG and PNG )" at bounding box center [772, 399] width 444 height 131
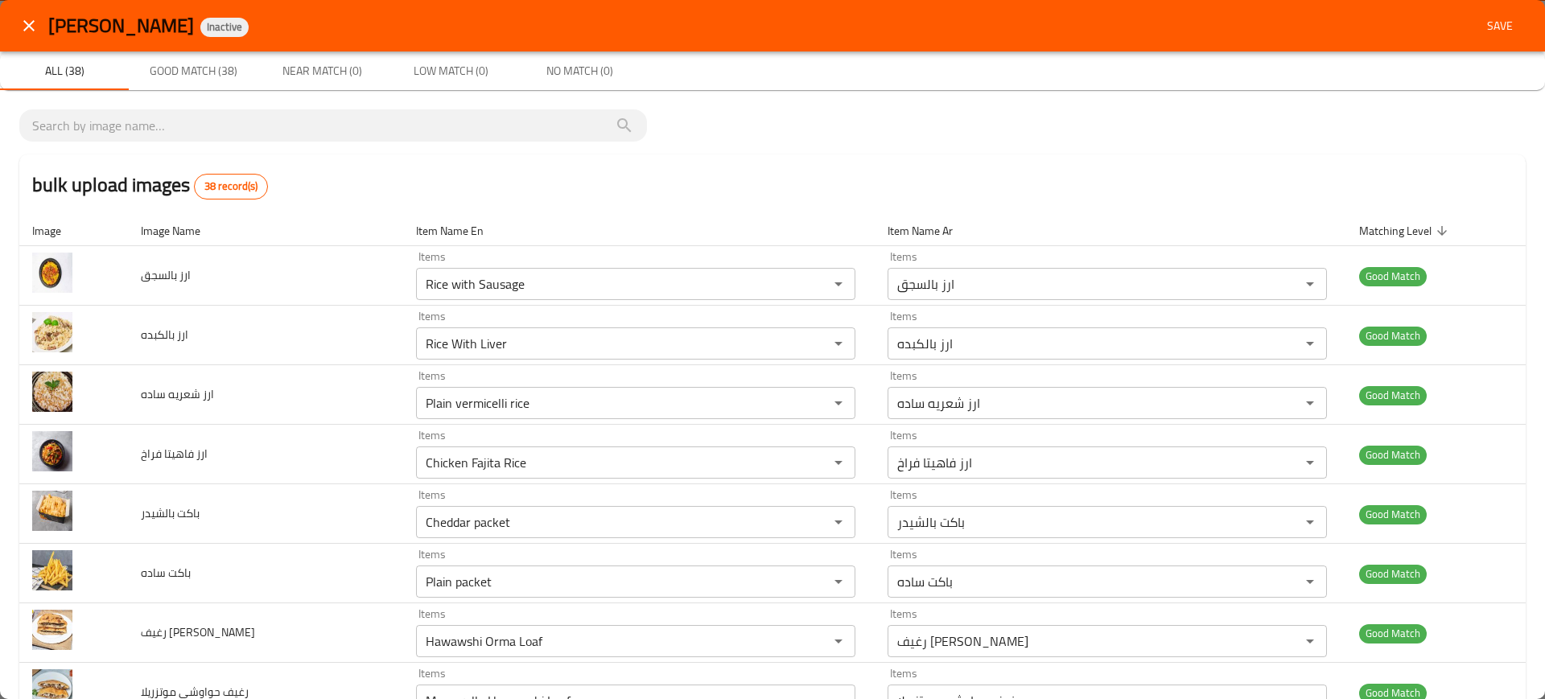
click at [1489, 27] on span "Save" at bounding box center [1499, 26] width 39 height 20
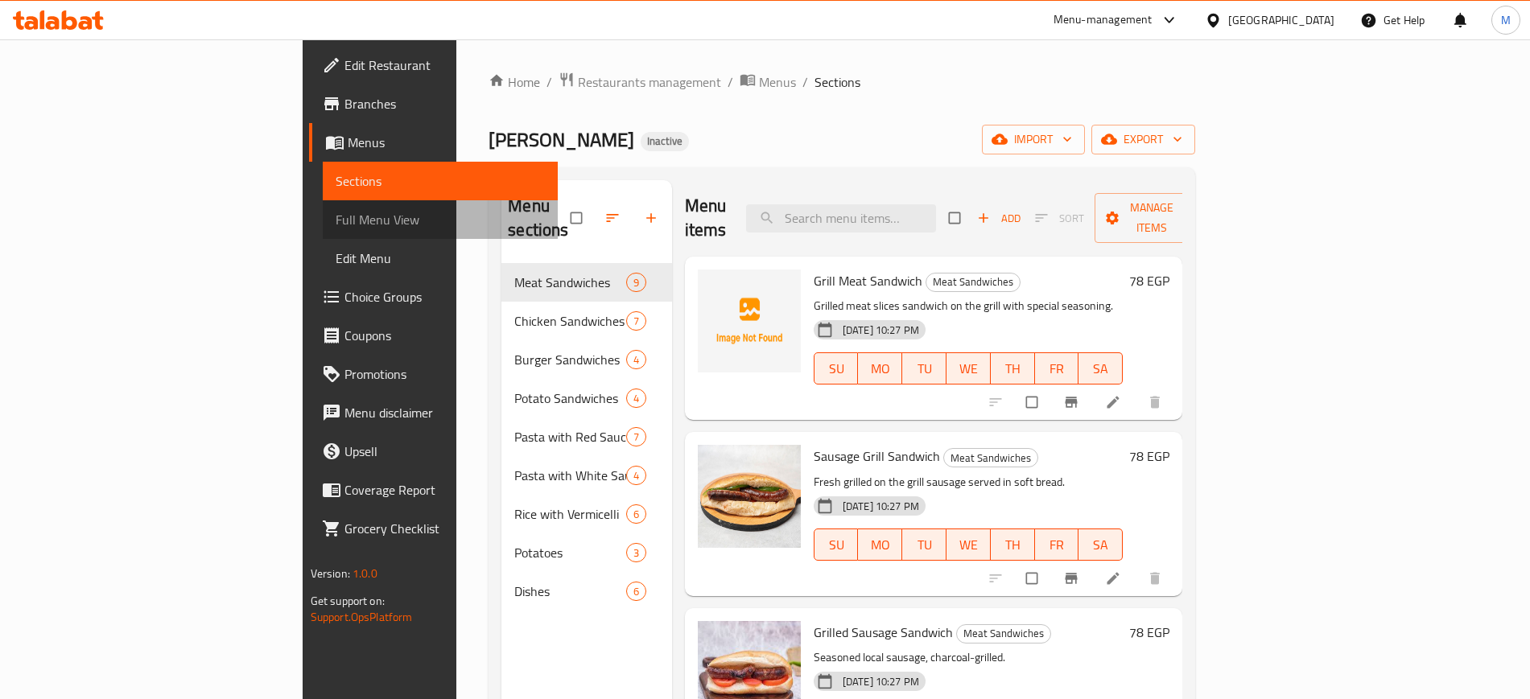
click at [336, 213] on span "Full Menu View" at bounding box center [440, 219] width 209 height 19
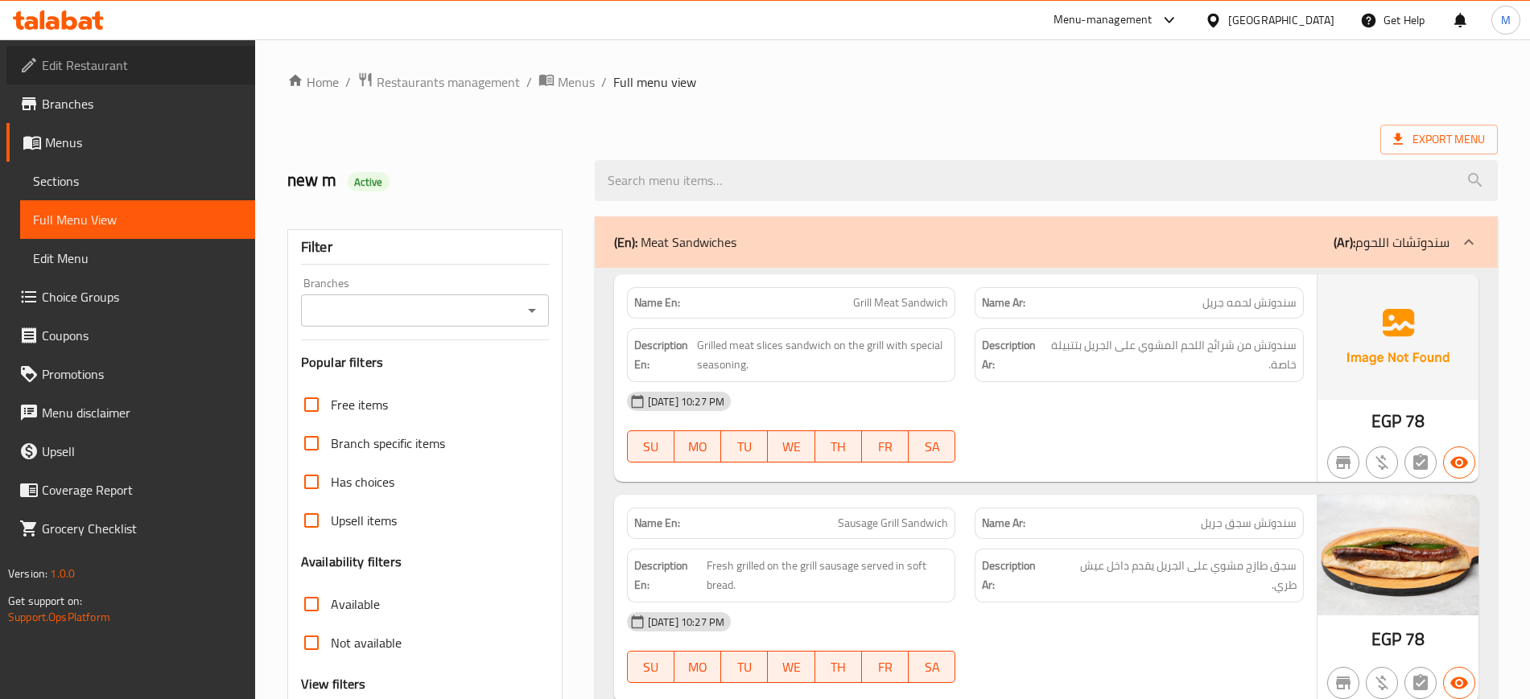
click at [177, 46] on link "Edit Restaurant" at bounding box center [130, 65] width 249 height 39
